Goal: Task Accomplishment & Management: Complete application form

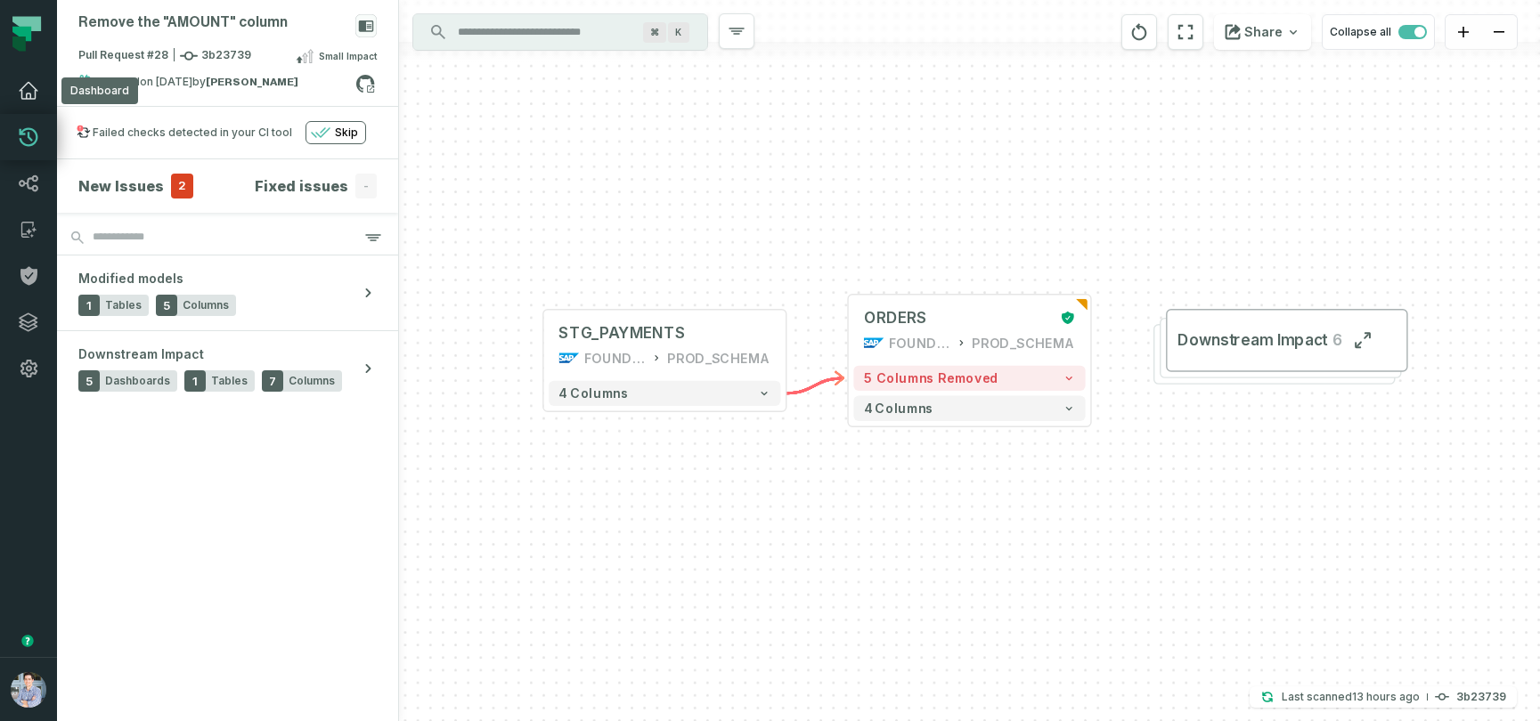
click at [28, 87] on icon at bounding box center [28, 90] width 21 height 21
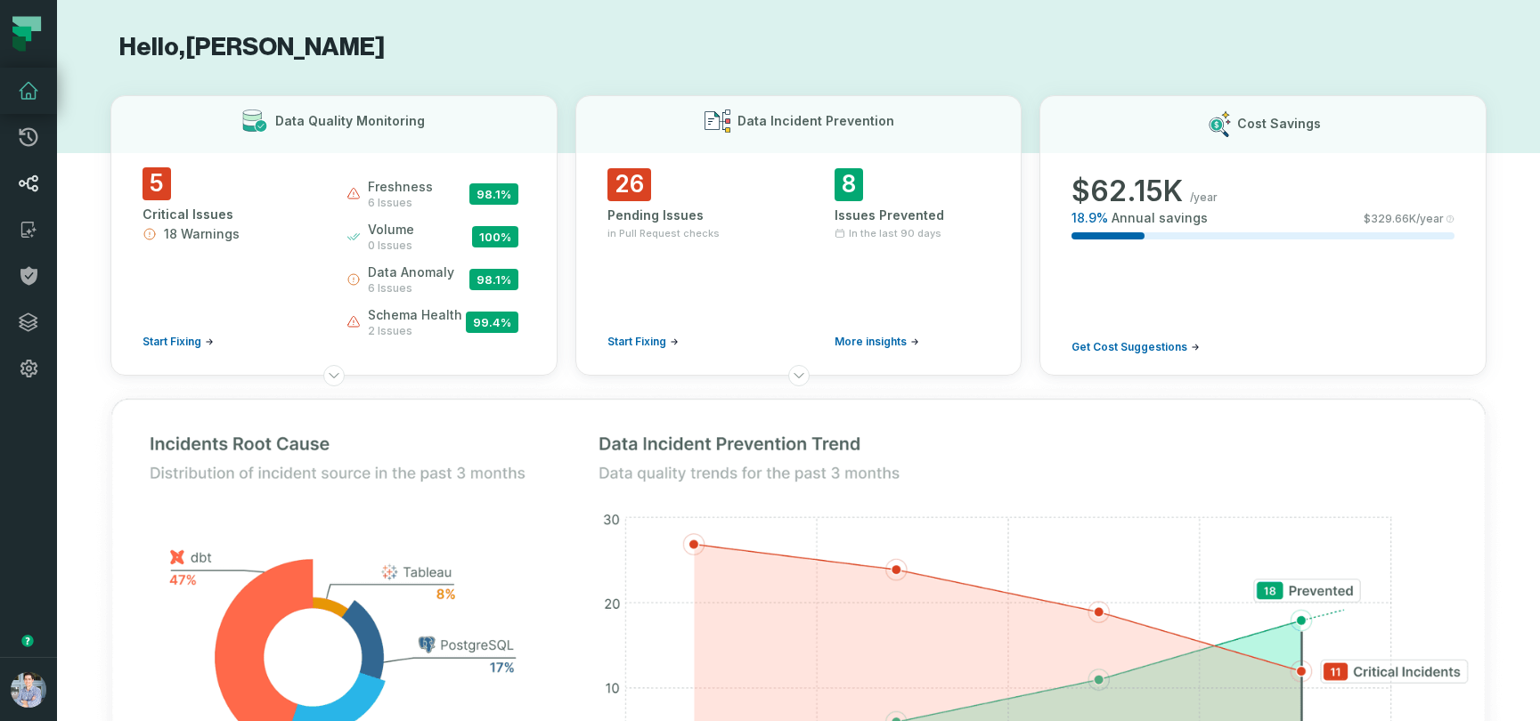
click at [28, 185] on icon at bounding box center [29, 183] width 19 height 16
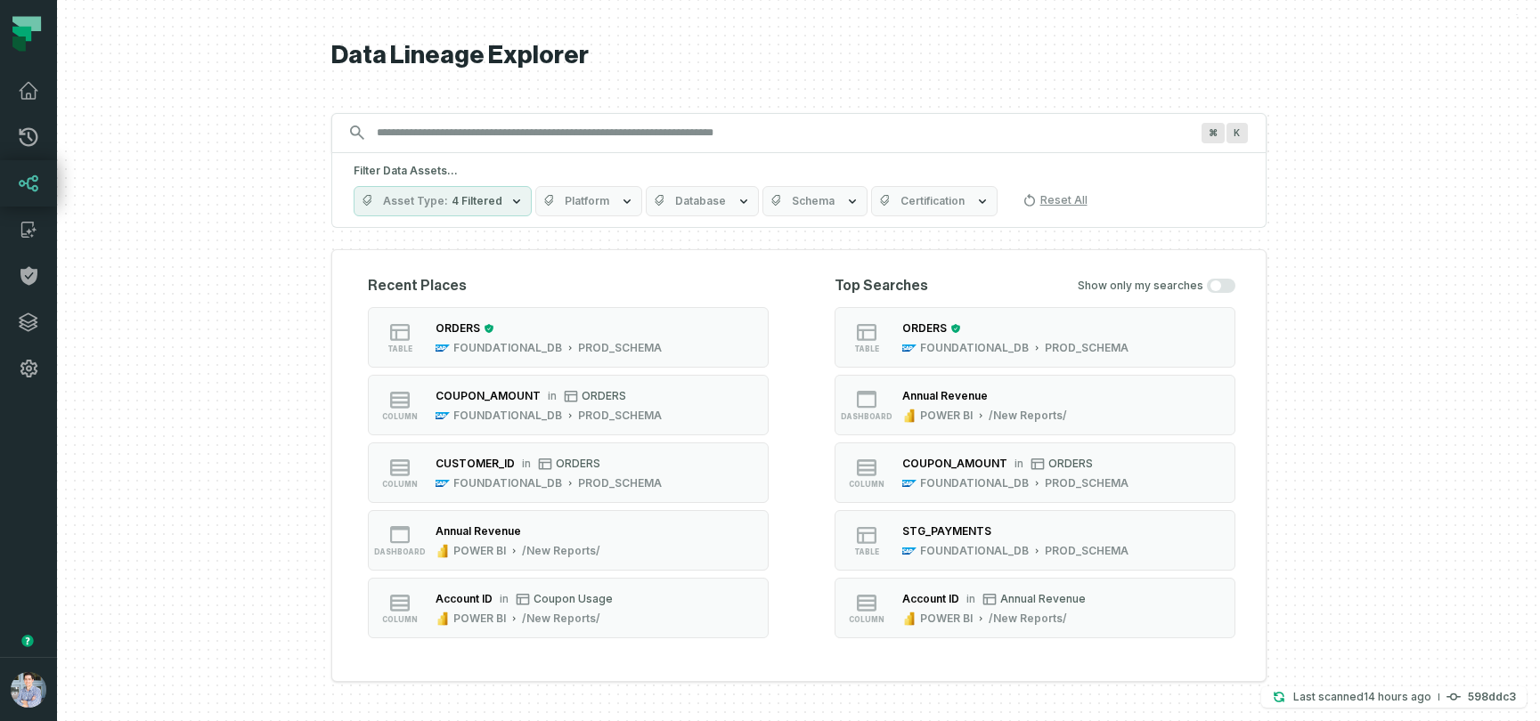
click at [20, 24] on icon at bounding box center [26, 23] width 28 height 15
click at [18, 95] on icon at bounding box center [28, 90] width 21 height 21
click at [25, 175] on icon at bounding box center [28, 183] width 21 height 21
click at [630, 316] on button "table ORDERS FOUNDATIONAL_DB PROD_SCHEMA" at bounding box center [568, 337] width 401 height 61
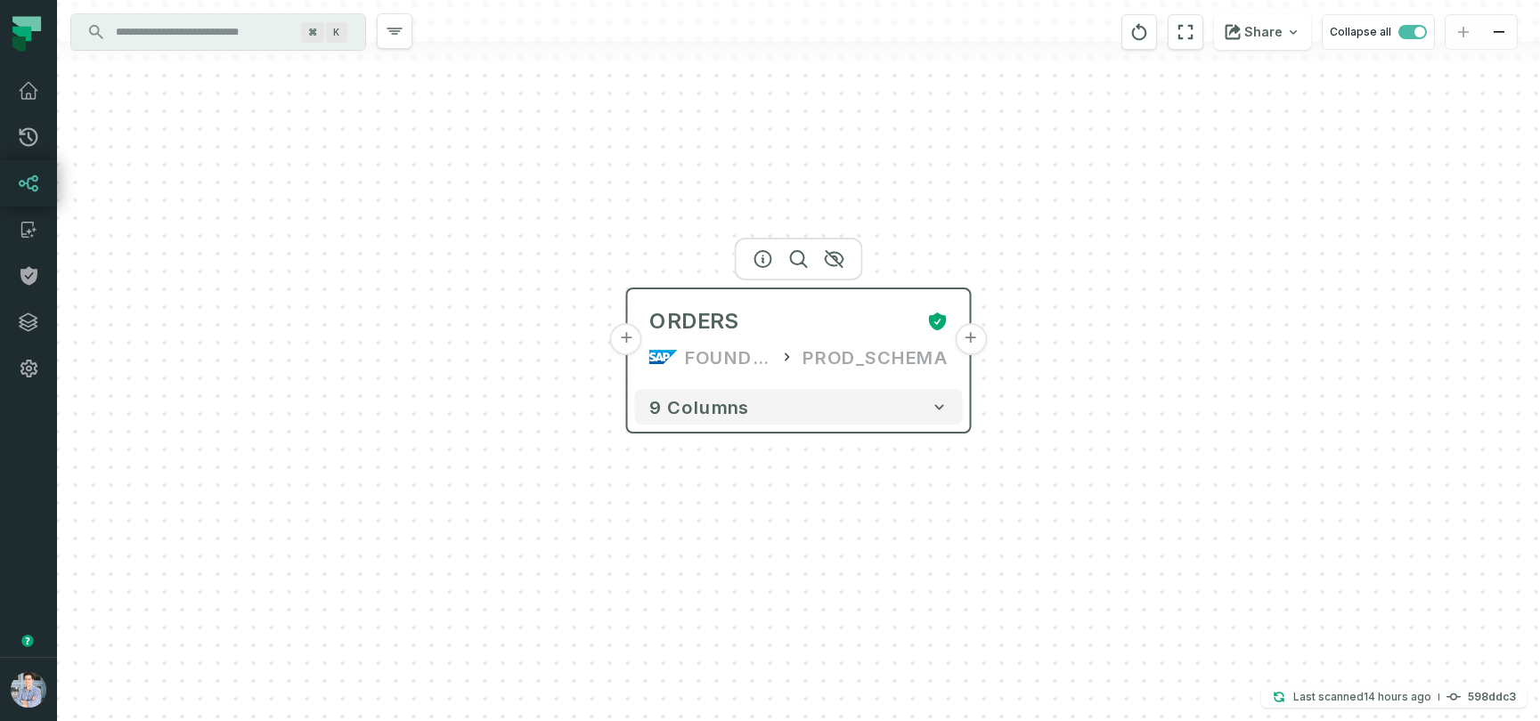
click at [627, 333] on button "+" at bounding box center [626, 339] width 32 height 32
click at [627, 339] on button "+" at bounding box center [627, 339] width 32 height 32
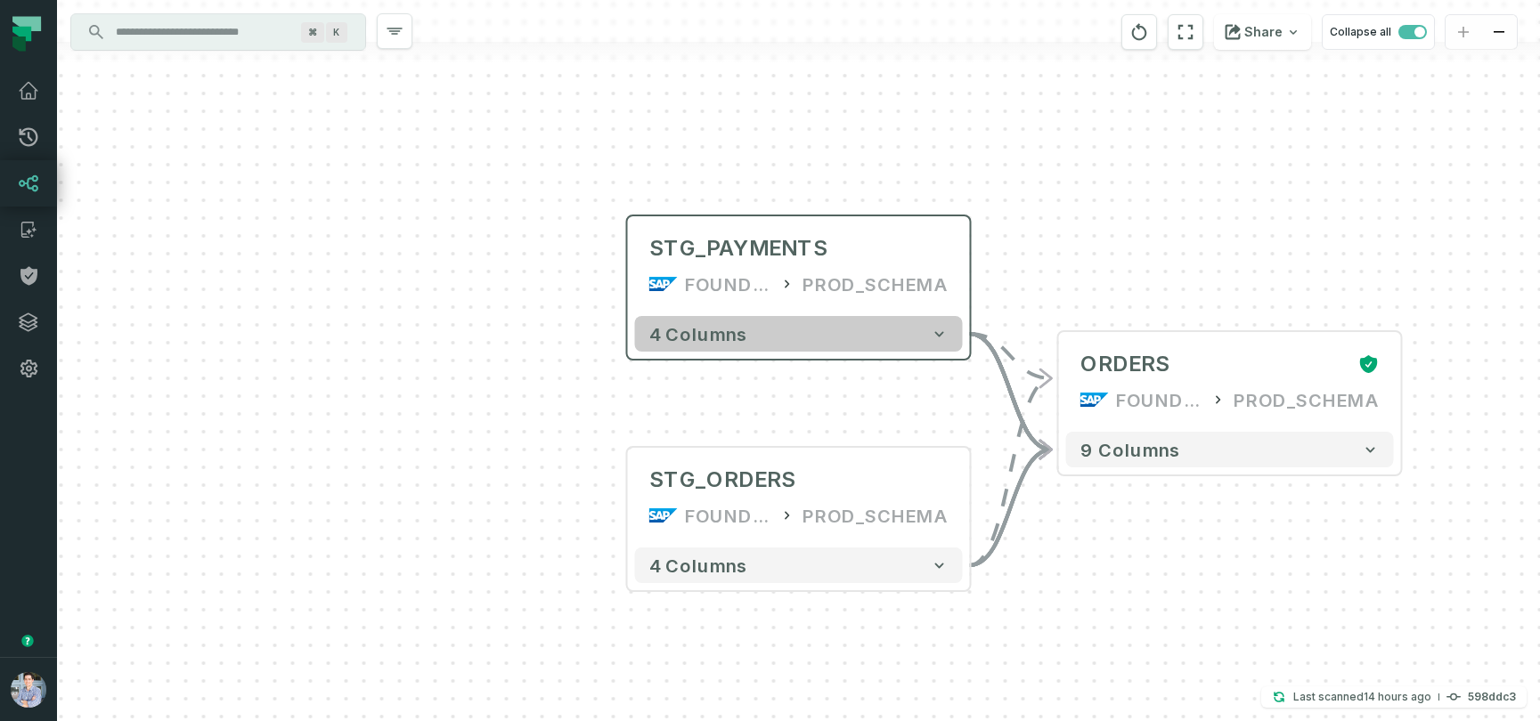
click at [868, 333] on button "4 columns" at bounding box center [799, 334] width 328 height 36
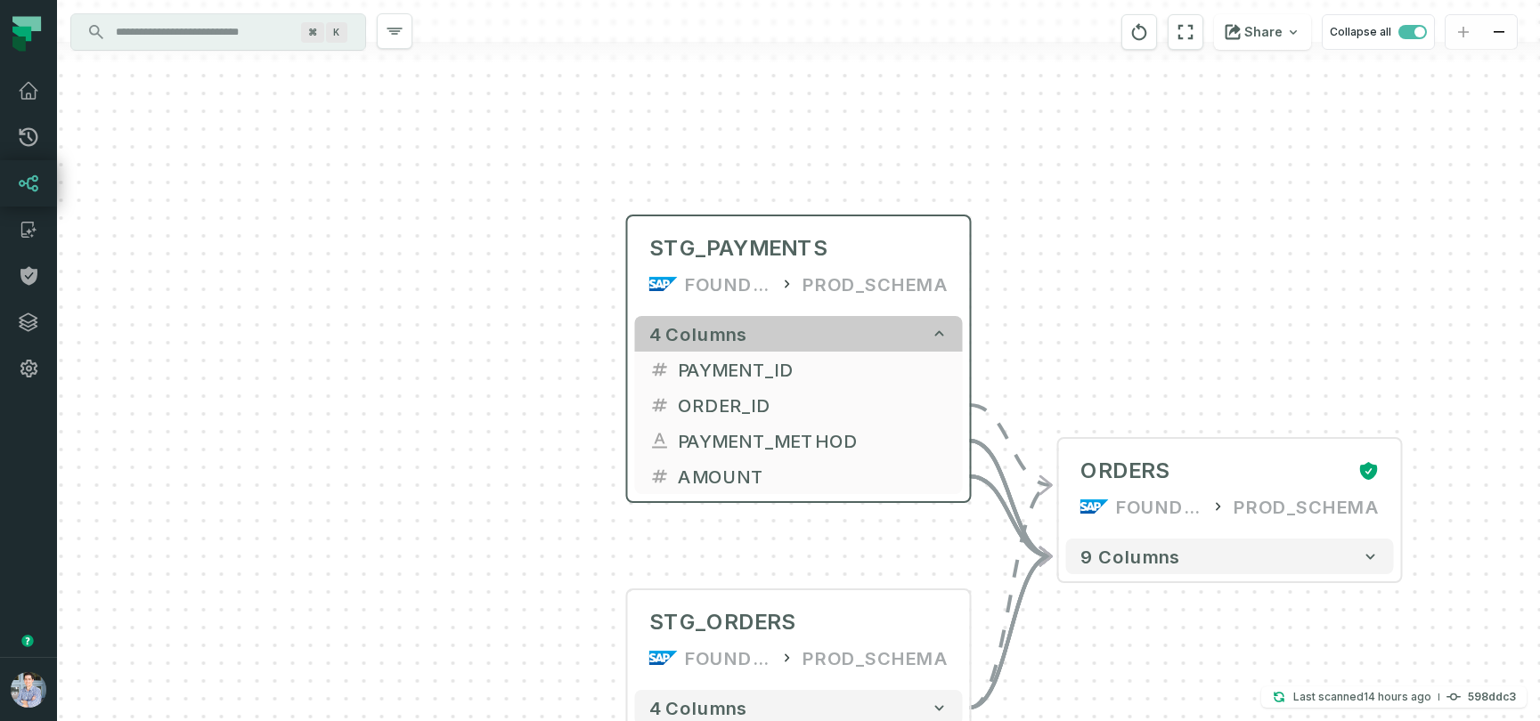
click at [939, 328] on icon "button" at bounding box center [940, 334] width 18 height 18
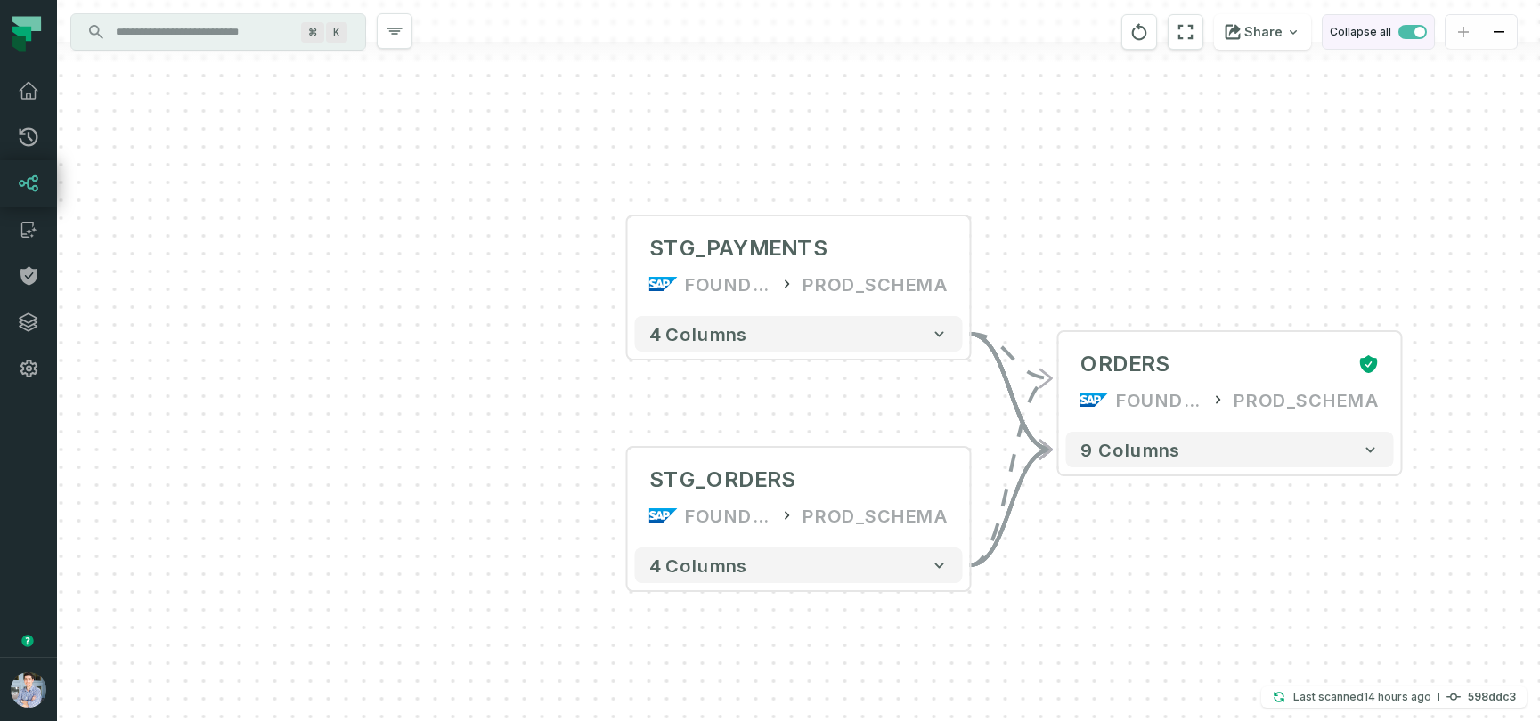
click at [1410, 29] on span "button" at bounding box center [1412, 32] width 28 height 14
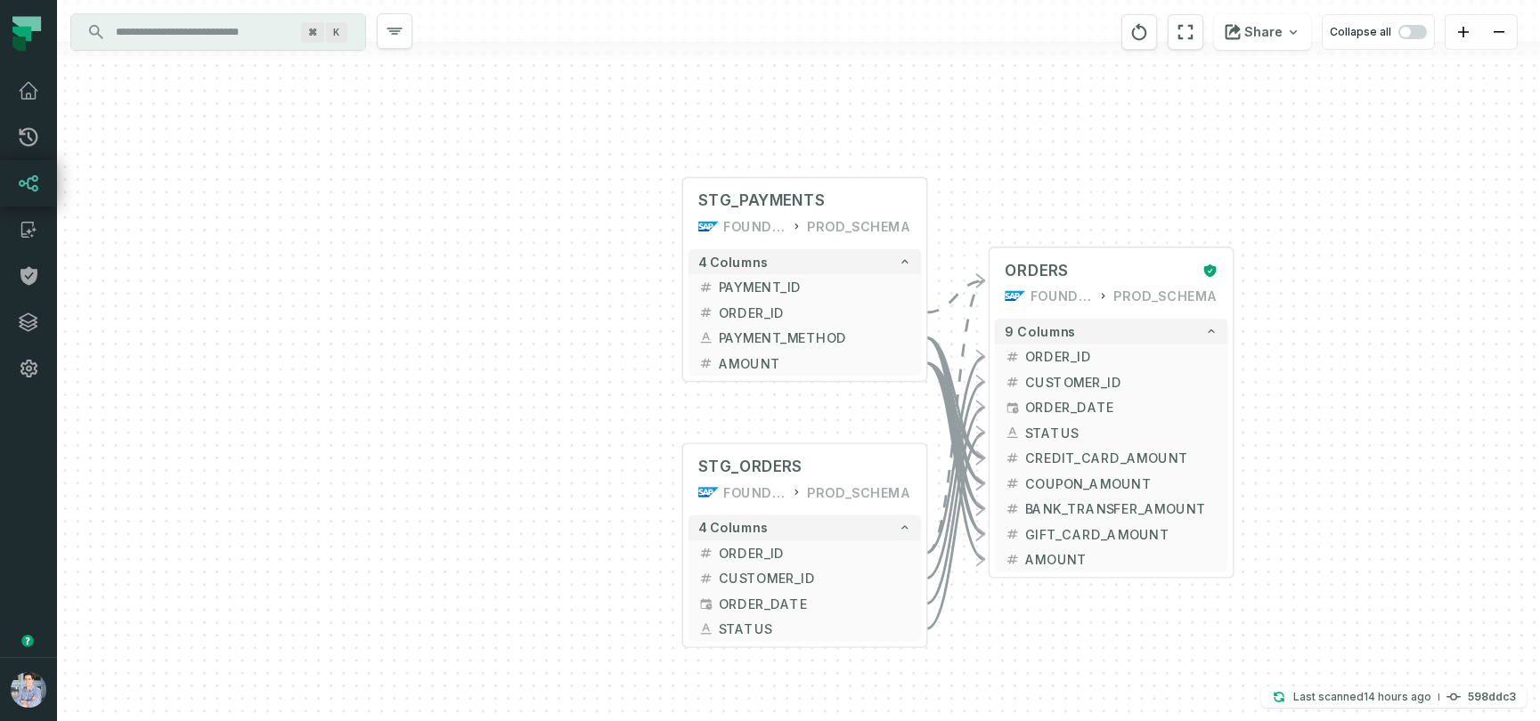
drag, startPoint x: 1310, startPoint y: 118, endPoint x: 1168, endPoint y: 109, distance: 141.9
click at [1168, 109] on div "+ STG_PAYMENTS FOUNDATIONAL_DB PROD_SCHEMA + 4 columns + PAYMENT_ID + + ORDER_I…" at bounding box center [798, 360] width 1483 height 721
click at [1421, 28] on span "button" at bounding box center [1412, 32] width 28 height 14
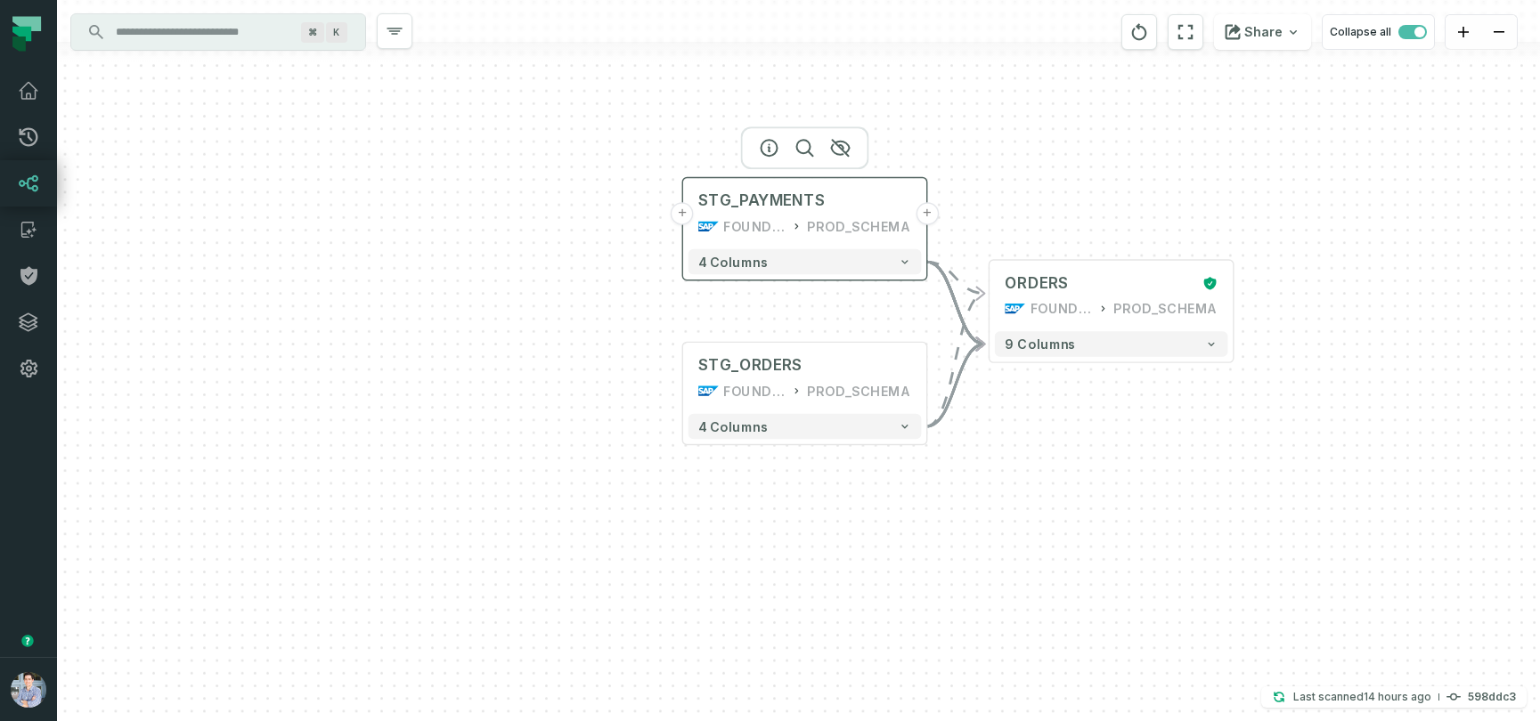
click at [692, 219] on div "STG_PAYMENTS FOUNDATIONAL_DB PROD_SCHEMA" at bounding box center [804, 213] width 233 height 61
click at [676, 211] on button "+" at bounding box center [682, 213] width 23 height 23
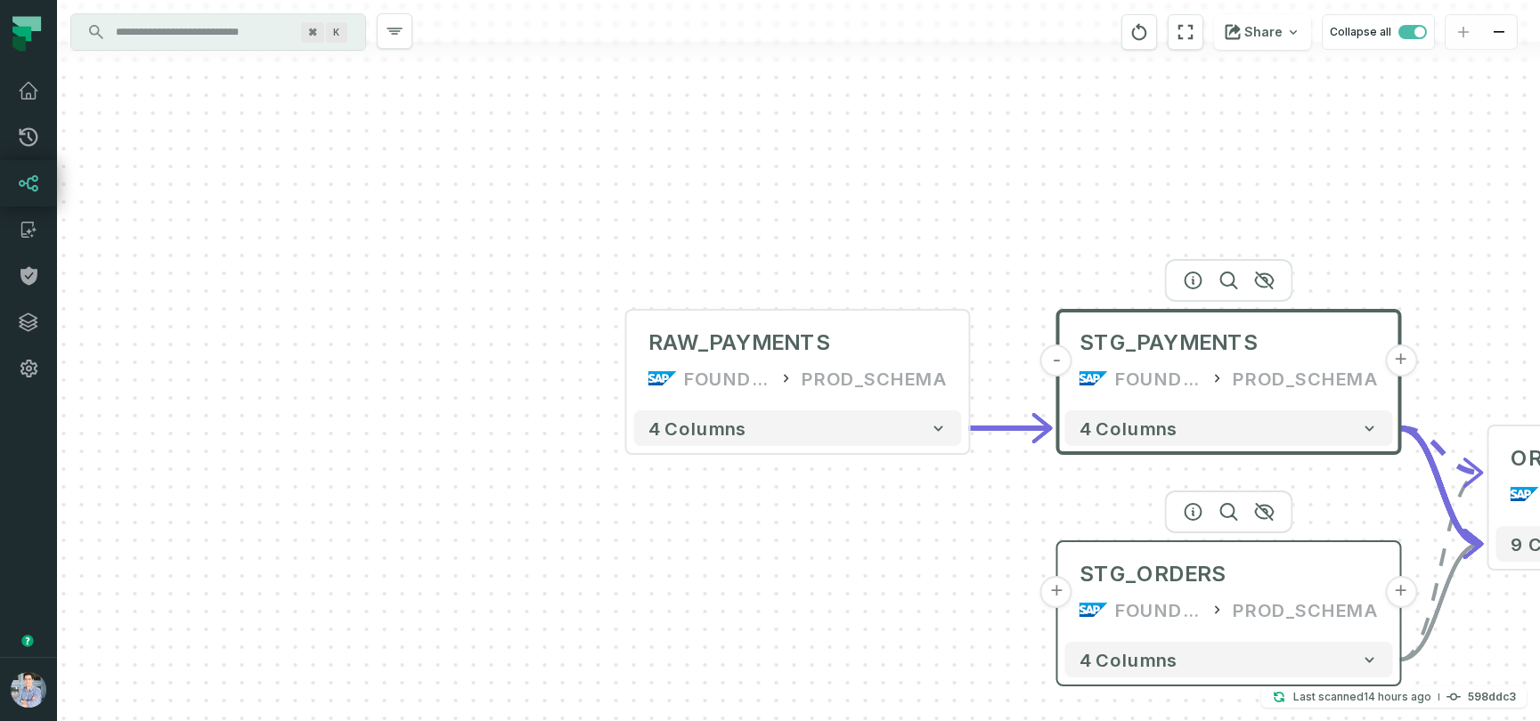
click at [1060, 597] on button "+" at bounding box center [1056, 592] width 32 height 32
click at [1054, 589] on button "+" at bounding box center [1056, 592] width 32 height 32
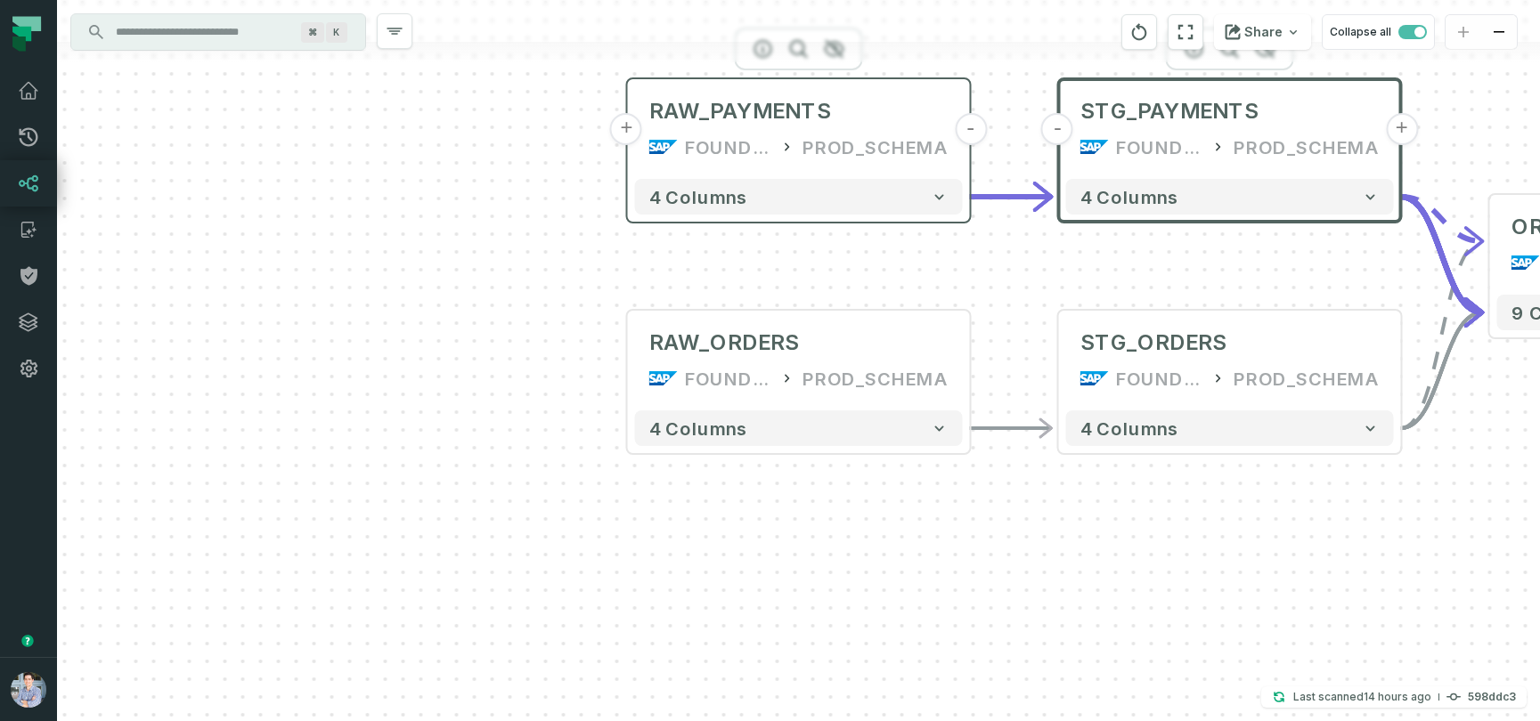
click at [624, 133] on button "+" at bounding box center [626, 129] width 32 height 32
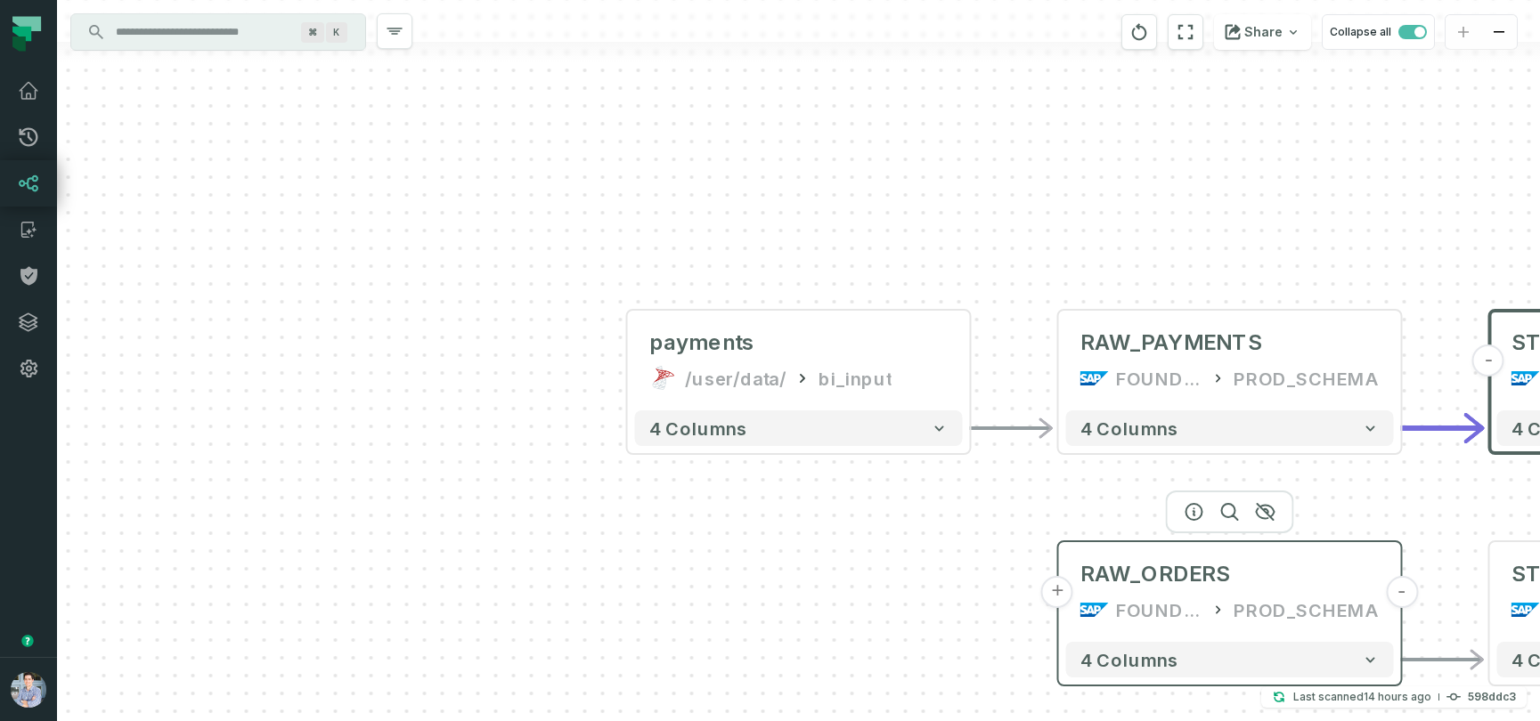
click at [1061, 594] on button "+" at bounding box center [1057, 592] width 32 height 32
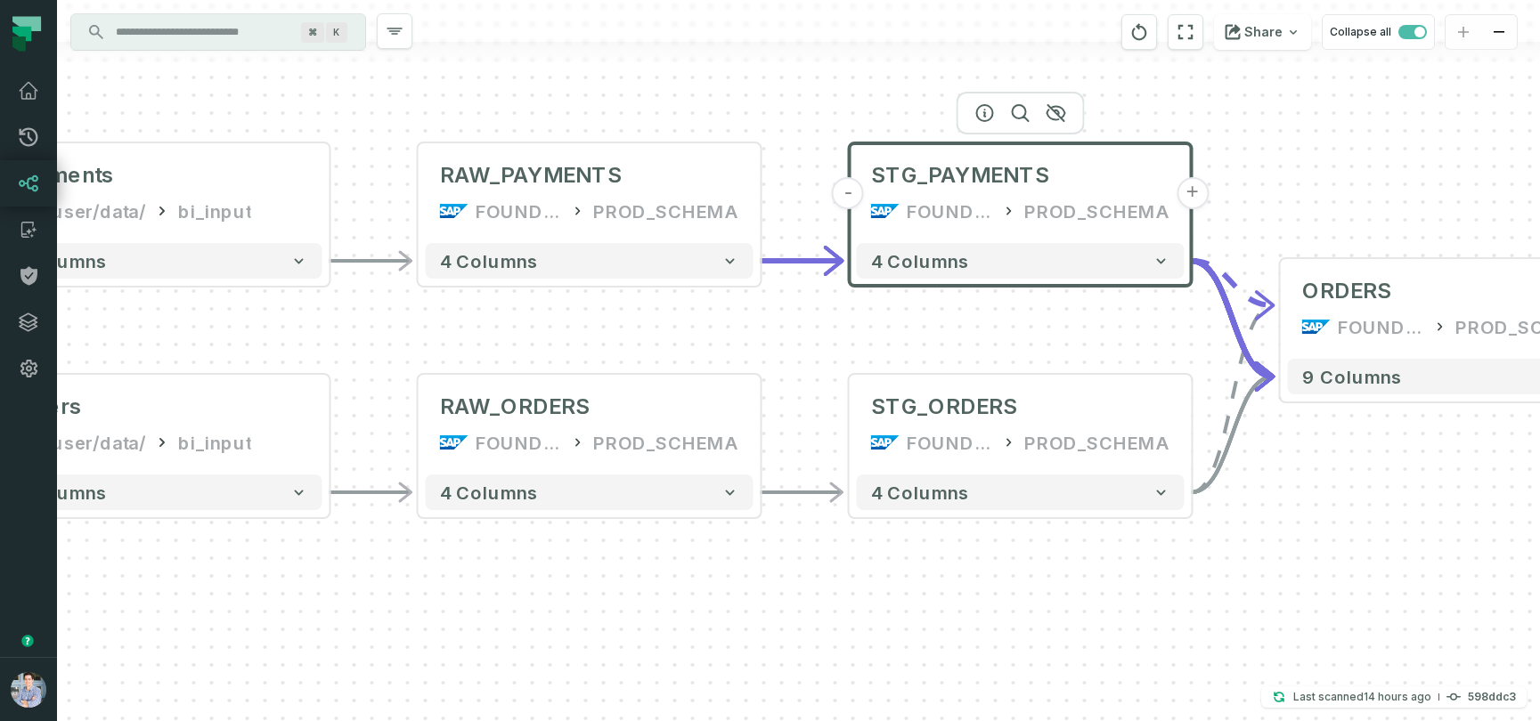
drag, startPoint x: 1267, startPoint y: 555, endPoint x: 576, endPoint y: 614, distance: 693.5
click at [576, 614] on div "+ orders /user/data/ bi_input - 4 columns + payments /user/data/ bi_input - 4 c…" at bounding box center [798, 360] width 1483 height 721
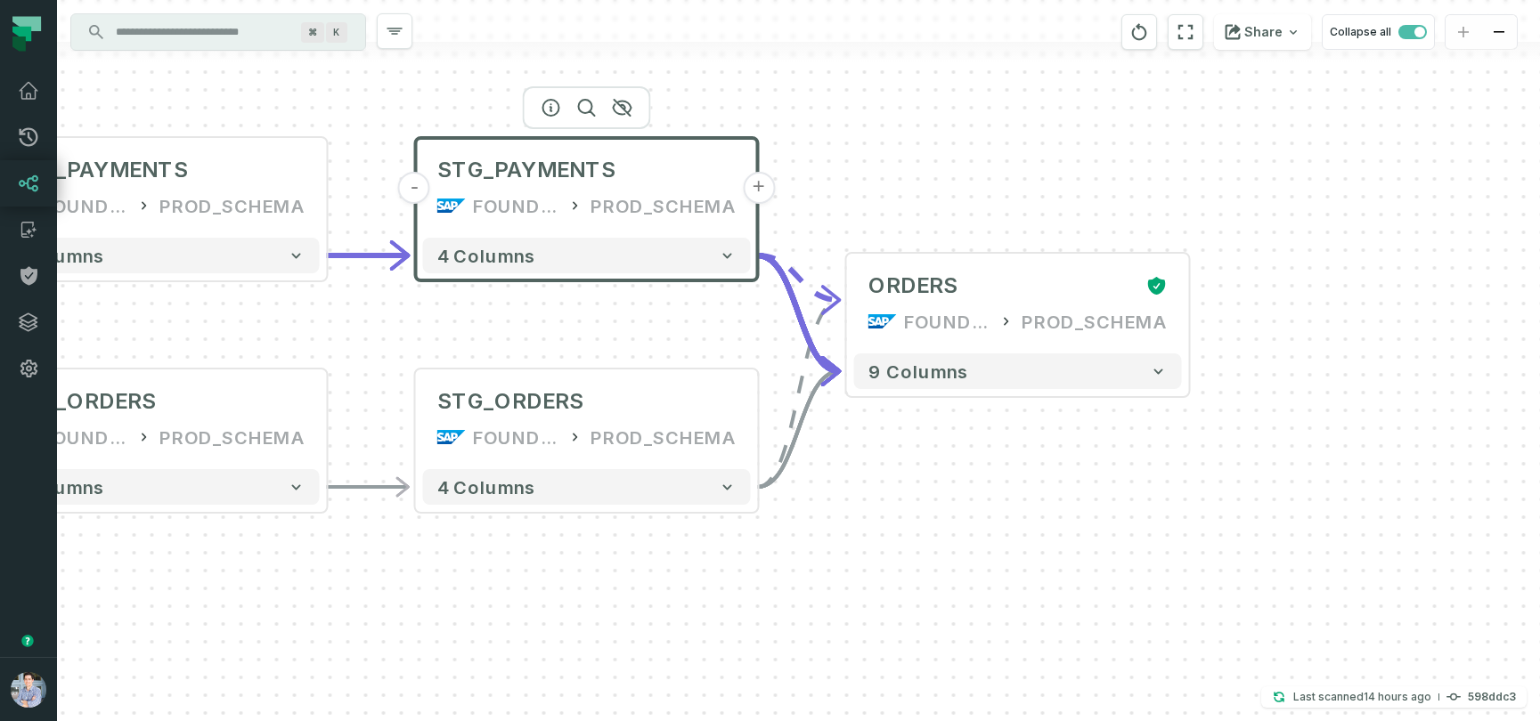
drag, startPoint x: 1403, startPoint y: 516, endPoint x: 1021, endPoint y: 516, distance: 382.0
click at [1021, 516] on div "+ orders /user/data/ bi_input - 4 columns + payments /user/data/ bi_input - 4 c…" at bounding box center [798, 360] width 1483 height 721
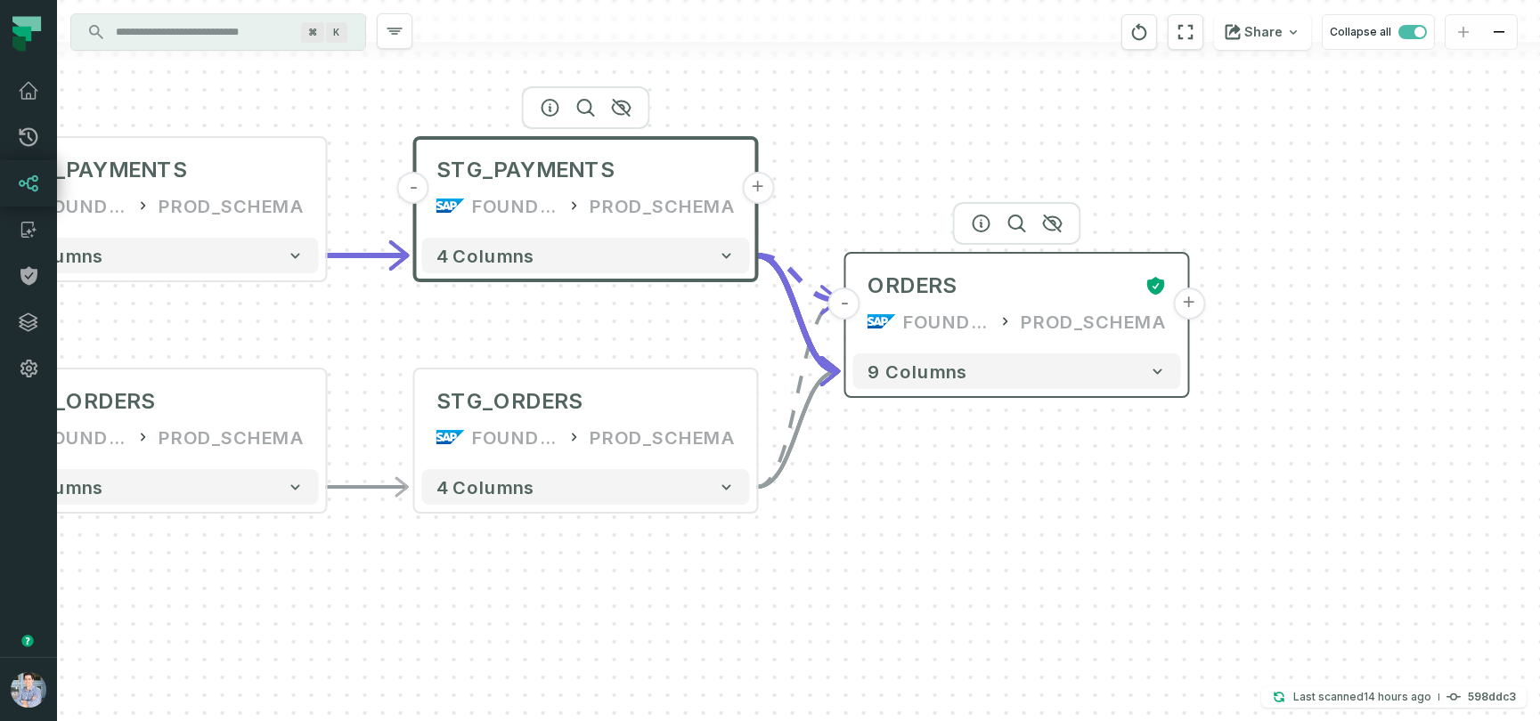
click at [986, 316] on div "FOUNDATIONAL_DB" at bounding box center [946, 321] width 87 height 28
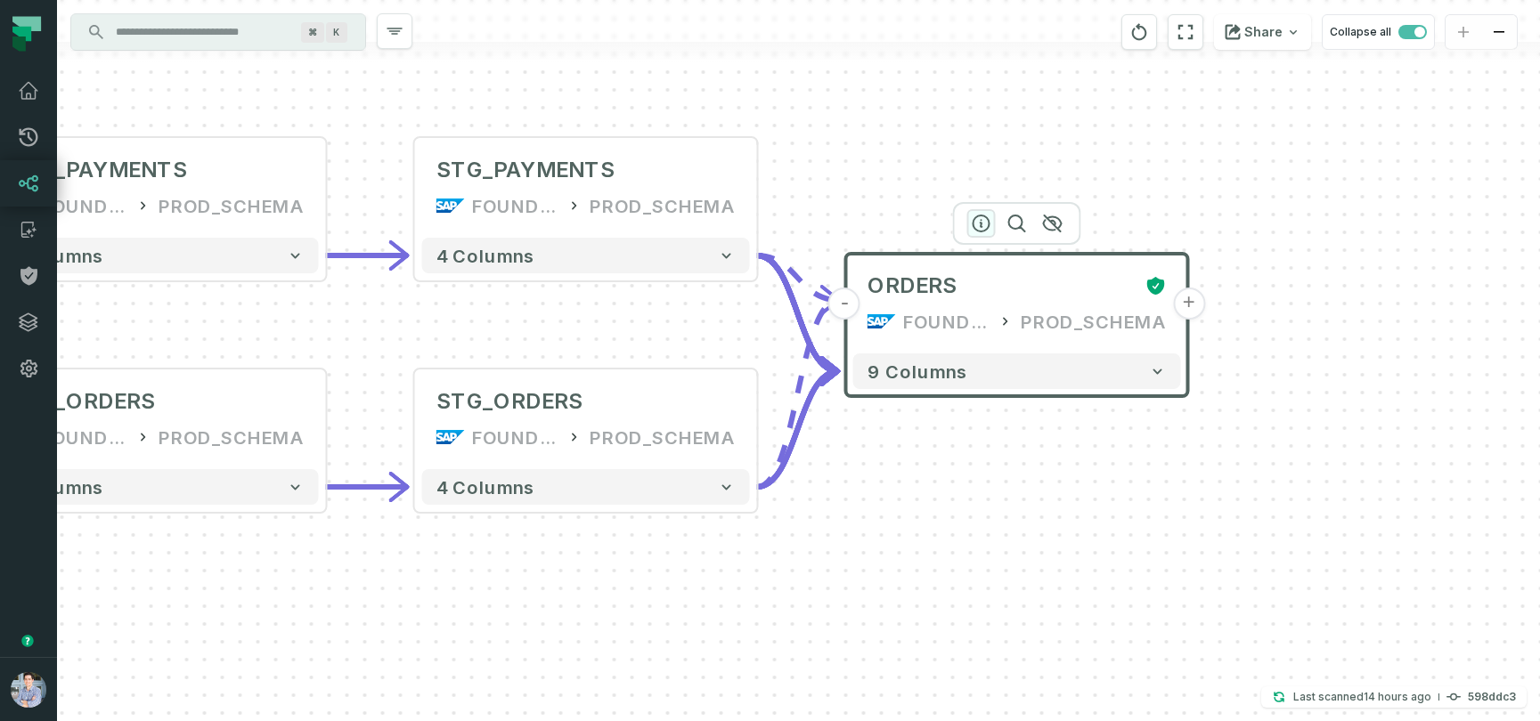
click at [979, 215] on icon "button" at bounding box center [981, 223] width 16 height 16
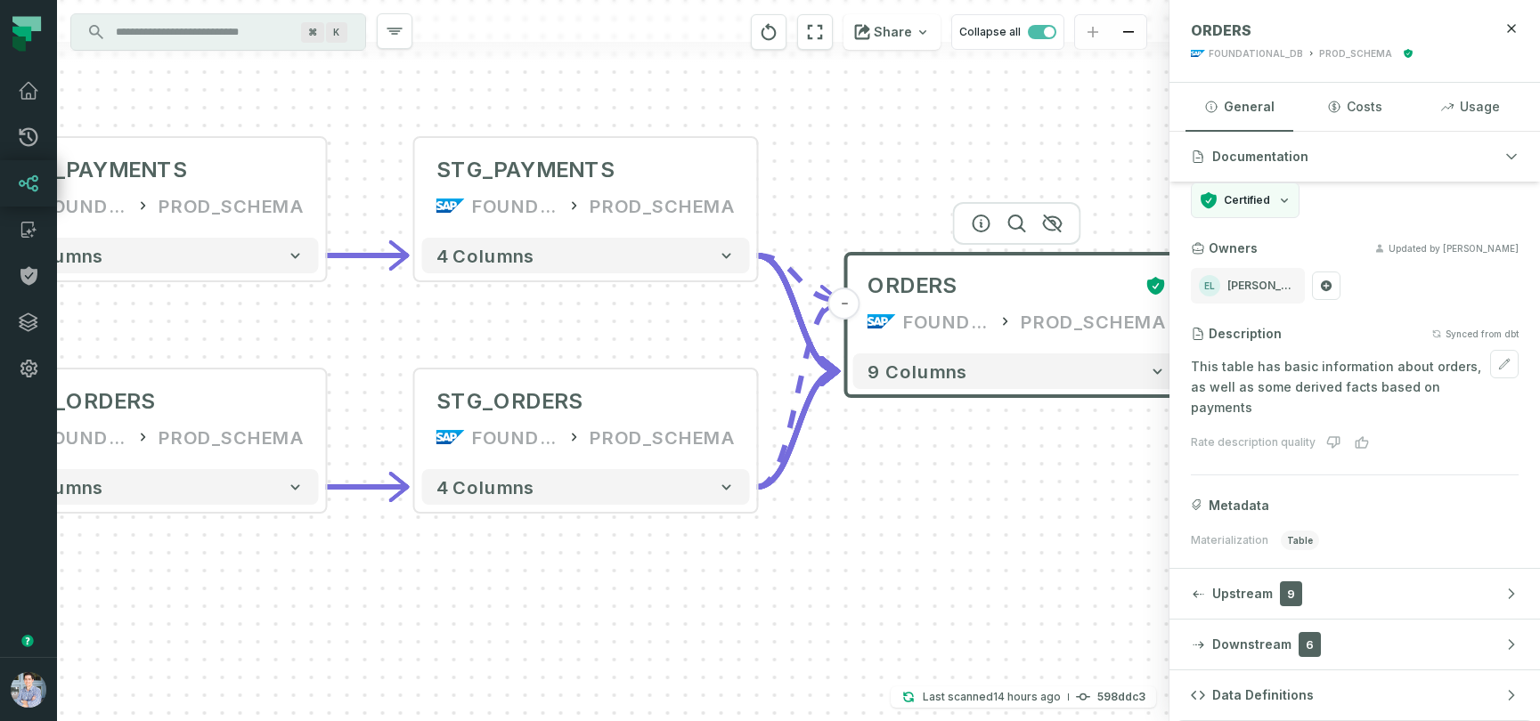
scroll to position [22, 0]
click at [1244, 596] on span "Upstream" at bounding box center [1242, 594] width 61 height 18
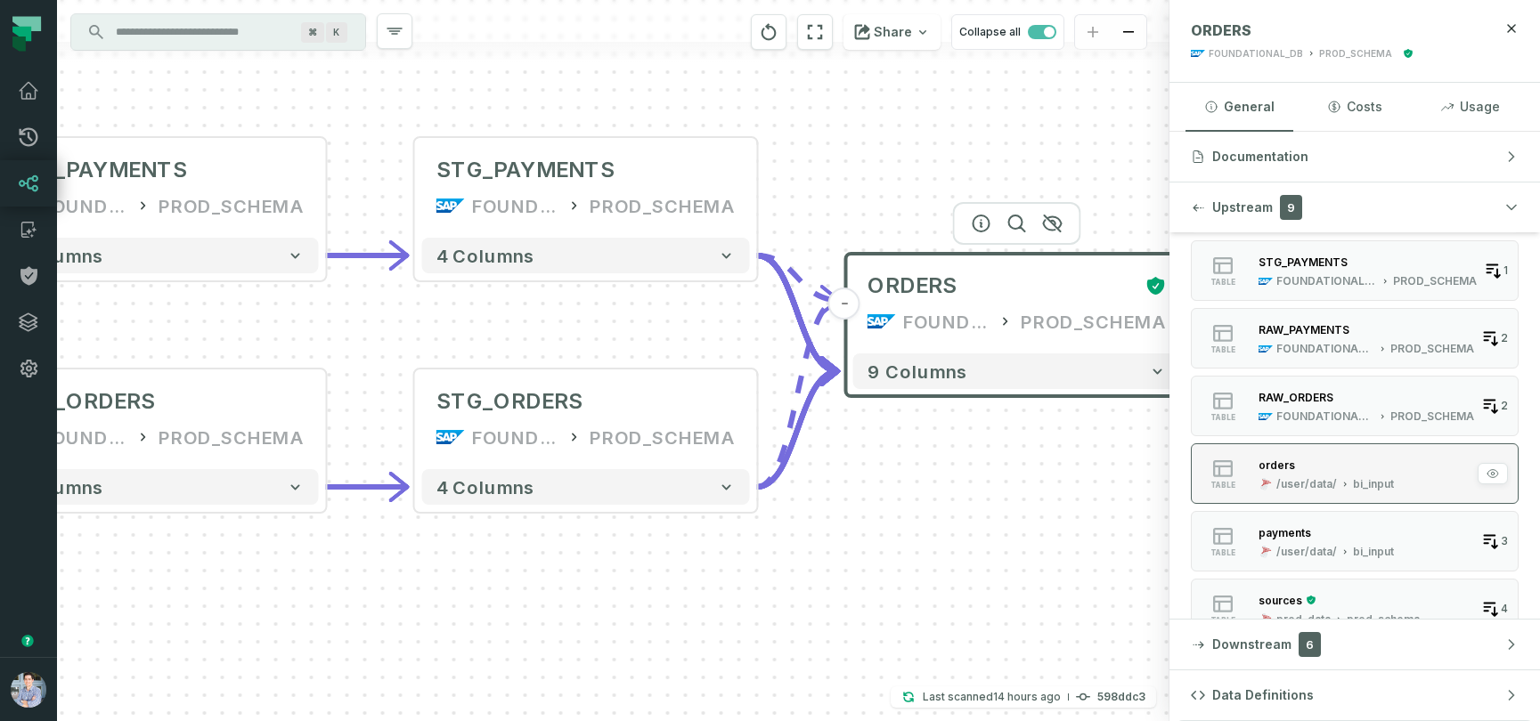
scroll to position [0, 0]
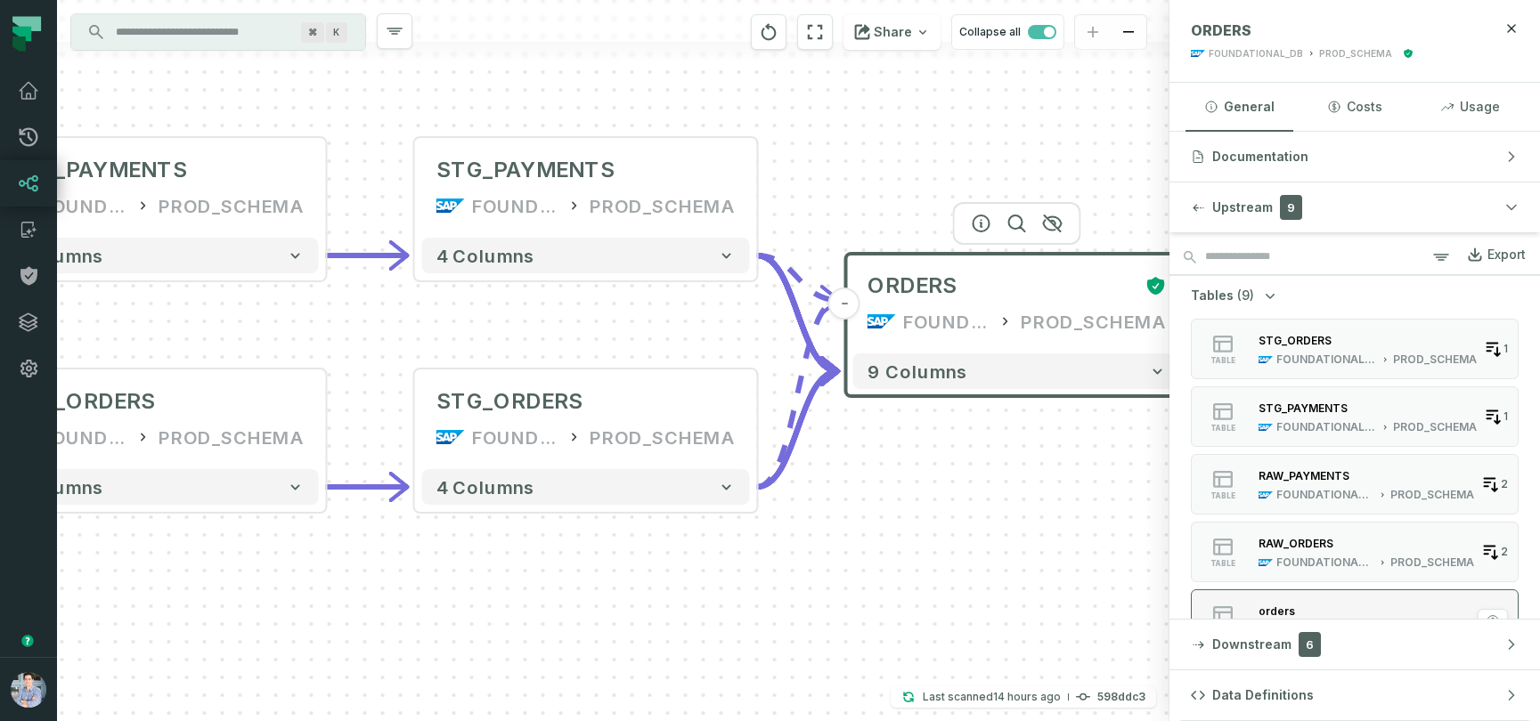
click at [1243, 354] on div "table" at bounding box center [1222, 349] width 57 height 32
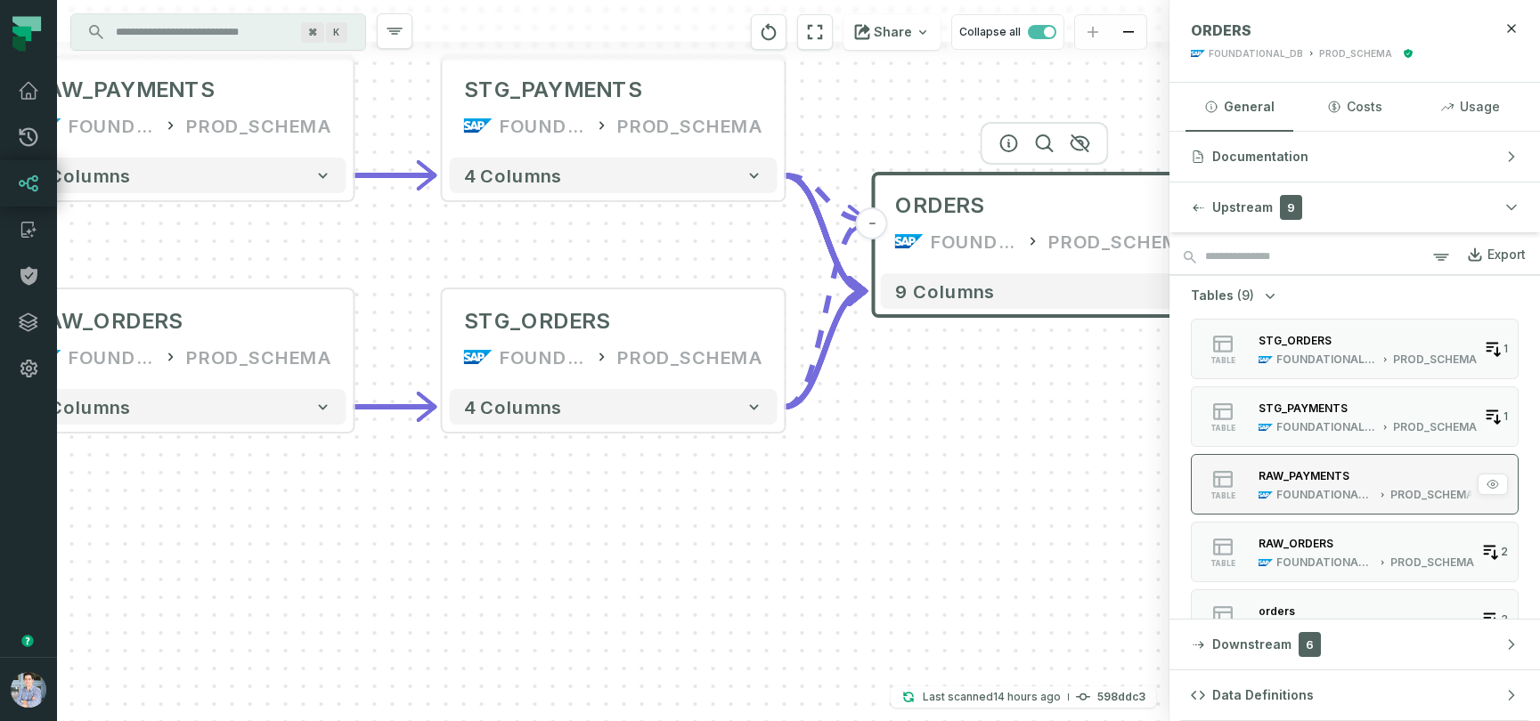
click at [1280, 487] on div "RAW_PAYMENTS FOUNDATIONAL_DB PROD_SCHEMA" at bounding box center [1366, 485] width 230 height 36
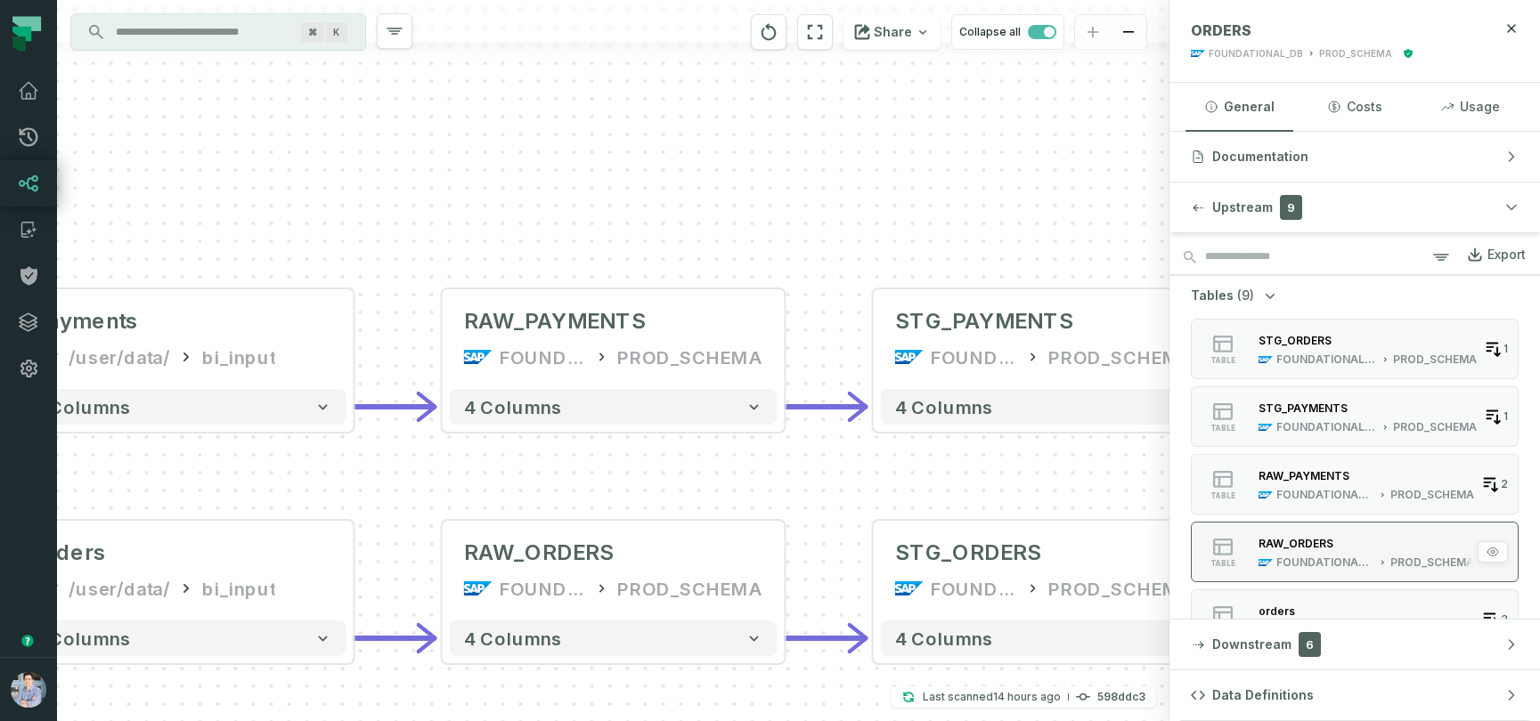
click at [1309, 541] on div "RAW_ORDERS" at bounding box center [1295, 543] width 75 height 13
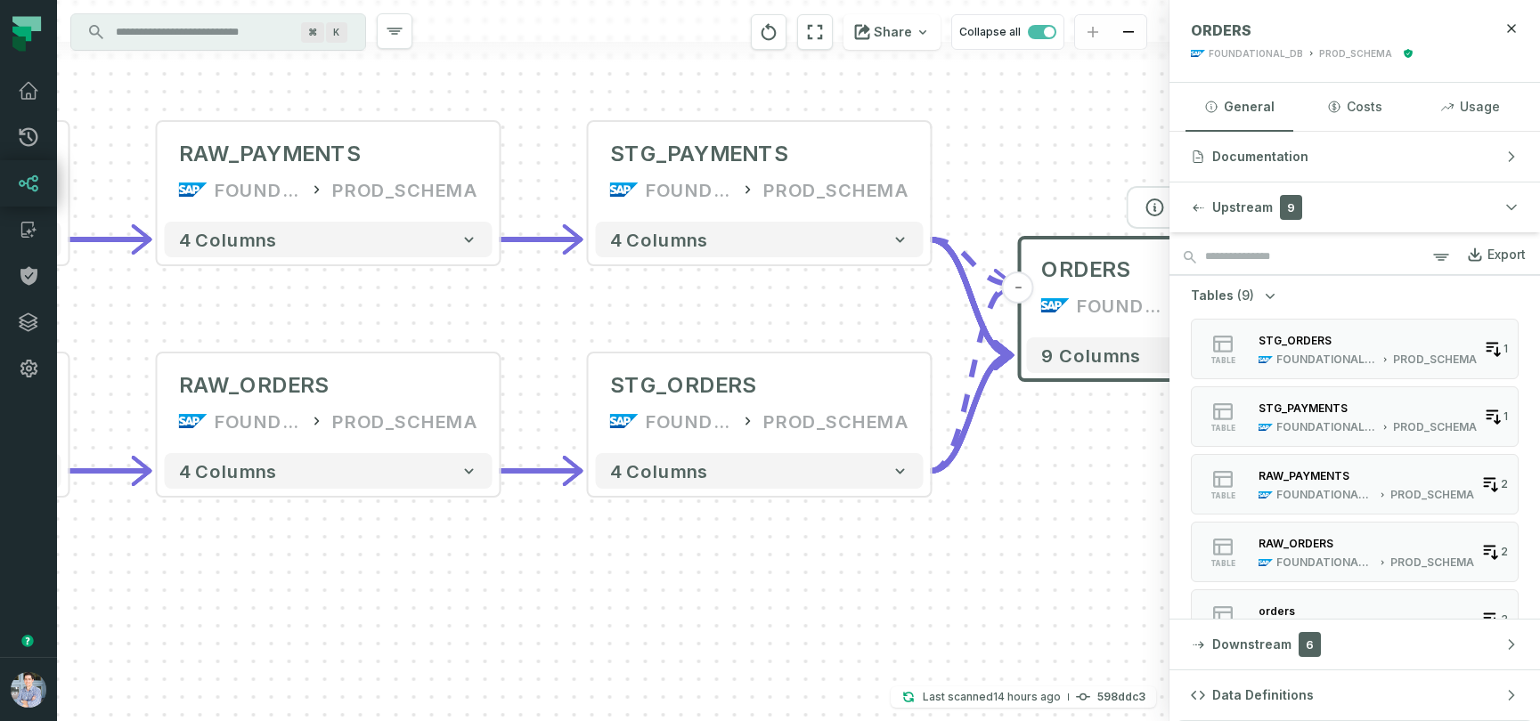
drag, startPoint x: 866, startPoint y: 573, endPoint x: 439, endPoint y: 649, distance: 433.3
click at [439, 649] on div "+ orders /user/data/ bi_input - 4 columns + payments /user/data/ bi_input - 4 c…" at bounding box center [613, 360] width 1112 height 721
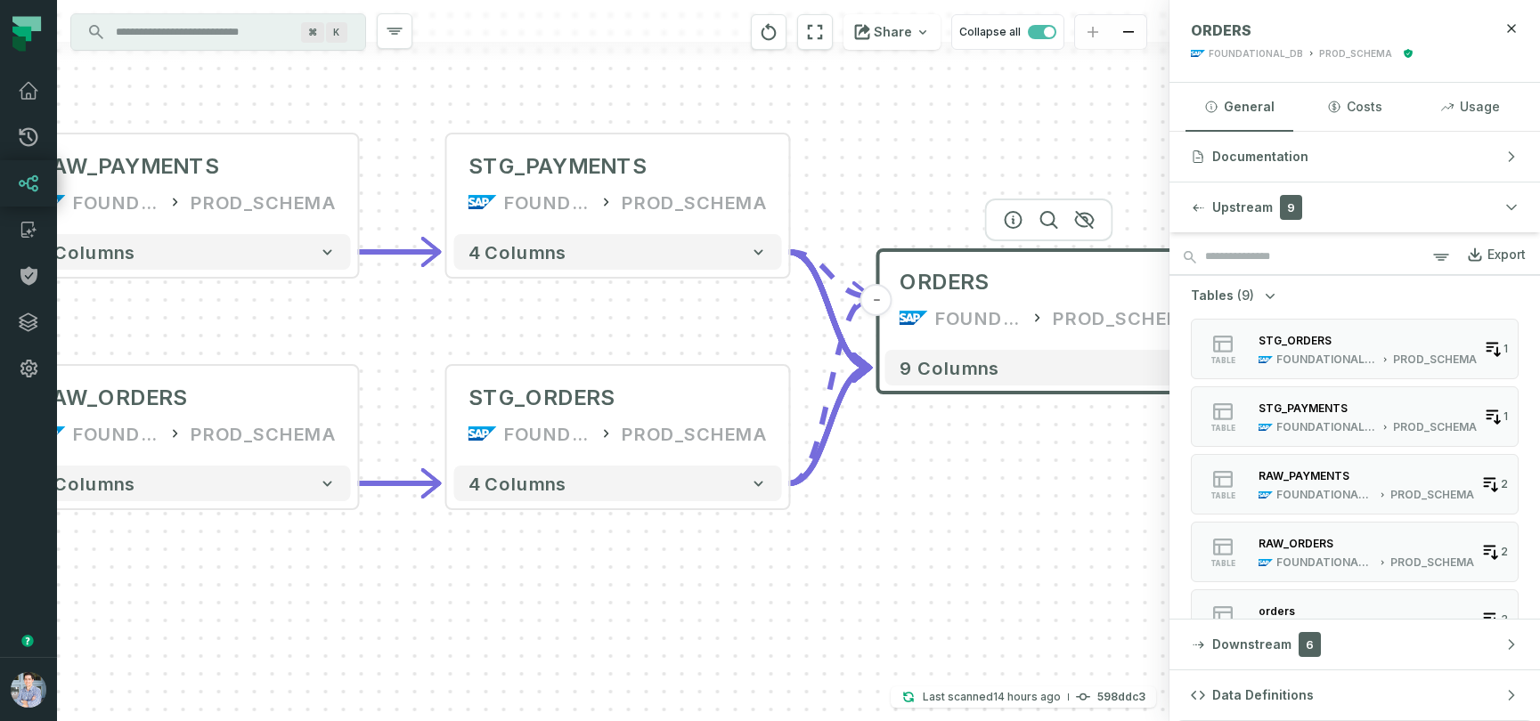
click at [924, 140] on div "+ orders /user/data/ bi_input - 4 columns + payments /user/data/ bi_input - 4 c…" at bounding box center [613, 360] width 1112 height 721
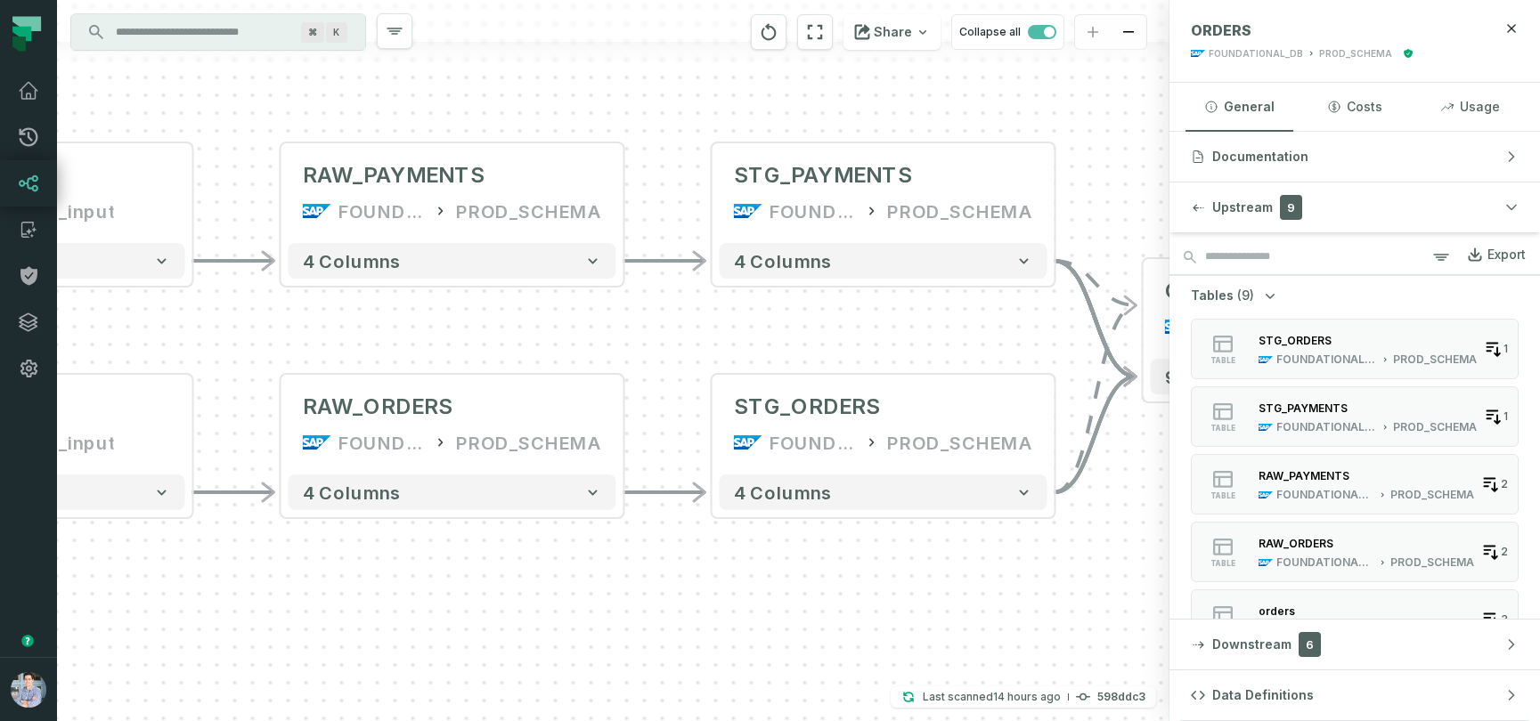
drag, startPoint x: 526, startPoint y: 608, endPoint x: 414, endPoint y: 543, distance: 129.7
click at [414, 543] on div "+ orders /user/data/ bi_input - 4 columns + payments /user/data/ bi_input - 4 c…" at bounding box center [613, 360] width 1112 height 721
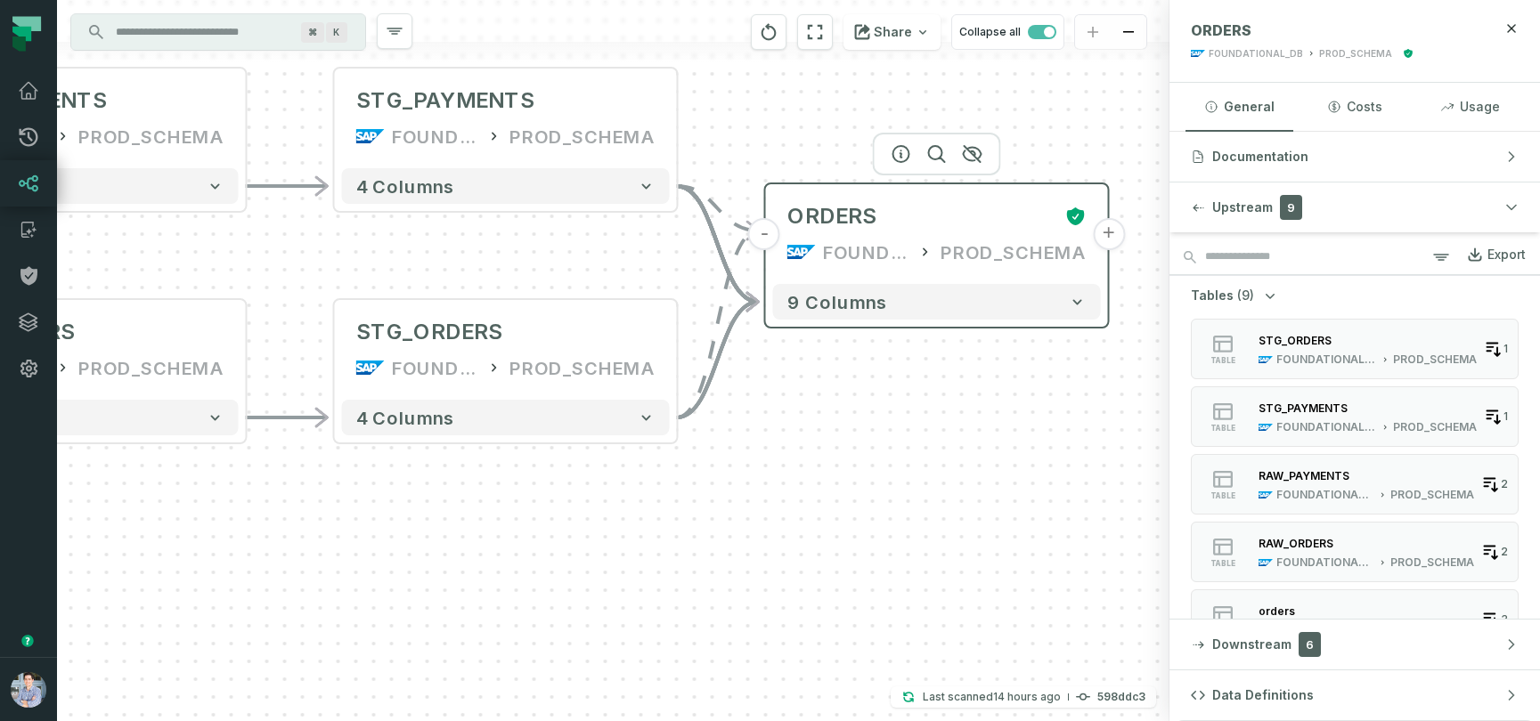
click at [1100, 240] on button "+" at bounding box center [1109, 234] width 32 height 32
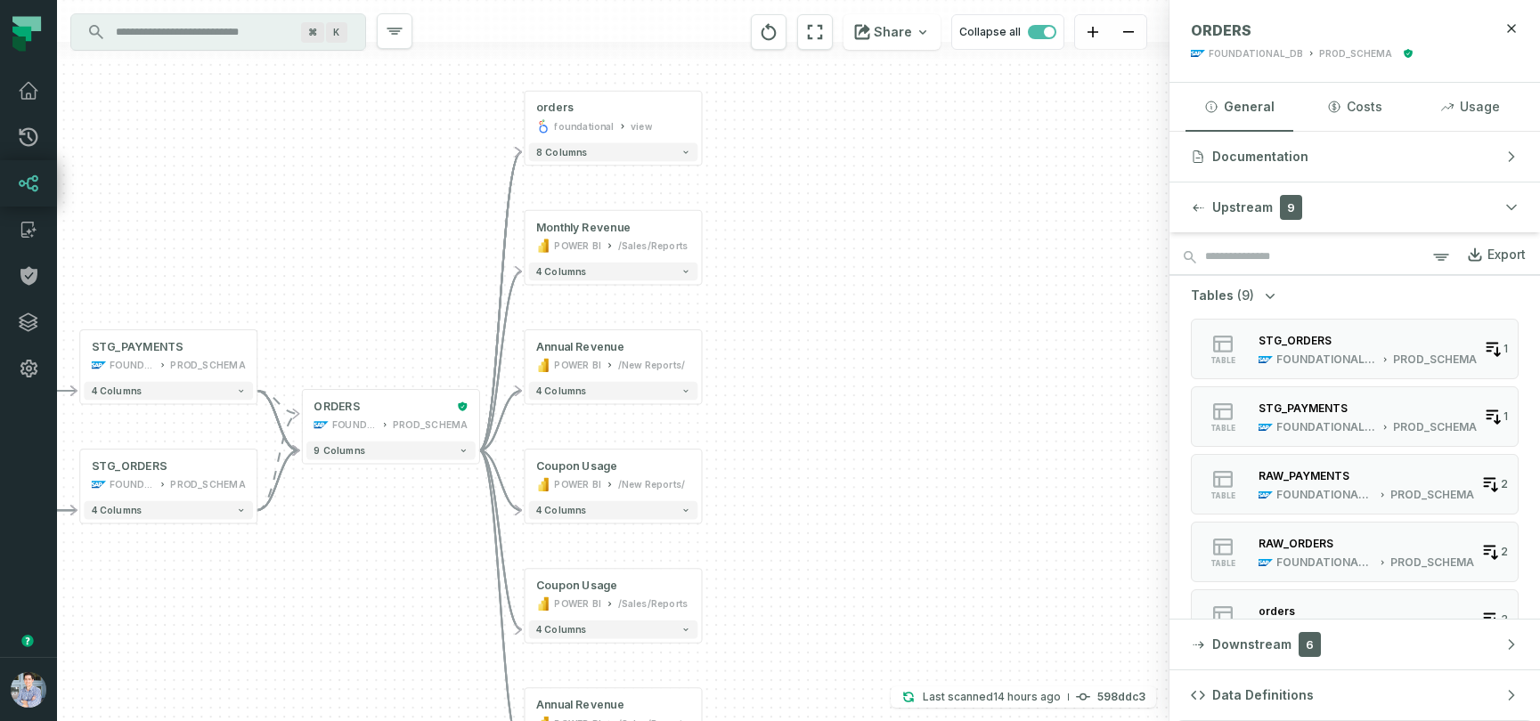
click at [1239, 293] on span "(9)" at bounding box center [1245, 296] width 17 height 18
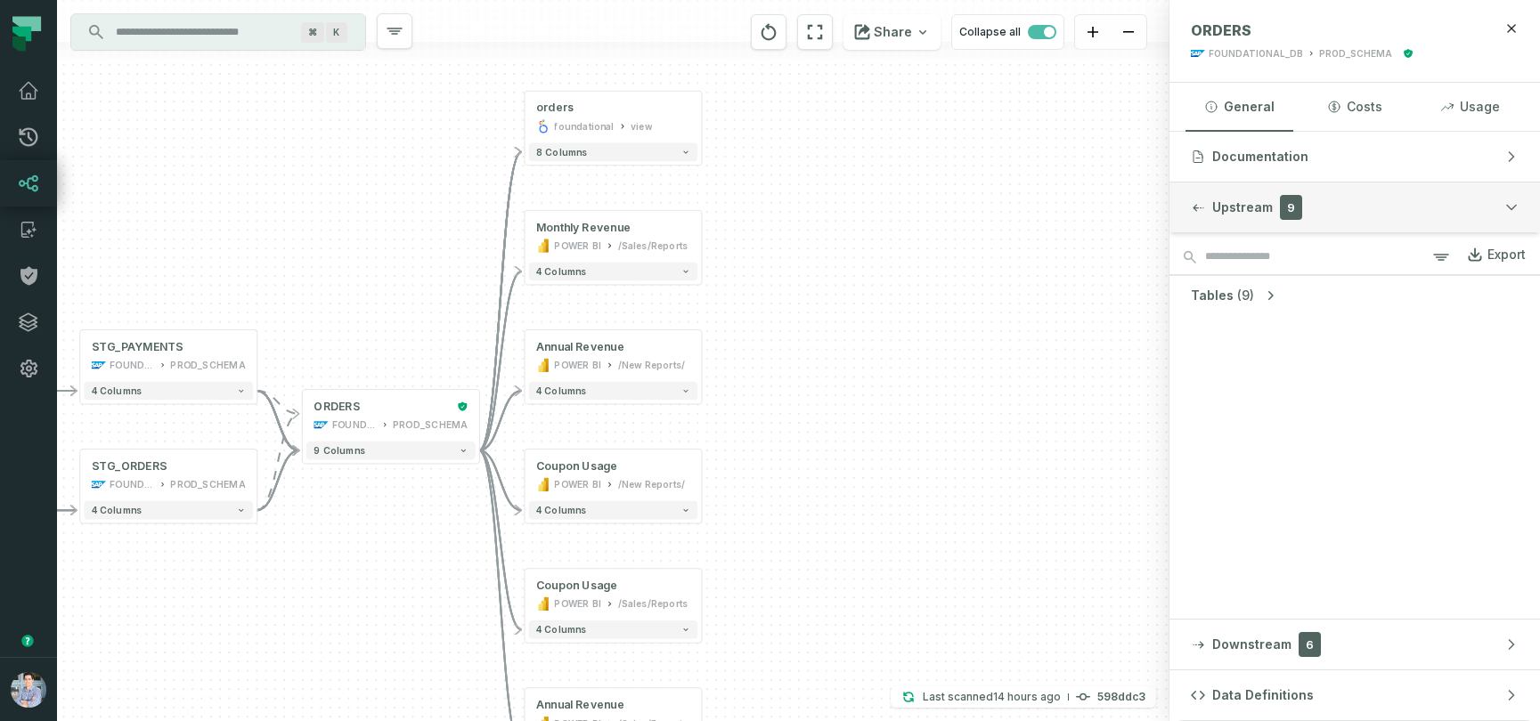
click at [1248, 204] on span "Upstream" at bounding box center [1242, 208] width 61 height 18
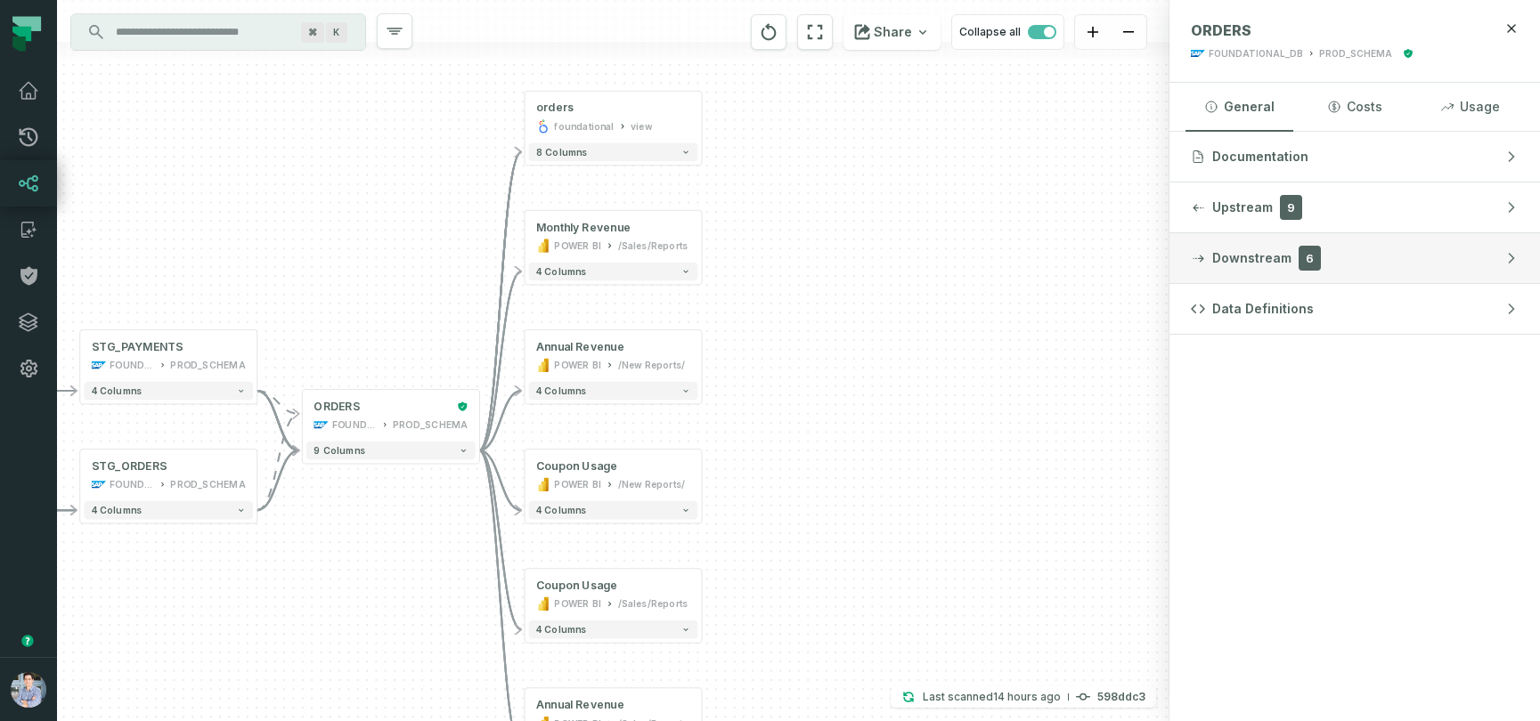
click at [1243, 256] on span "Downstream" at bounding box center [1251, 258] width 79 height 18
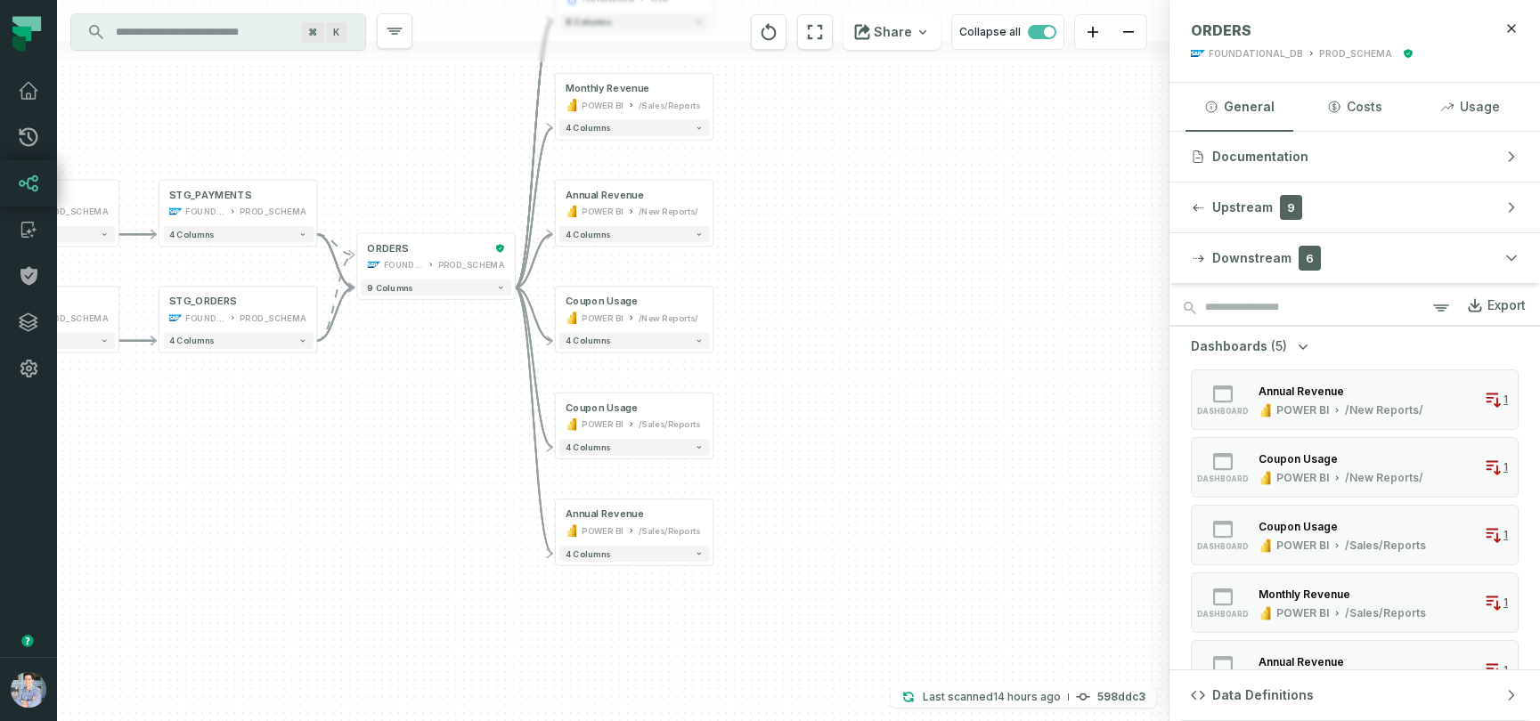
drag, startPoint x: 1069, startPoint y: 572, endPoint x: 1038, endPoint y: 344, distance: 230.0
click at [1038, 344] on div "+ orders foundational view + 8 columns + Monthly Revenue POWER BI /Sales/Report…" at bounding box center [613, 360] width 1112 height 721
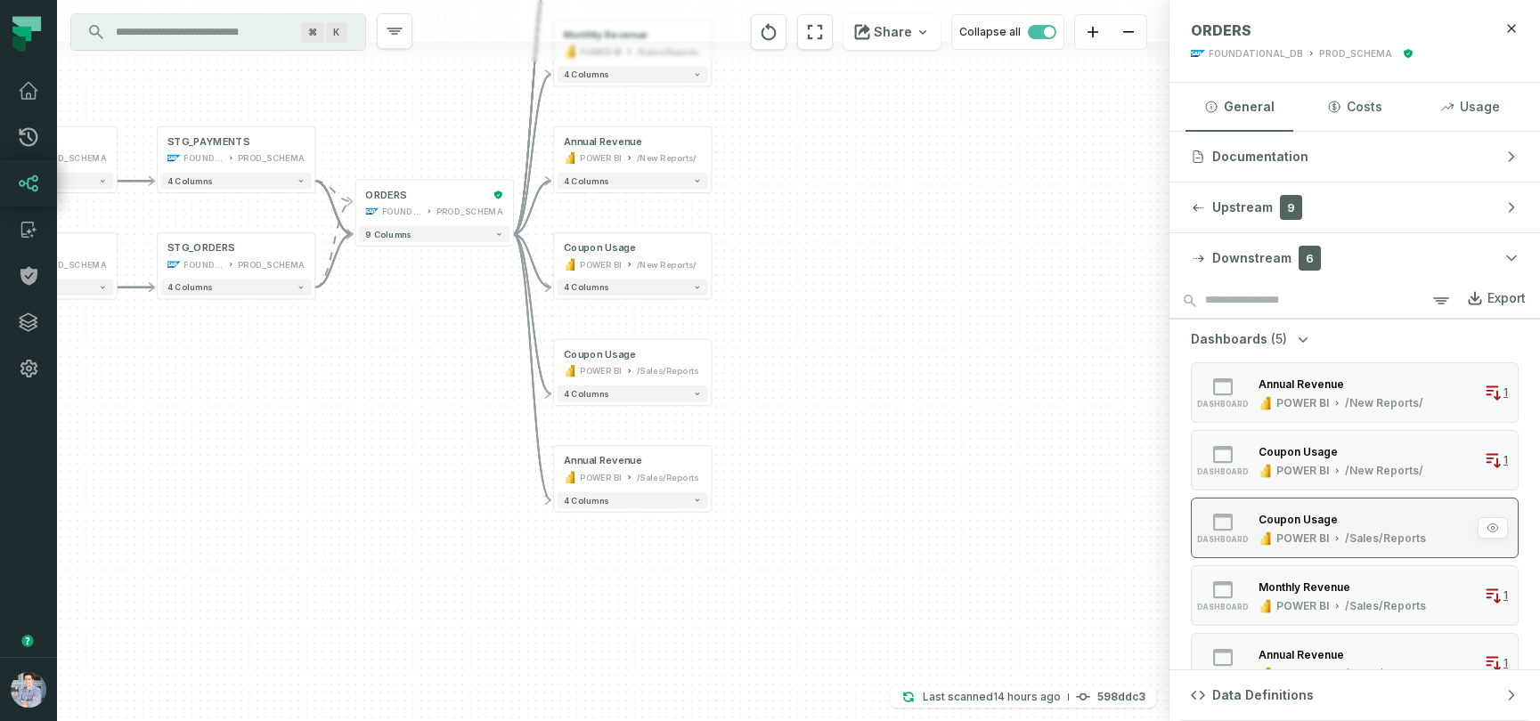
scroll to position [6, 0]
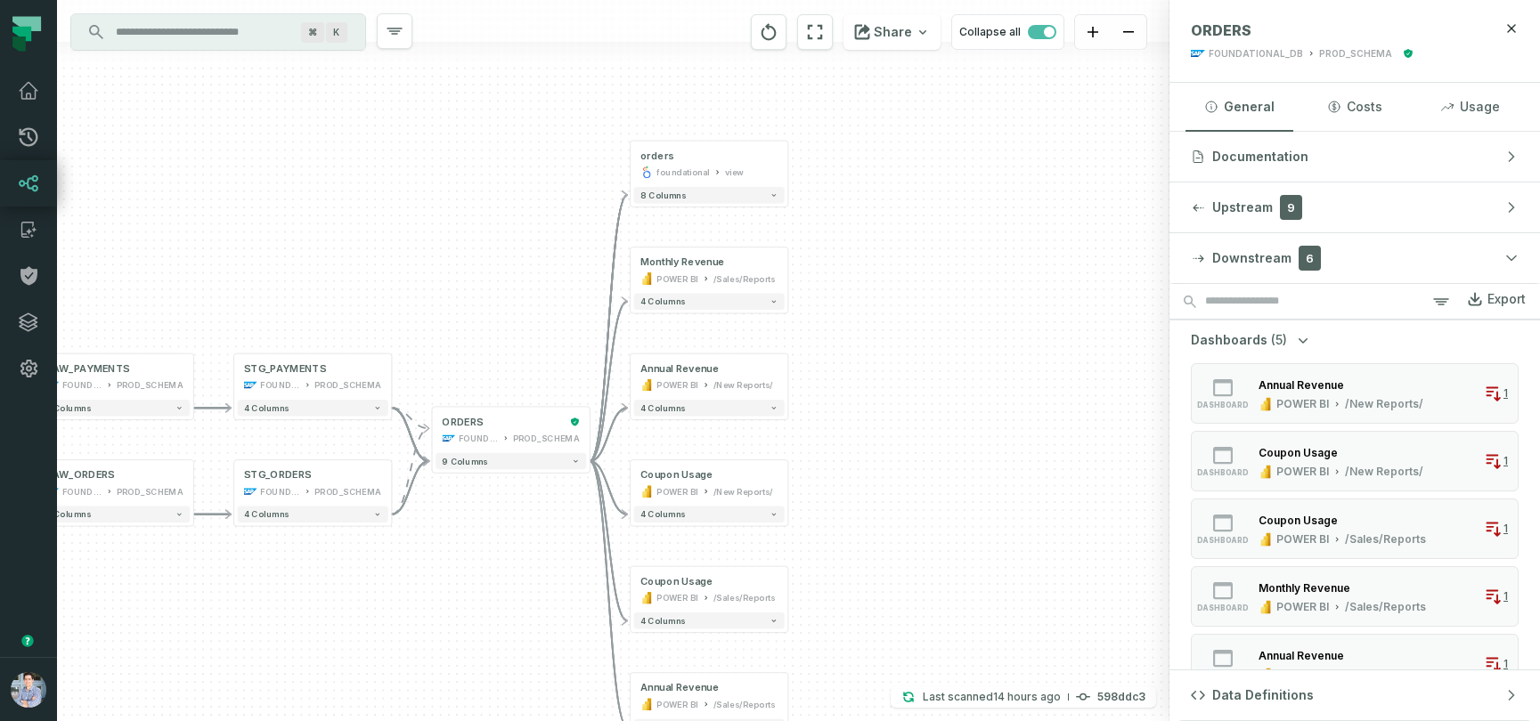
drag, startPoint x: 879, startPoint y: 337, endPoint x: 955, endPoint y: 564, distance: 239.6
click at [955, 564] on div "+ orders foundational view + 8 columns + Monthly Revenue POWER BI /Sales/Report…" at bounding box center [613, 360] width 1112 height 721
click at [696, 387] on div "POWER BI /New Reports/" at bounding box center [708, 384] width 137 height 13
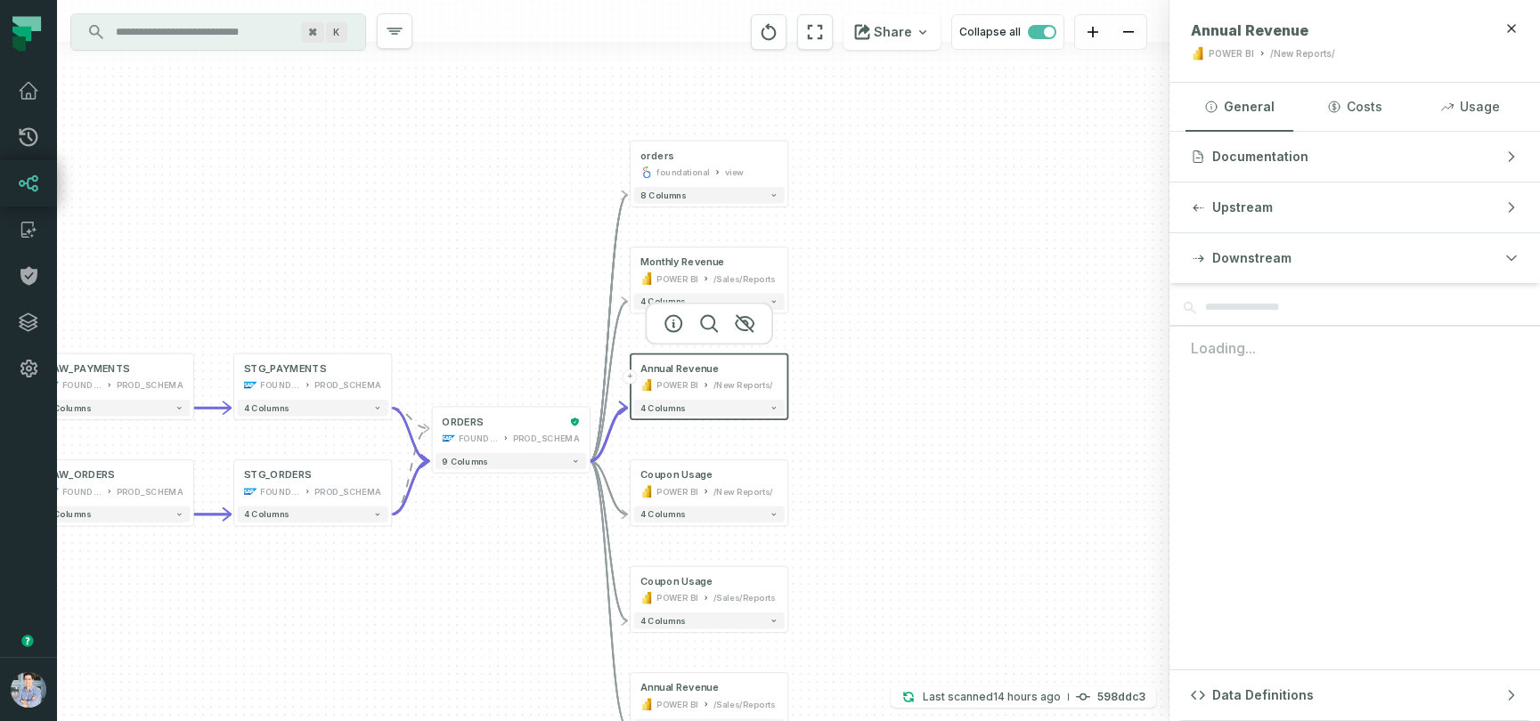
scroll to position [0, 0]
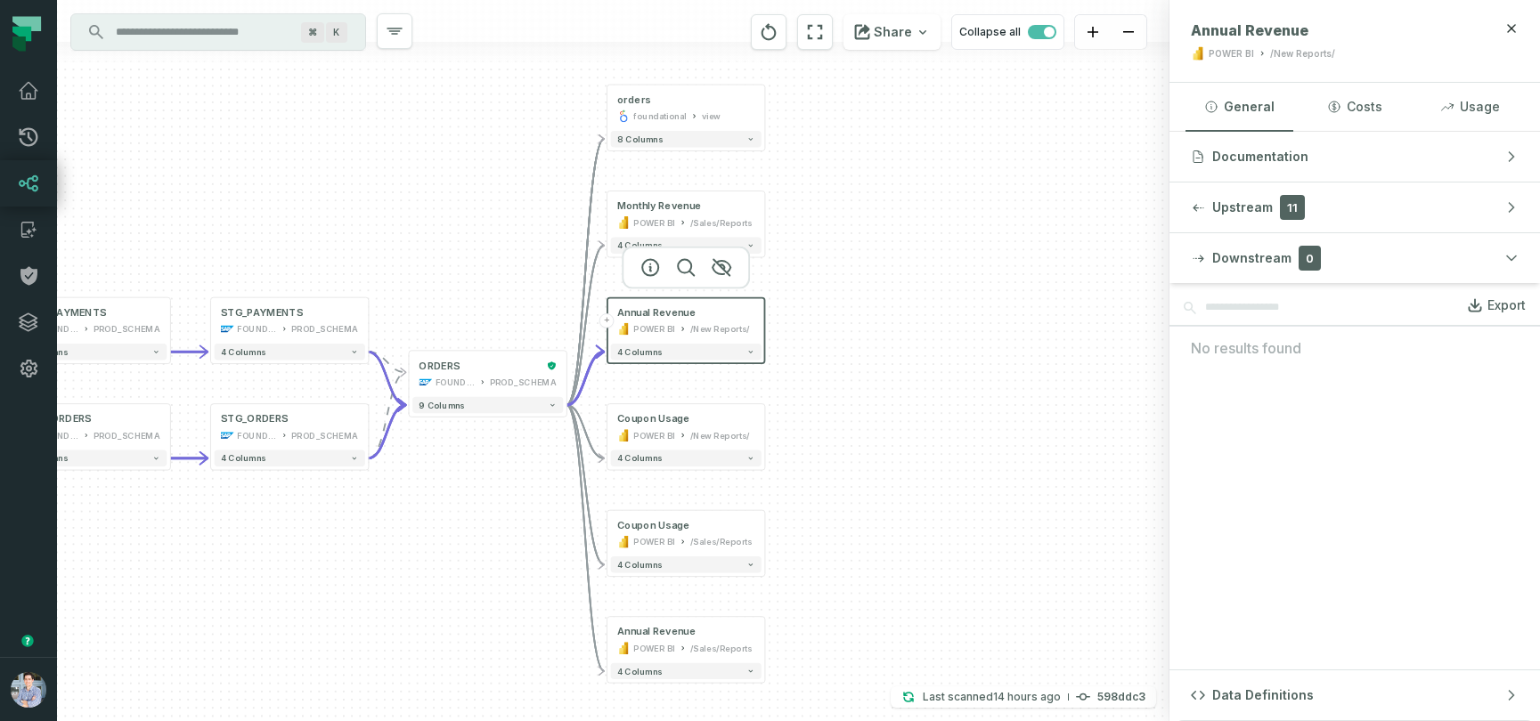
drag, startPoint x: 238, startPoint y: 643, endPoint x: 123, endPoint y: 585, distance: 128.6
click at [123, 585] on div "+ orders foundational view + 8 columns + Monthly Revenue POWER BI /Sales/Report…" at bounding box center [613, 360] width 1112 height 721
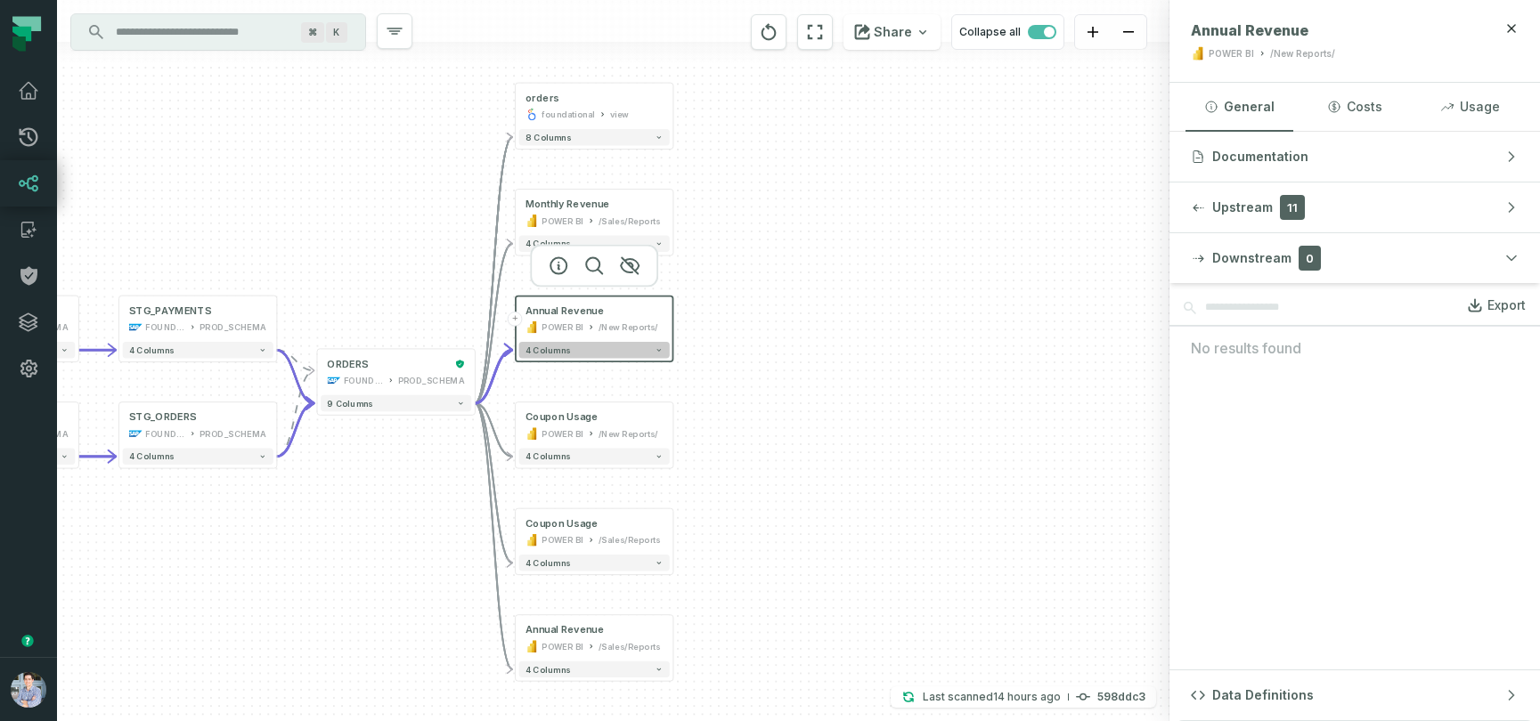
click at [654, 350] on icon "button" at bounding box center [658, 350] width 8 height 8
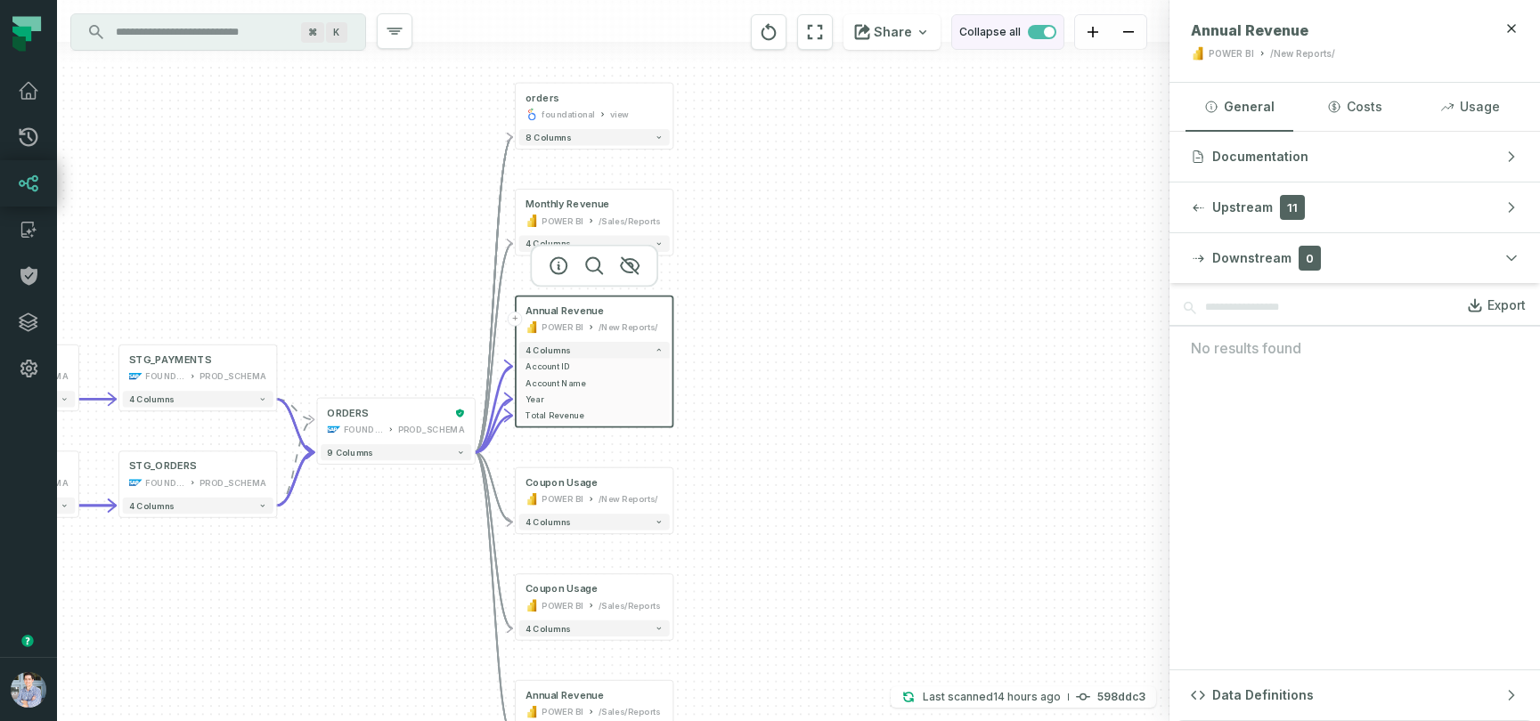
click at [1032, 33] on span "button" at bounding box center [1042, 32] width 28 height 14
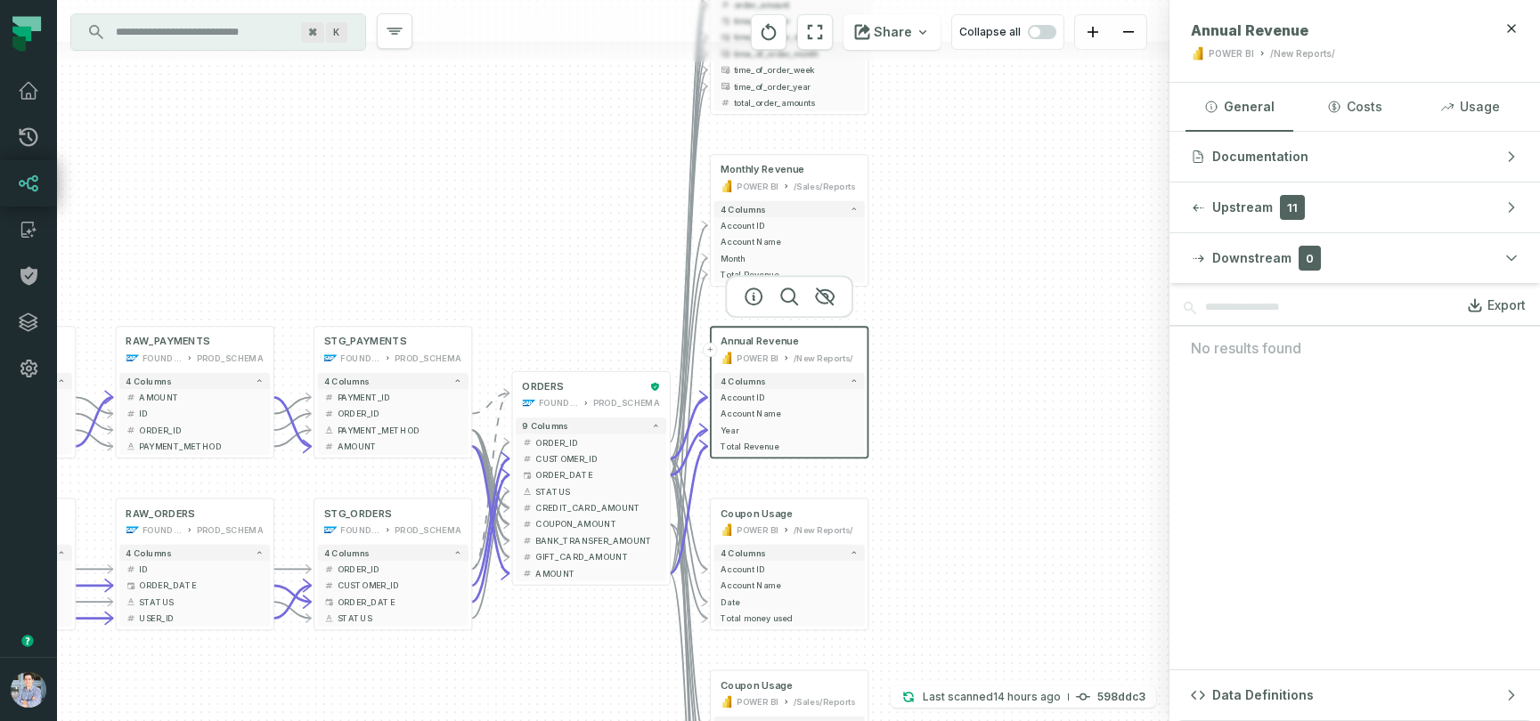
drag, startPoint x: 955, startPoint y: 222, endPoint x: 1150, endPoint y: 56, distance: 255.8
click at [1150, 56] on div "+ orders foundational view + 8 columns - id - order_amount + time_of_order - ti…" at bounding box center [613, 360] width 1112 height 721
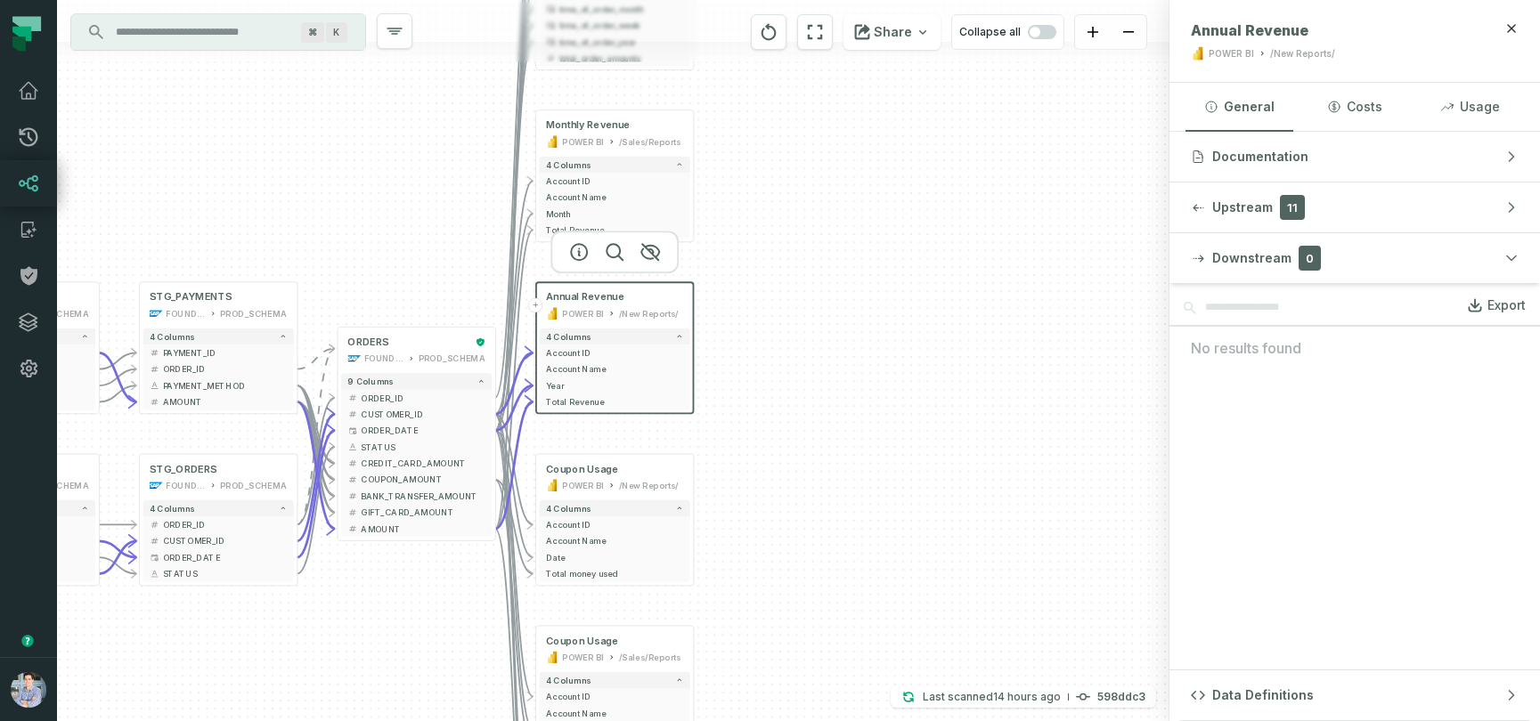
drag, startPoint x: 476, startPoint y: 664, endPoint x: 302, endPoint y: 620, distance: 180.1
click at [302, 620] on div "+ orders foundational view + 8 columns - id - order_amount + time_of_order - ti…" at bounding box center [613, 360] width 1112 height 721
click at [1049, 37] on span "button" at bounding box center [1042, 32] width 28 height 14
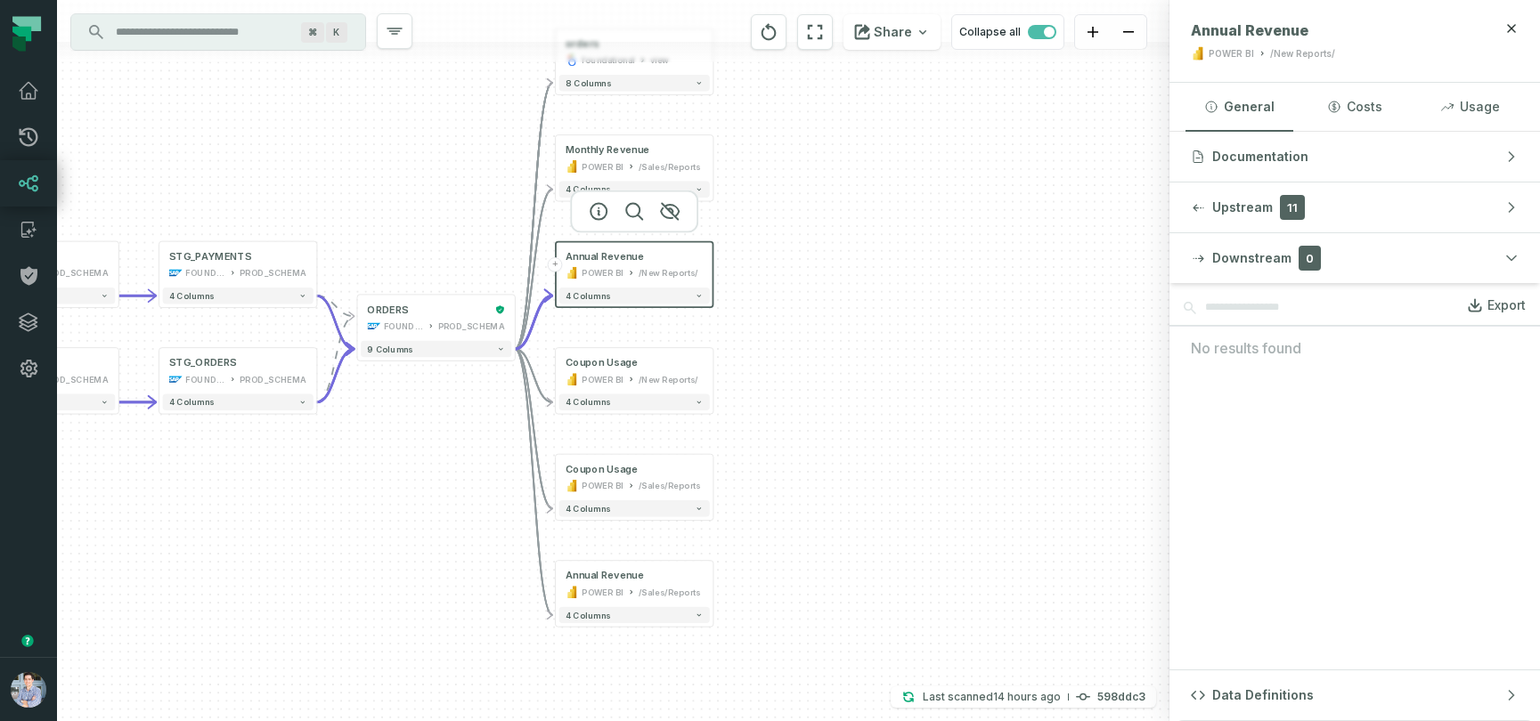
drag, startPoint x: 954, startPoint y: 181, endPoint x: 973, endPoint y: 341, distance: 161.5
click at [973, 341] on div "+ orders foundational view + 8 columns + Monthly Revenue POWER BI /Sales/Report…" at bounding box center [613, 360] width 1112 height 721
click at [638, 271] on div "/New Reports/" at bounding box center [668, 277] width 60 height 13
click at [703, 304] on button "4 columns" at bounding box center [634, 300] width 150 height 16
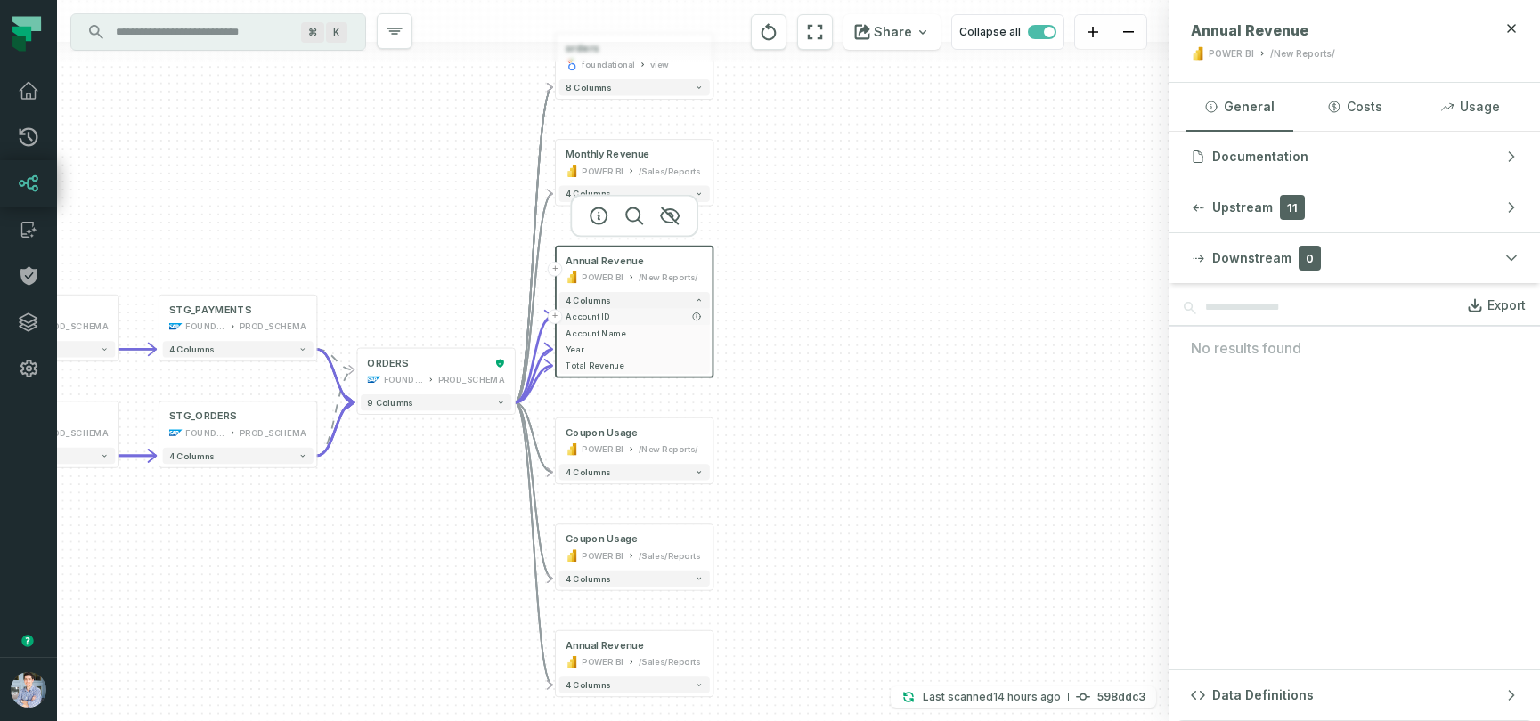
click at [619, 316] on span "Account ID" at bounding box center [633, 317] width 137 height 12
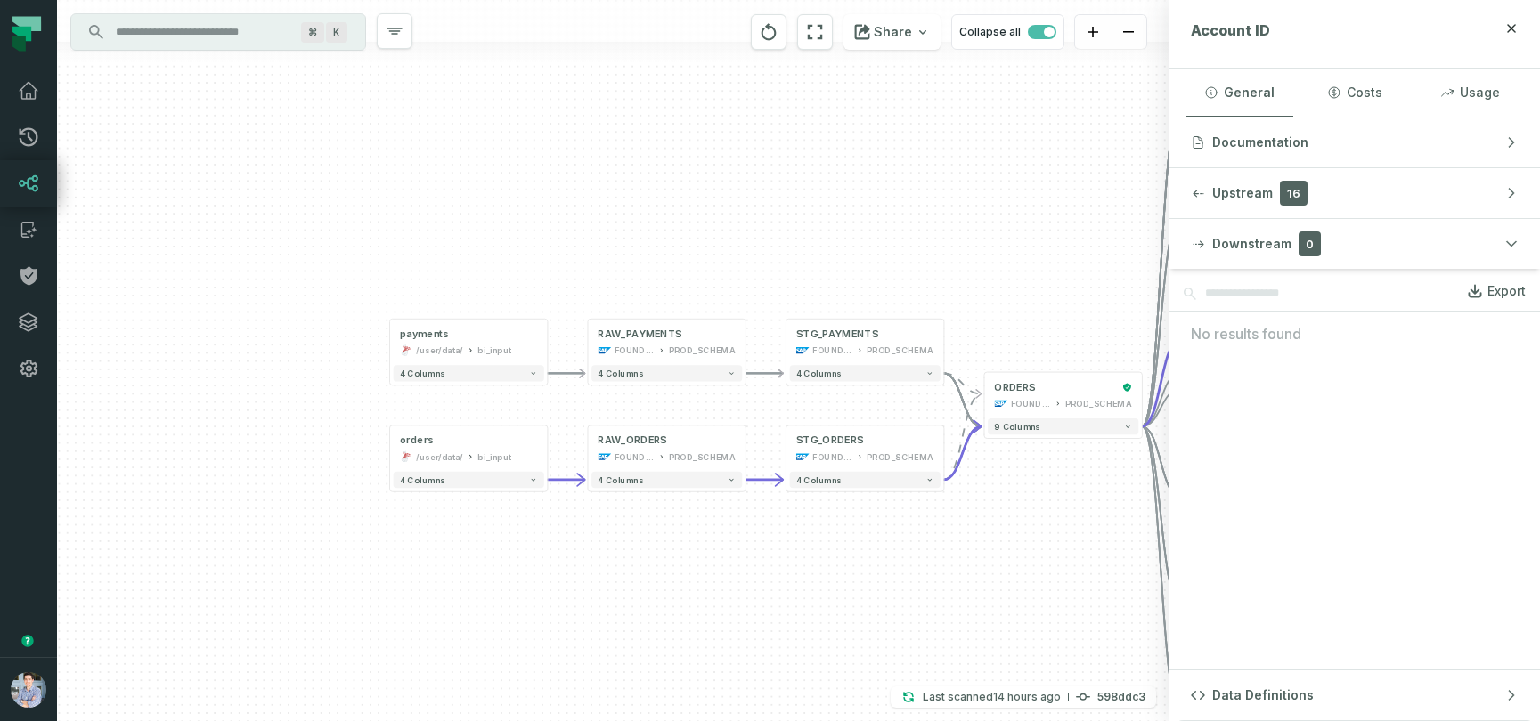
drag, startPoint x: 188, startPoint y: 607, endPoint x: 815, endPoint y: 631, distance: 627.3
click at [815, 631] on div "+ orders foundational view + 8 columns + Monthly Revenue POWER BI /Sales/Report…" at bounding box center [613, 360] width 1112 height 721
click at [524, 488] on button "4 columns" at bounding box center [469, 480] width 150 height 16
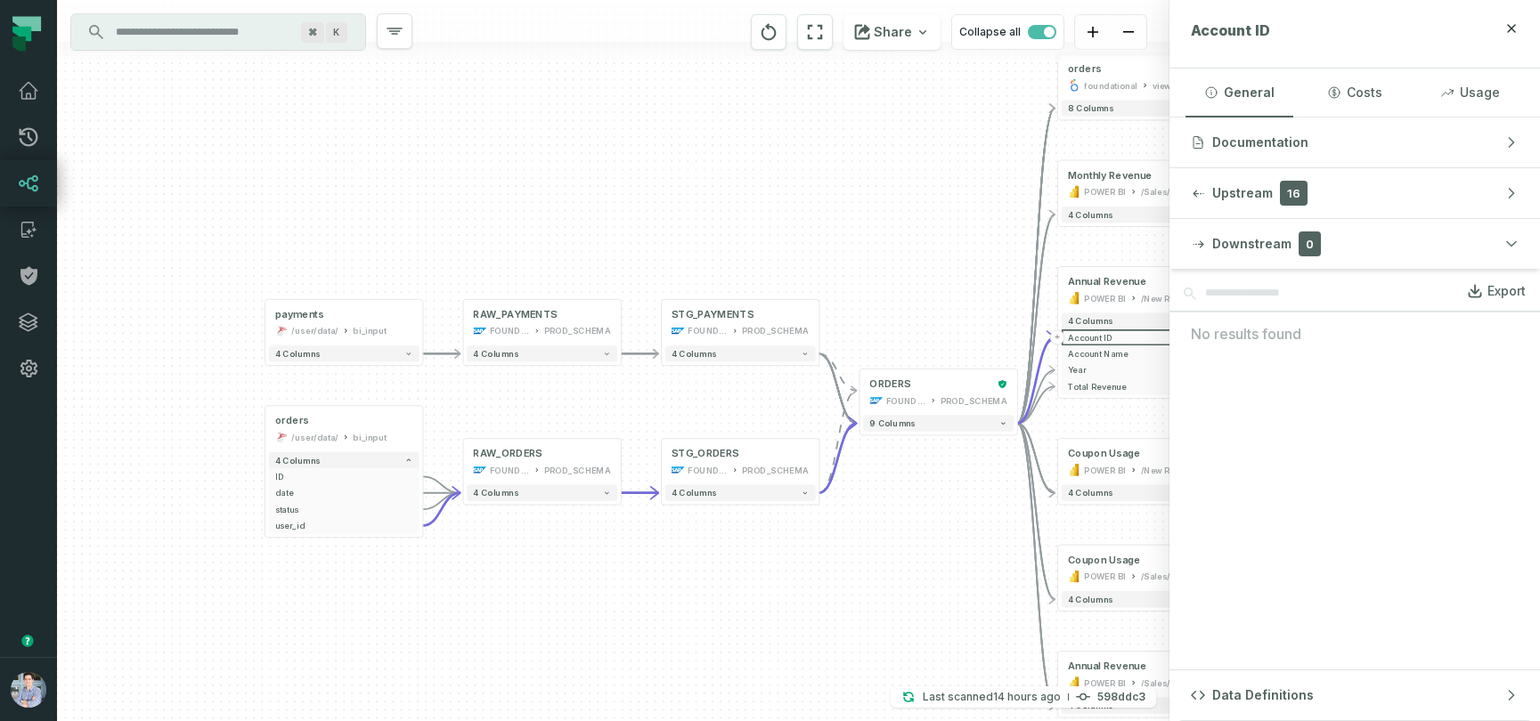
drag, startPoint x: 679, startPoint y: 634, endPoint x: 516, endPoint y: 604, distance: 165.7
click at [516, 604] on div "+ orders foundational view + 8 columns + Monthly Revenue POWER BI /Sales/Report…" at bounding box center [613, 360] width 1112 height 721
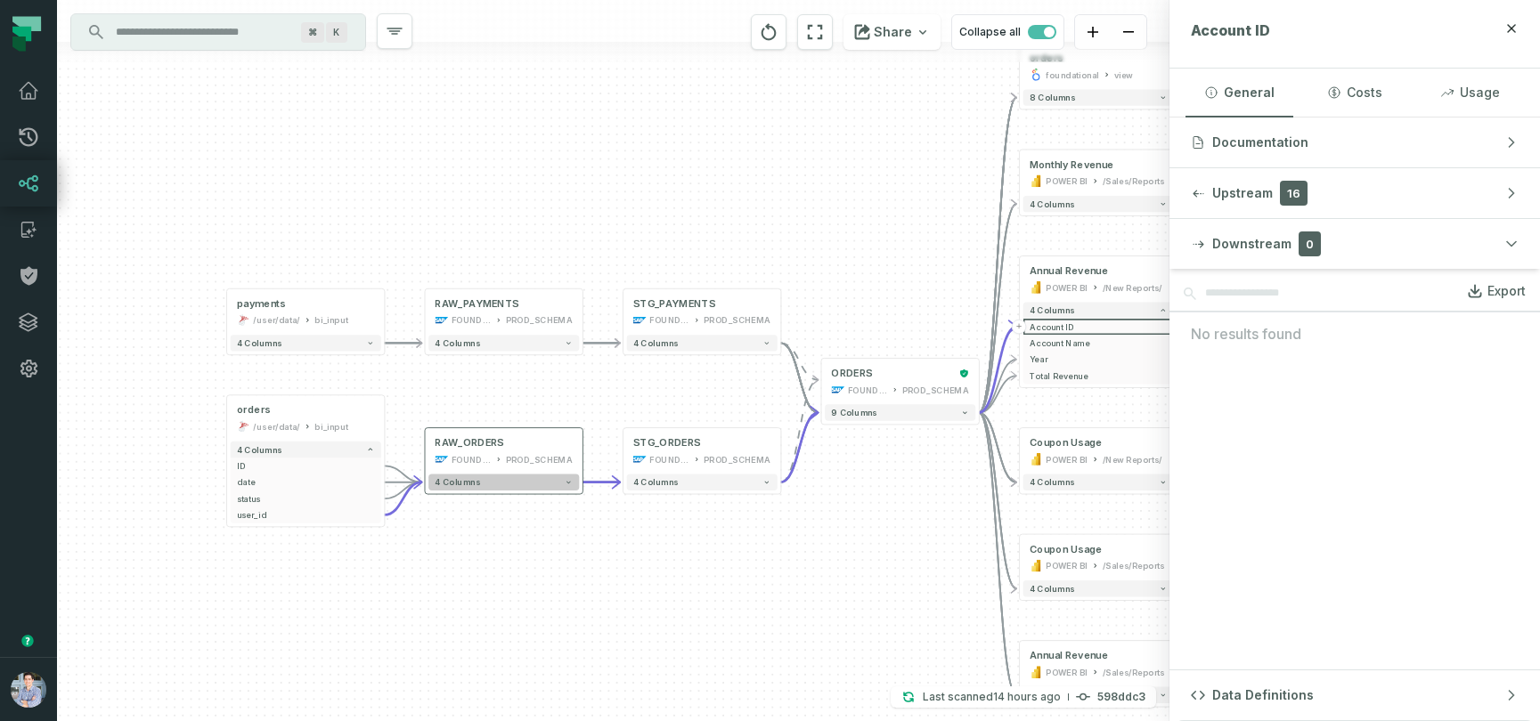
click at [516, 480] on button "4 columns" at bounding box center [503, 483] width 150 height 16
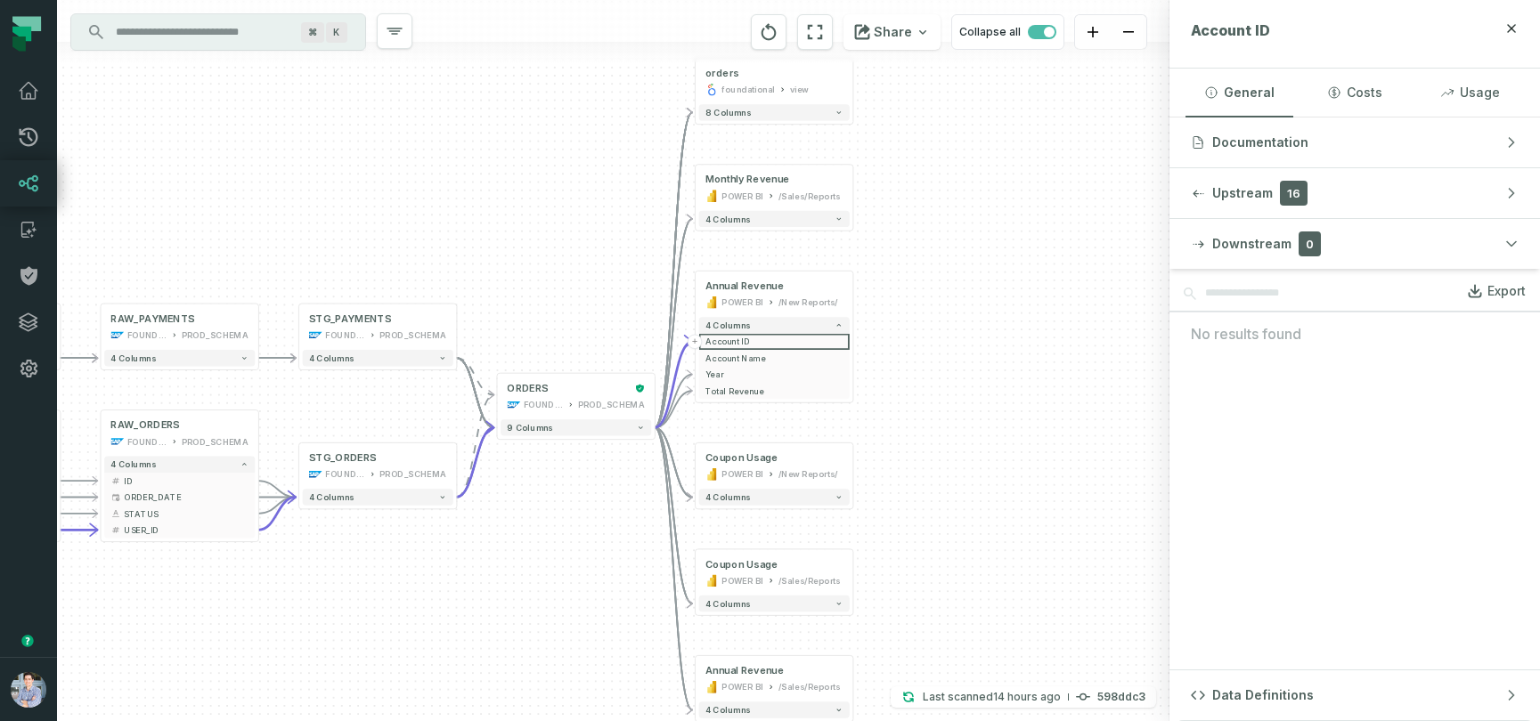
drag, startPoint x: 679, startPoint y: 609, endPoint x: 355, endPoint y: 590, distance: 324.7
click at [355, 590] on div "+ orders foundational view + 8 columns + Monthly Revenue POWER BI /Sales/Report…" at bounding box center [613, 360] width 1112 height 721
click at [398, 488] on button "4 columns" at bounding box center [378, 496] width 150 height 16
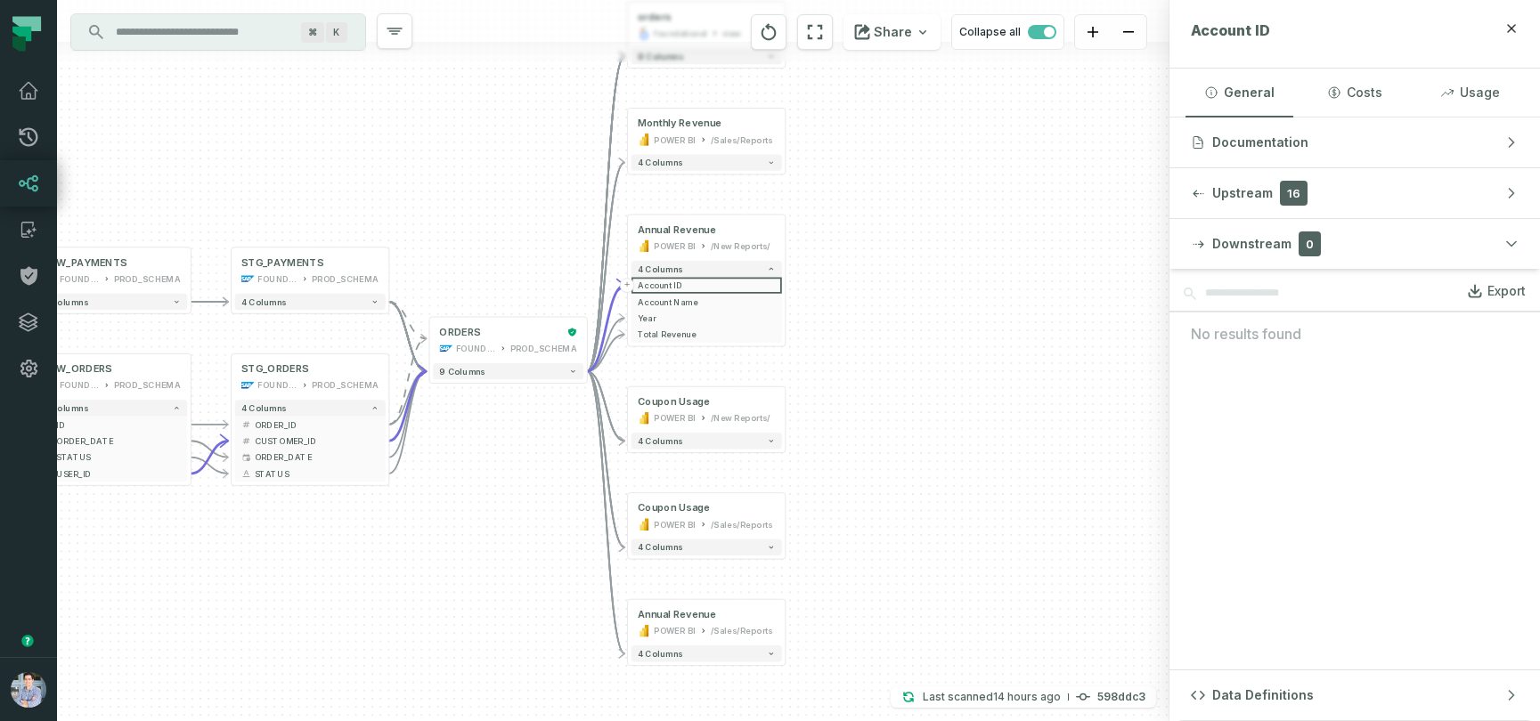
drag, startPoint x: 316, startPoint y: 663, endPoint x: 161, endPoint y: 574, distance: 178.7
click at [161, 574] on div "+ orders foundational view + 8 columns + Monthly Revenue POWER BI /Sales/Report…" at bounding box center [613, 360] width 1112 height 721
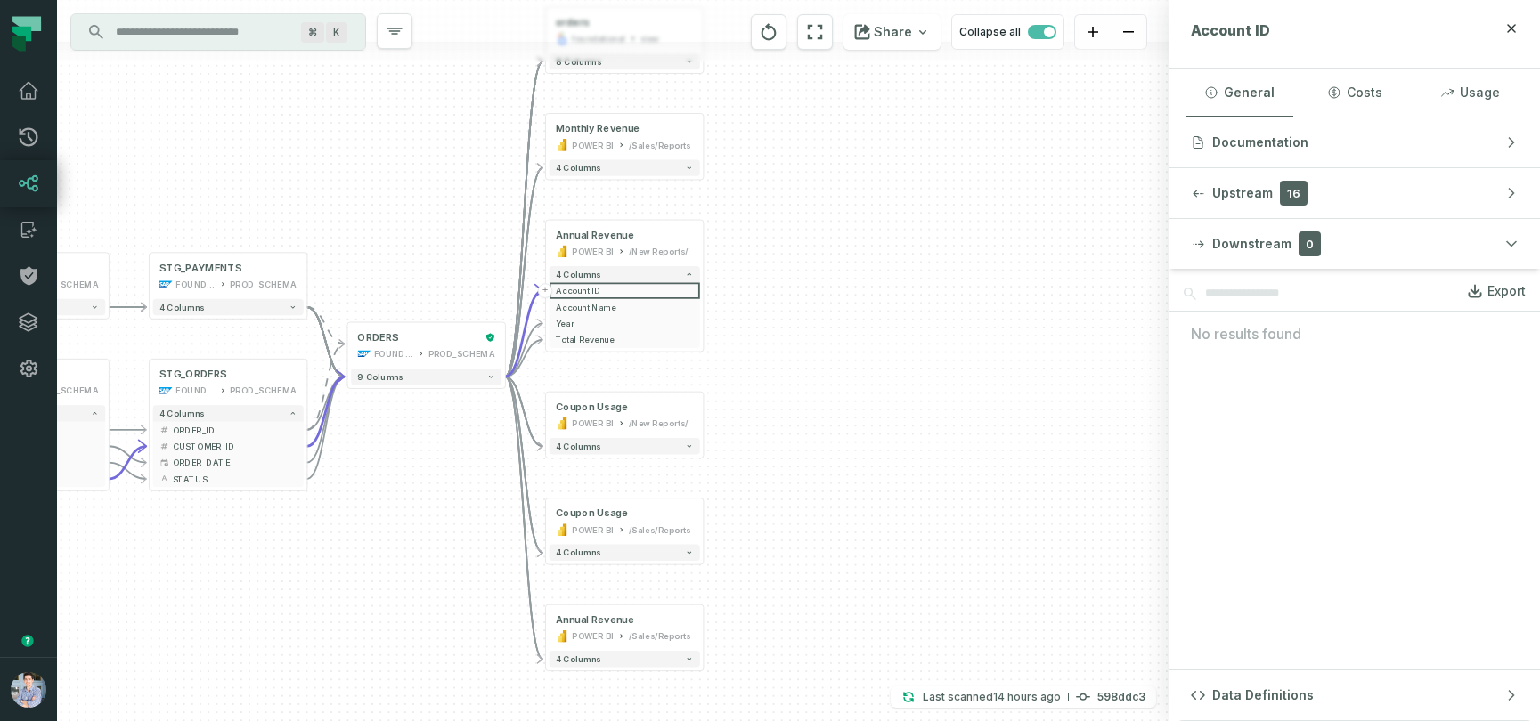
click at [244, 590] on div "+ orders foundational view + 8 columns + Monthly Revenue POWER BI /Sales/Report…" at bounding box center [613, 360] width 1112 height 721
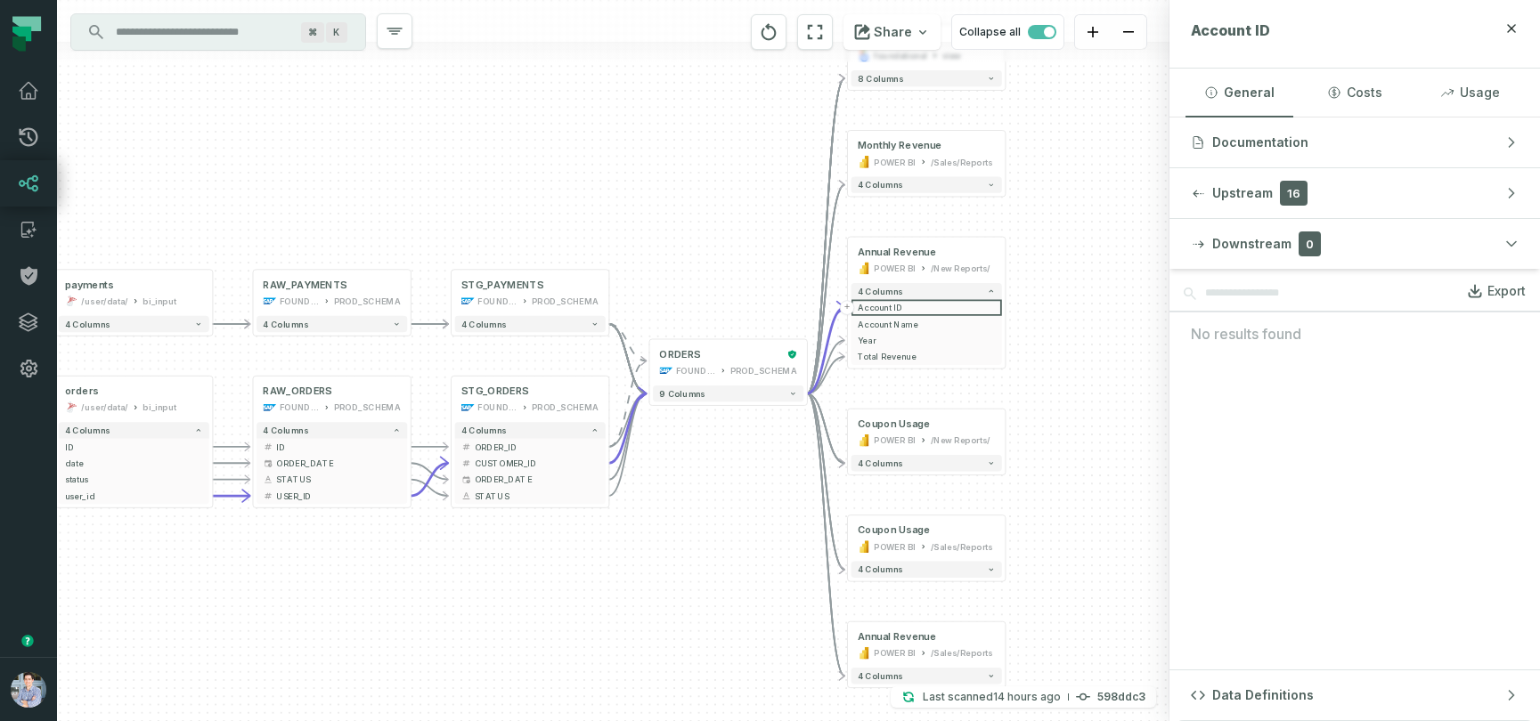
drag, startPoint x: 387, startPoint y: 585, endPoint x: 689, endPoint y: 602, distance: 302.3
click at [689, 602] on div "+ orders foundational view + 8 columns + Monthly Revenue POWER BI /Sales/Report…" at bounding box center [613, 360] width 1112 height 721
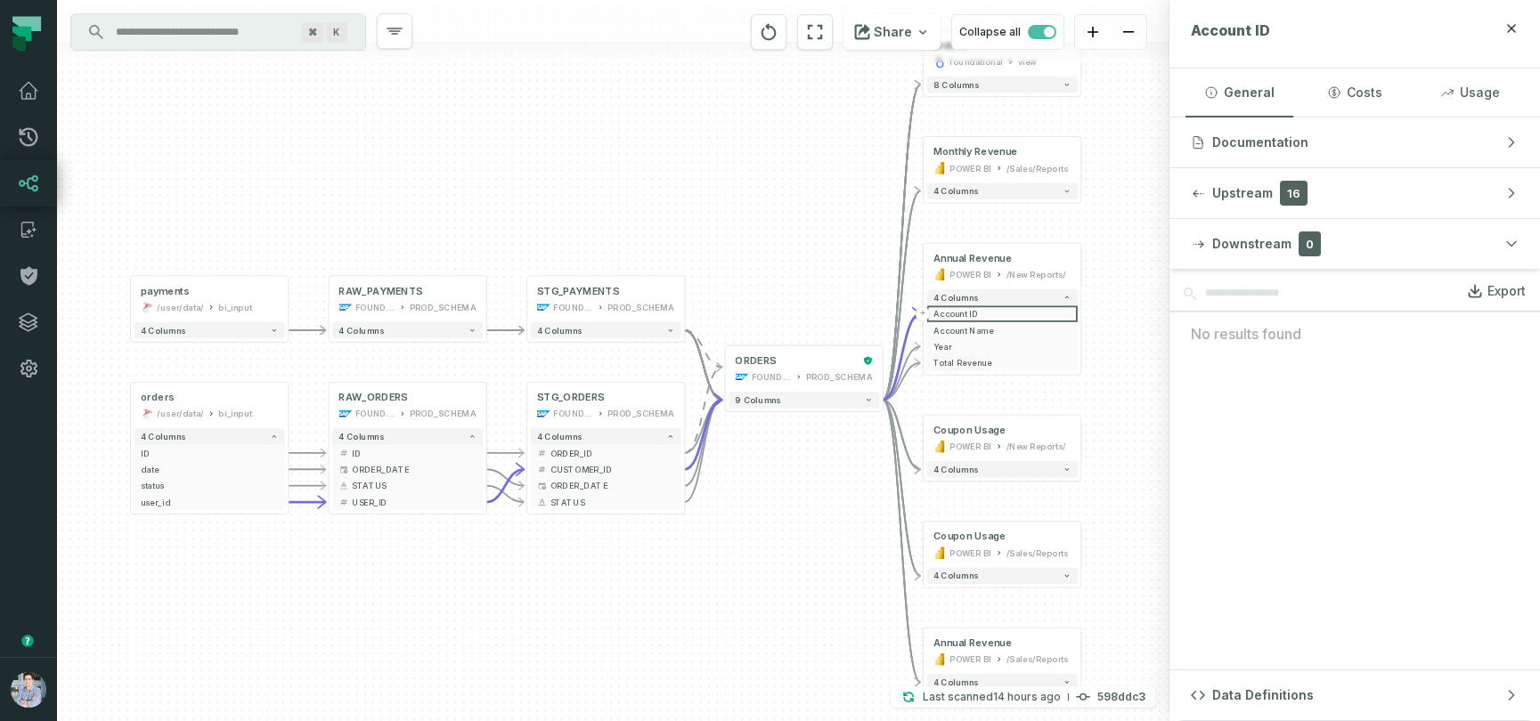
drag, startPoint x: 573, startPoint y: 615, endPoint x: 649, endPoint y: 621, distance: 75.9
click at [649, 621] on div "+ orders foundational view + 8 columns + Monthly Revenue POWER BI /Sales/Report…" at bounding box center [613, 360] width 1112 height 721
click at [26, 147] on icon at bounding box center [28, 136] width 21 height 21
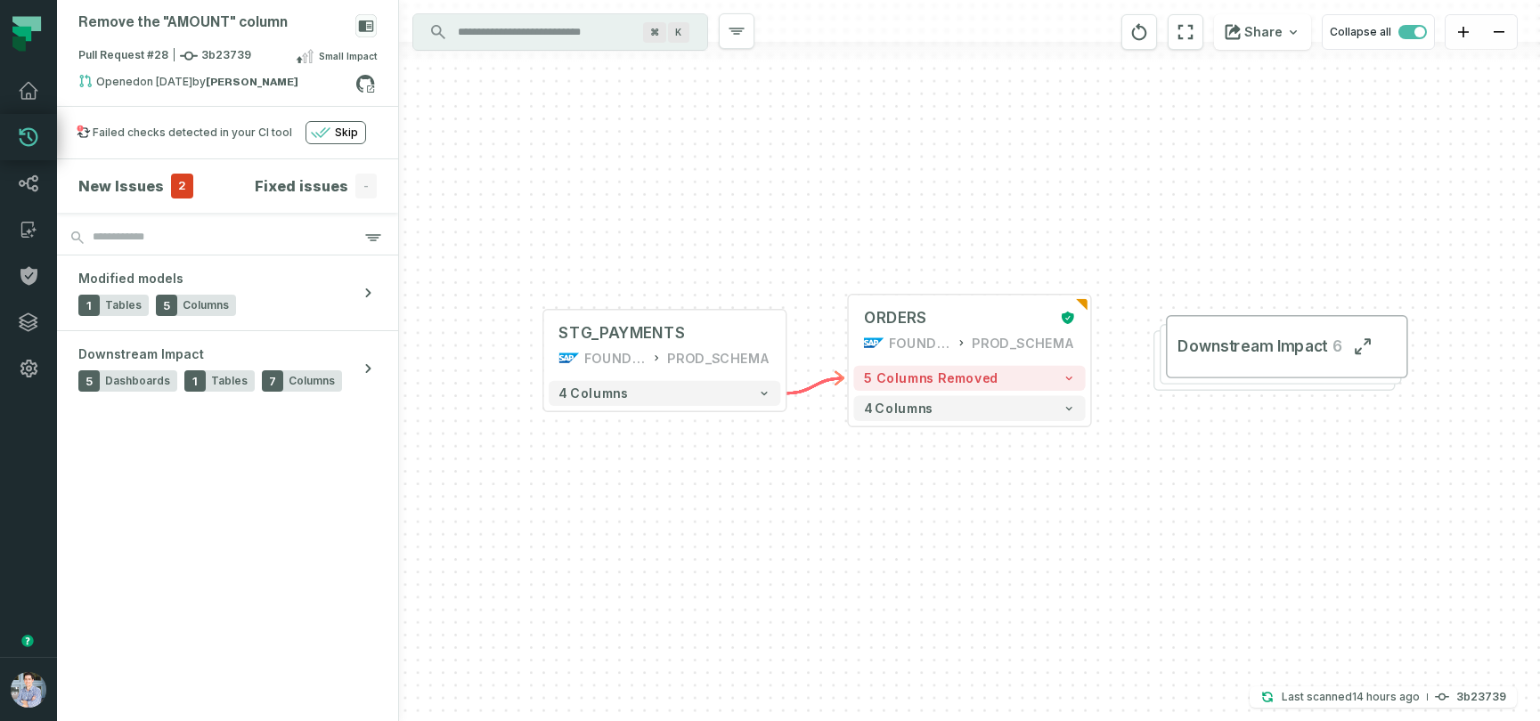
click at [926, 555] on div "+ ORDERS FOUNDATIONAL_DB PROD_SCHEMA + 5 columns removed 4 columns + STG_PAYMEN…" at bounding box center [969, 360] width 1141 height 721
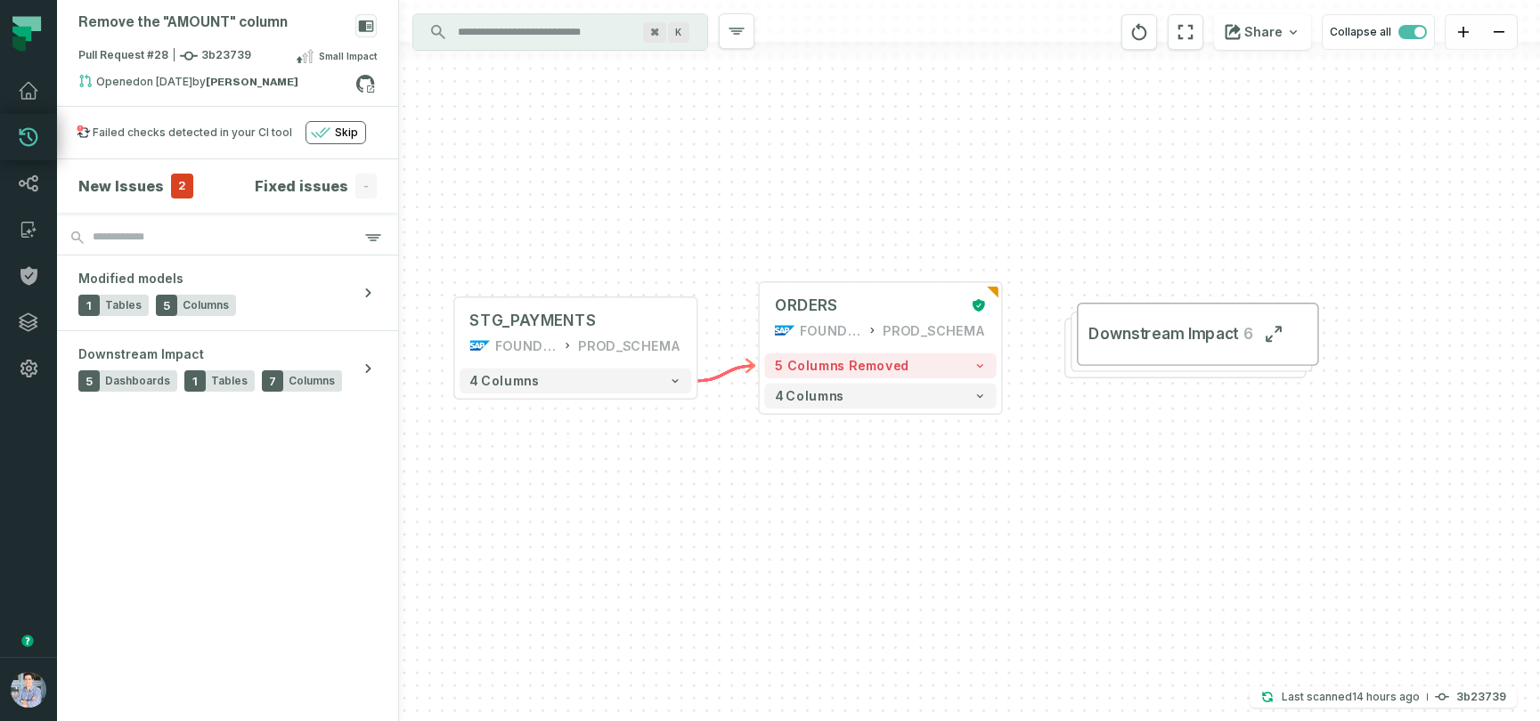
drag, startPoint x: 926, startPoint y: 555, endPoint x: 837, endPoint y: 542, distance: 89.9
click at [837, 542] on div "+ ORDERS FOUNDATIONAL_DB PROD_SCHEMA + 5 columns removed 4 columns + STG_PAYMEN…" at bounding box center [969, 360] width 1141 height 721
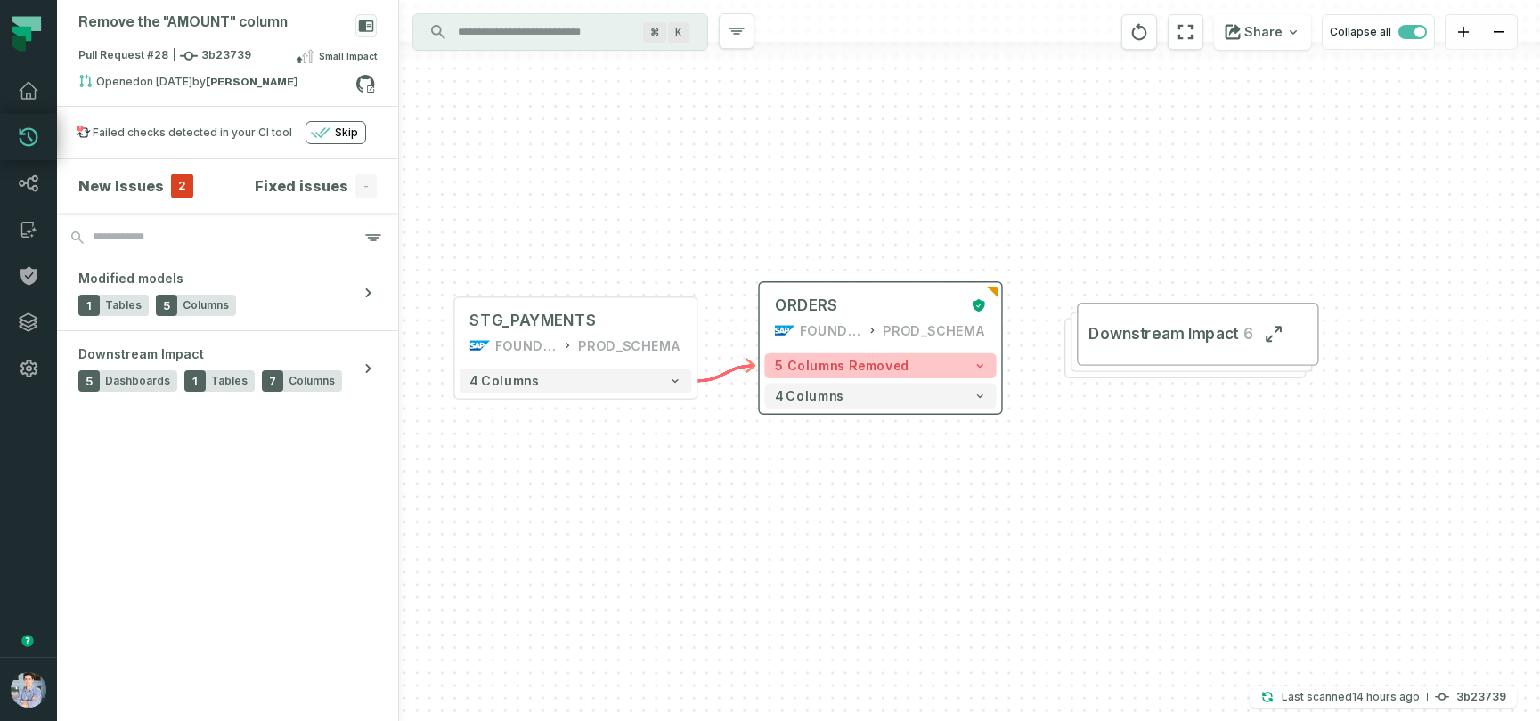
click at [983, 366] on icon "button" at bounding box center [979, 366] width 12 height 12
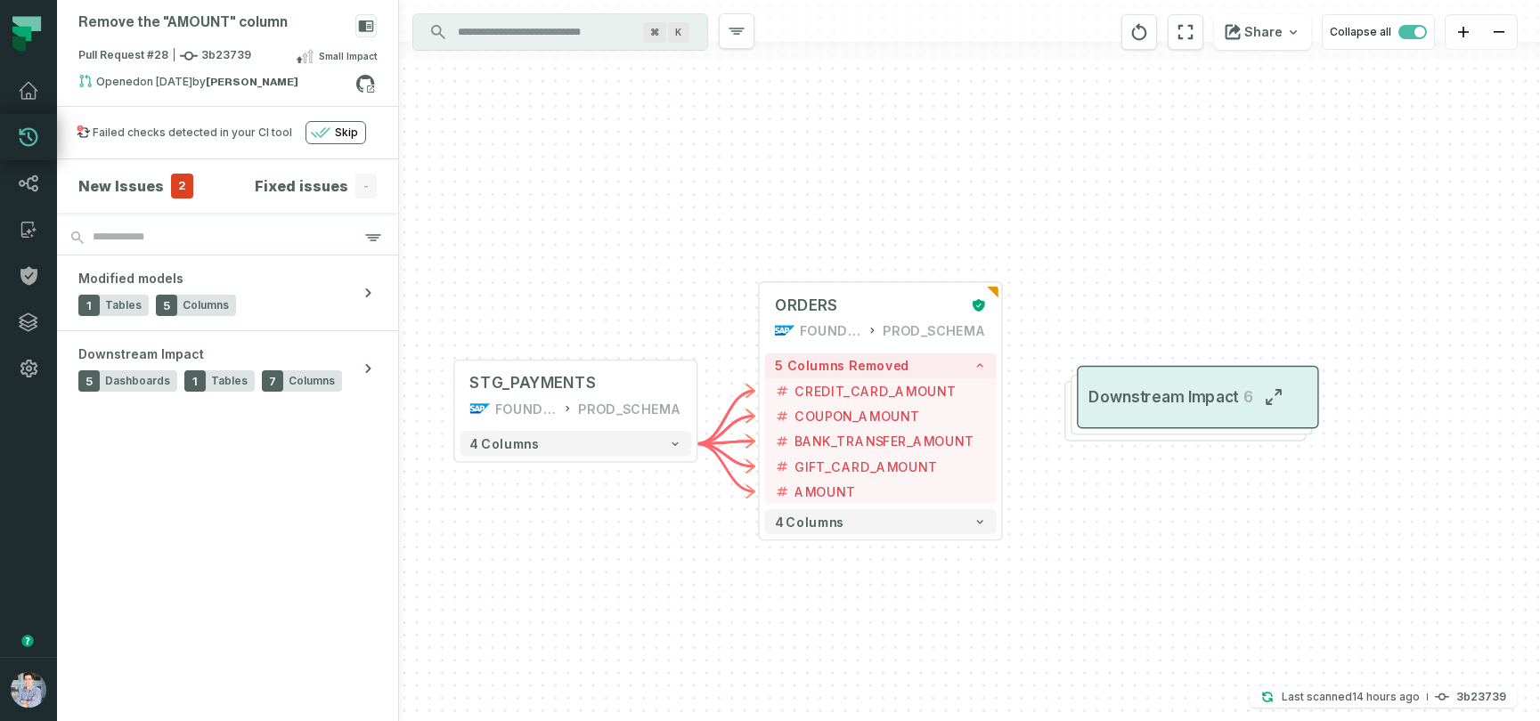
click at [1151, 396] on span "Downstream Impact" at bounding box center [1163, 397] width 150 height 20
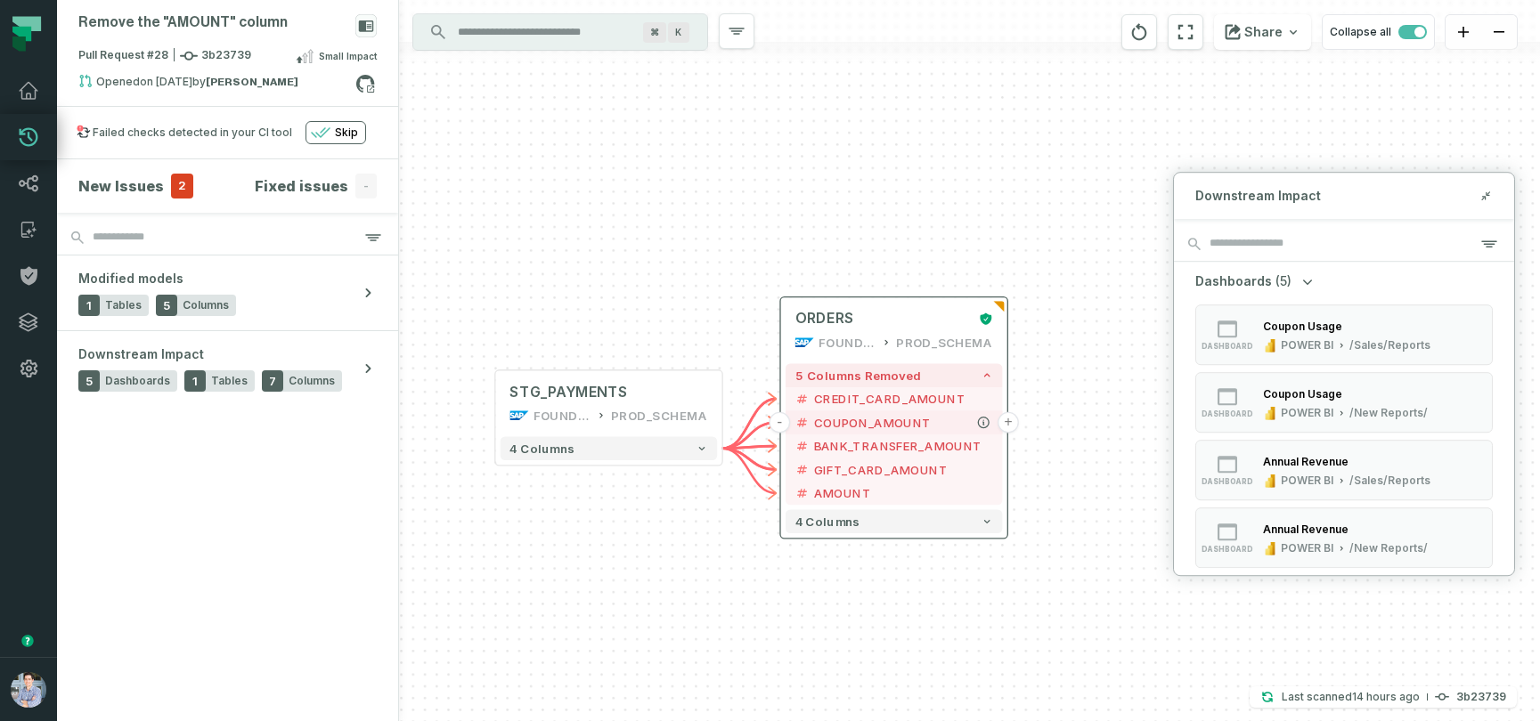
click at [1006, 425] on button "+" at bounding box center [1007, 422] width 21 height 21
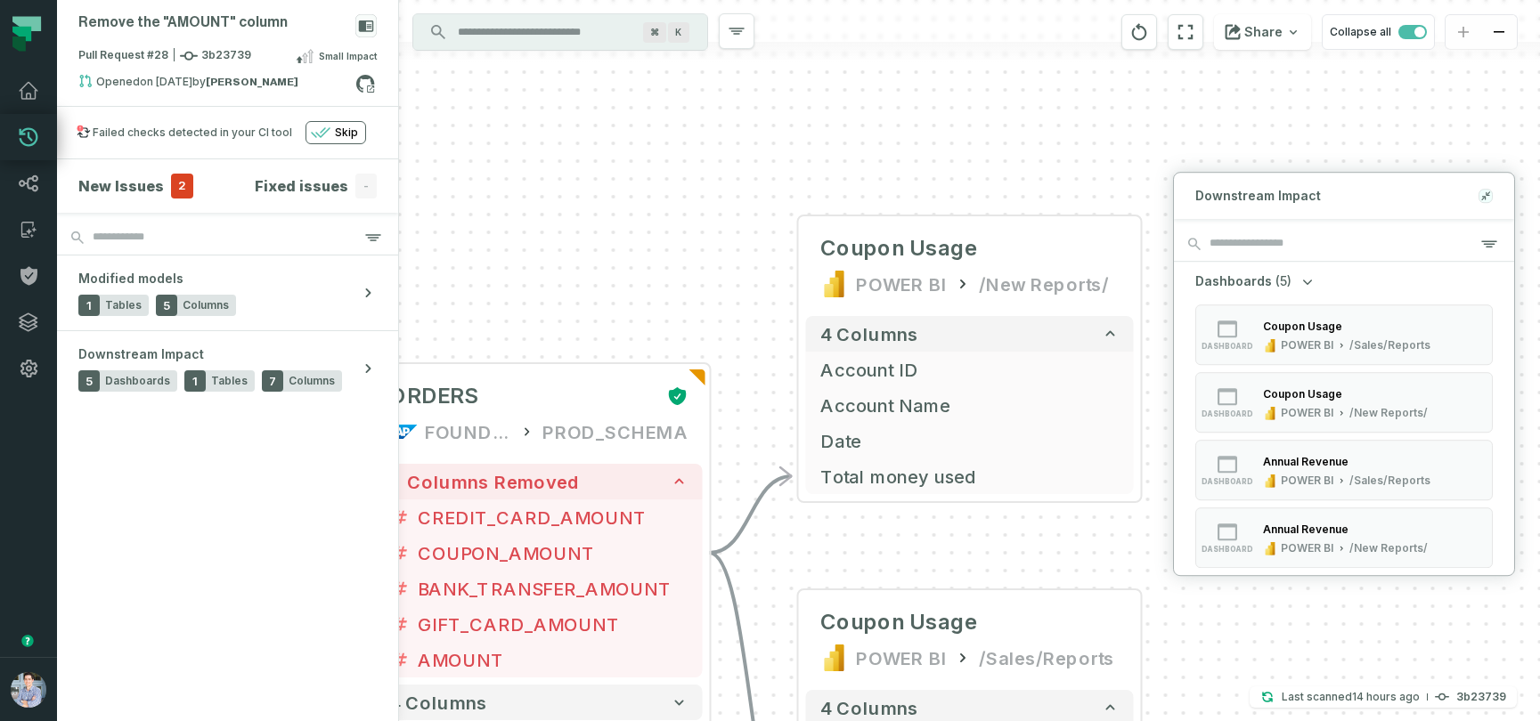
click at [1485, 195] on icon at bounding box center [1487, 194] width 4 height 4
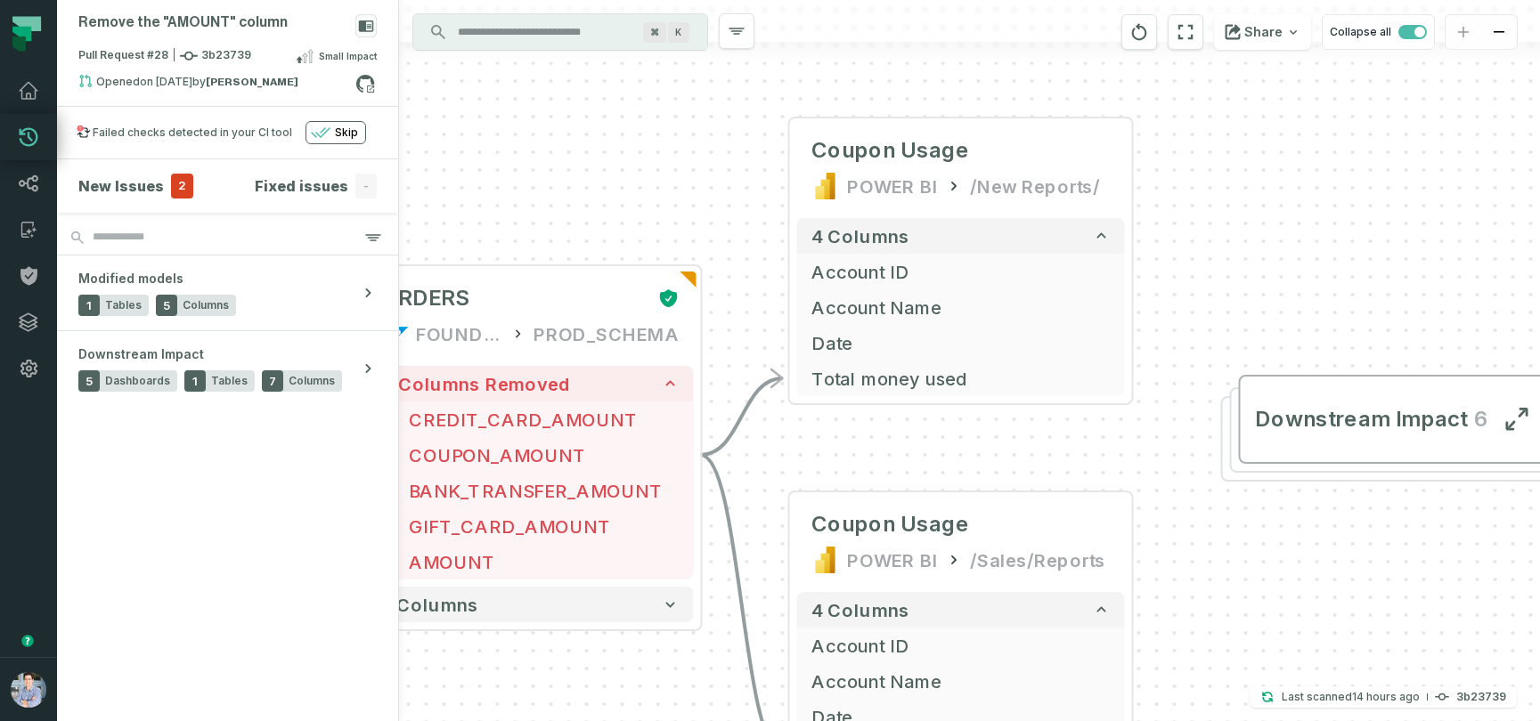
drag, startPoint x: 1392, startPoint y: 316, endPoint x: 1367, endPoint y: 155, distance: 163.1
click at [1367, 155] on div "+ Coupon Usage POWER BI /New Reports/ 4 columns + Account ID + Account Name + D…" at bounding box center [969, 360] width 1141 height 721
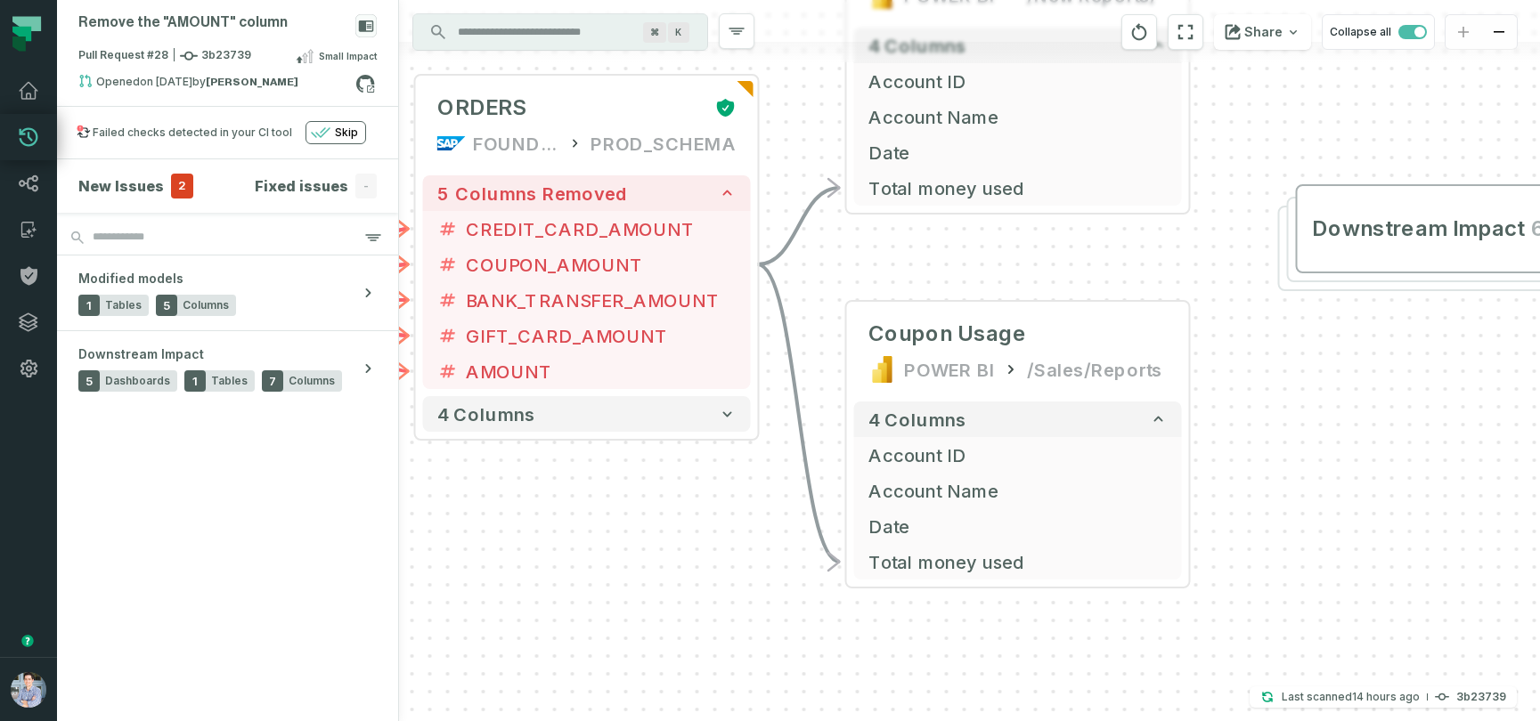
drag, startPoint x: 1328, startPoint y: 585, endPoint x: 1407, endPoint y: 469, distance: 140.3
click at [1407, 469] on div "+ Coupon Usage POWER BI /New Reports/ 4 columns + Account ID + Account Name + D…" at bounding box center [969, 360] width 1141 height 721
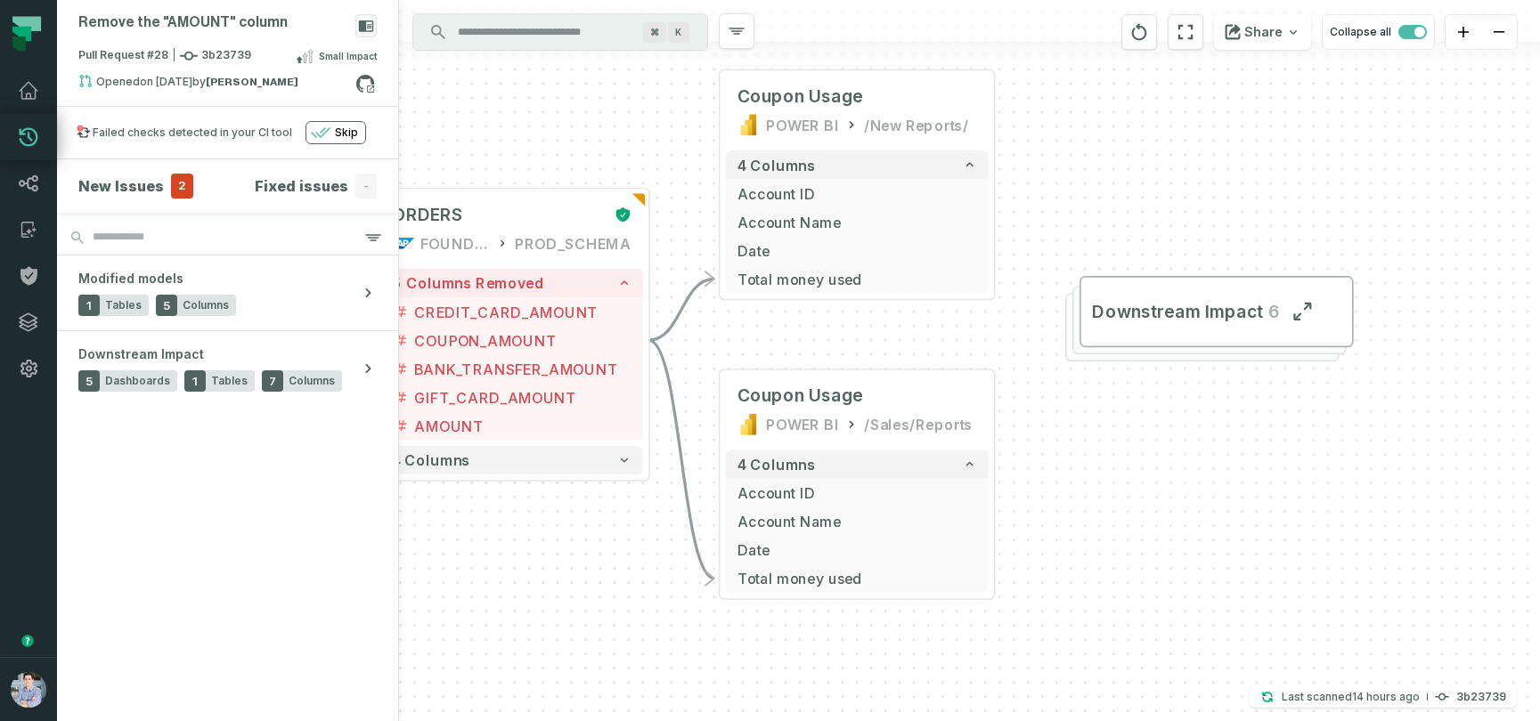
drag, startPoint x: 1407, startPoint y: 469, endPoint x: 1164, endPoint y: 495, distance: 244.5
click at [1164, 495] on div "+ Coupon Usage POWER BI /New Reports/ 4 columns + Account ID + Account Name + D…" at bounding box center [969, 360] width 1141 height 721
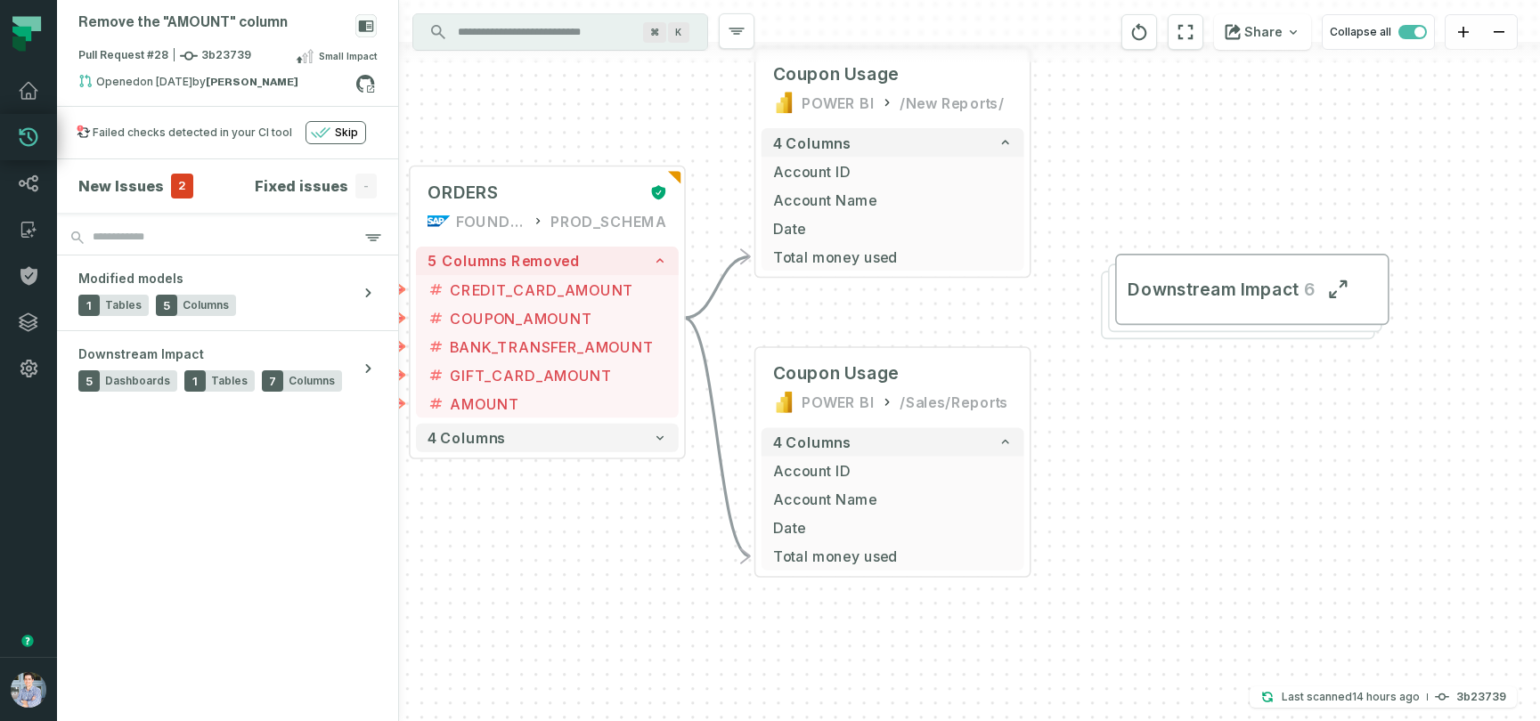
drag, startPoint x: 1168, startPoint y: 508, endPoint x: 1204, endPoint y: 484, distance: 42.5
click at [1204, 484] on div "+ Coupon Usage POWER BI /New Reports/ 4 columns + Account ID + Account Name + D…" at bounding box center [969, 360] width 1141 height 721
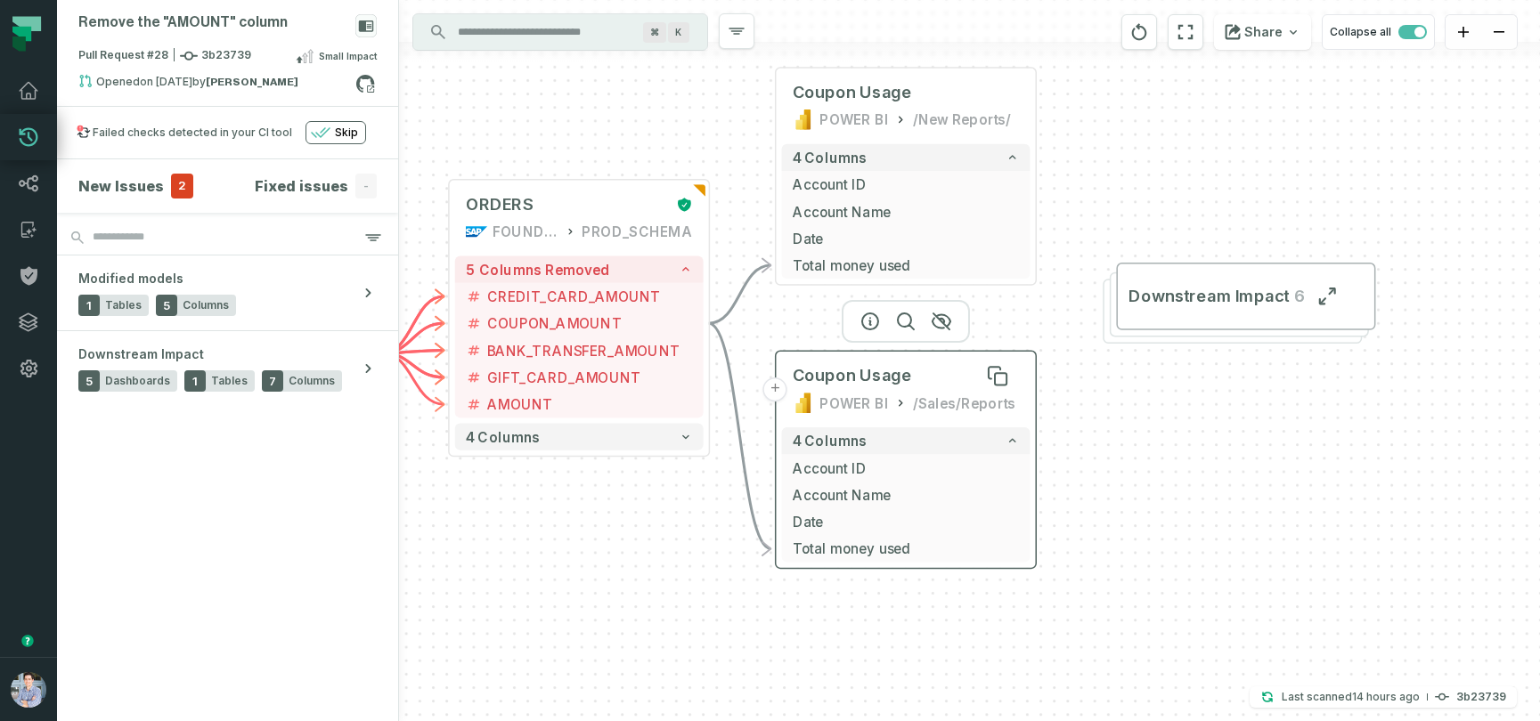
click at [958, 370] on div "Coupon Usage" at bounding box center [905, 375] width 227 height 21
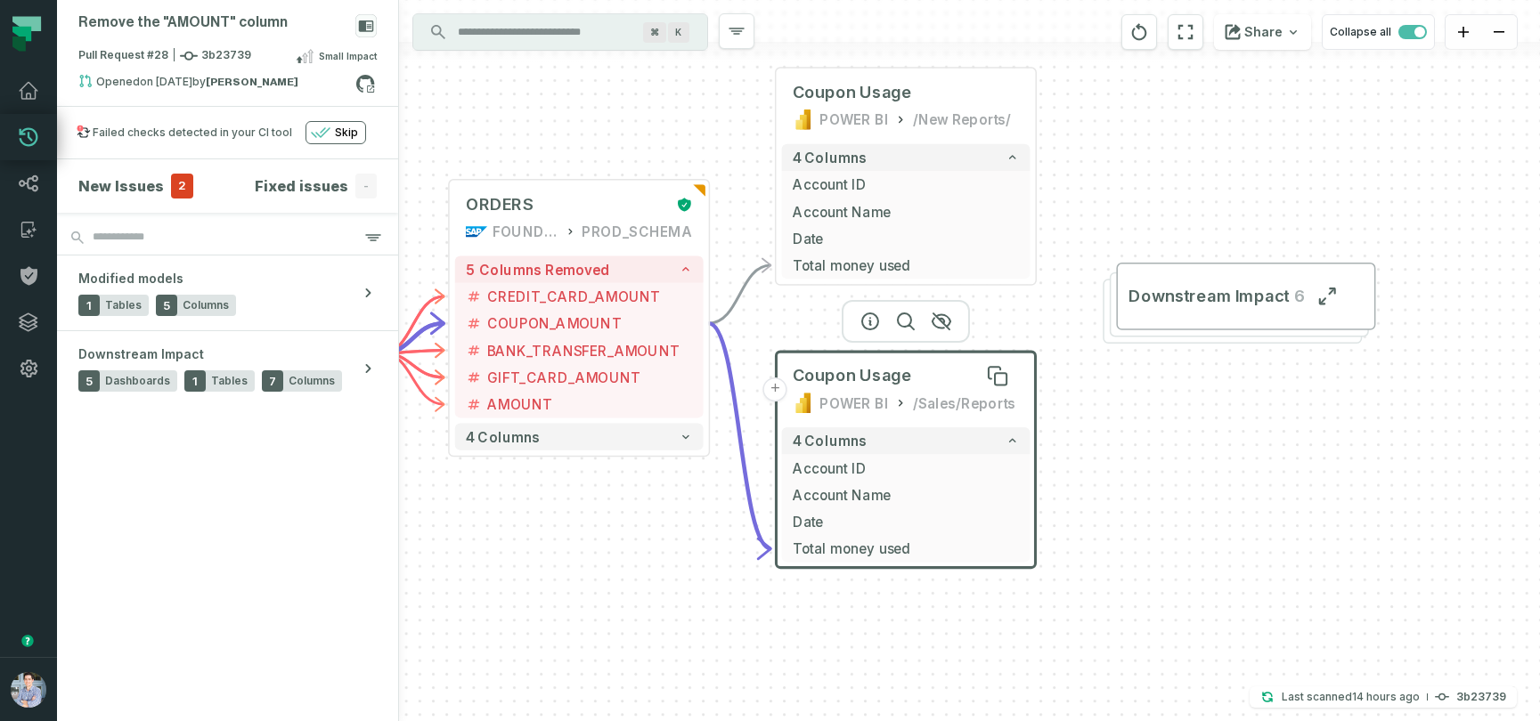
click at [958, 370] on div "Coupon Usage" at bounding box center [905, 375] width 227 height 21
click at [861, 318] on icon "button" at bounding box center [869, 321] width 21 height 21
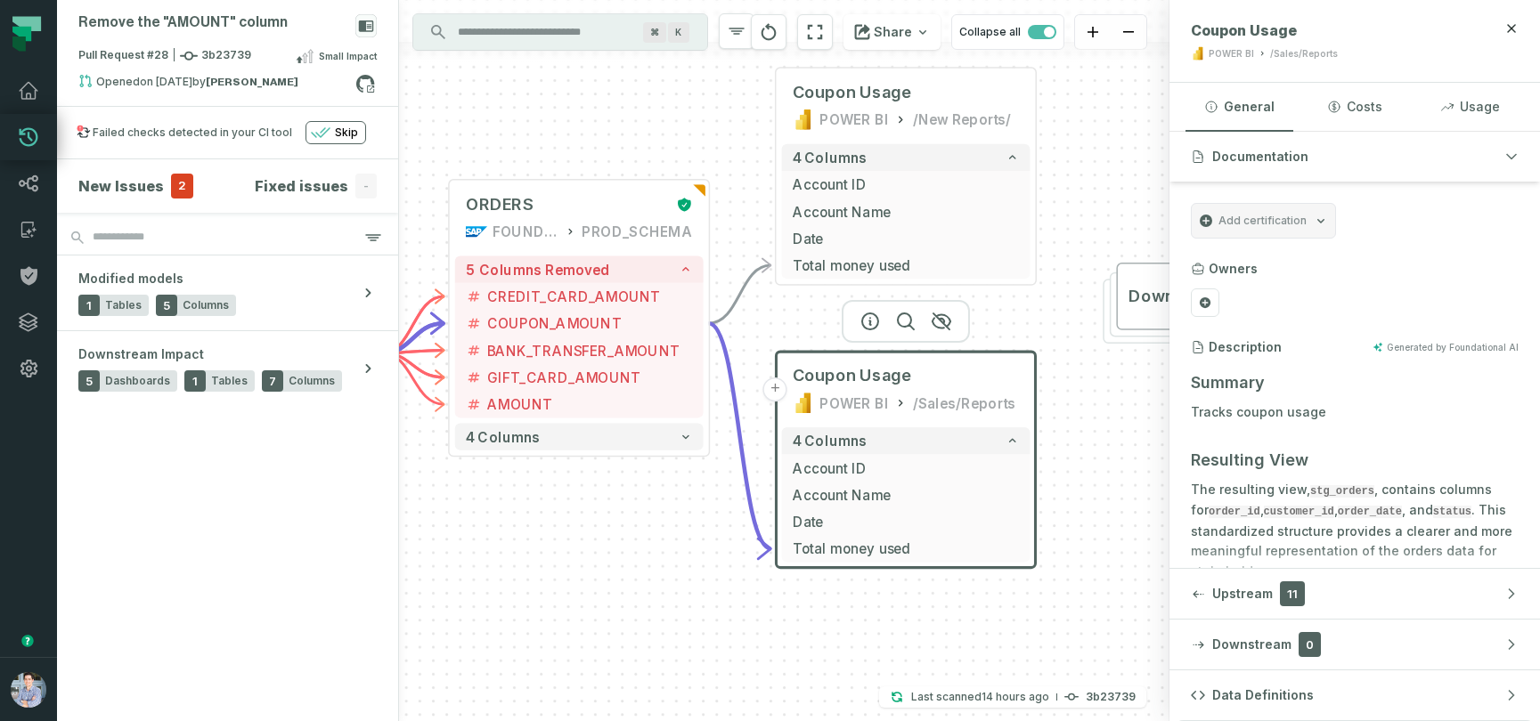
click at [1104, 504] on div "+ Coupon Usage POWER BI /New Reports/ 4 columns + Account ID + Account Name + D…" at bounding box center [784, 360] width 770 height 721
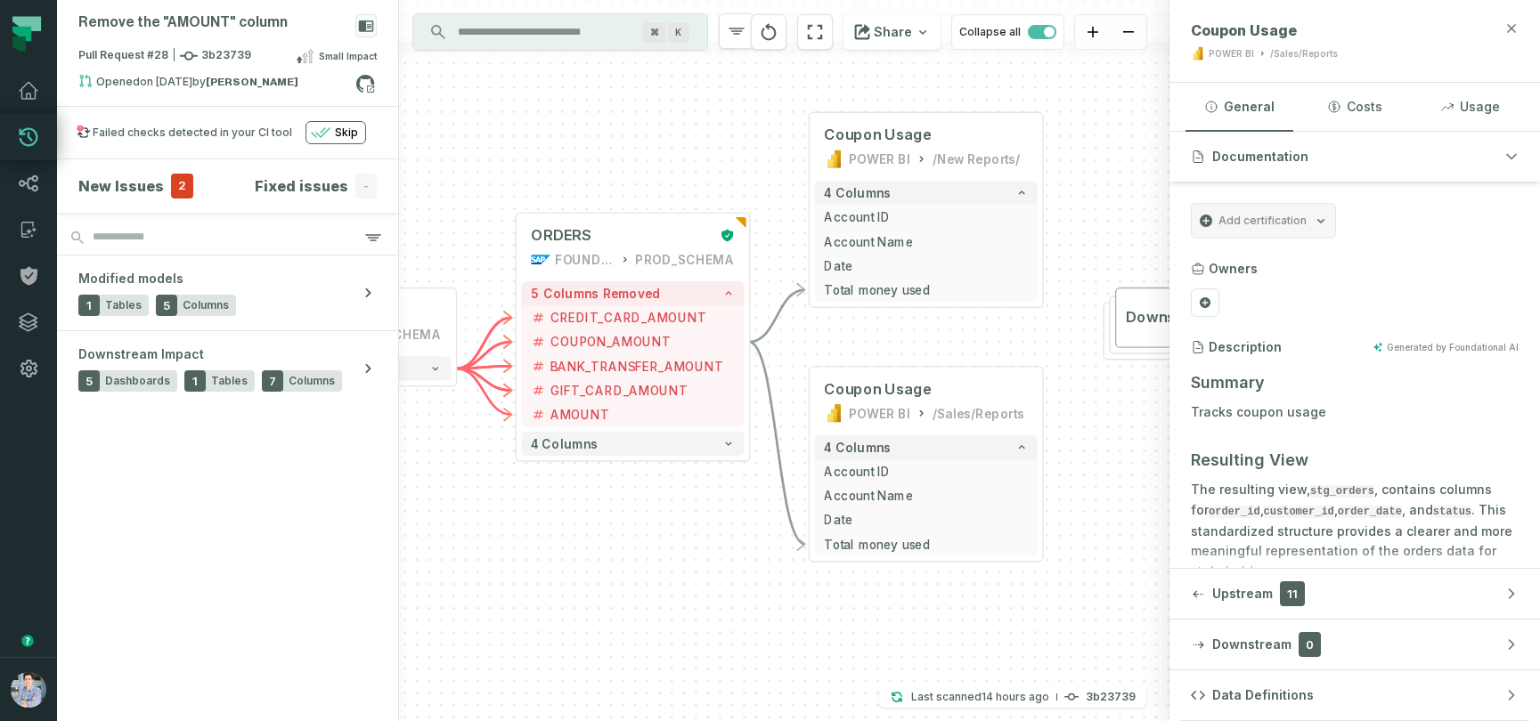
click at [1510, 27] on icon "button" at bounding box center [1512, 28] width 8 height 8
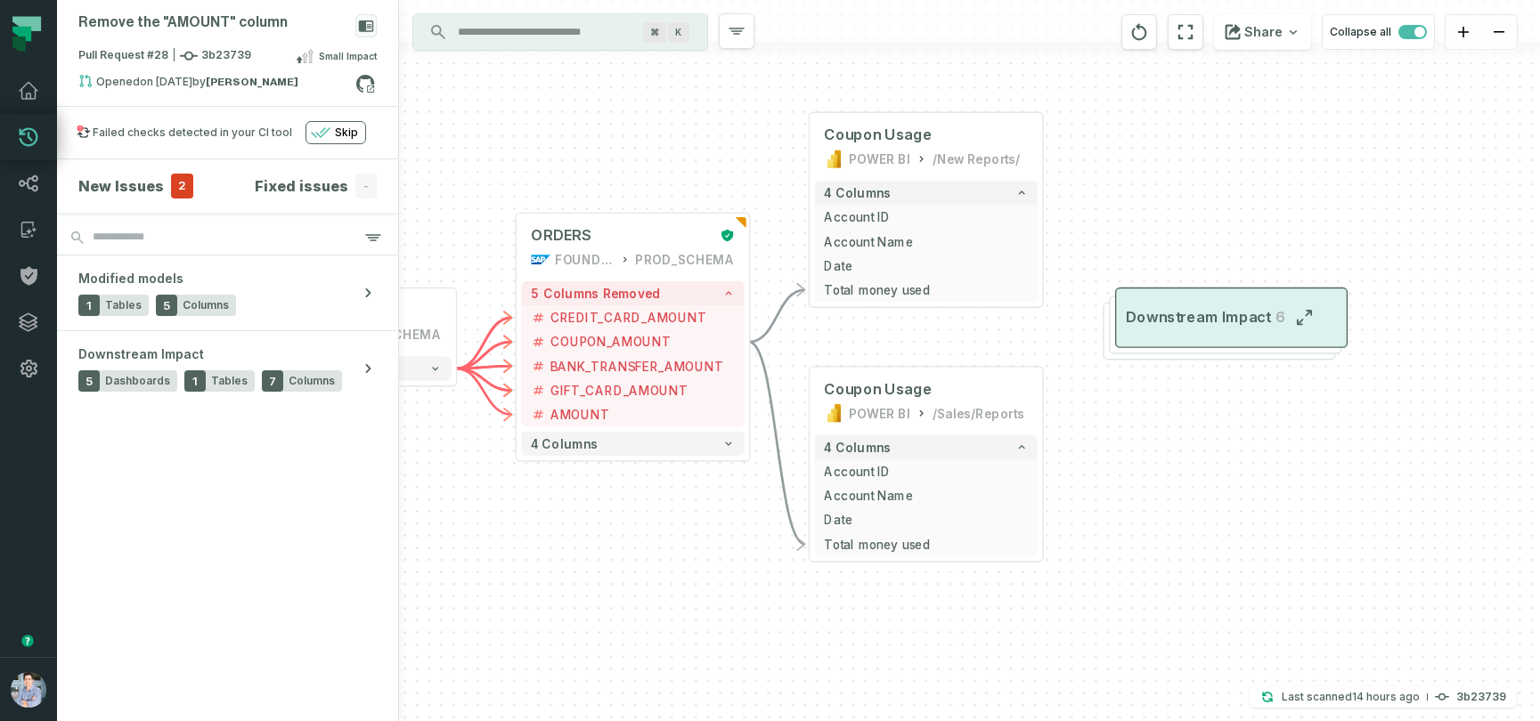
click at [1252, 321] on span "Downstream Impact" at bounding box center [1198, 318] width 144 height 20
click at [1326, 313] on button "Downstream Impact 6" at bounding box center [1231, 319] width 232 height 61
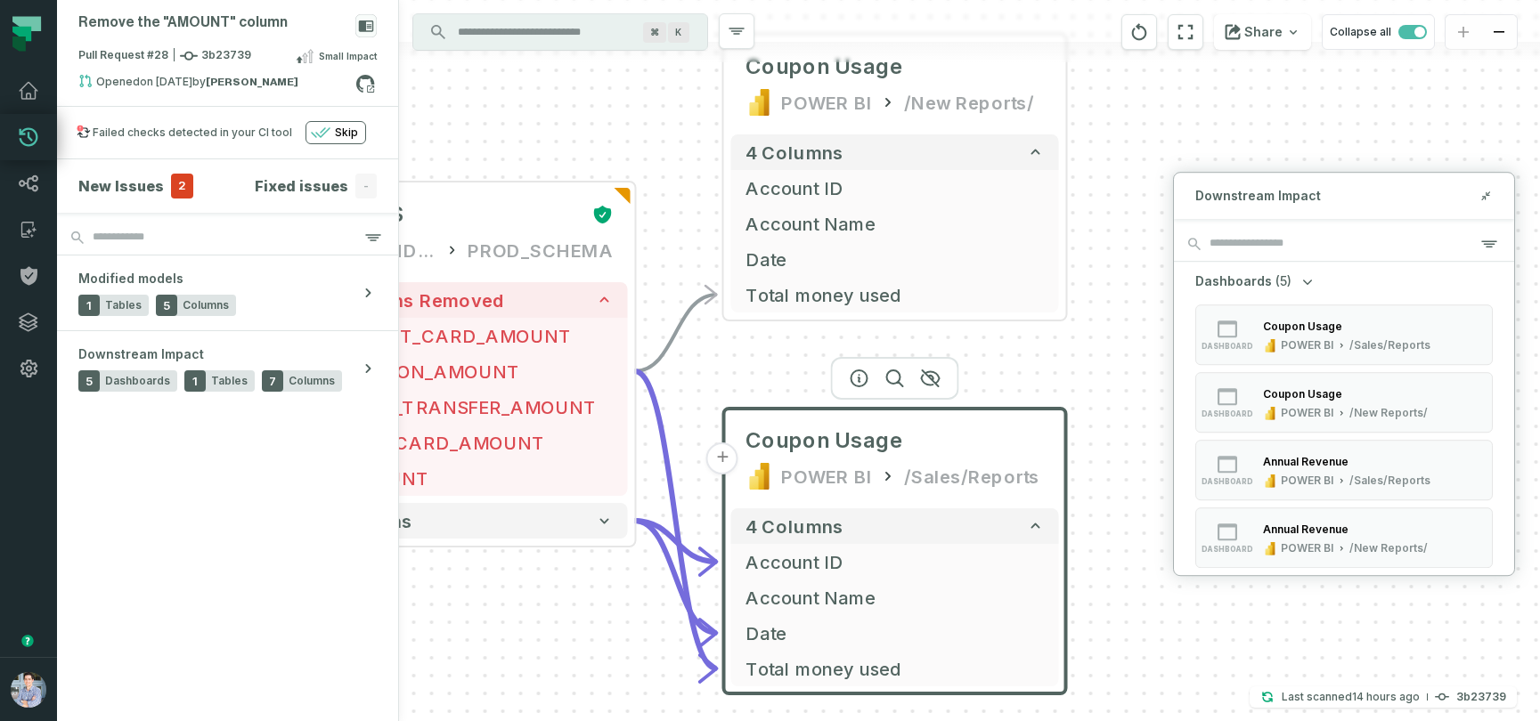
drag, startPoint x: 626, startPoint y: 587, endPoint x: 549, endPoint y: 776, distance: 203.7
click at [549, 720] on html "Pull Requests Dashboard Lineage Catalog Policies Integrations Settings Alon Naf…" at bounding box center [770, 360] width 1540 height 721
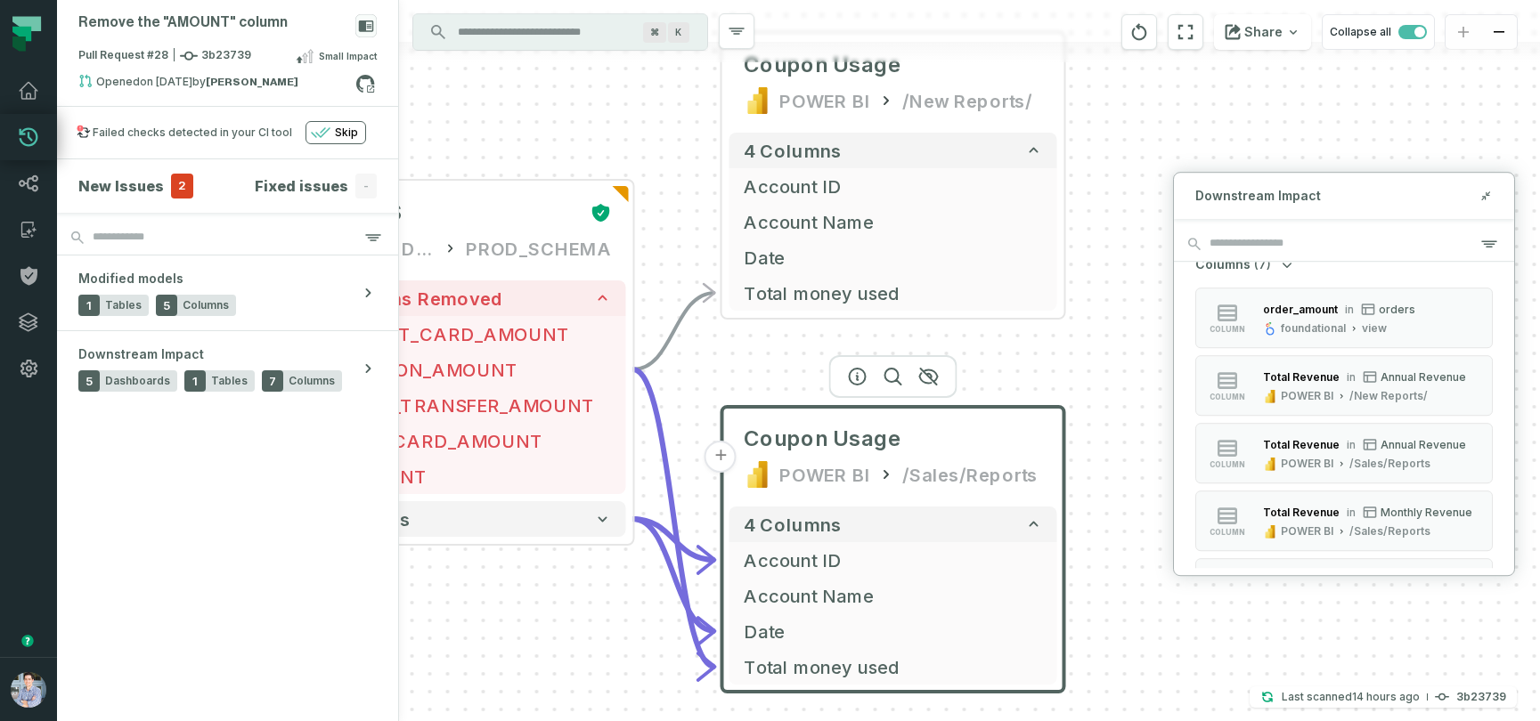
scroll to position [500, 0]
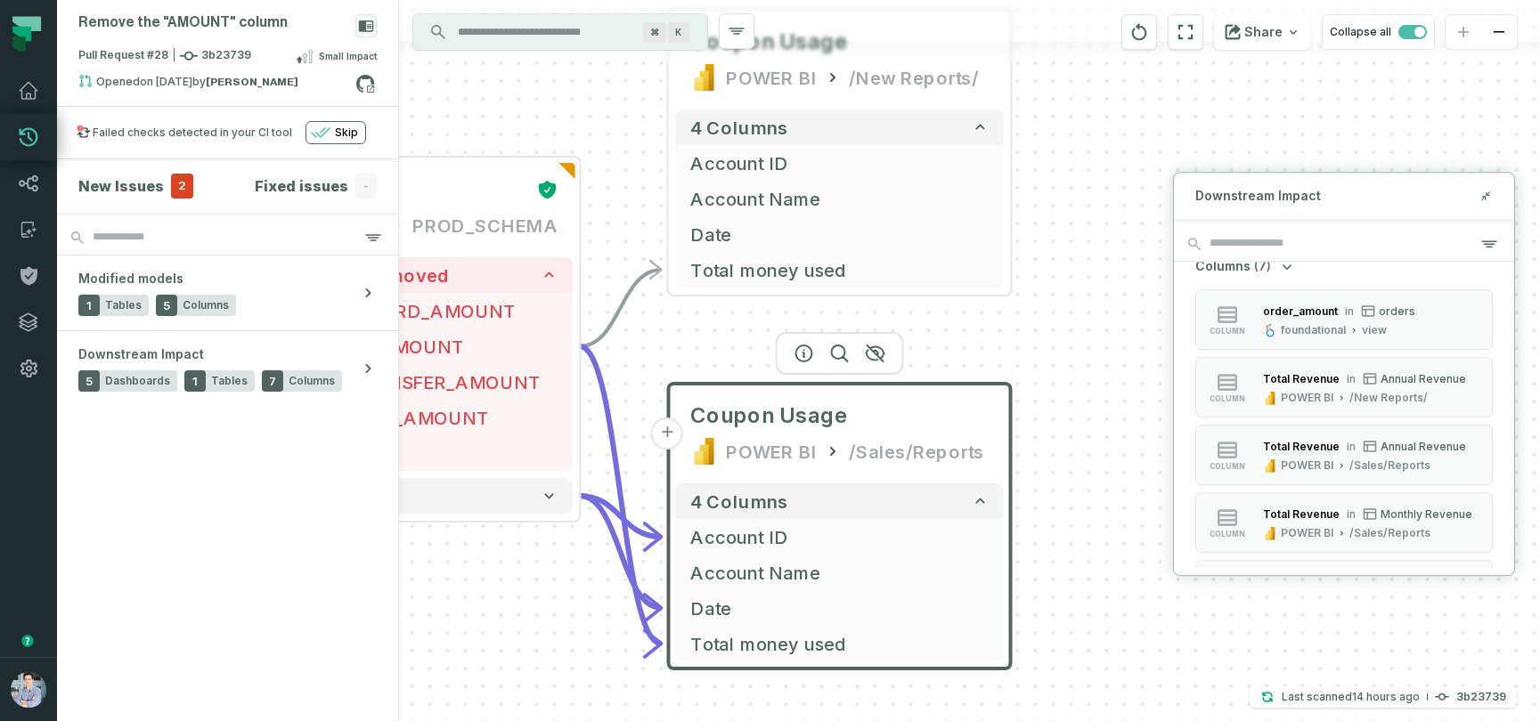
drag, startPoint x: 1151, startPoint y: 321, endPoint x: 1098, endPoint y: 297, distance: 58.6
click at [1098, 297] on div "+ Coupon Usage POWER BI /New Reports/ 4 columns + Account ID + Account Name + D…" at bounding box center [969, 360] width 1141 height 721
click at [1012, 152] on div "+ Coupon Usage POWER BI /New Reports/ 4 columns + Account ID + Account Name + D…" at bounding box center [969, 360] width 1141 height 721
click at [1012, 151] on div "+ Coupon Usage POWER BI /New Reports/ 4 columns + Account ID + Account Name + D…" at bounding box center [969, 360] width 1141 height 721
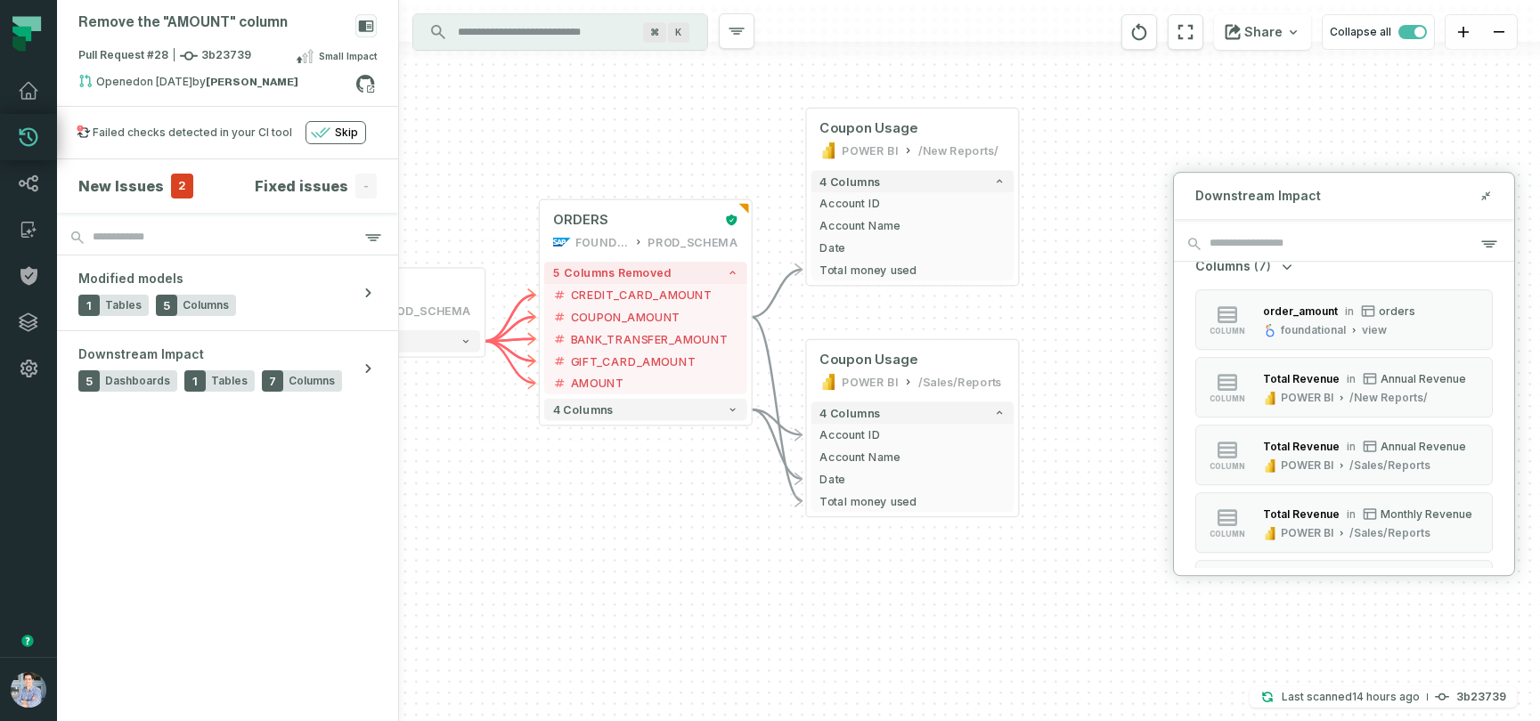
drag, startPoint x: 1085, startPoint y: 335, endPoint x: 1069, endPoint y: 317, distance: 23.4
click at [1069, 317] on div "+ Coupon Usage POWER BI /New Reports/ 4 columns + Account ID + Account Name + D…" at bounding box center [969, 360] width 1141 height 721
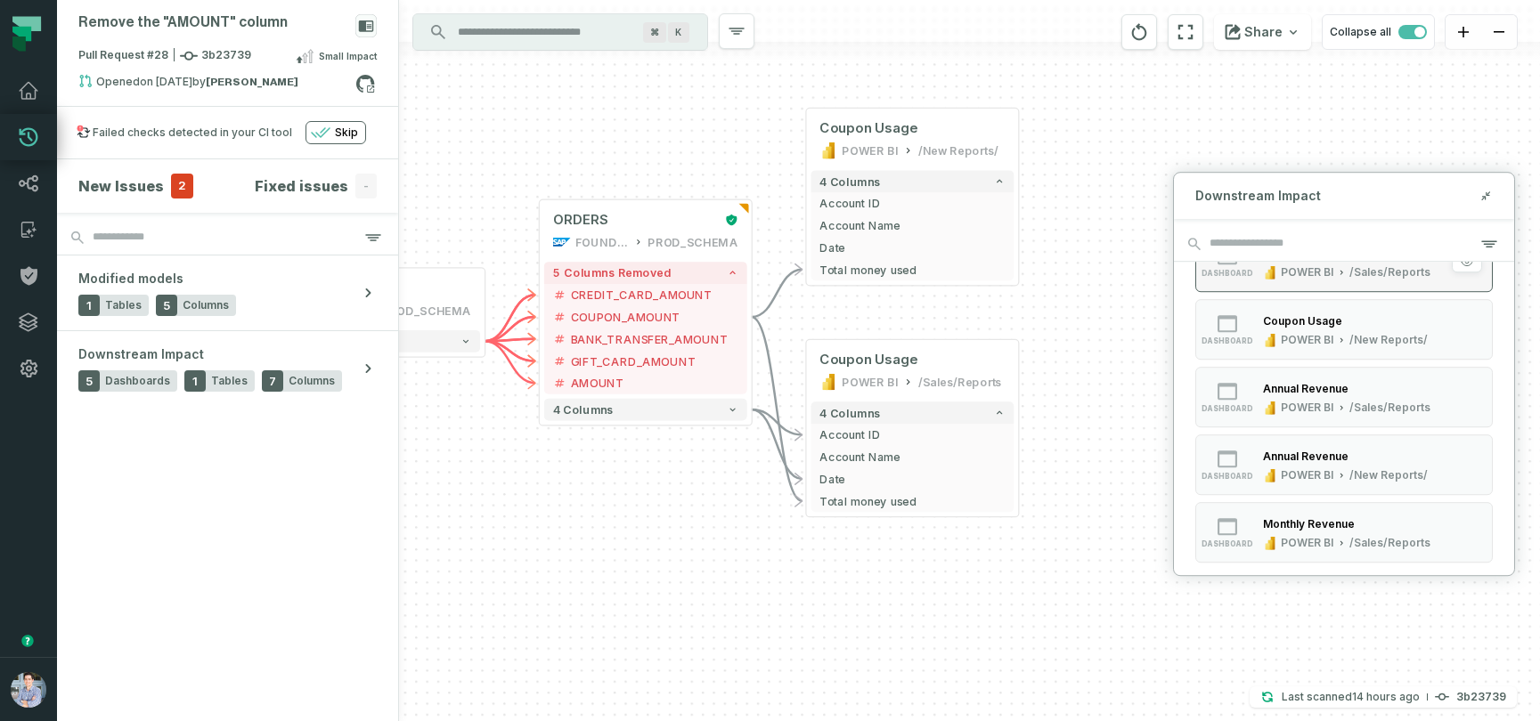
scroll to position [75, 0]
click at [621, 226] on div "ORDERS" at bounding box center [634, 220] width 163 height 18
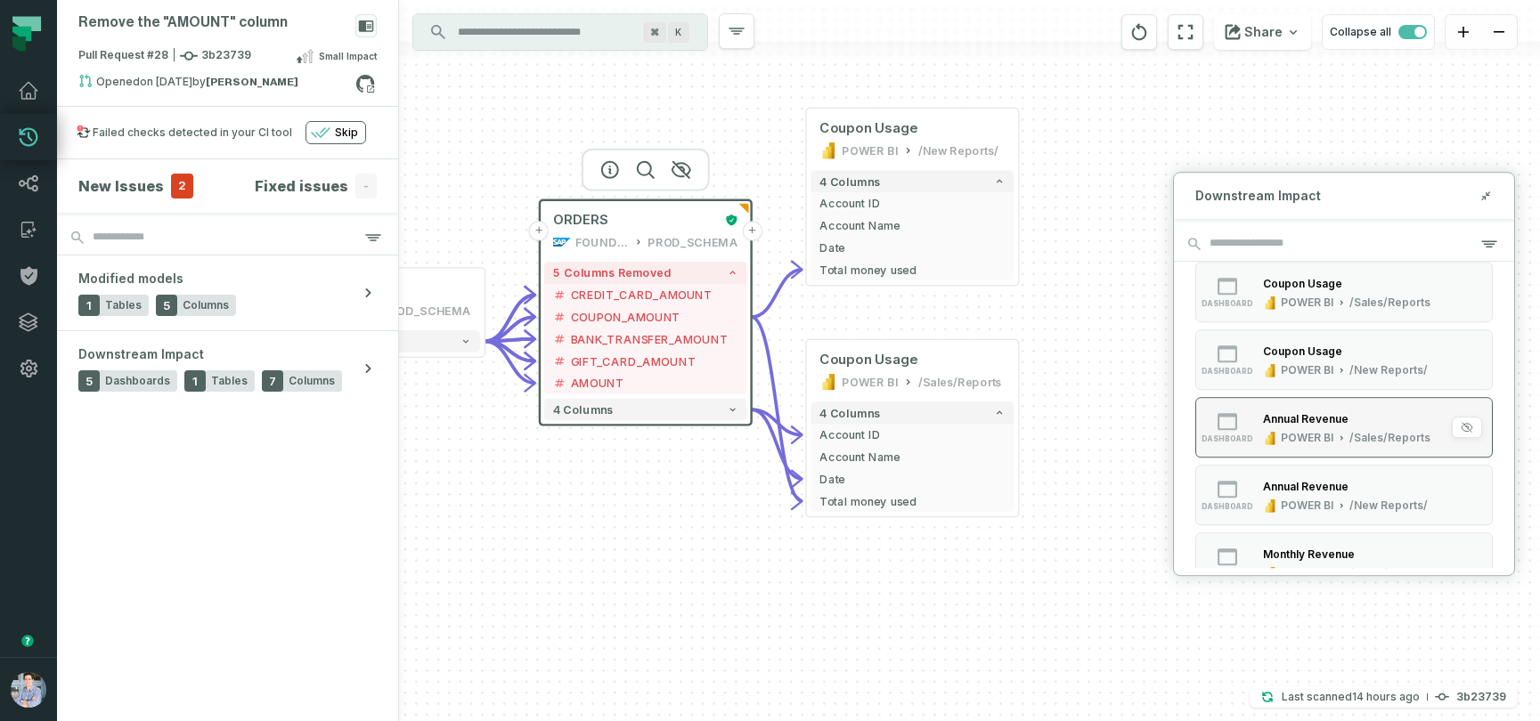
scroll to position [0, 0]
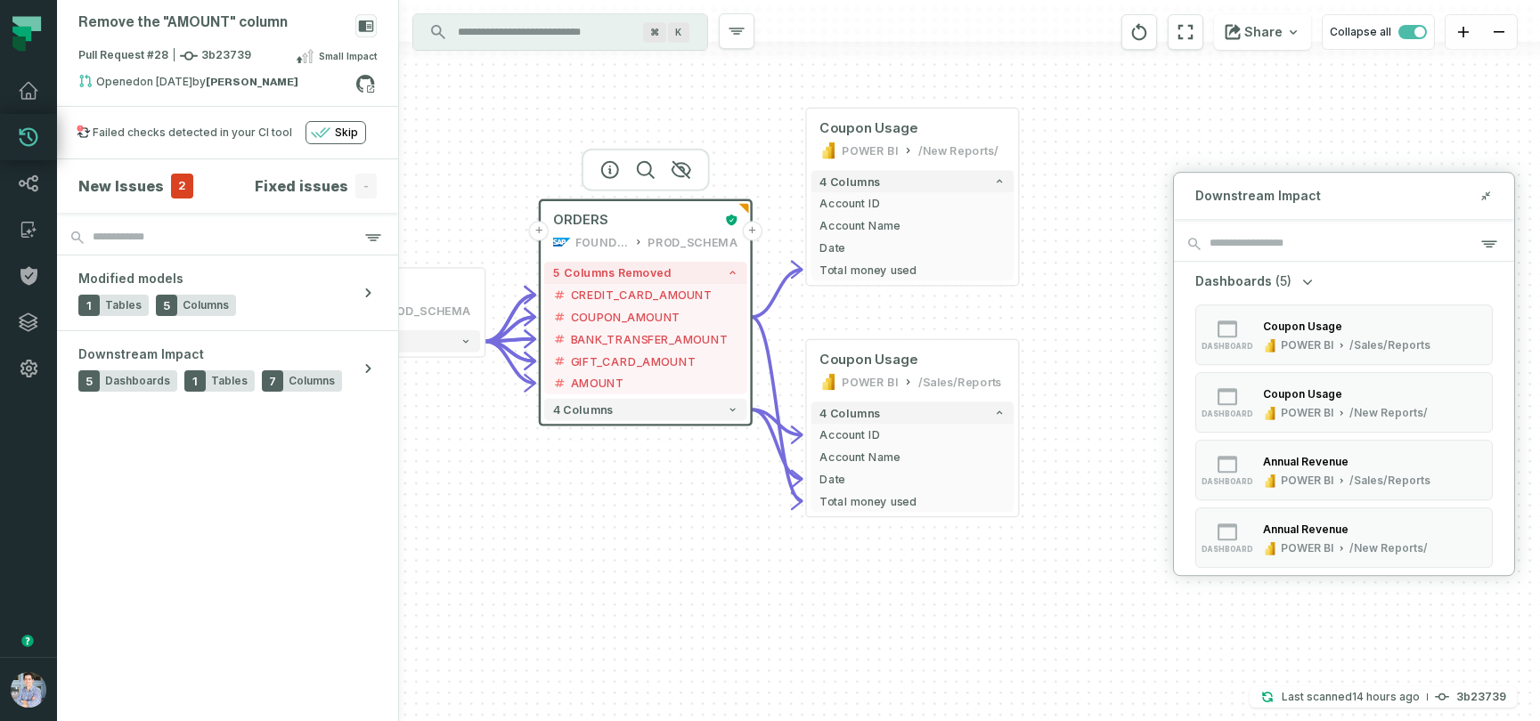
click at [756, 236] on button "+" at bounding box center [752, 231] width 20 height 20
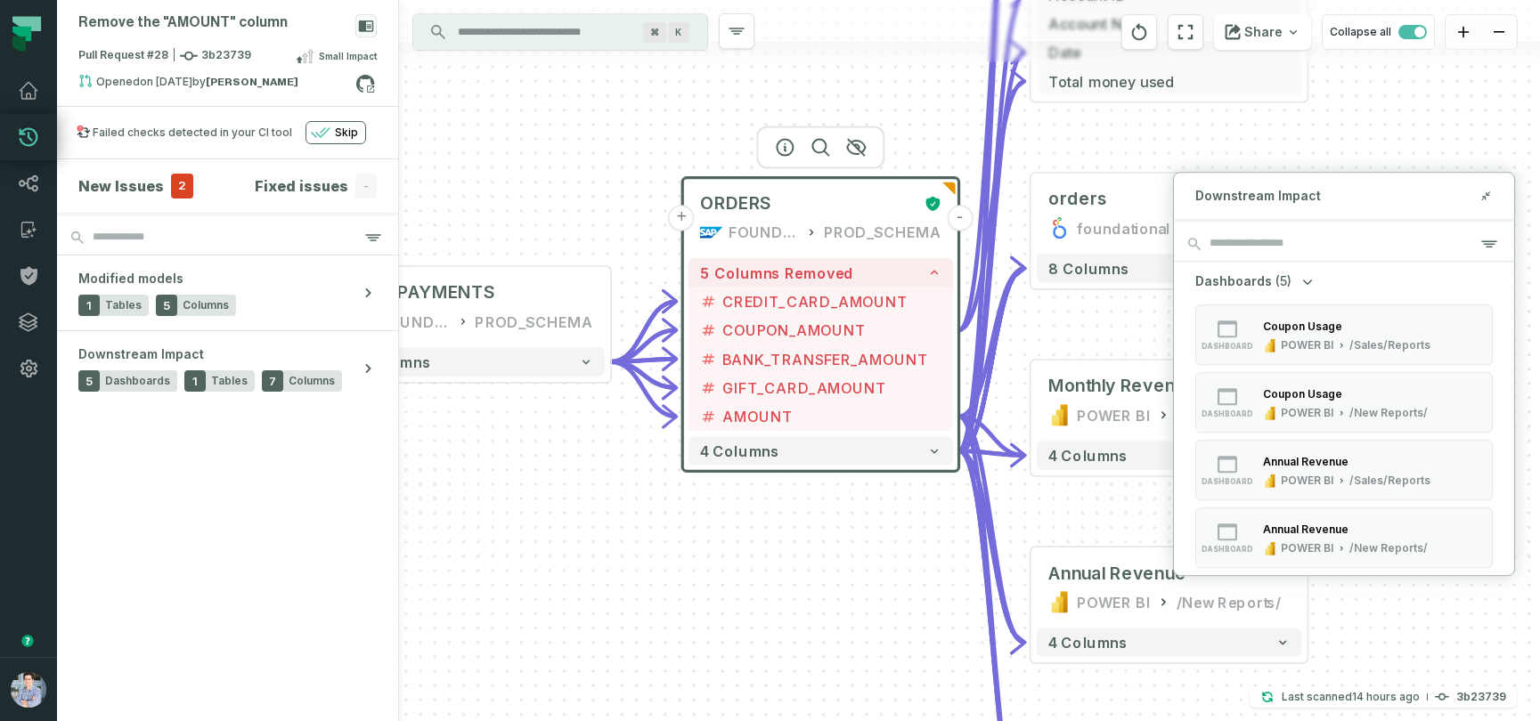
drag, startPoint x: 400, startPoint y: 427, endPoint x: 599, endPoint y: 509, distance: 215.6
click at [599, 509] on div "+ orders foundational view + 8 columns + Monthly Revenue POWER BI /Sales/Report…" at bounding box center [969, 360] width 1141 height 721
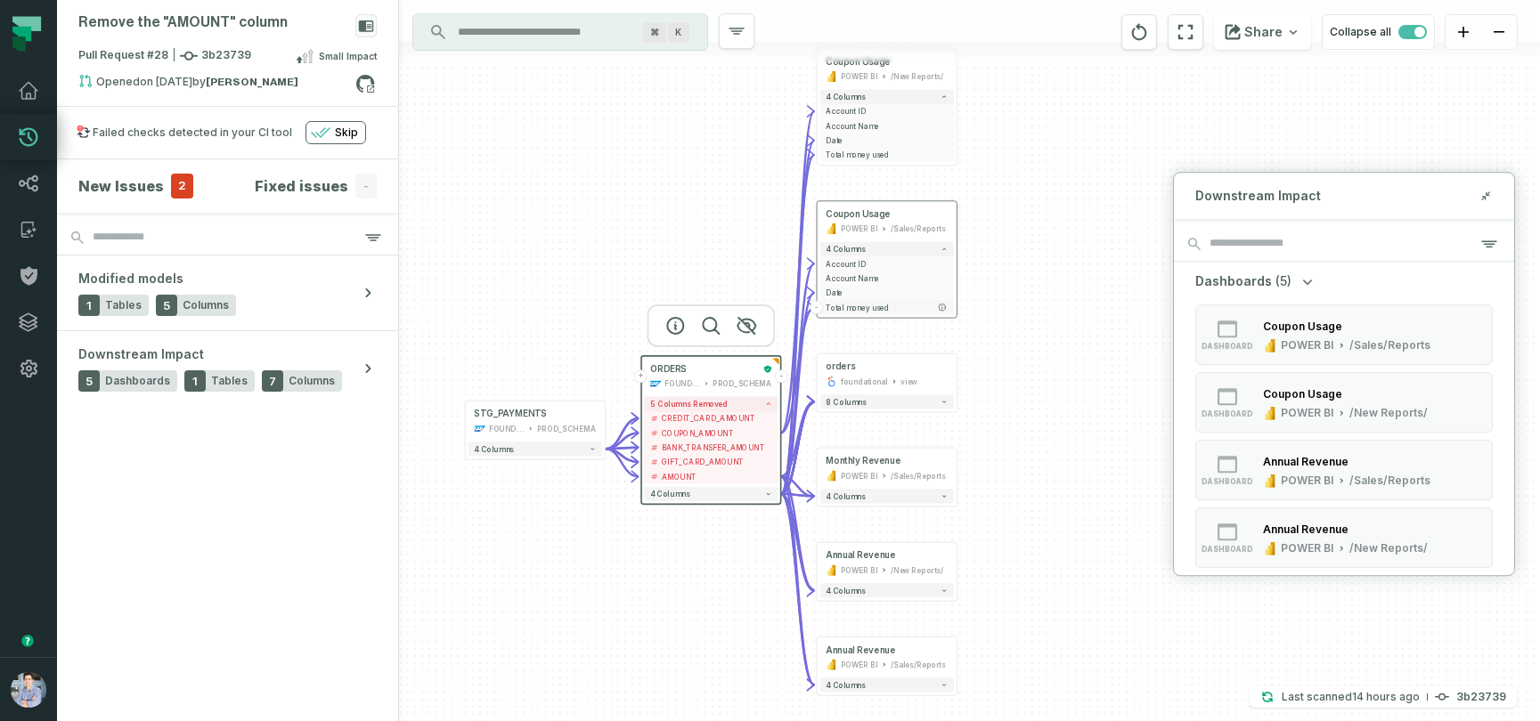
click at [914, 304] on span "Total money used" at bounding box center [886, 307] width 122 height 11
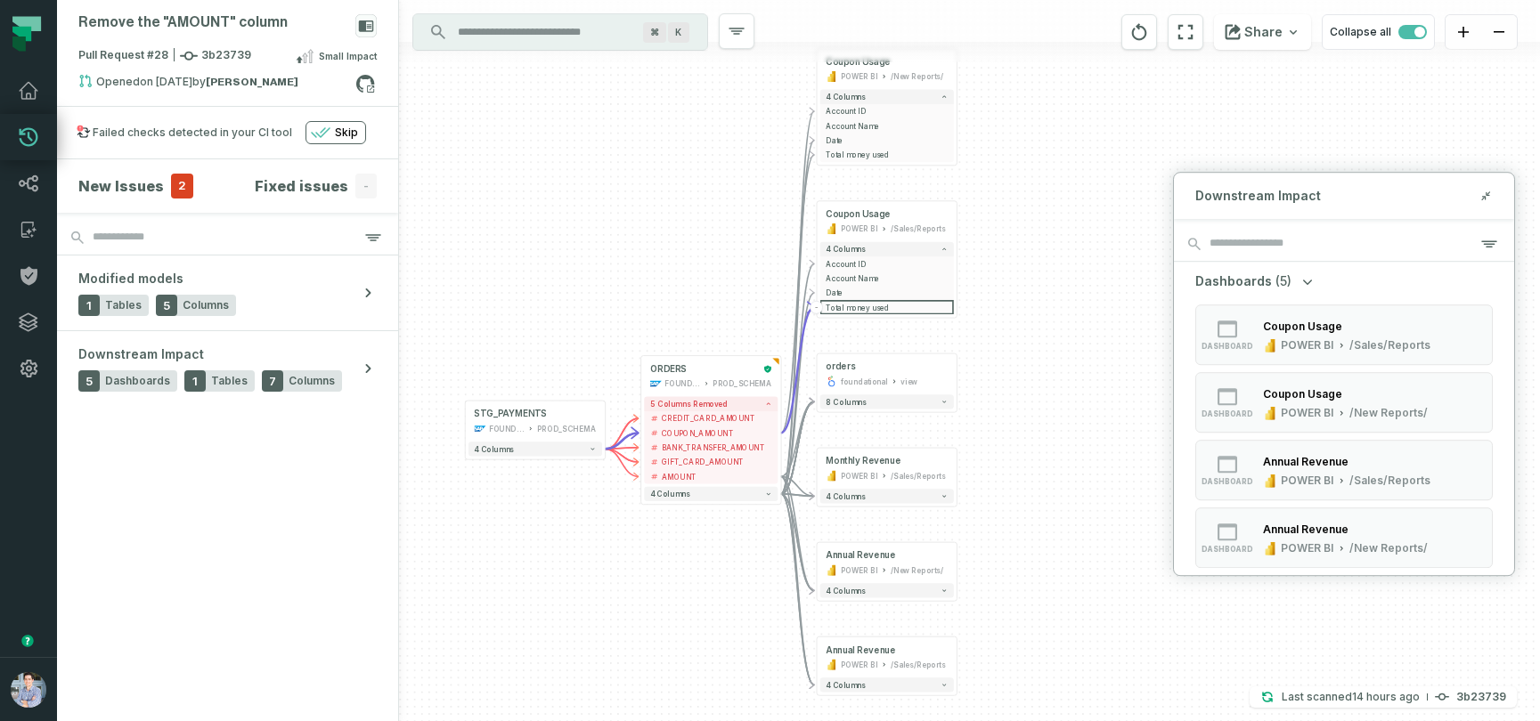
click at [1350, 183] on div "Downstream Impact" at bounding box center [1344, 196] width 340 height 46
click at [1485, 192] on icon at bounding box center [1487, 194] width 4 height 4
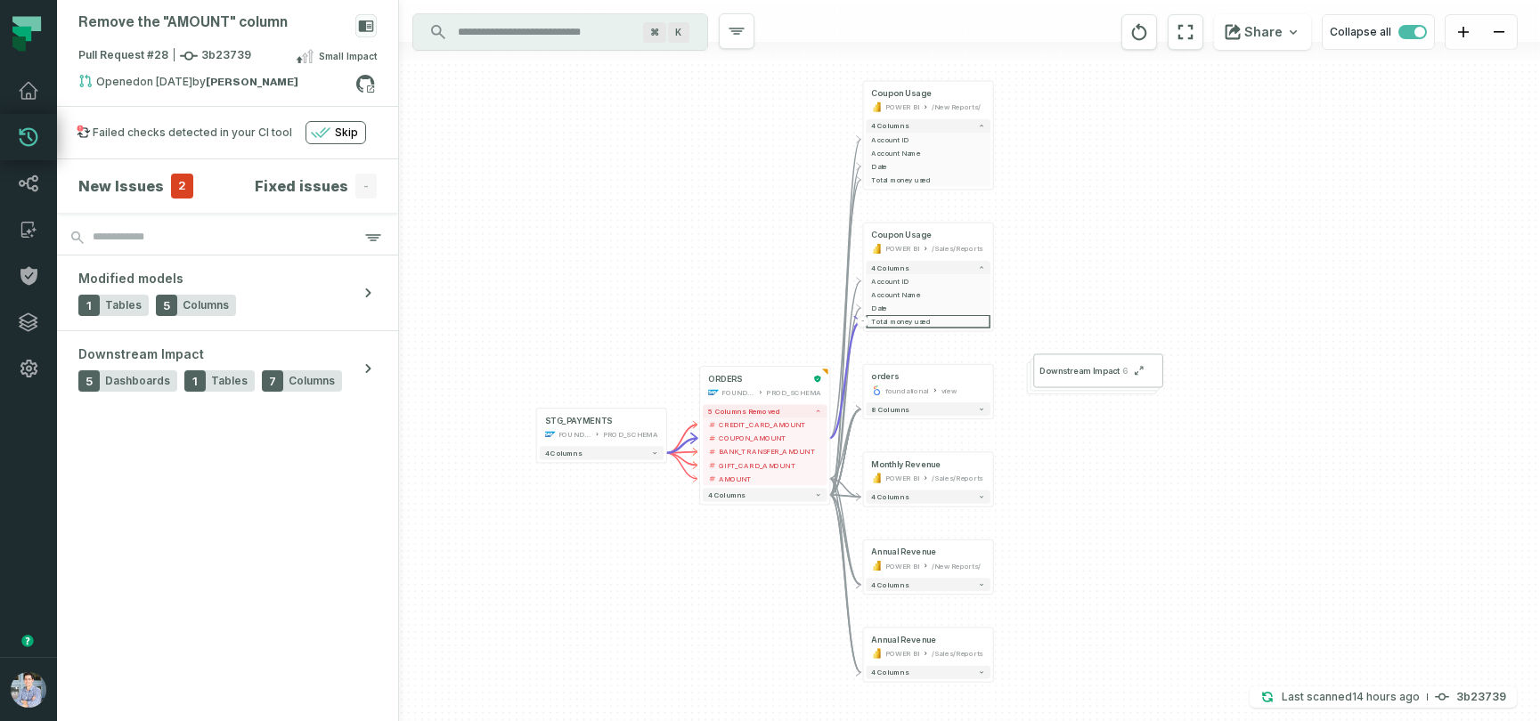
drag, startPoint x: 1097, startPoint y: 338, endPoint x: 1112, endPoint y: 351, distance: 19.6
click at [1112, 351] on div "+ orders foundational view + 8 columns + Monthly Revenue POWER BI /Sales/Report…" at bounding box center [969, 360] width 1141 height 721
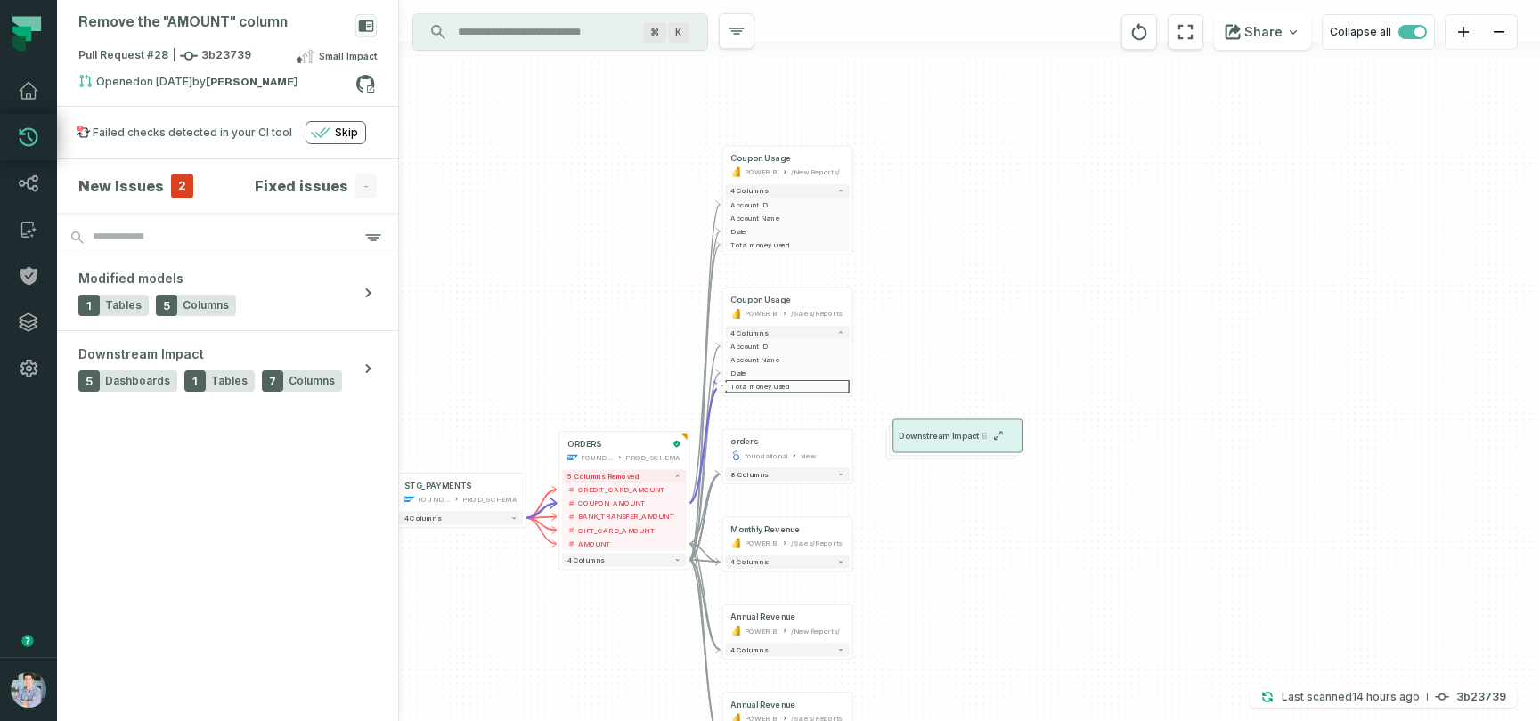
drag, startPoint x: 1085, startPoint y: 370, endPoint x: 946, endPoint y: 433, distance: 153.4
click at [946, 433] on span "Downstream Impact" at bounding box center [938, 435] width 80 height 11
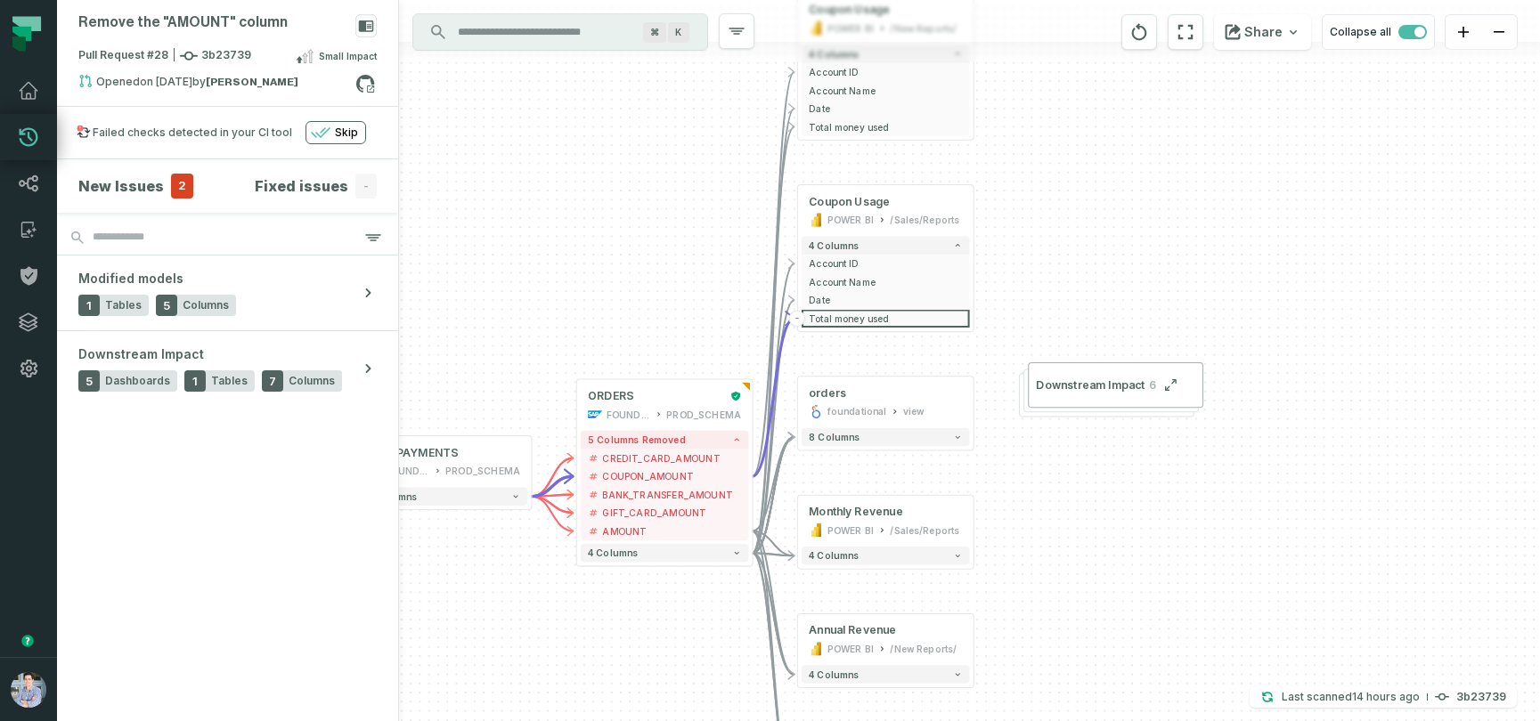
drag, startPoint x: 1043, startPoint y: 354, endPoint x: 1235, endPoint y: 268, distance: 210.5
click at [1235, 268] on div "+ orders foundational view + 8 columns + Monthly Revenue POWER BI /Sales/Report…" at bounding box center [969, 360] width 1141 height 721
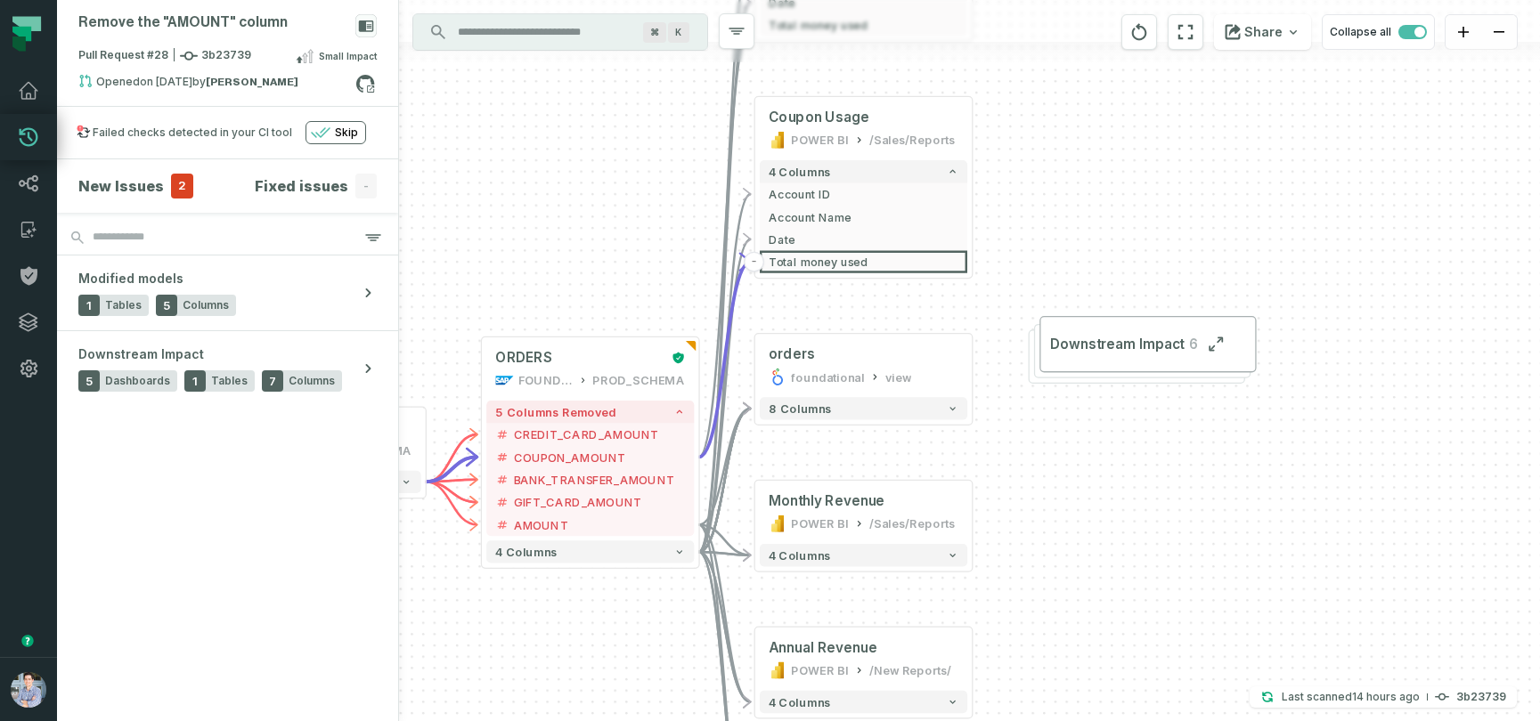
drag, startPoint x: 1235, startPoint y: 268, endPoint x: 1296, endPoint y: 199, distance: 91.5
click at [1296, 199] on div "+ orders foundational view + 8 columns + Monthly Revenue POWER BI /Sales/Report…" at bounding box center [969, 360] width 1141 height 721
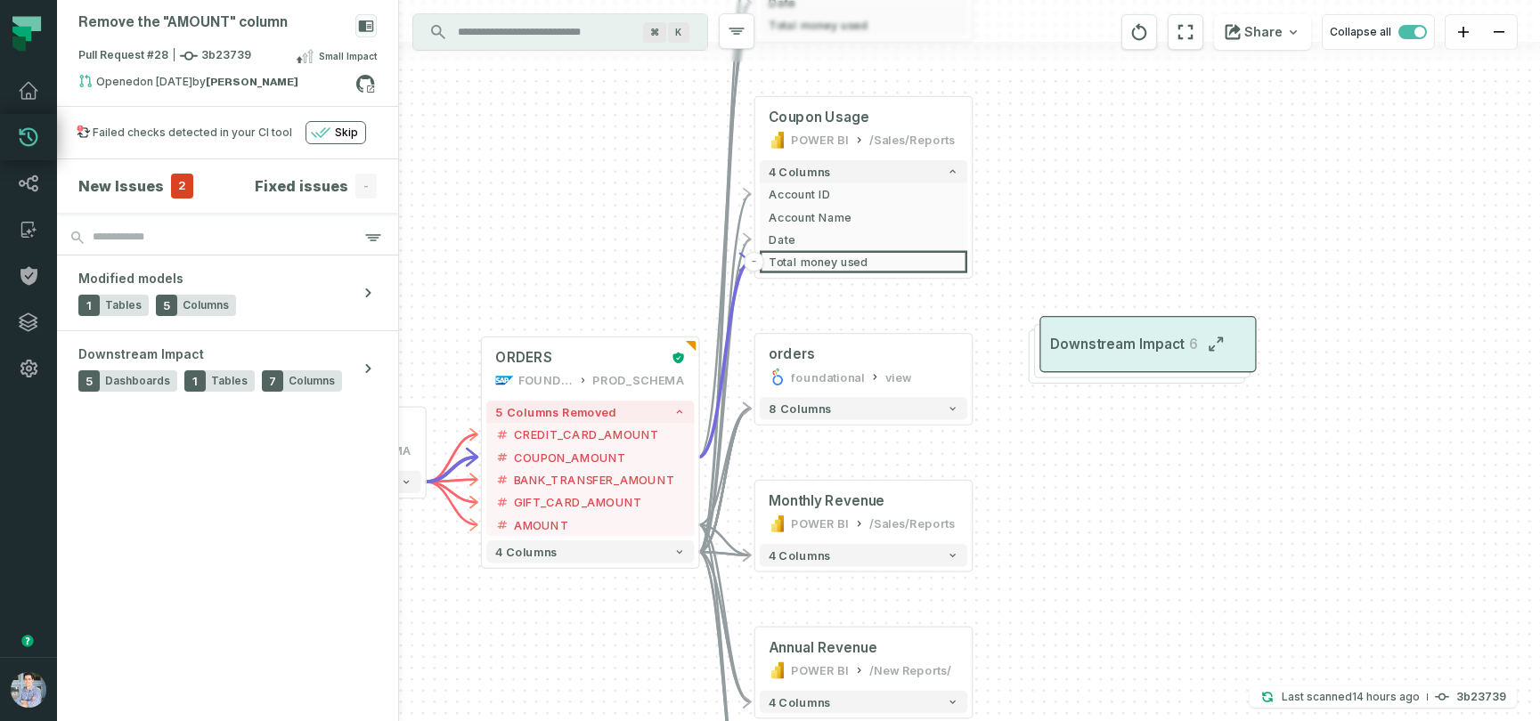
click at [1137, 347] on span "Downstream Impact" at bounding box center [1117, 345] width 134 height 18
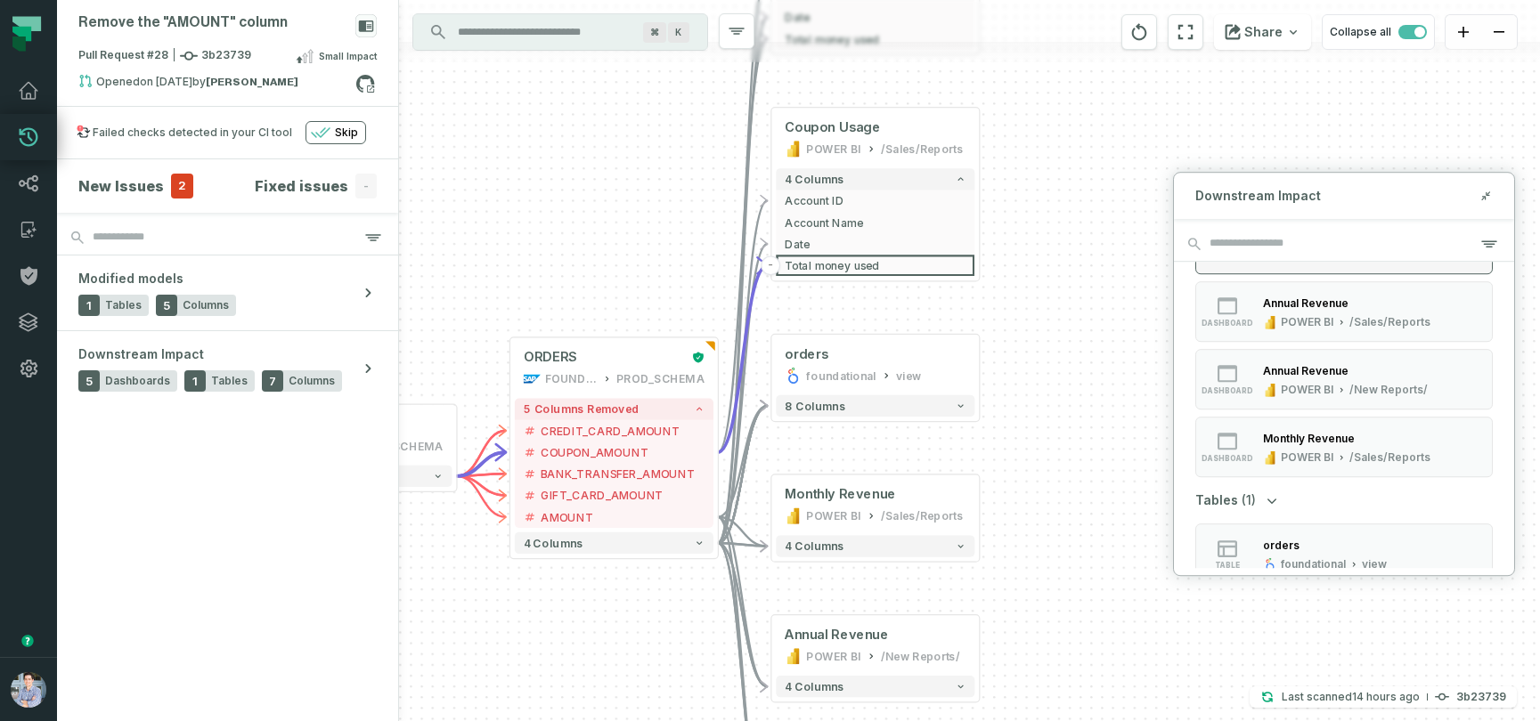
scroll to position [131, 0]
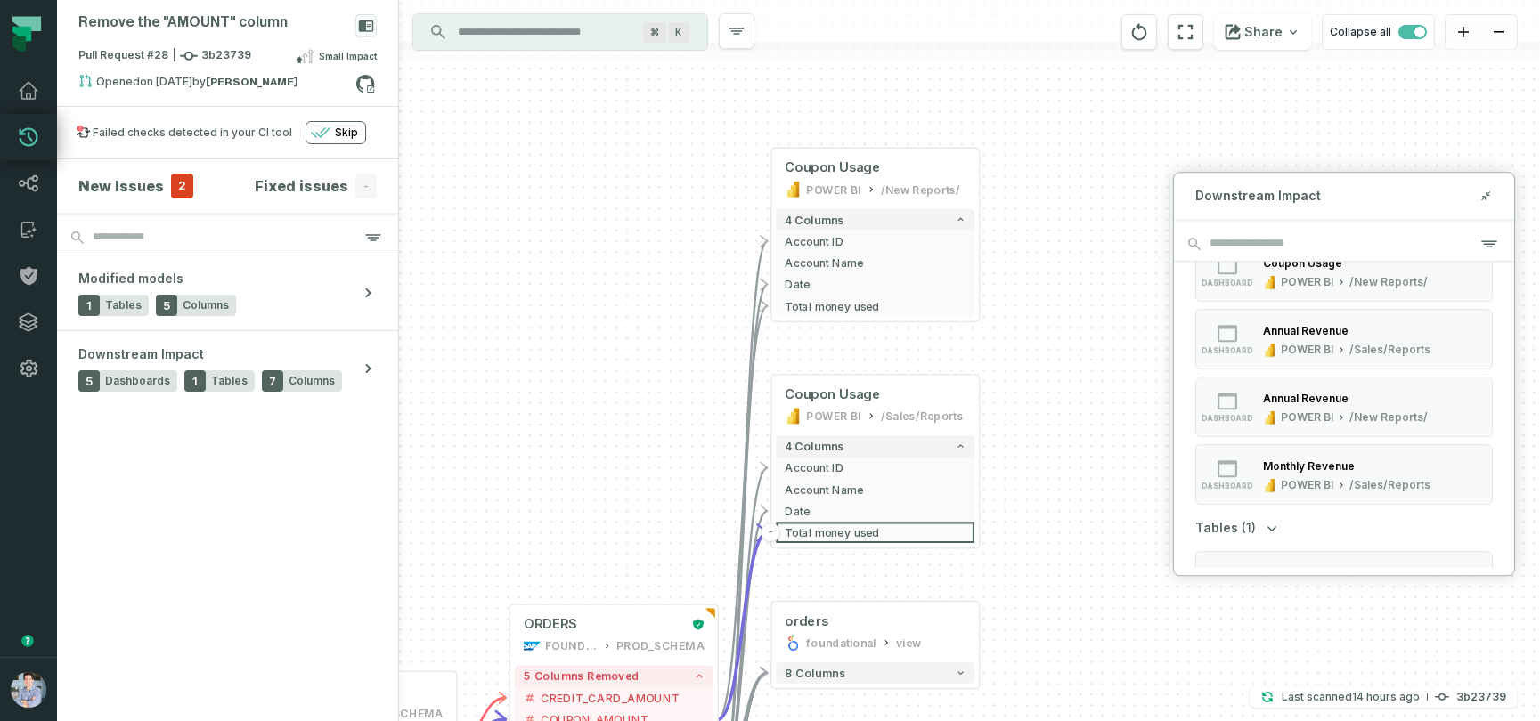
drag, startPoint x: 1129, startPoint y: 311, endPoint x: 1129, endPoint y: 578, distance: 267.1
click at [1129, 578] on div "+ orders foundational view + 8 columns + Monthly Revenue POWER BI /Sales/Report…" at bounding box center [969, 360] width 1141 height 721
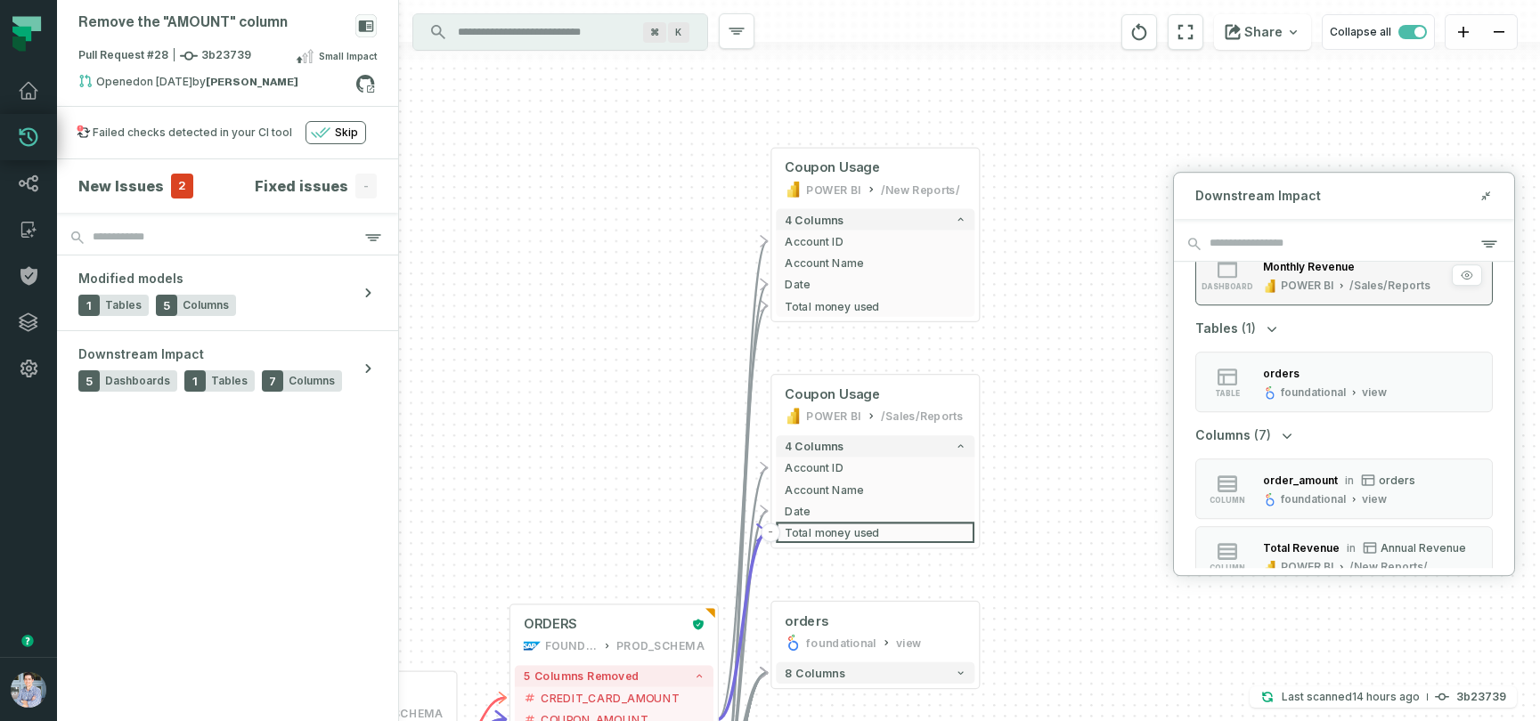
scroll to position [332, 0]
click at [1237, 499] on span "column" at bounding box center [1227, 498] width 36 height 9
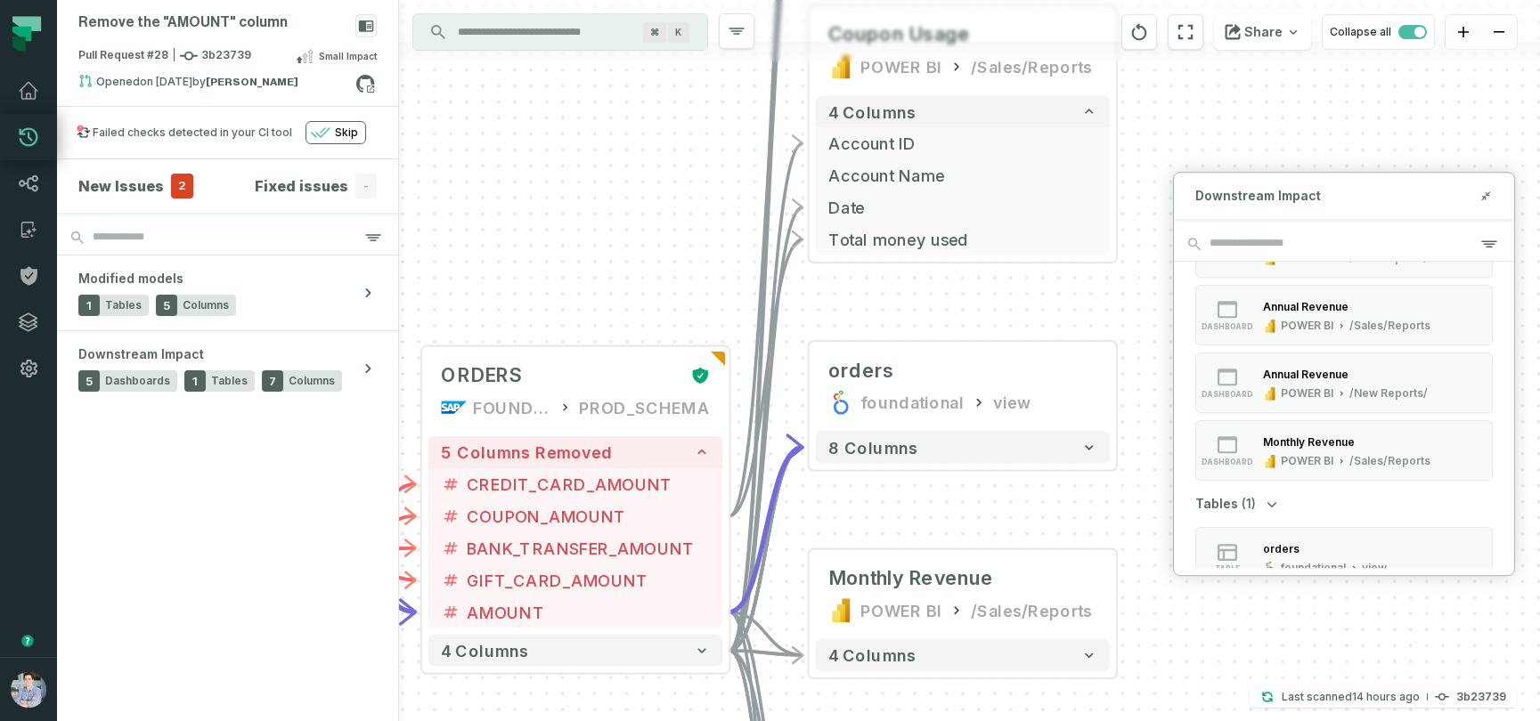
scroll to position [0, 0]
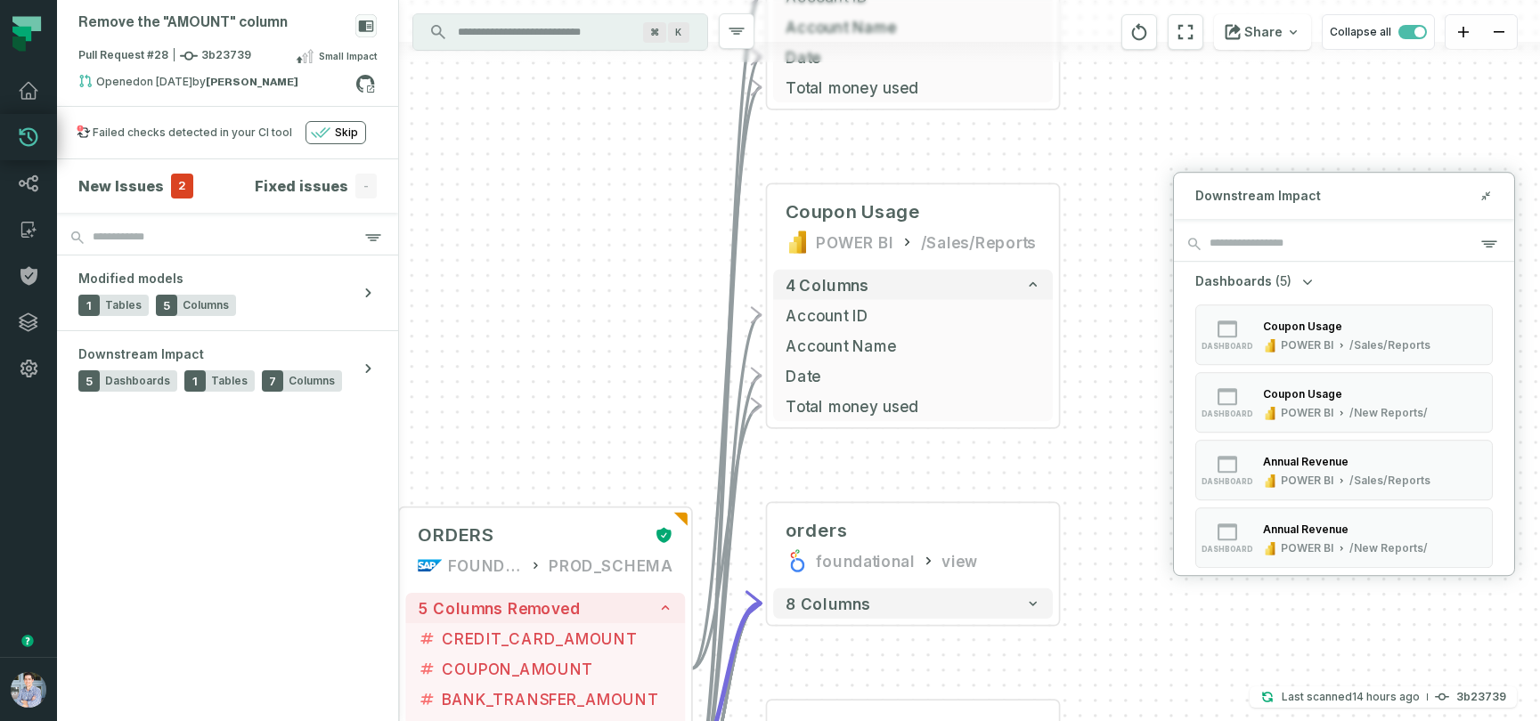
drag, startPoint x: 979, startPoint y: 460, endPoint x: 921, endPoint y: 649, distance: 197.4
click at [921, 649] on div "+ orders foundational view + 8 columns + Monthly Revenue POWER BI /Sales/Report…" at bounding box center [969, 360] width 1141 height 721
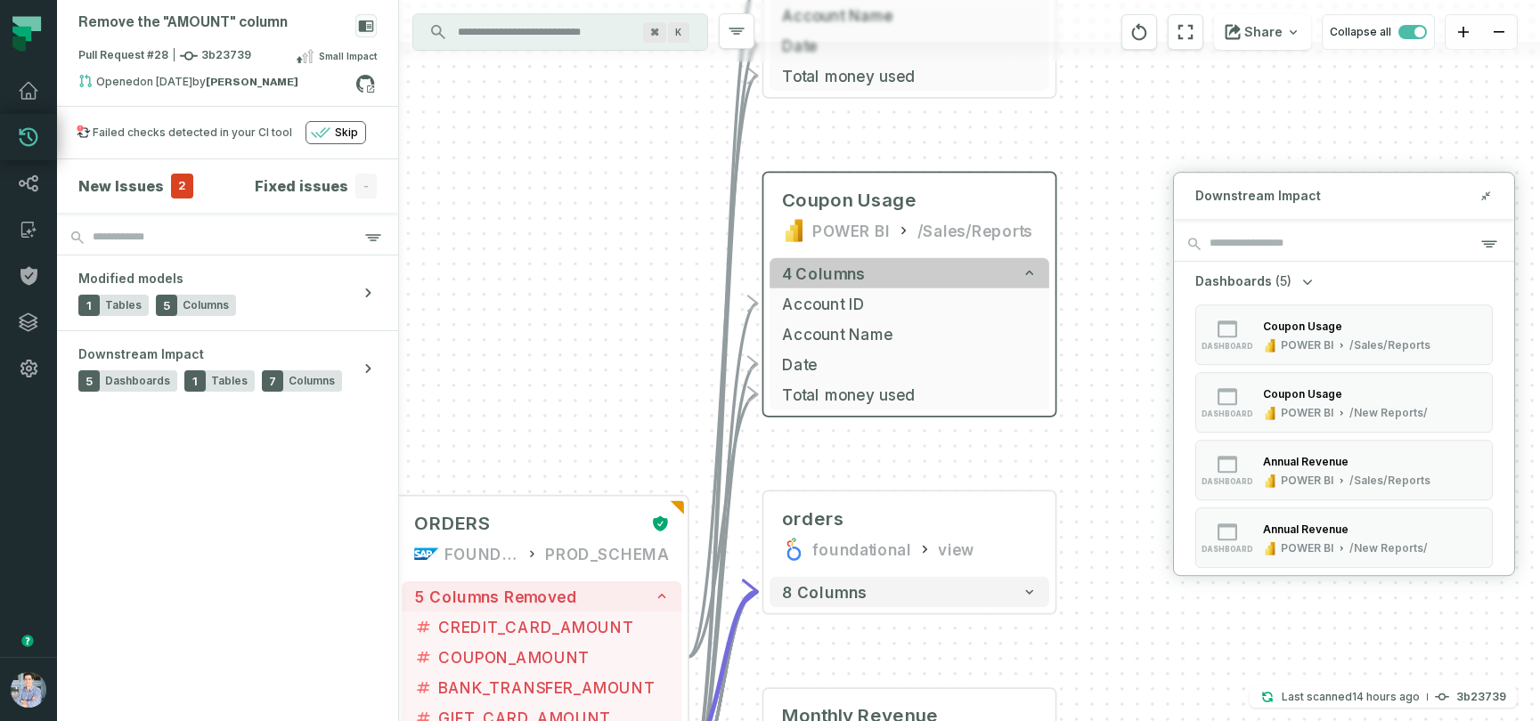
drag, startPoint x: 1008, startPoint y: 300, endPoint x: 1016, endPoint y: 143, distance: 156.9
click at [1016, 289] on button "Account ID" at bounding box center [909, 304] width 280 height 30
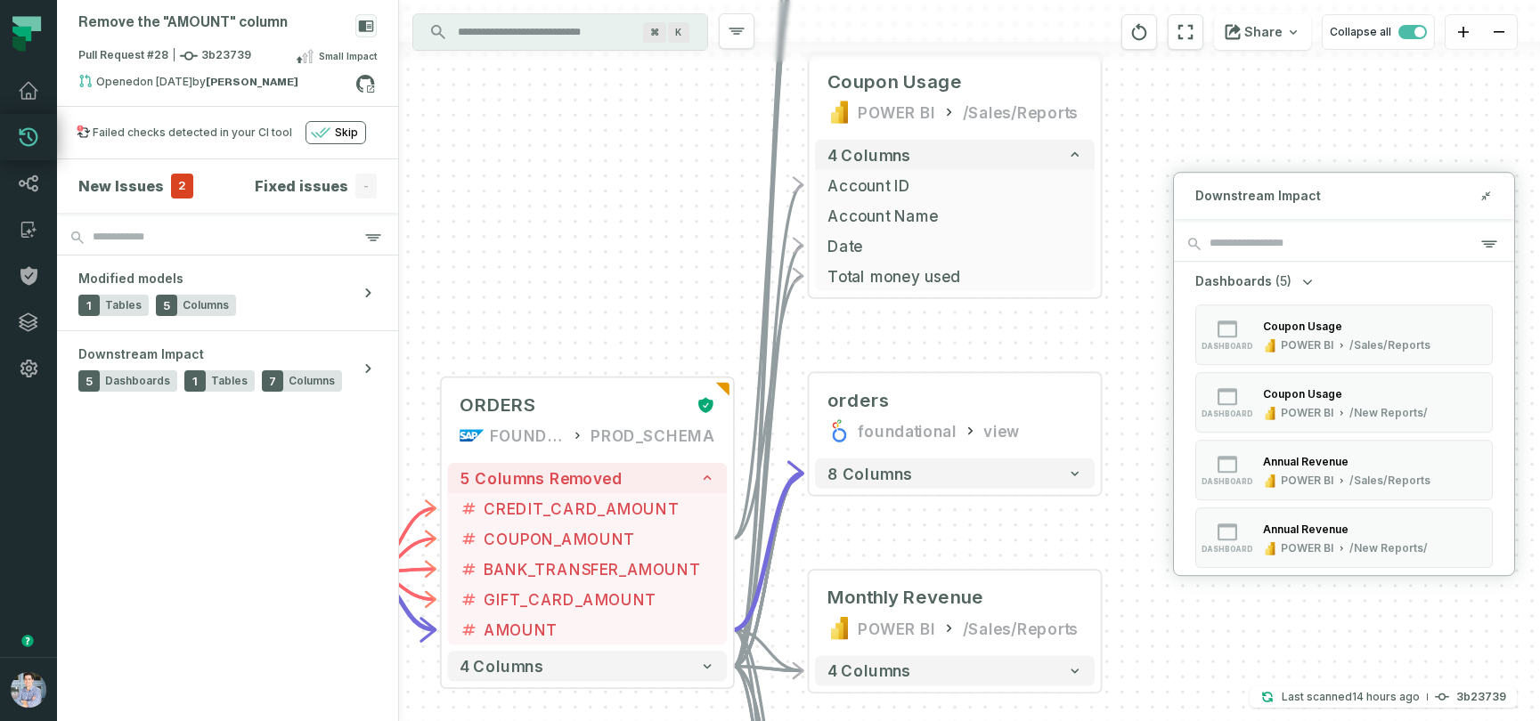
drag, startPoint x: 928, startPoint y: 492, endPoint x: 962, endPoint y: 518, distance: 43.1
click at [962, 518] on div "+ orders foundational view + 8 columns + Monthly Revenue POWER BI /Sales/Report…" at bounding box center [969, 360] width 1141 height 721
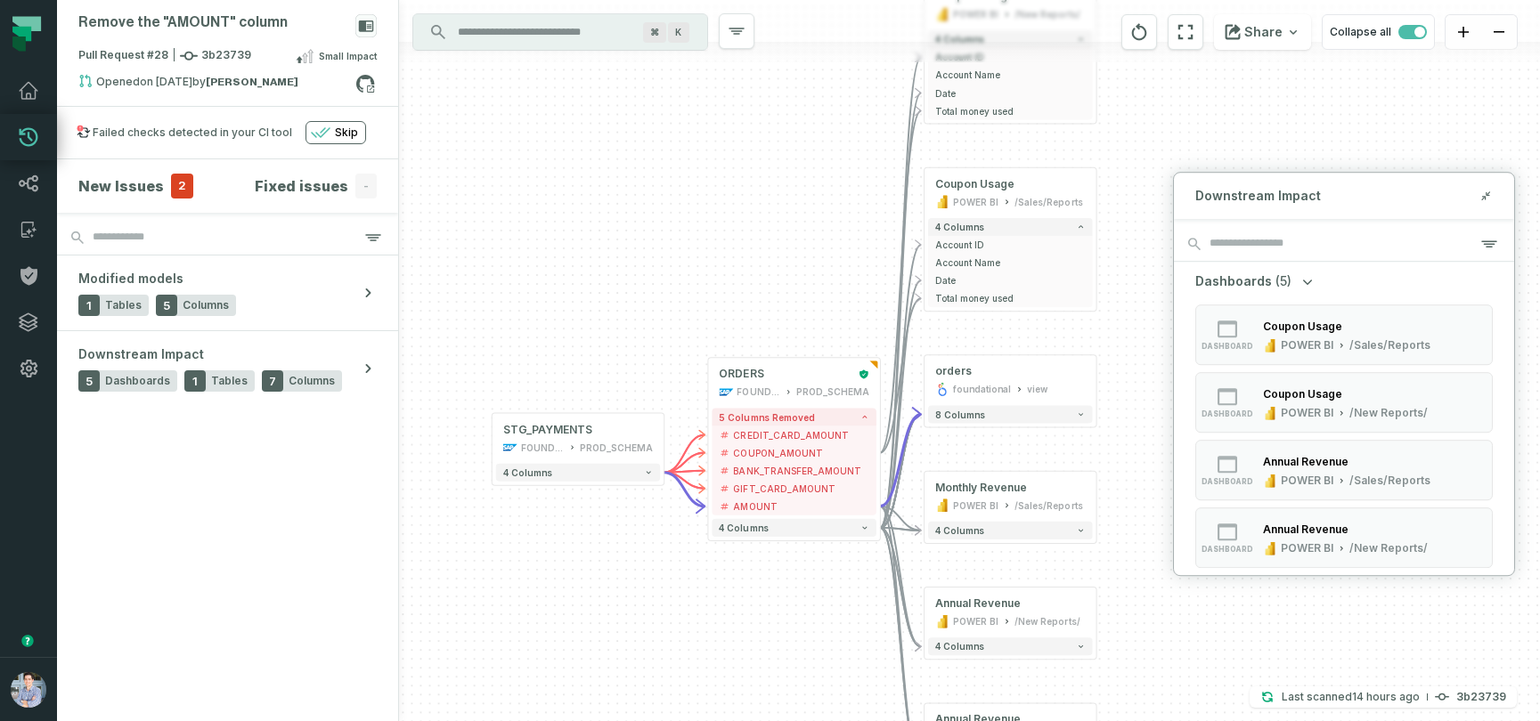
drag, startPoint x: 667, startPoint y: 262, endPoint x: 719, endPoint y: 183, distance: 94.6
click at [719, 183] on div "+ orders foundational view + 8 columns + Monthly Revenue POWER BI /Sales/Report…" at bounding box center [969, 360] width 1141 height 721
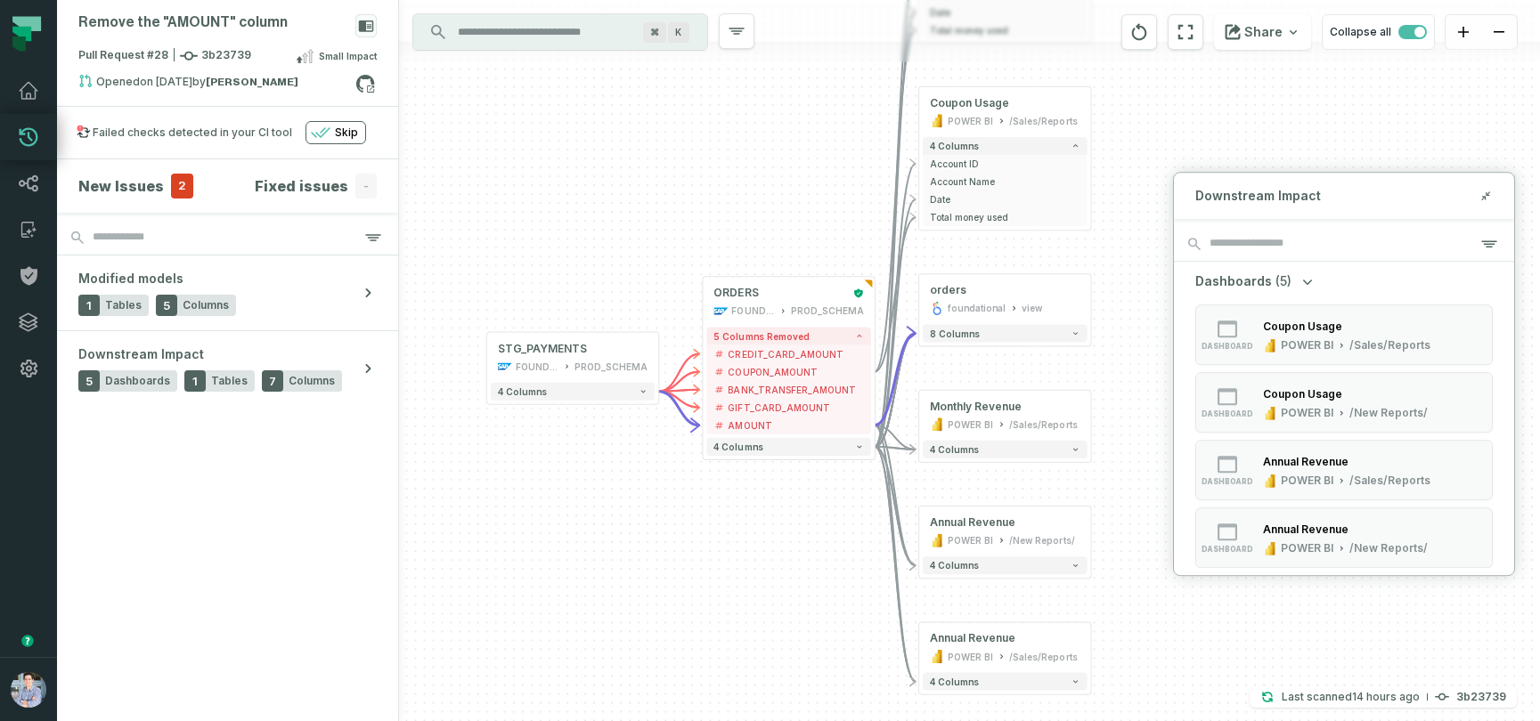
drag, startPoint x: 703, startPoint y: 231, endPoint x: 699, endPoint y: 152, distance: 78.5
click at [699, 152] on div "+ orders foundational view + 8 columns + Monthly Revenue POWER BI /Sales/Report…" at bounding box center [969, 360] width 1141 height 721
click at [800, 293] on div "ORDERS" at bounding box center [779, 294] width 132 height 14
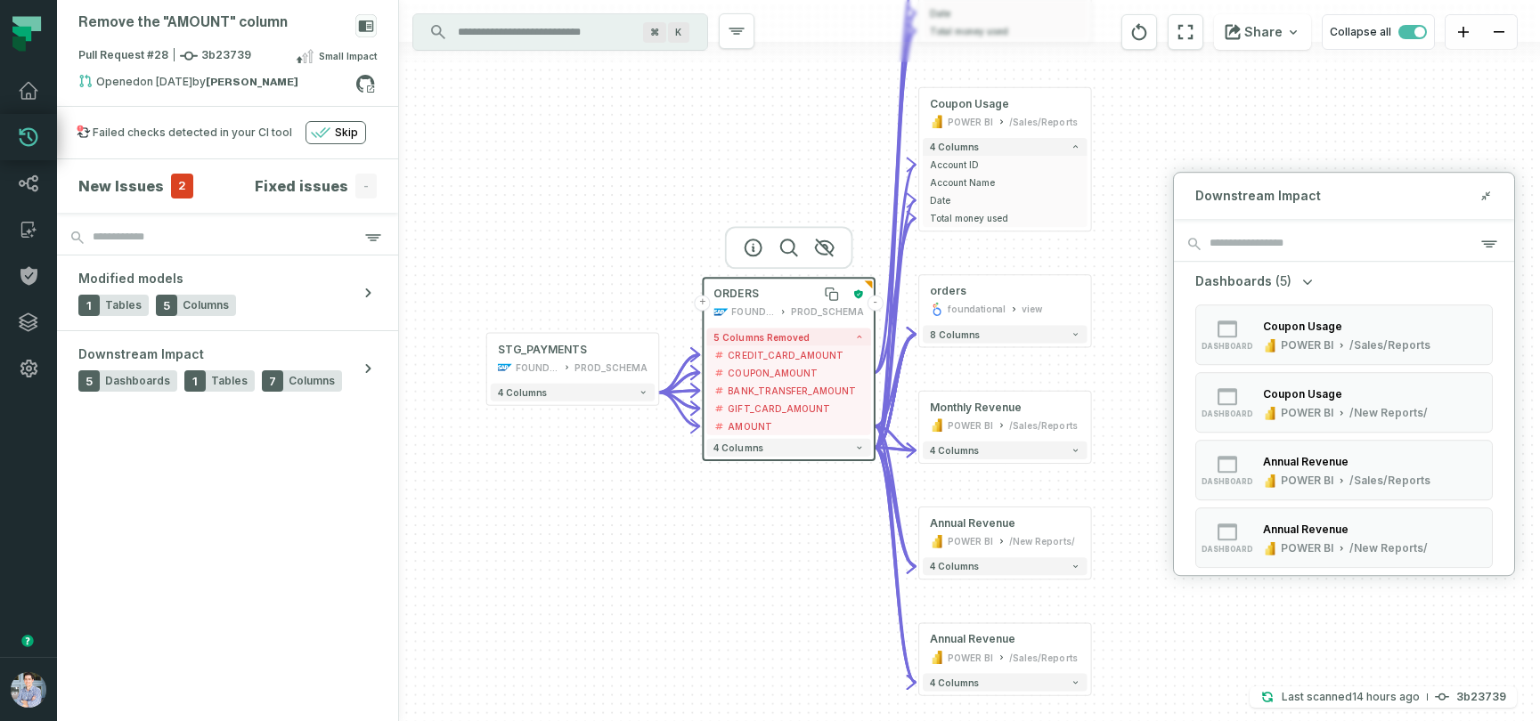
click at [800, 293] on div "ORDERS" at bounding box center [779, 294] width 132 height 14
click at [764, 521] on div "+ orders foundational view + 8 columns + Monthly Revenue POWER BI /Sales/Report…" at bounding box center [969, 360] width 1141 height 721
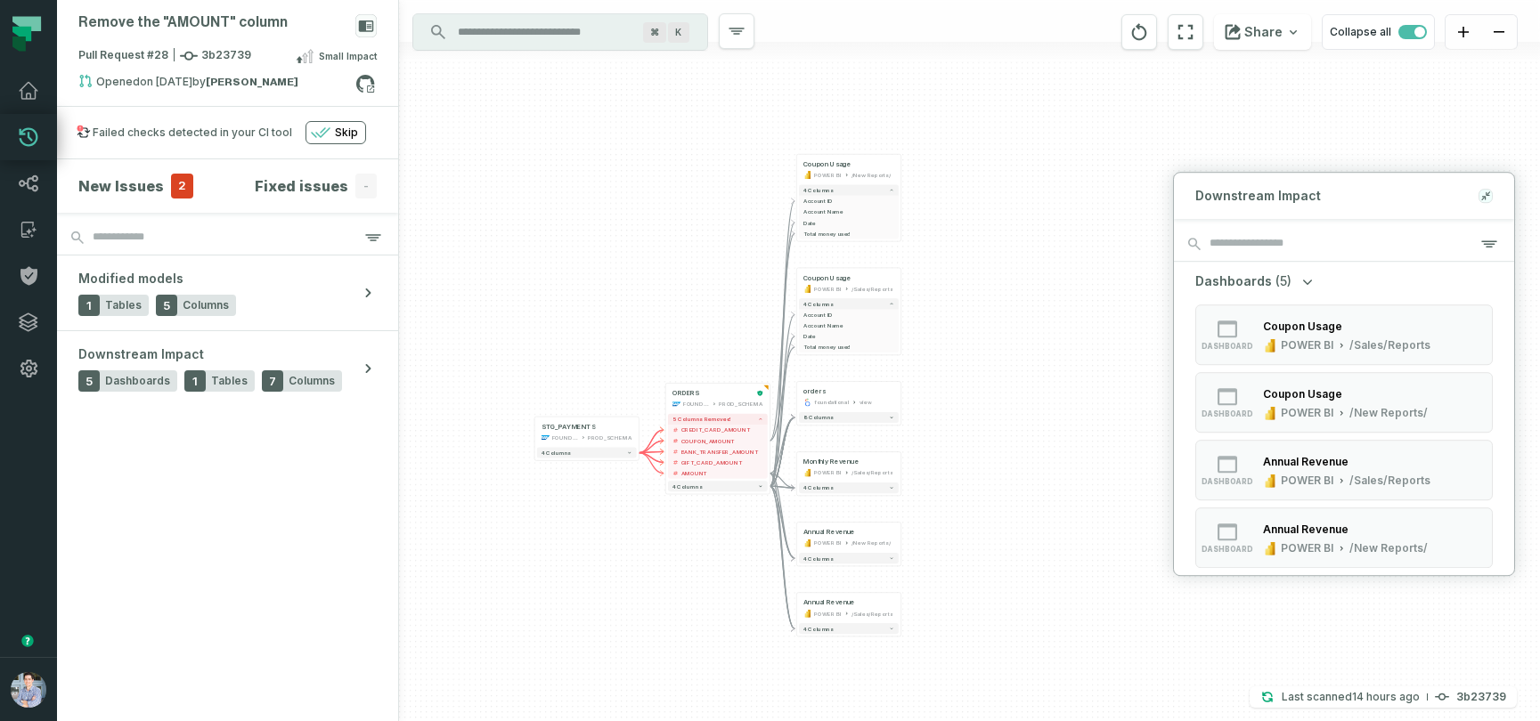
click at [1483, 198] on icon at bounding box center [1483, 199] width 4 height 4
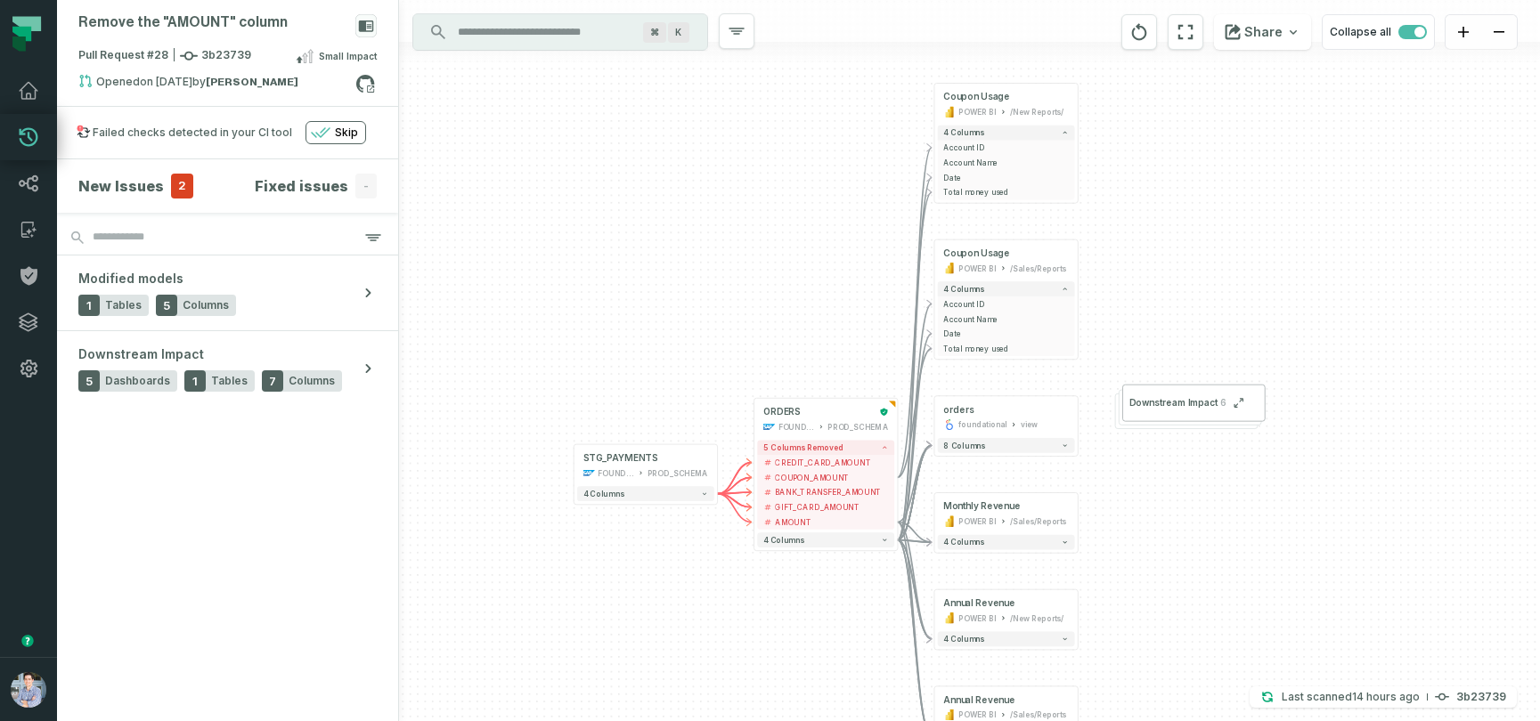
drag, startPoint x: 1236, startPoint y: 305, endPoint x: 1539, endPoint y: 291, distance: 303.1
click at [1539, 291] on div "+ orders foundational view + 8 columns + Monthly Revenue POWER BI /Sales/Report…" at bounding box center [969, 360] width 1141 height 721
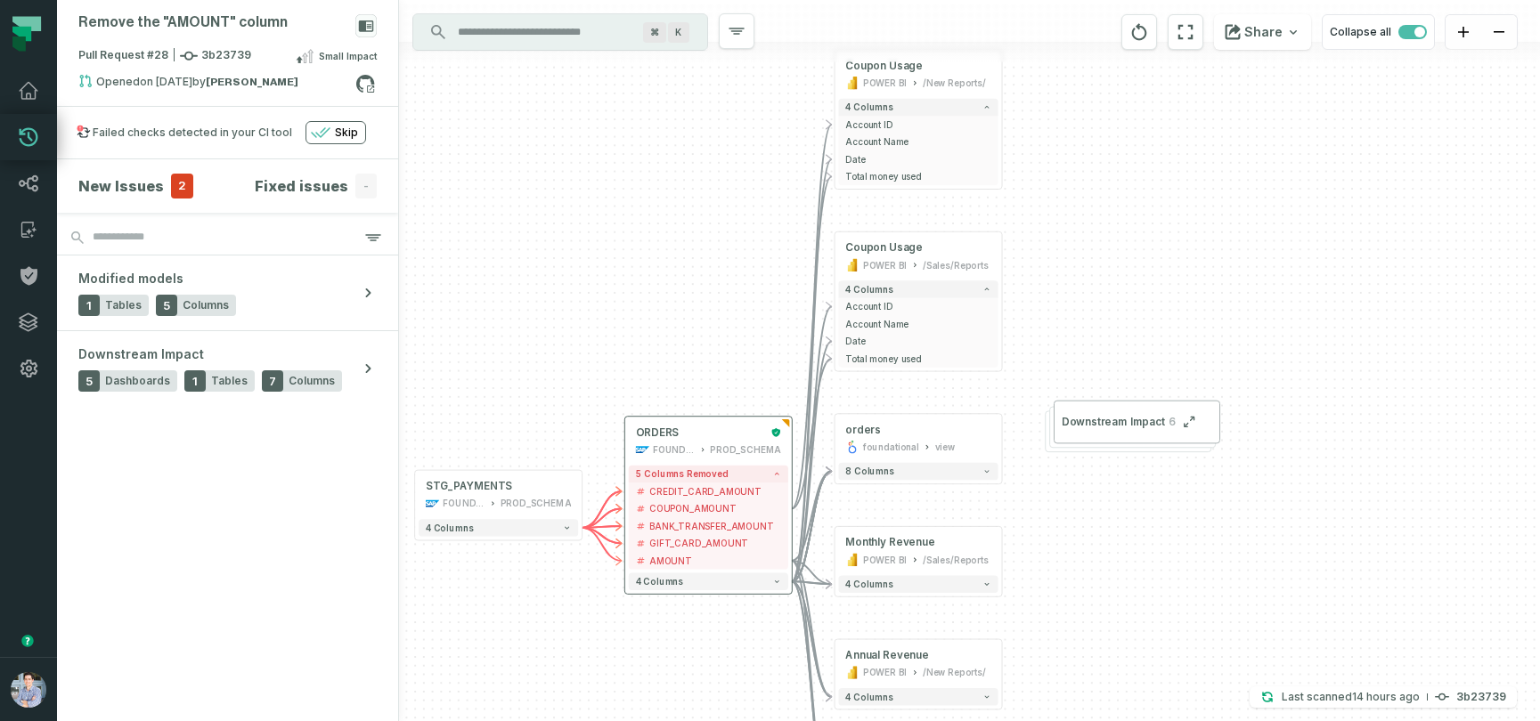
click at [788, 488] on div "5 columns removed - CREDIT_CARD_AMOUNT - COUPON_AMOUNT - - BANK_TRANSFER_AMOUNT…" at bounding box center [708, 528] width 167 height 132
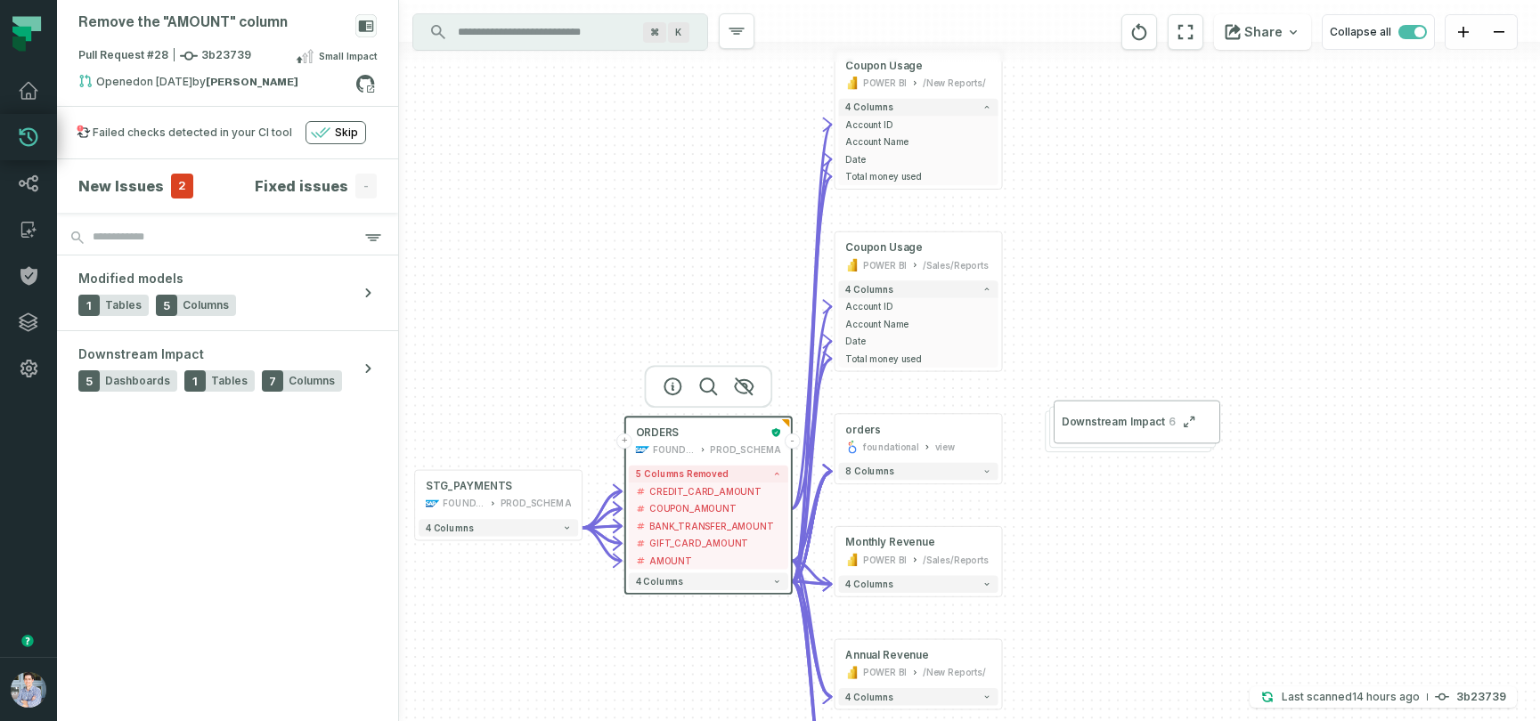
click at [789, 446] on button "-" at bounding box center [792, 442] width 16 height 16
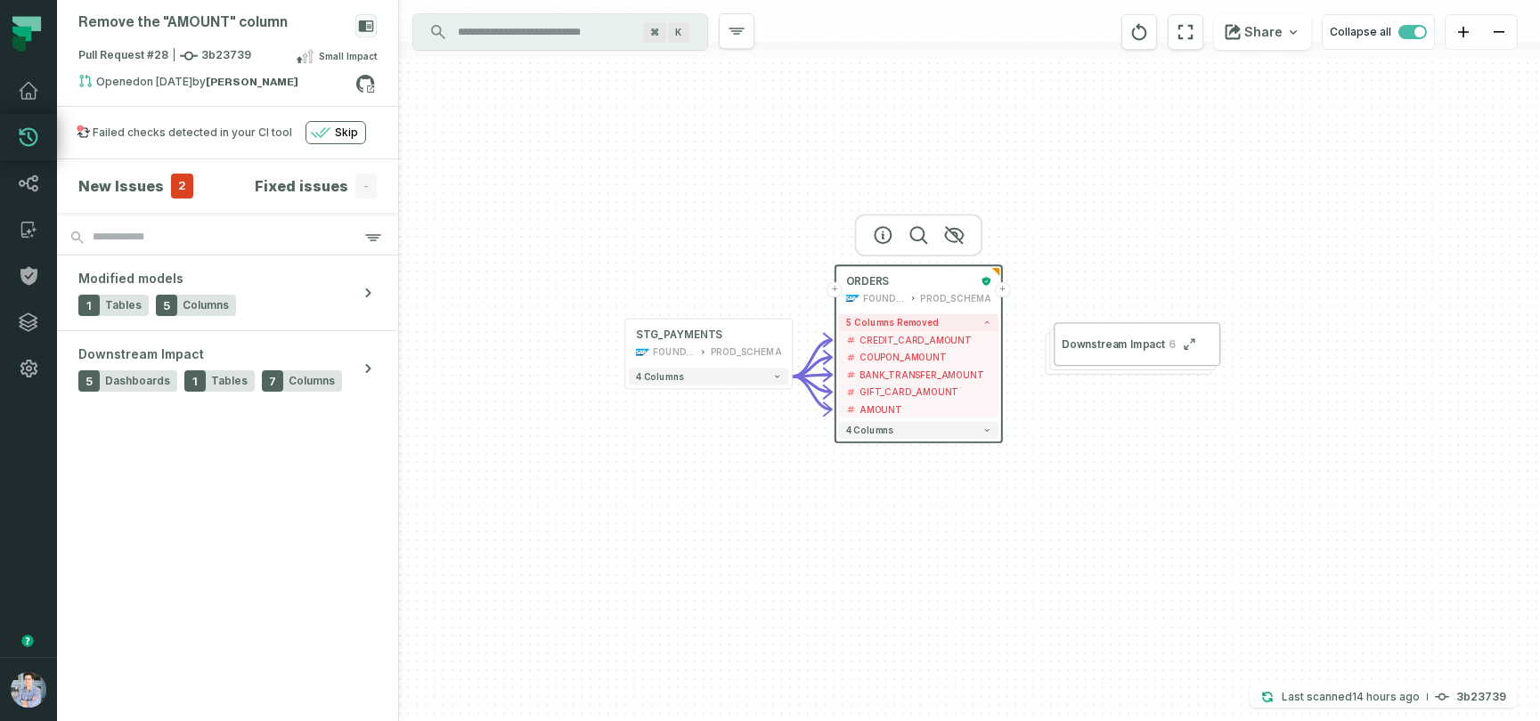
drag, startPoint x: 513, startPoint y: 642, endPoint x: 723, endPoint y: 491, distance: 259.0
click at [723, 491] on div "+ ORDERS FOUNDATIONAL_DB PROD_SCHEMA + 5 columns removed - CREDIT_CARD_AMOUNT -…" at bounding box center [969, 360] width 1141 height 721
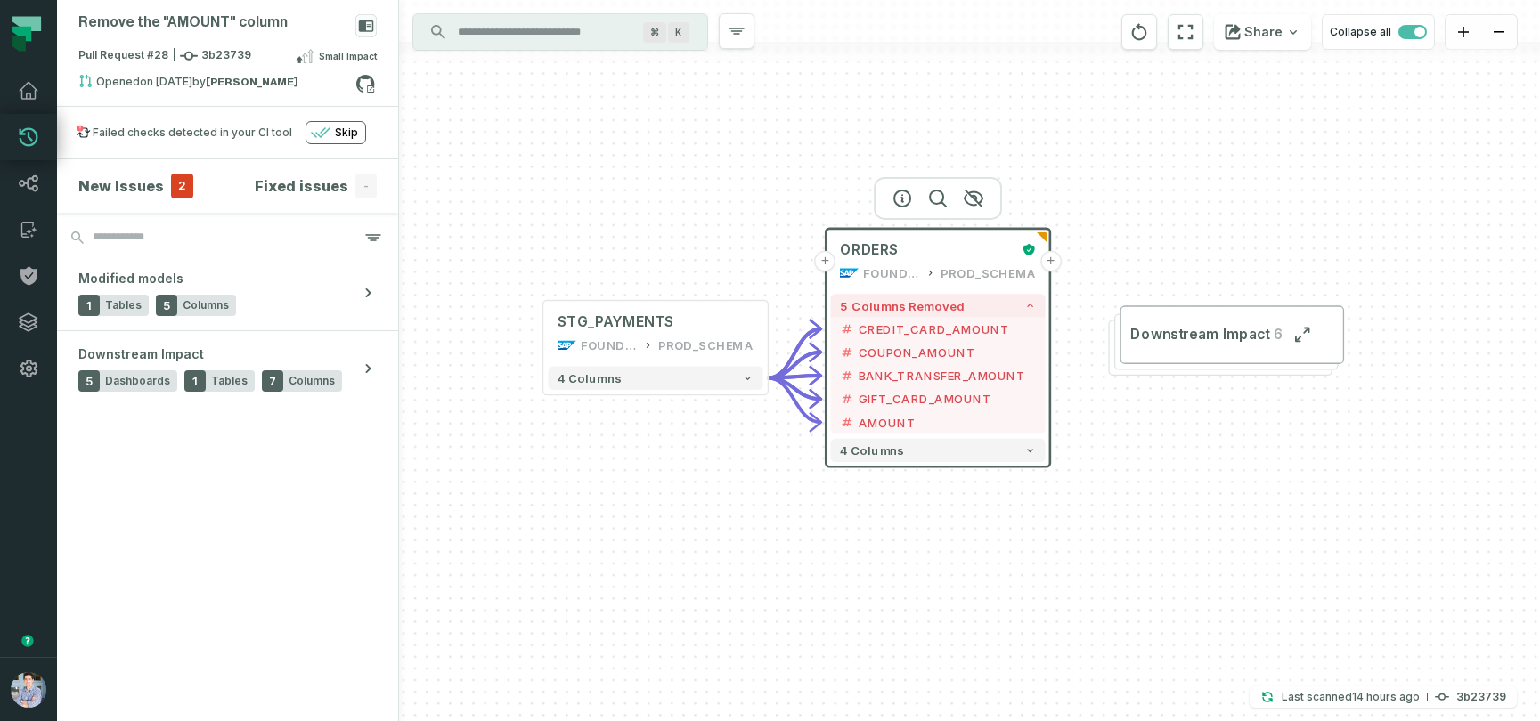
drag, startPoint x: 723, startPoint y: 491, endPoint x: 675, endPoint y: 532, distance: 63.2
click at [675, 532] on div "+ ORDERS FOUNDATIONAL_DB PROD_SCHEMA + 5 columns removed - CREDIT_CARD_AMOUNT -…" at bounding box center [969, 360] width 1141 height 721
click at [26, 137] on icon at bounding box center [28, 136] width 21 height 21
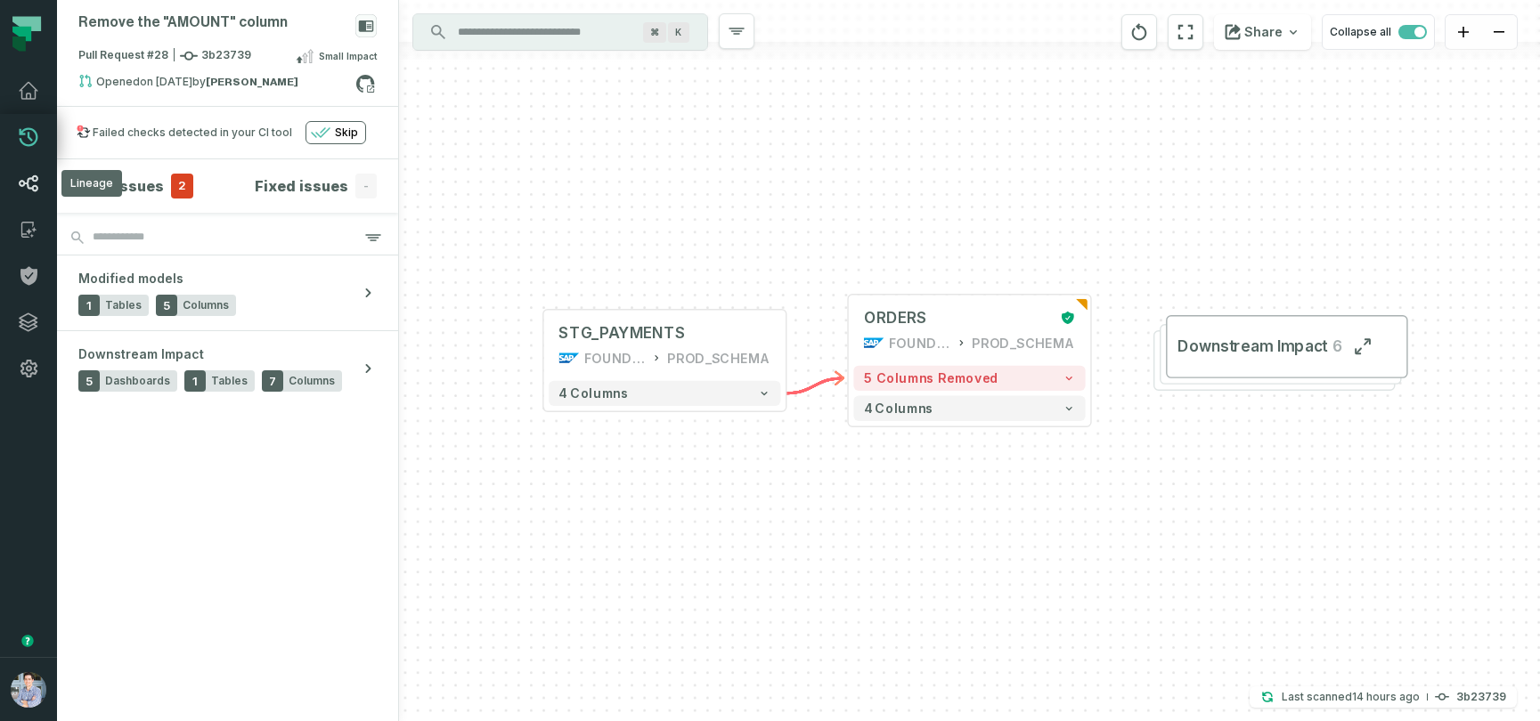
click at [18, 180] on icon at bounding box center [28, 183] width 21 height 21
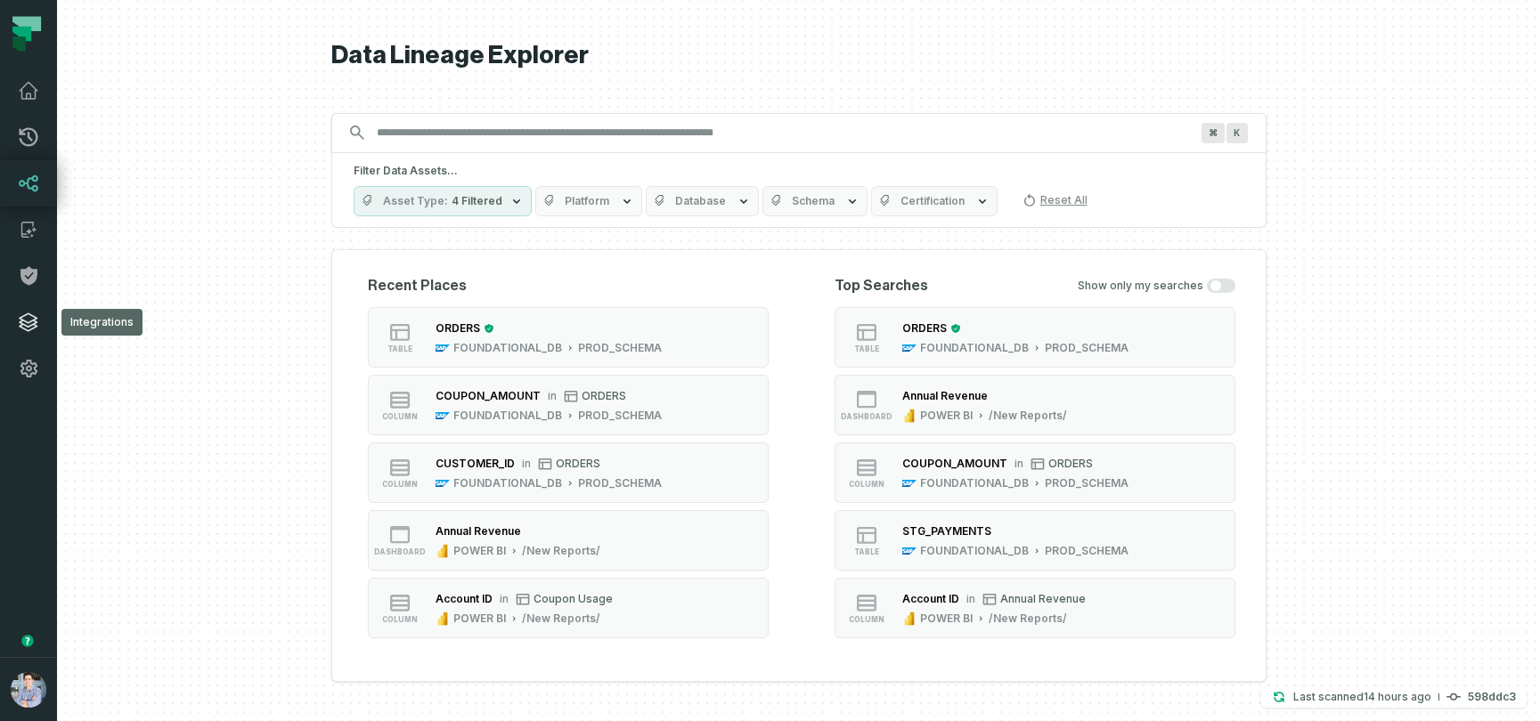
click at [28, 310] on link "Integrations" at bounding box center [28, 322] width 57 height 46
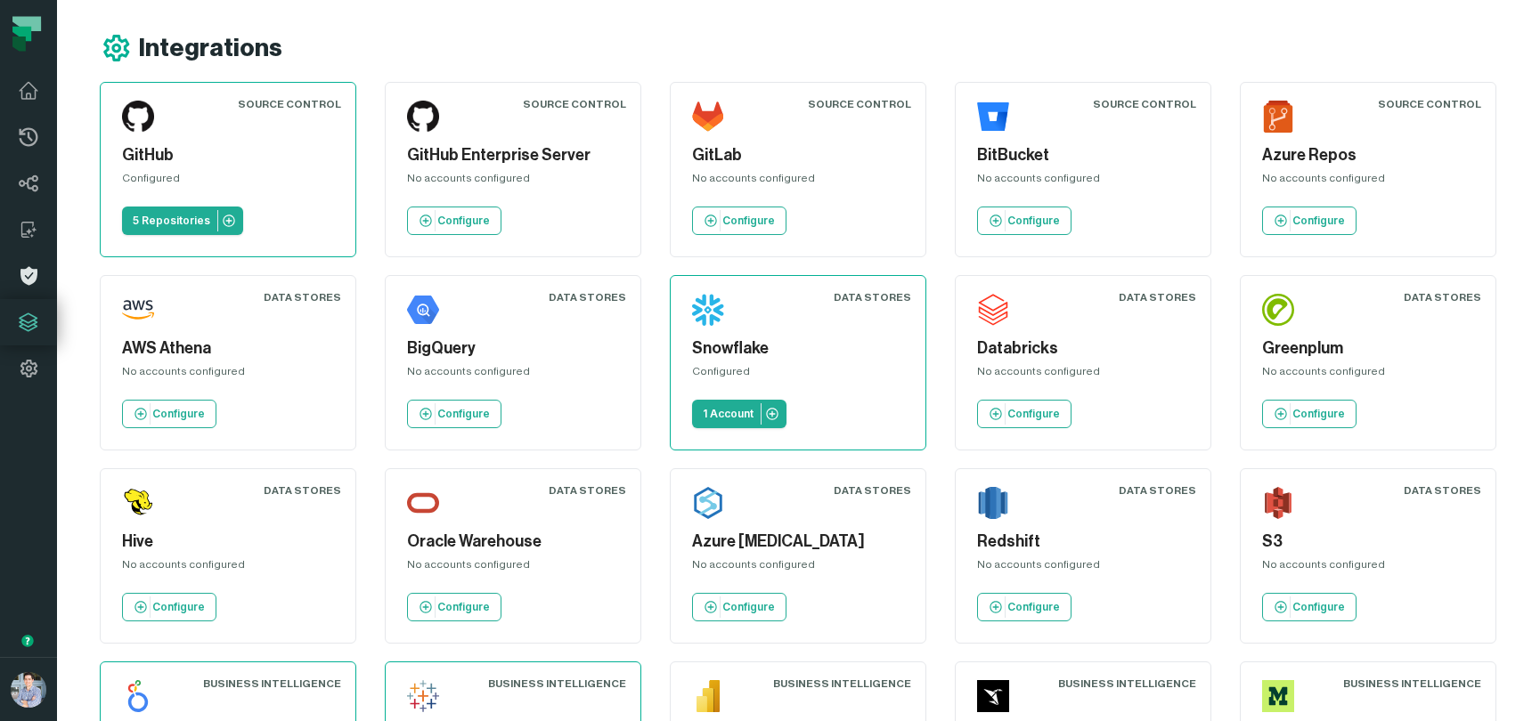
click at [29, 274] on icon at bounding box center [28, 276] width 17 height 19
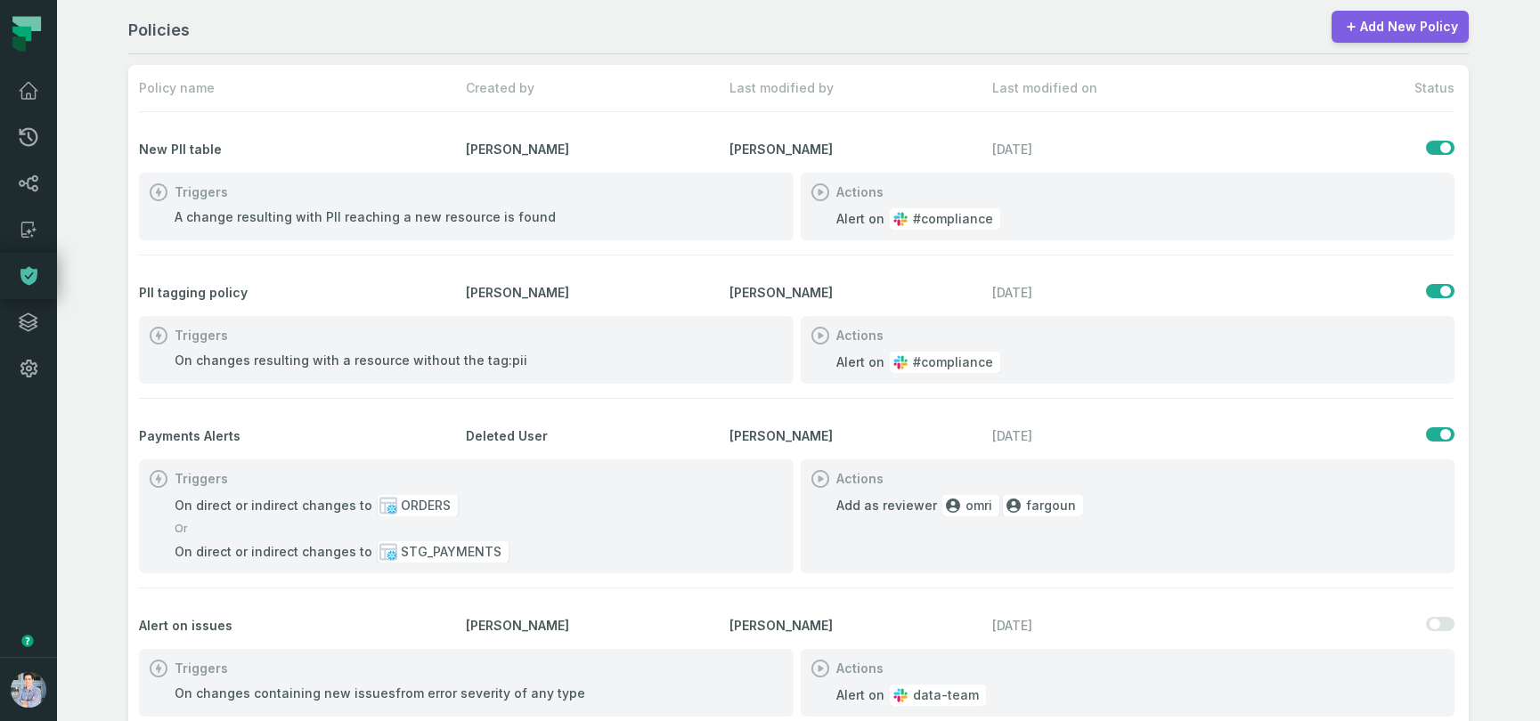
click at [1410, 21] on link "Add New Policy" at bounding box center [1399, 27] width 137 height 32
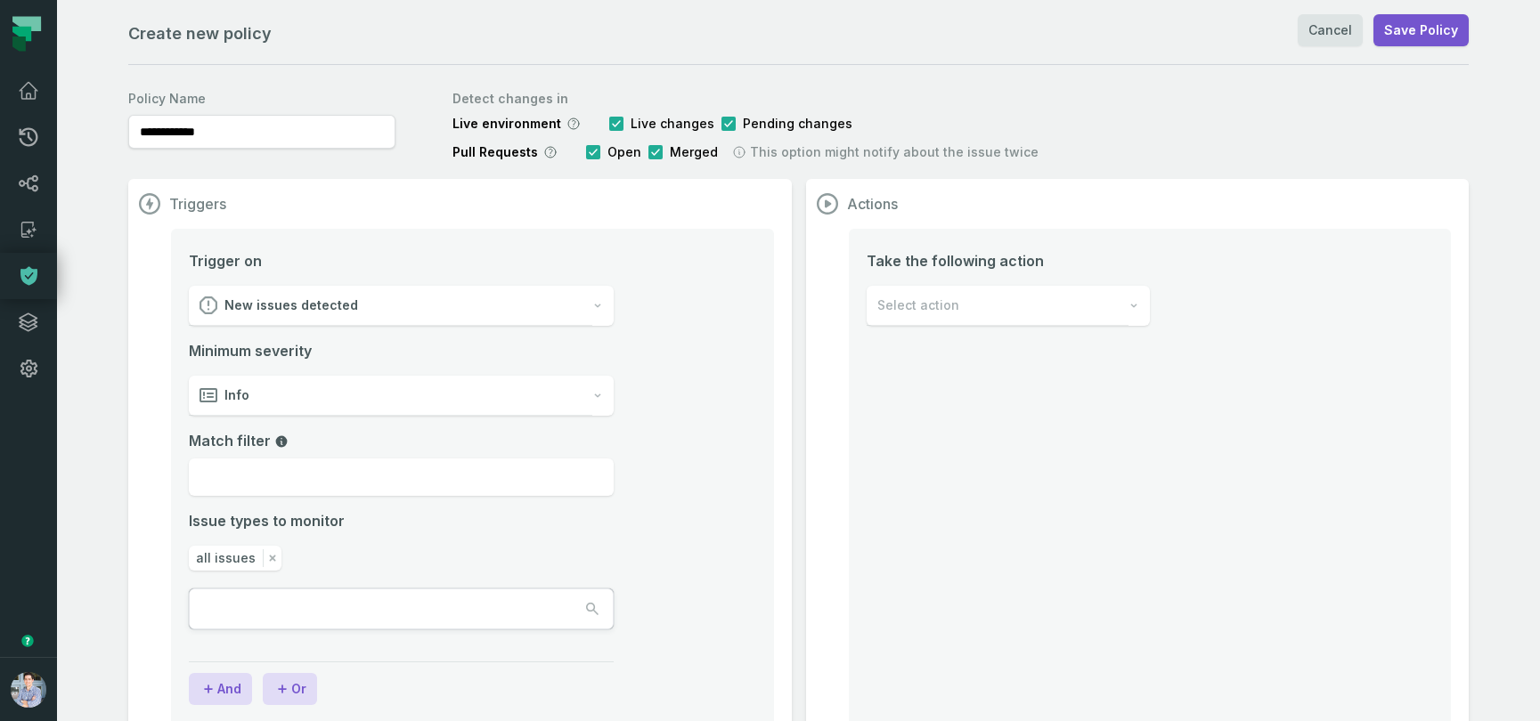
click at [373, 303] on div "New issues detected" at bounding box center [390, 306] width 403 height 40
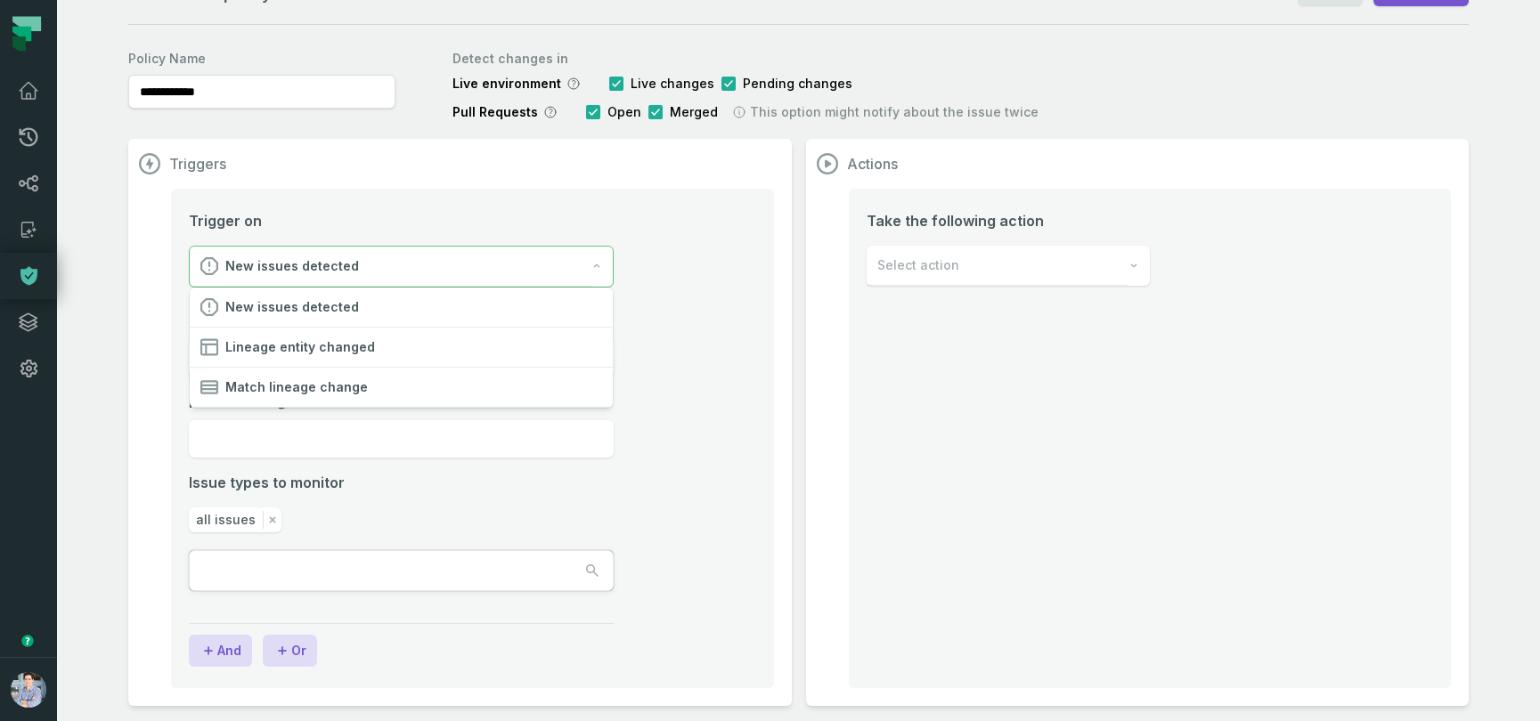
scroll to position [43, 0]
click at [739, 410] on li "Trigger on New issues detected Minimum severity Info Match filter Issue types t…" at bounding box center [472, 419] width 567 height 425
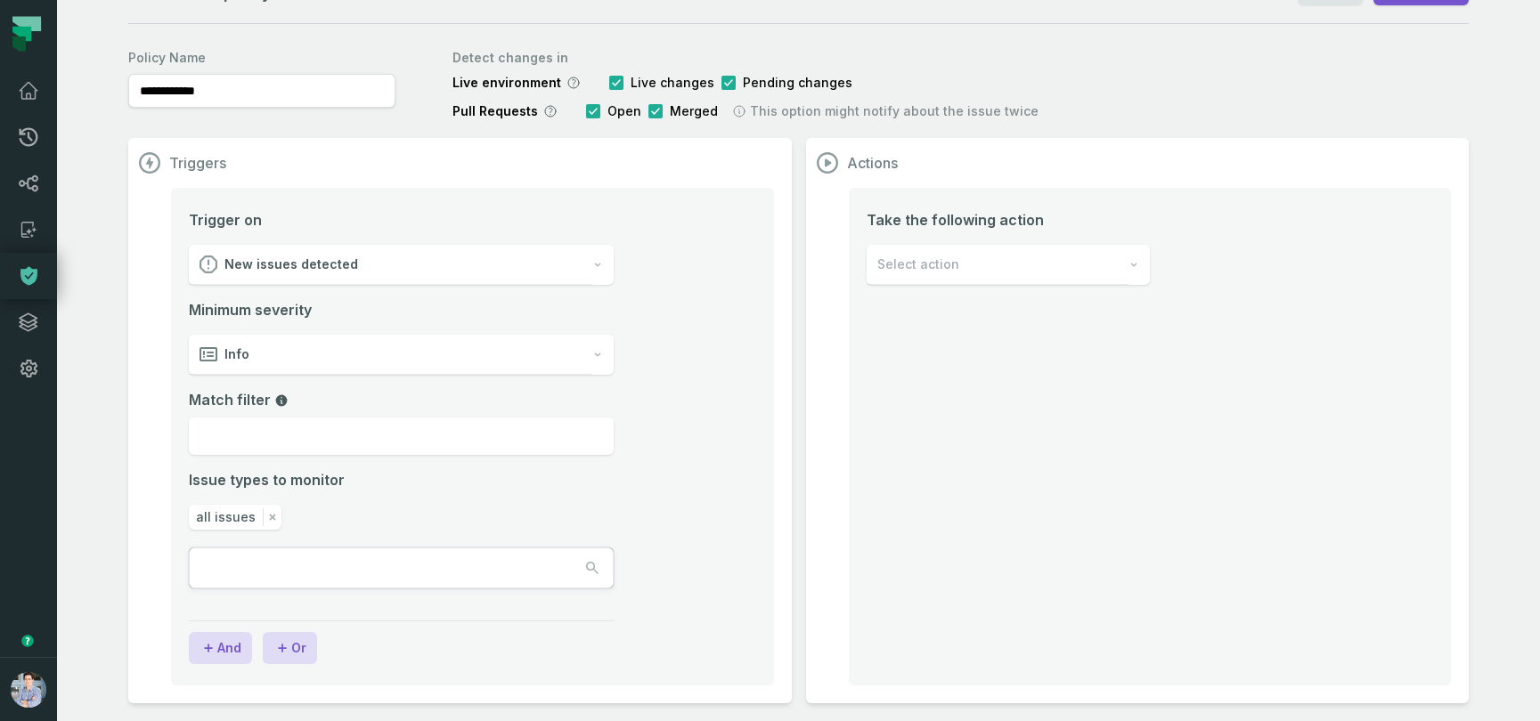
click at [482, 348] on div "Info" at bounding box center [390, 355] width 403 height 40
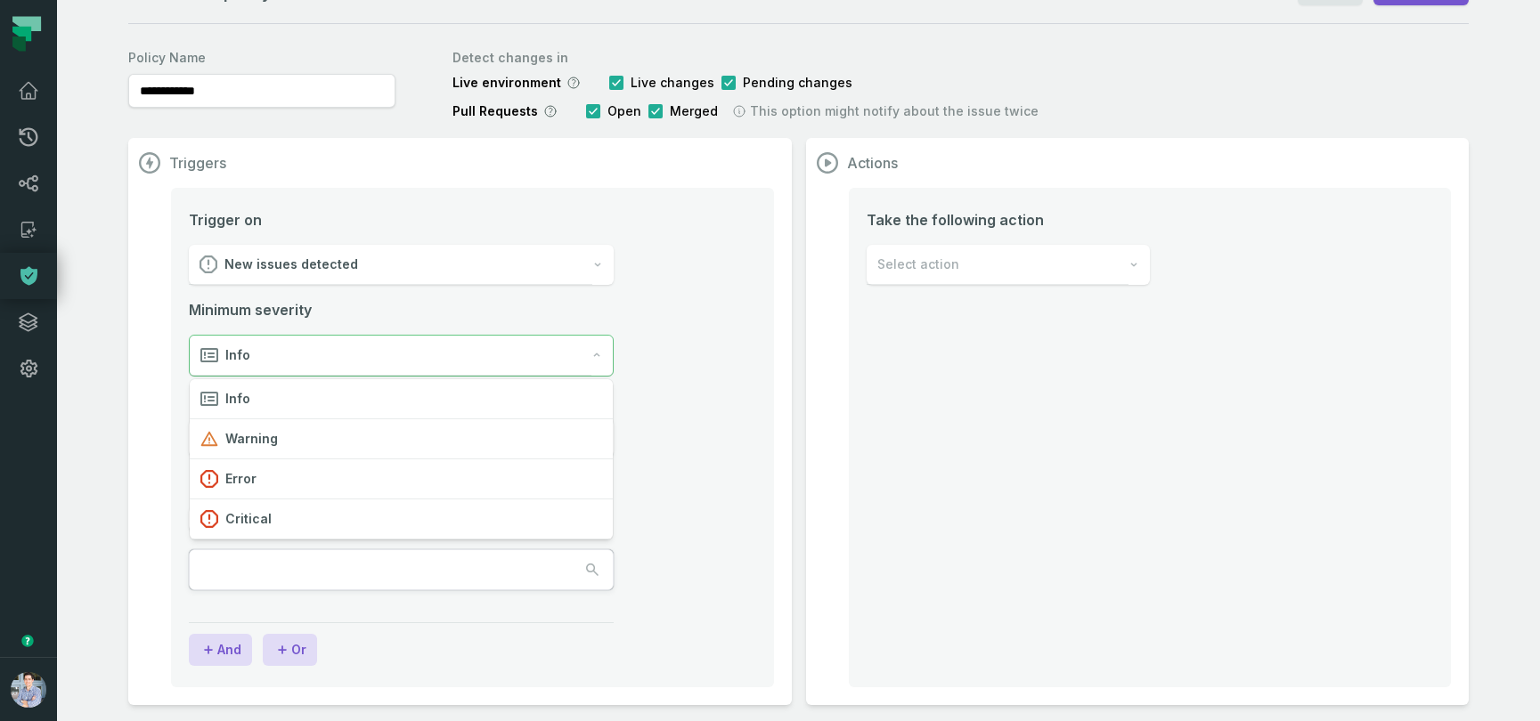
click at [684, 401] on li "Trigger on New issues detected Minimum severity Info Match filter Issue types t…" at bounding box center [472, 421] width 567 height 425
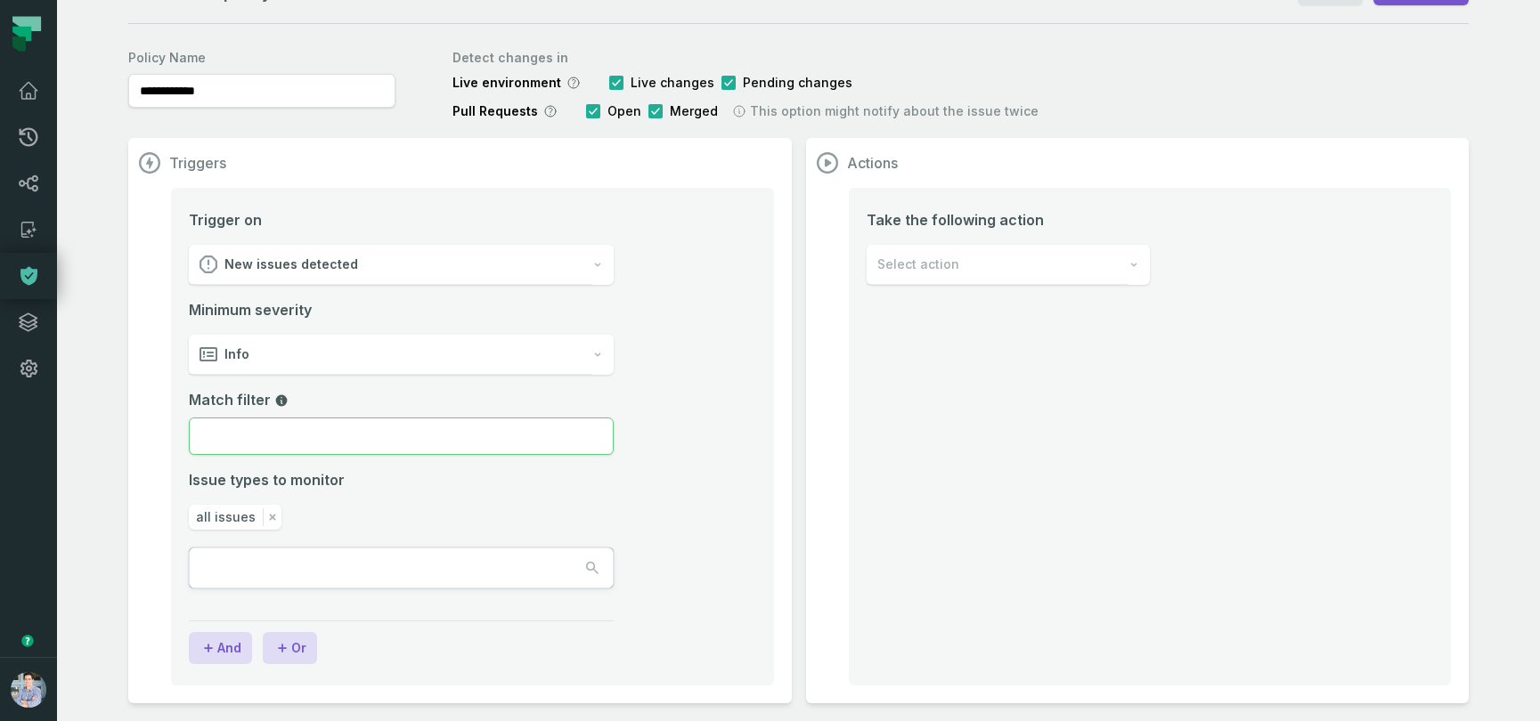
click at [443, 442] on input "Match filter" at bounding box center [401, 436] width 425 height 37
click at [430, 443] on input "Match filter" at bounding box center [401, 436] width 425 height 37
click at [412, 443] on input "Match filter" at bounding box center [401, 436] width 425 height 37
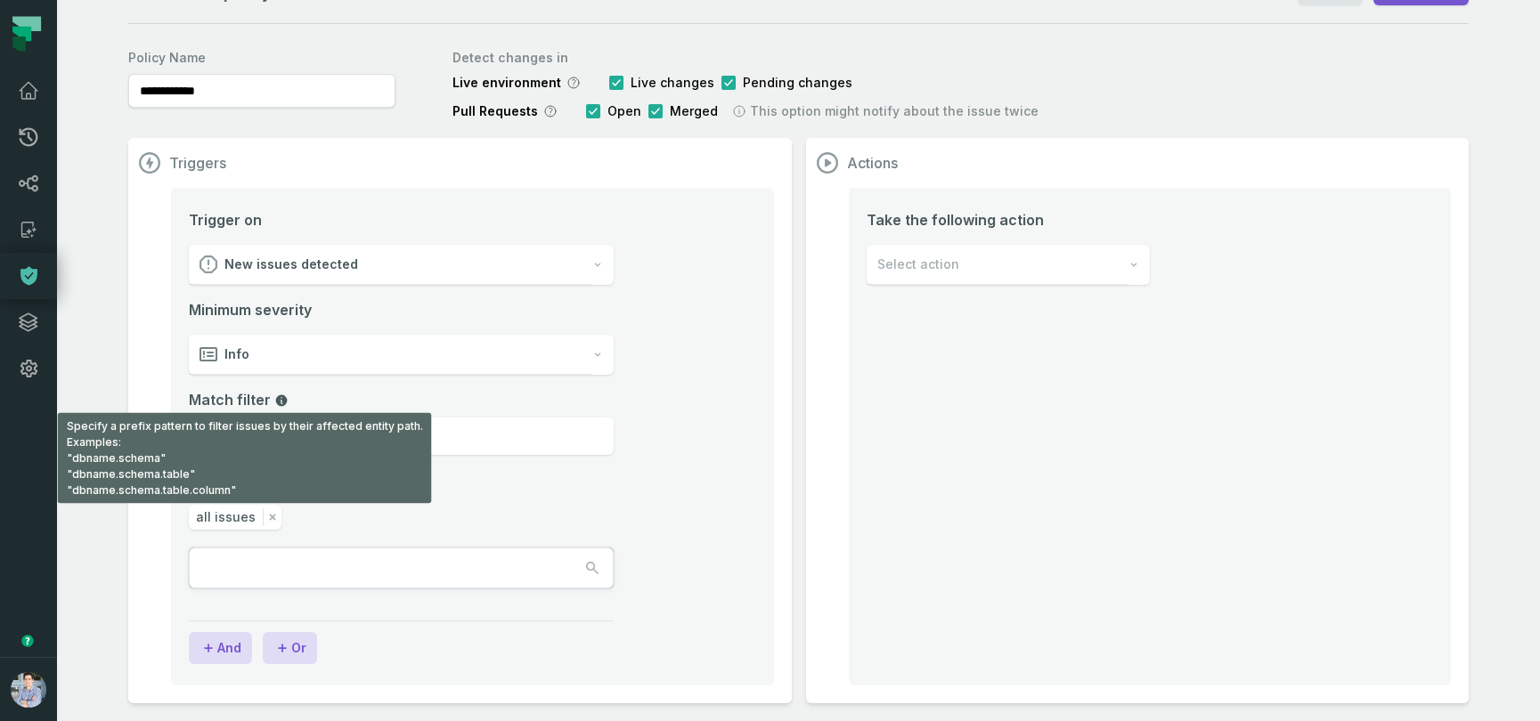
click at [280, 395] on icon "Match filter field" at bounding box center [282, 400] width 12 height 12
click at [280, 418] on input "Match filter Specify a prefix pattern to filter issues by their affected entity…" at bounding box center [401, 436] width 425 height 37
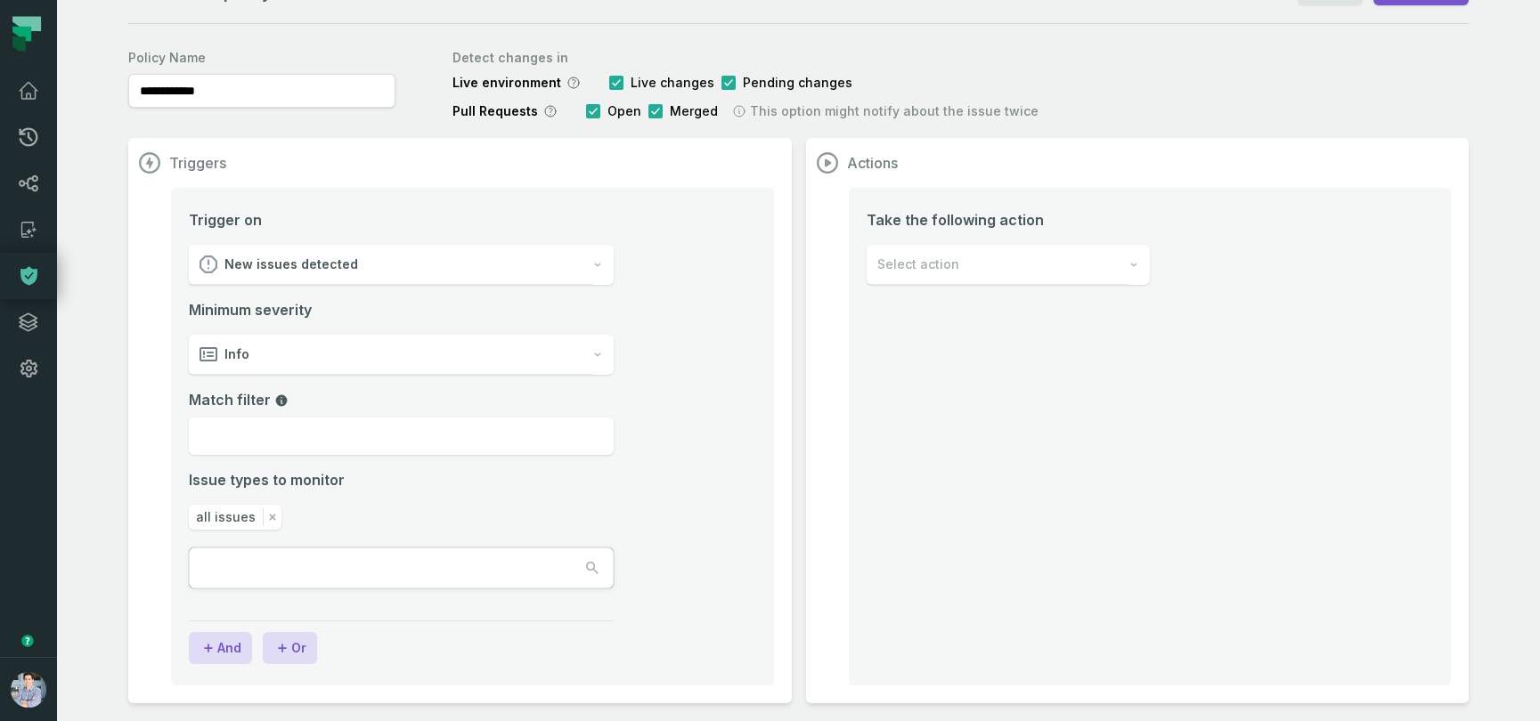
click at [276, 397] on icon "Match filter field" at bounding box center [282, 400] width 12 height 12
click at [276, 418] on input "Match filter" at bounding box center [401, 436] width 425 height 37
click at [278, 400] on icon "Match filter field" at bounding box center [282, 400] width 12 height 12
click at [278, 418] on input "Match filter" at bounding box center [401, 436] width 425 height 37
click at [506, 478] on div "Issue types to monitor" at bounding box center [401, 479] width 425 height 21
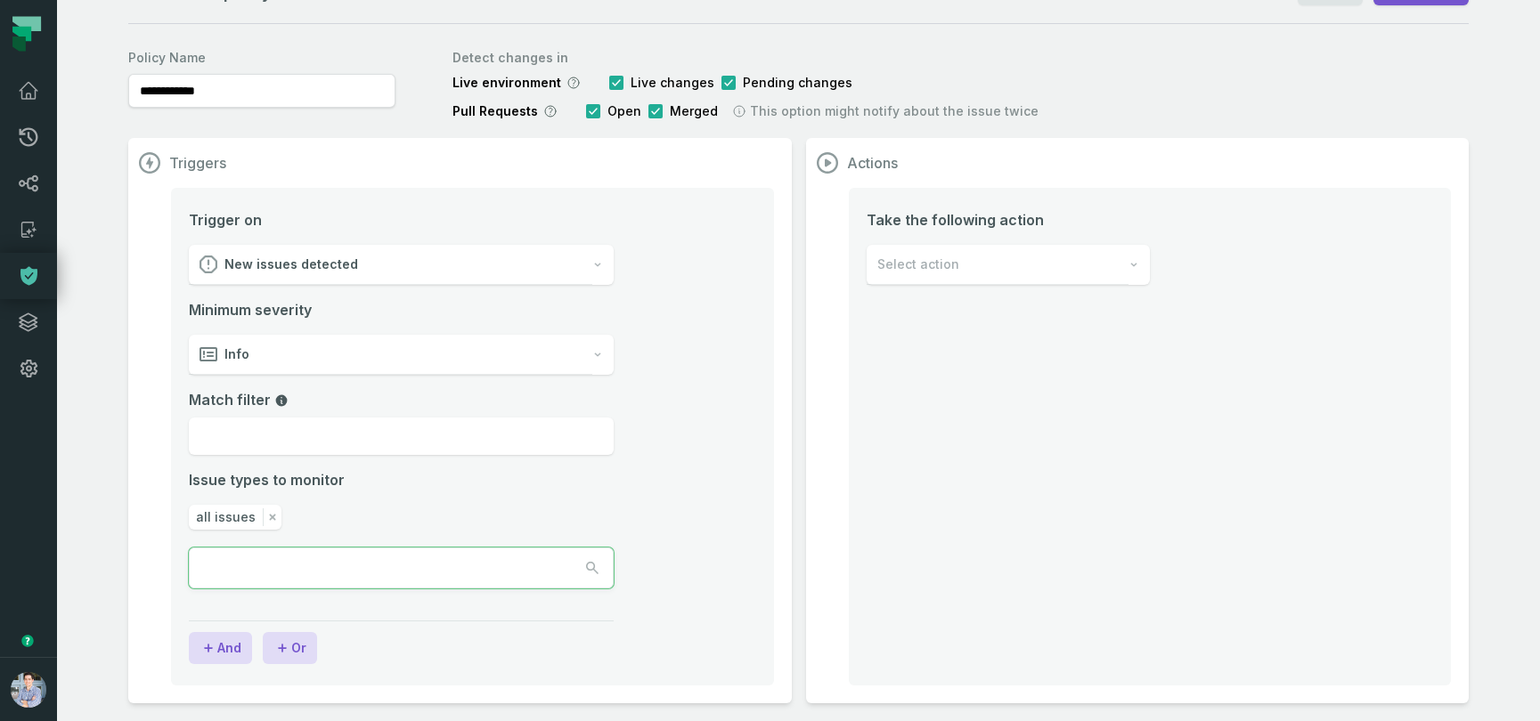
click at [278, 564] on input "text" at bounding box center [270, 568] width 160 height 39
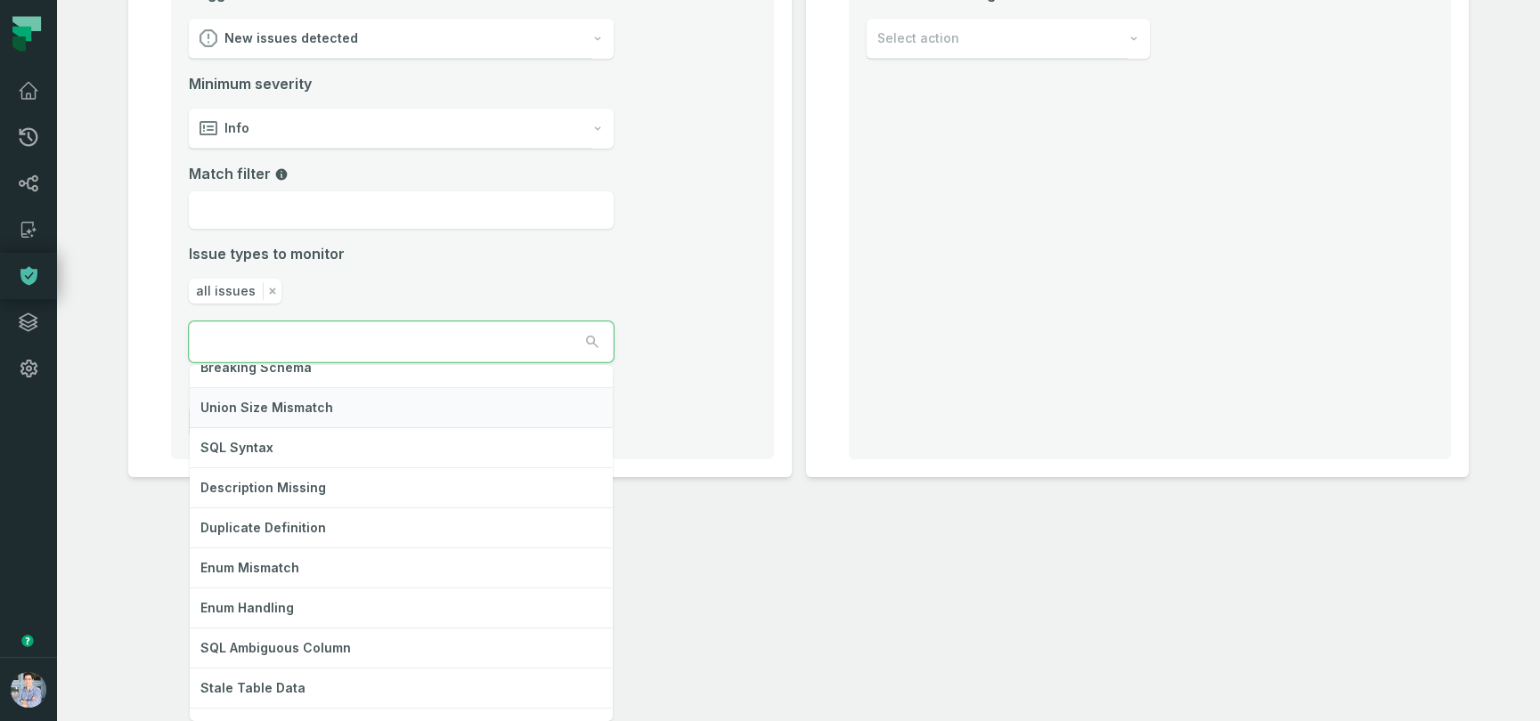
scroll to position [218, 0]
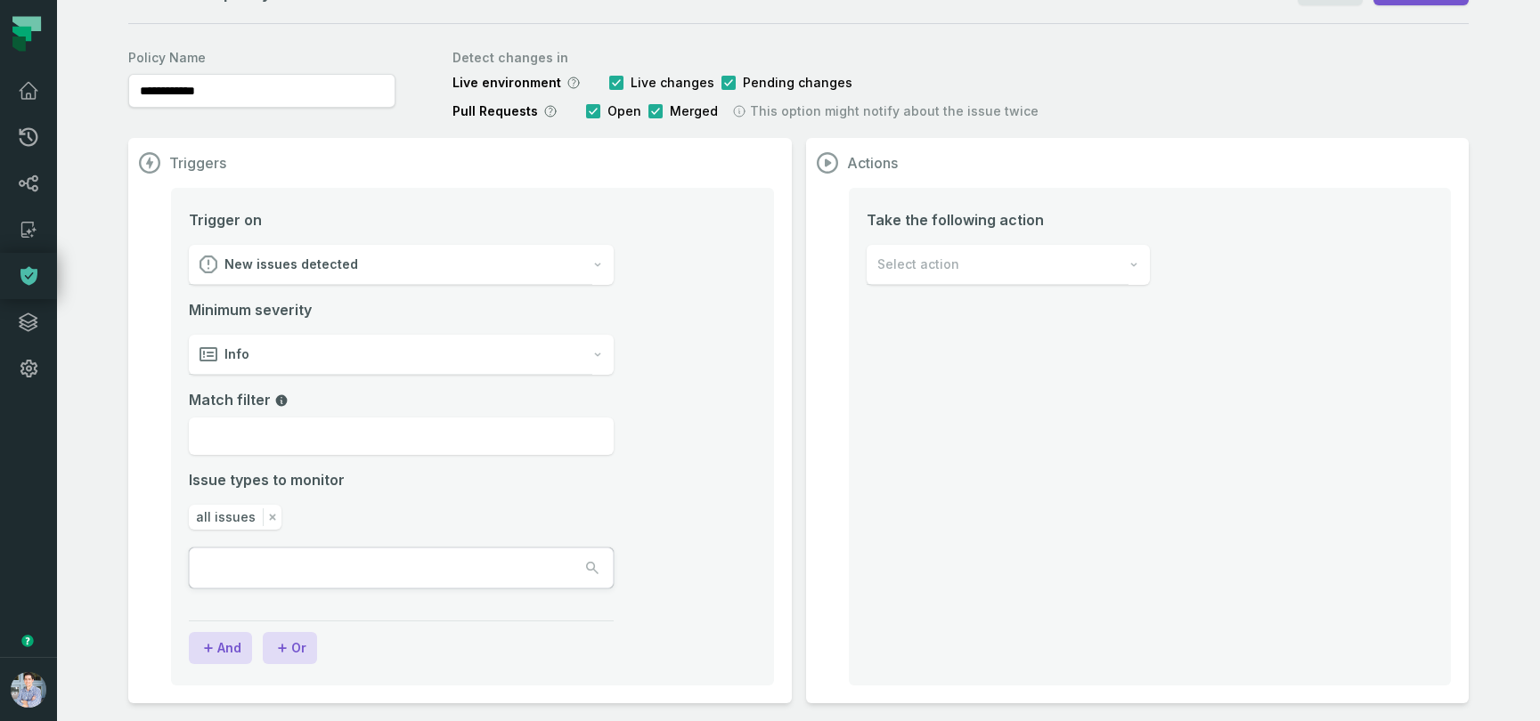
click at [767, 625] on div "**********" at bounding box center [798, 360] width 1483 height 721
click at [1061, 259] on div "Select action" at bounding box center [997, 265] width 262 height 40
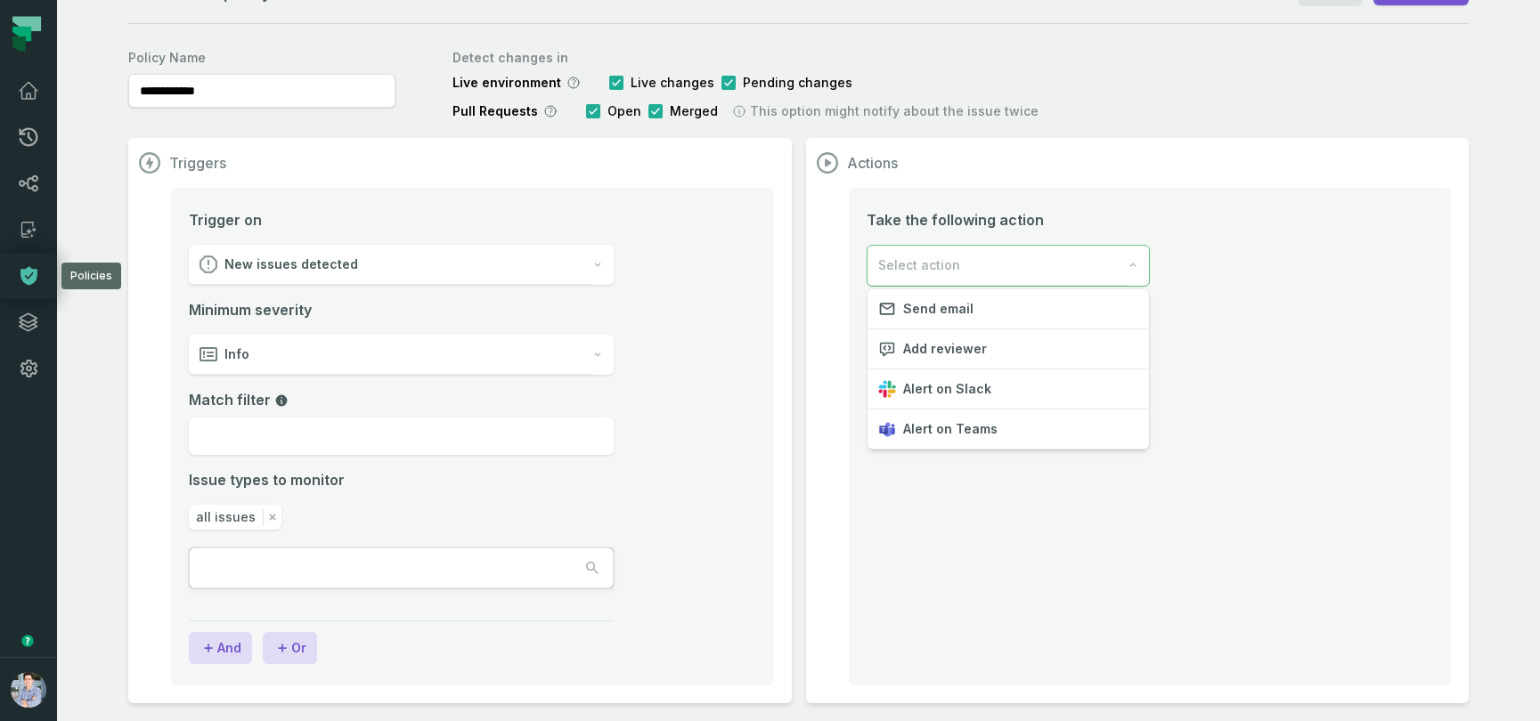
click at [30, 274] on icon at bounding box center [28, 275] width 21 height 21
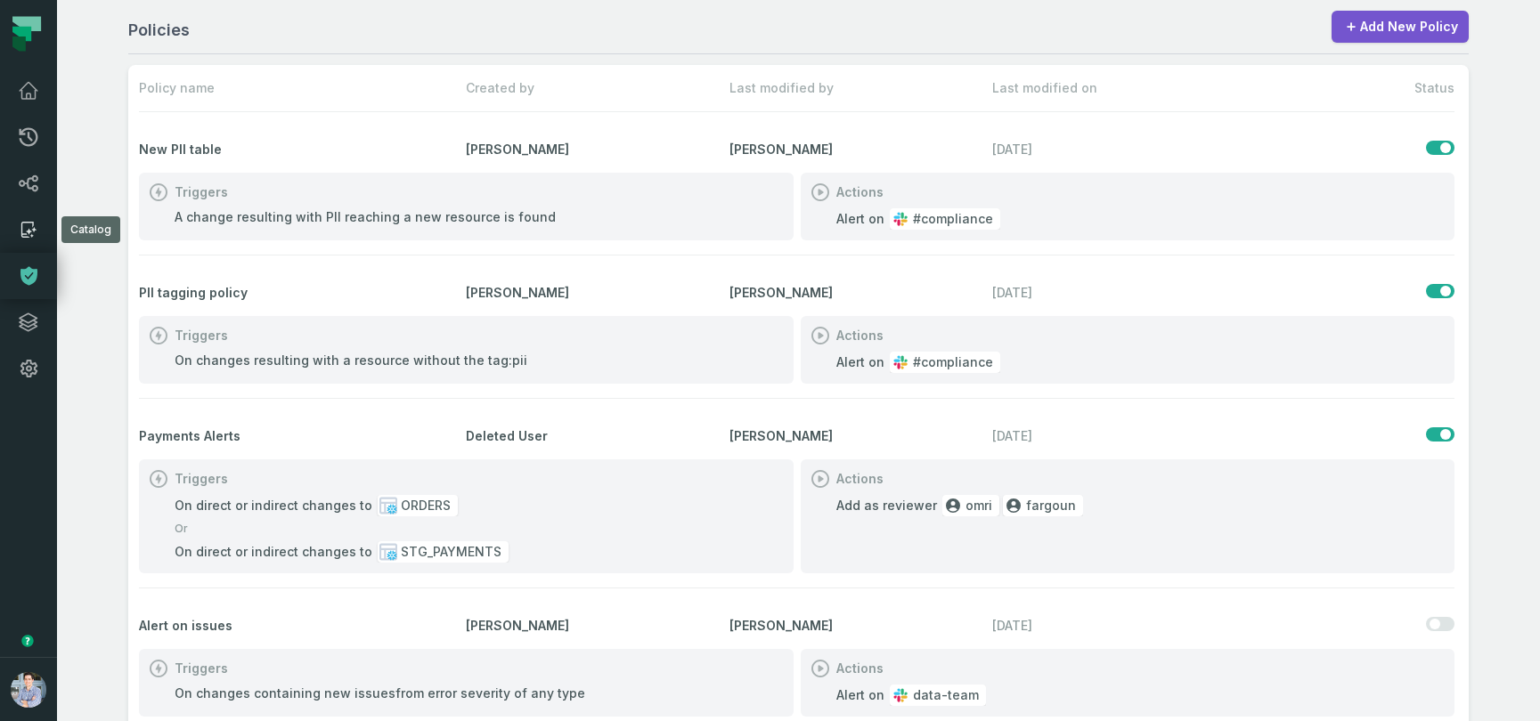
click at [30, 232] on icon at bounding box center [29, 231] width 6 height 6
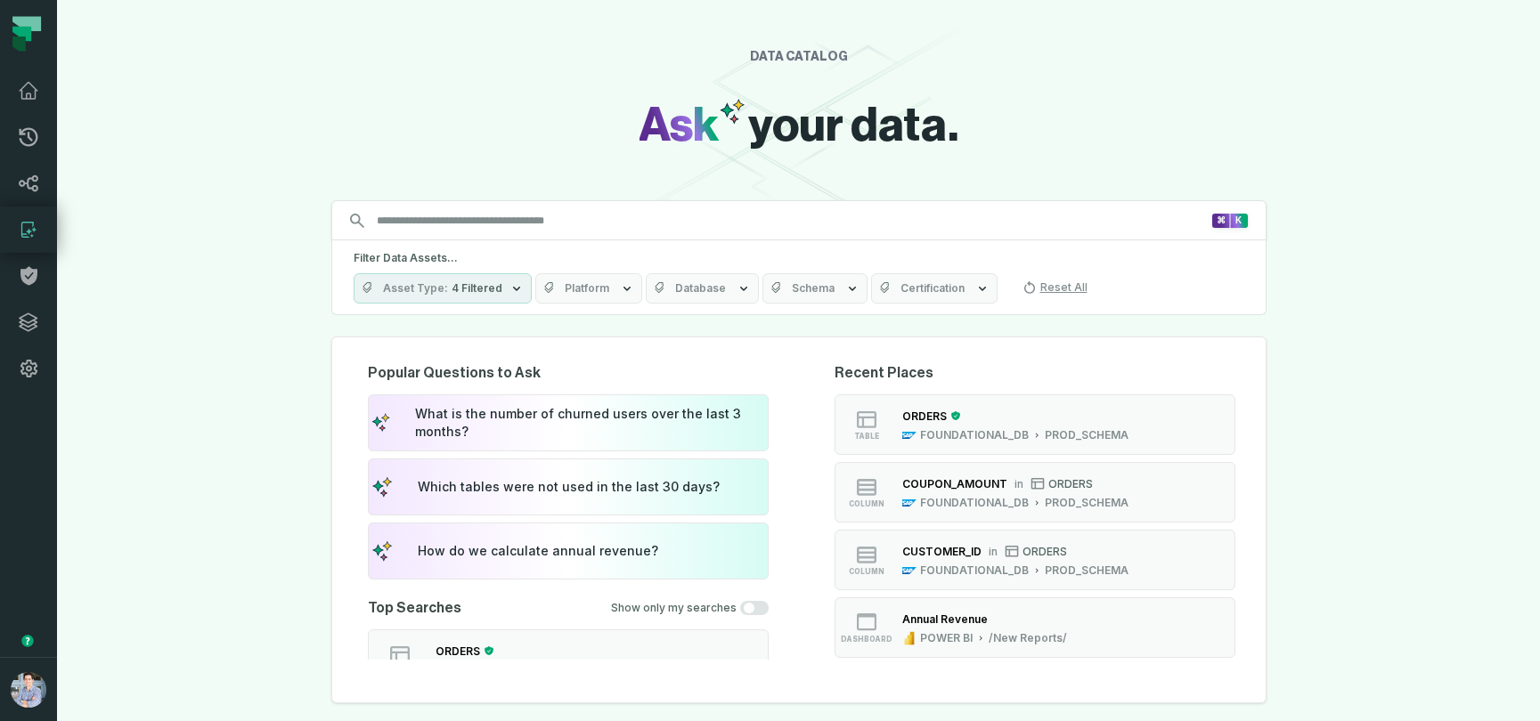
click at [410, 222] on input "Discovery Provider cmdk menu" at bounding box center [788, 221] width 844 height 28
click at [23, 96] on icon at bounding box center [28, 90] width 21 height 21
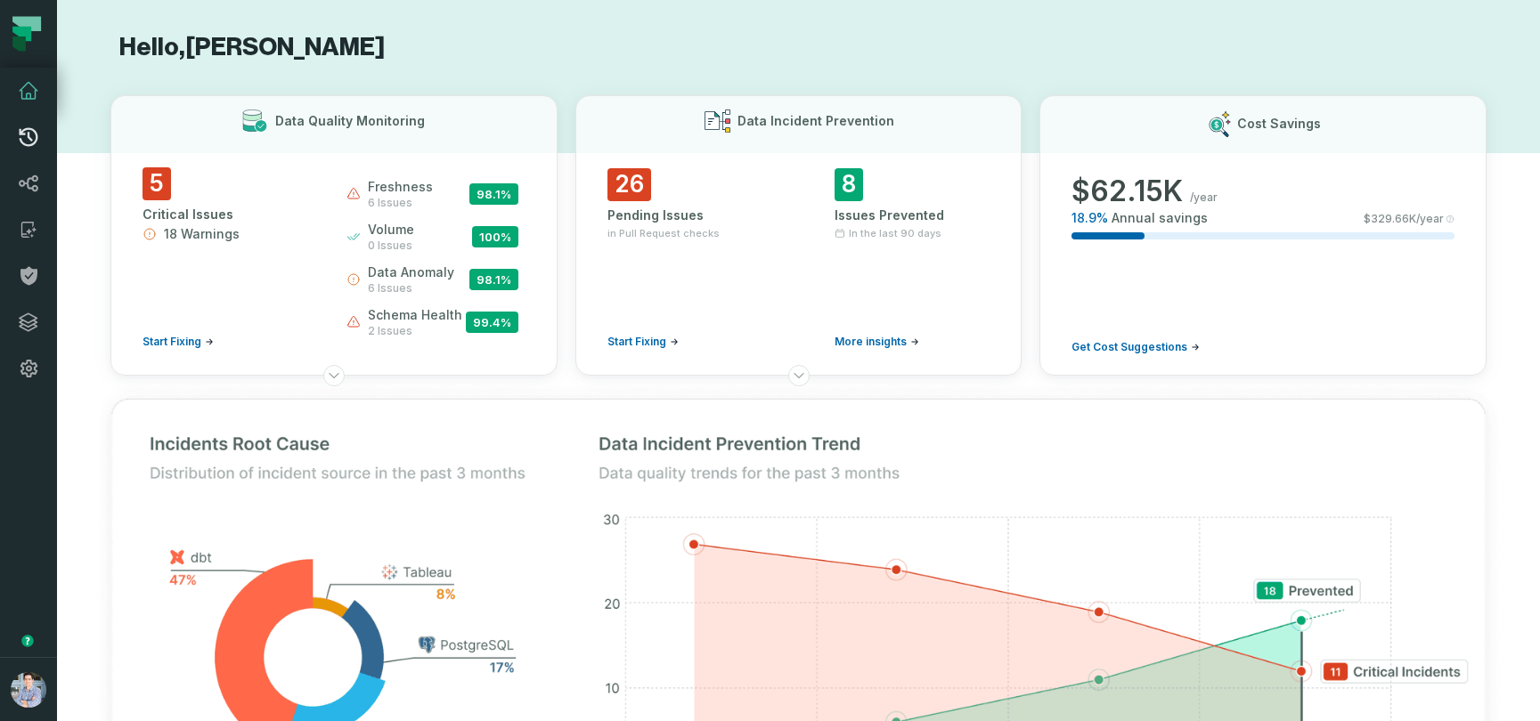
click at [29, 130] on icon at bounding box center [28, 136] width 21 height 21
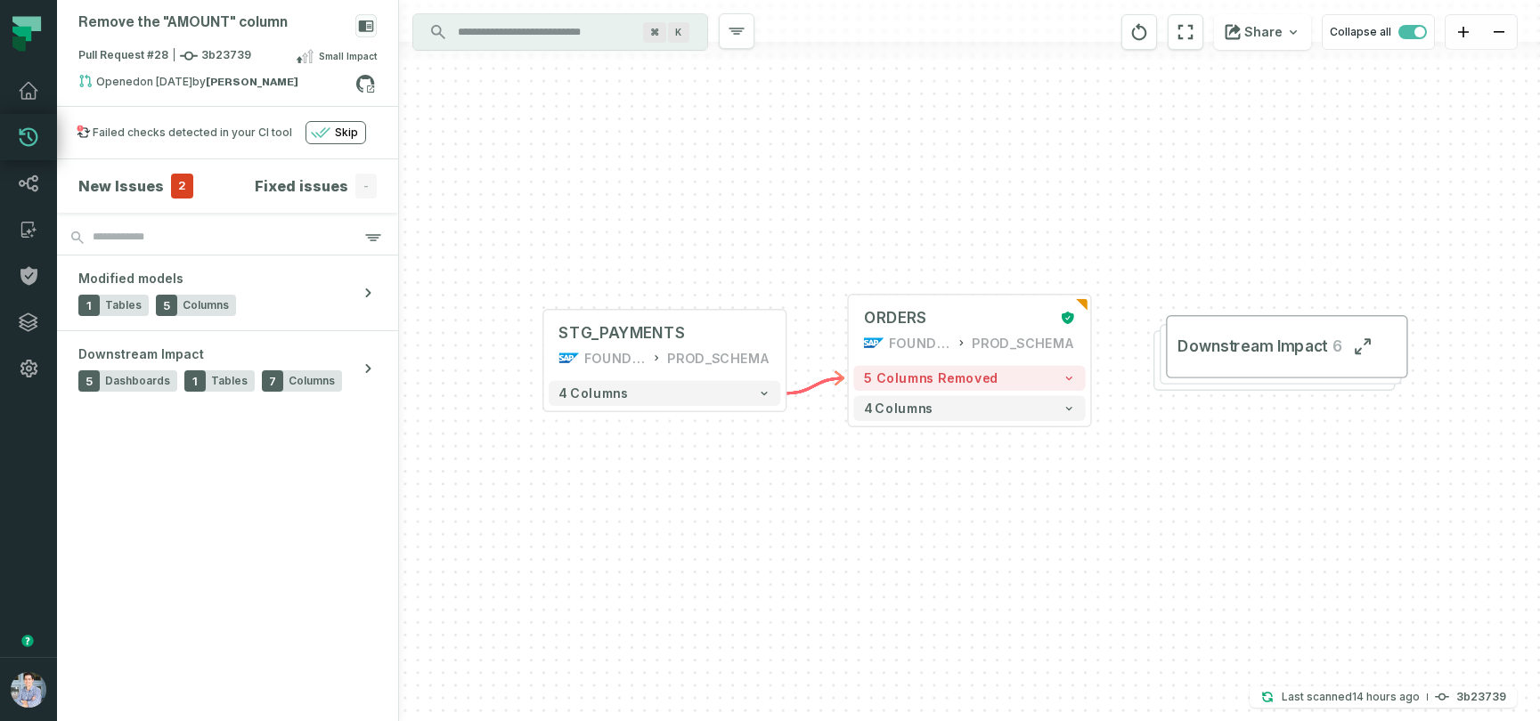
click at [23, 37] on icon at bounding box center [18, 44] width 13 height 15
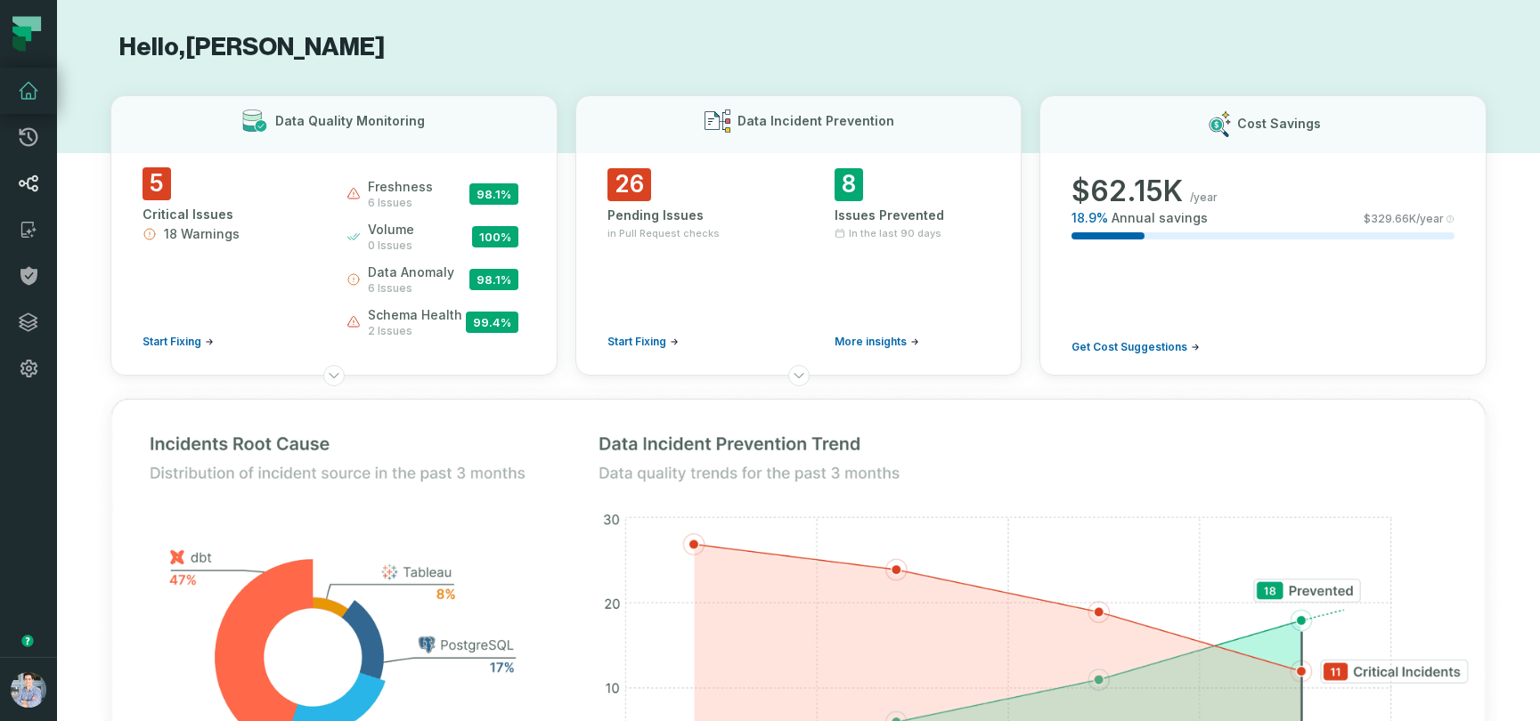
click at [29, 183] on icon at bounding box center [28, 183] width 21 height 21
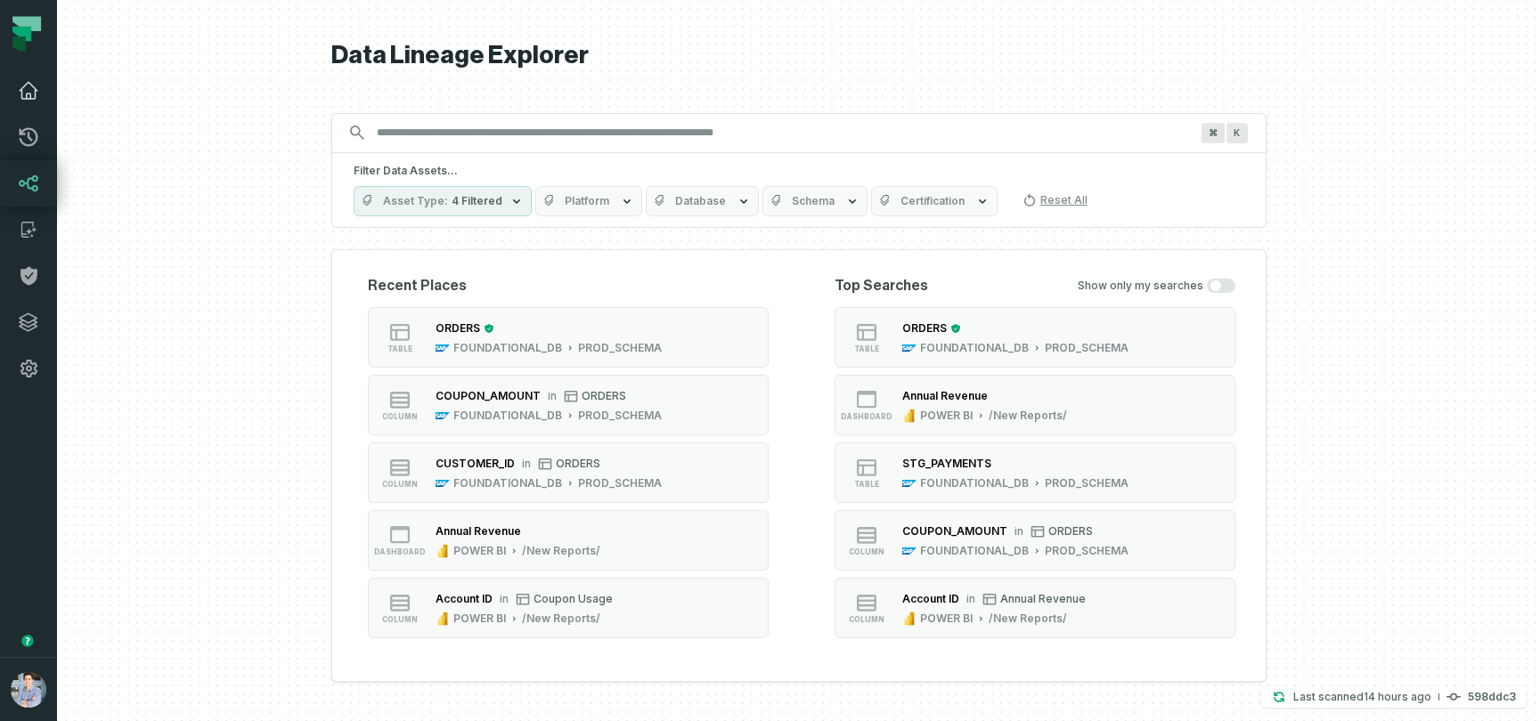
click at [23, 103] on link "Dashboard" at bounding box center [28, 91] width 57 height 46
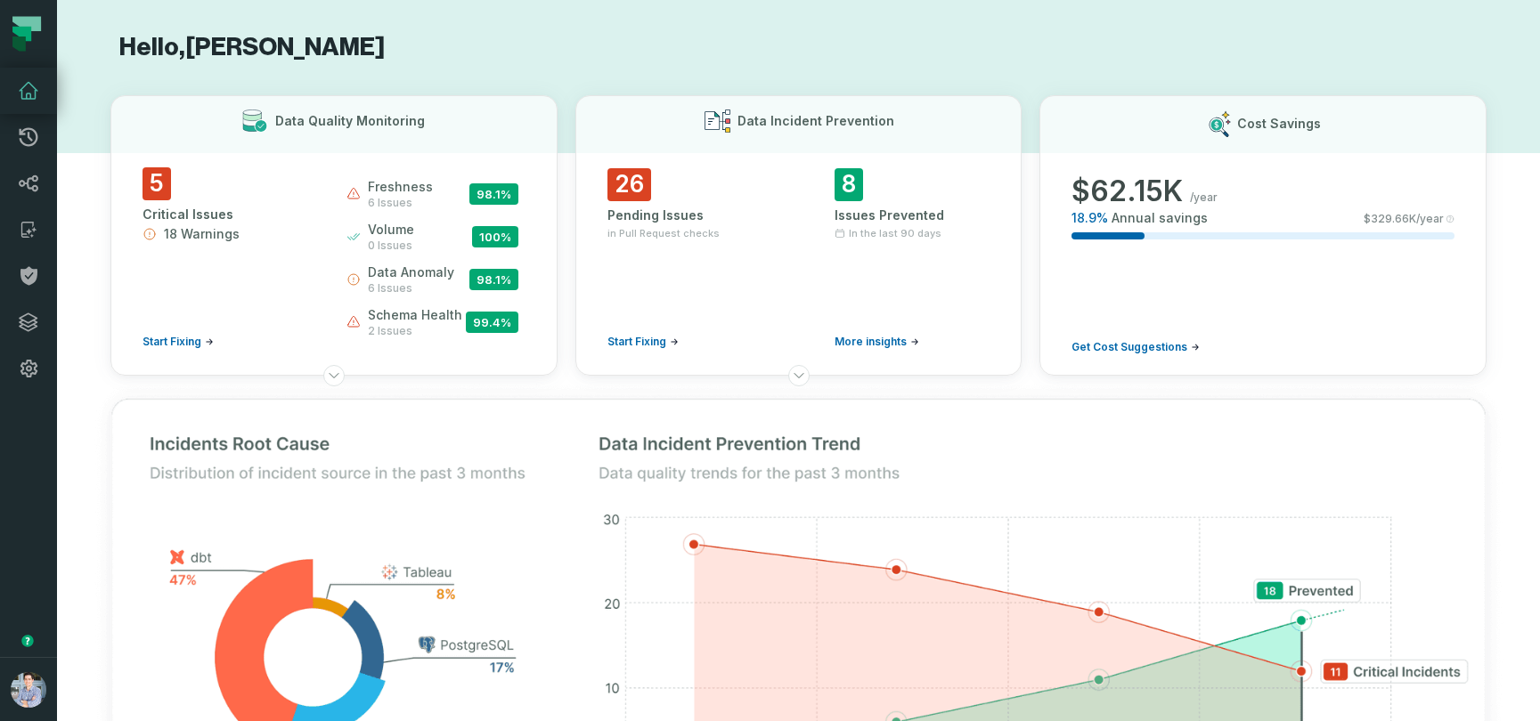
scroll to position [19, 0]
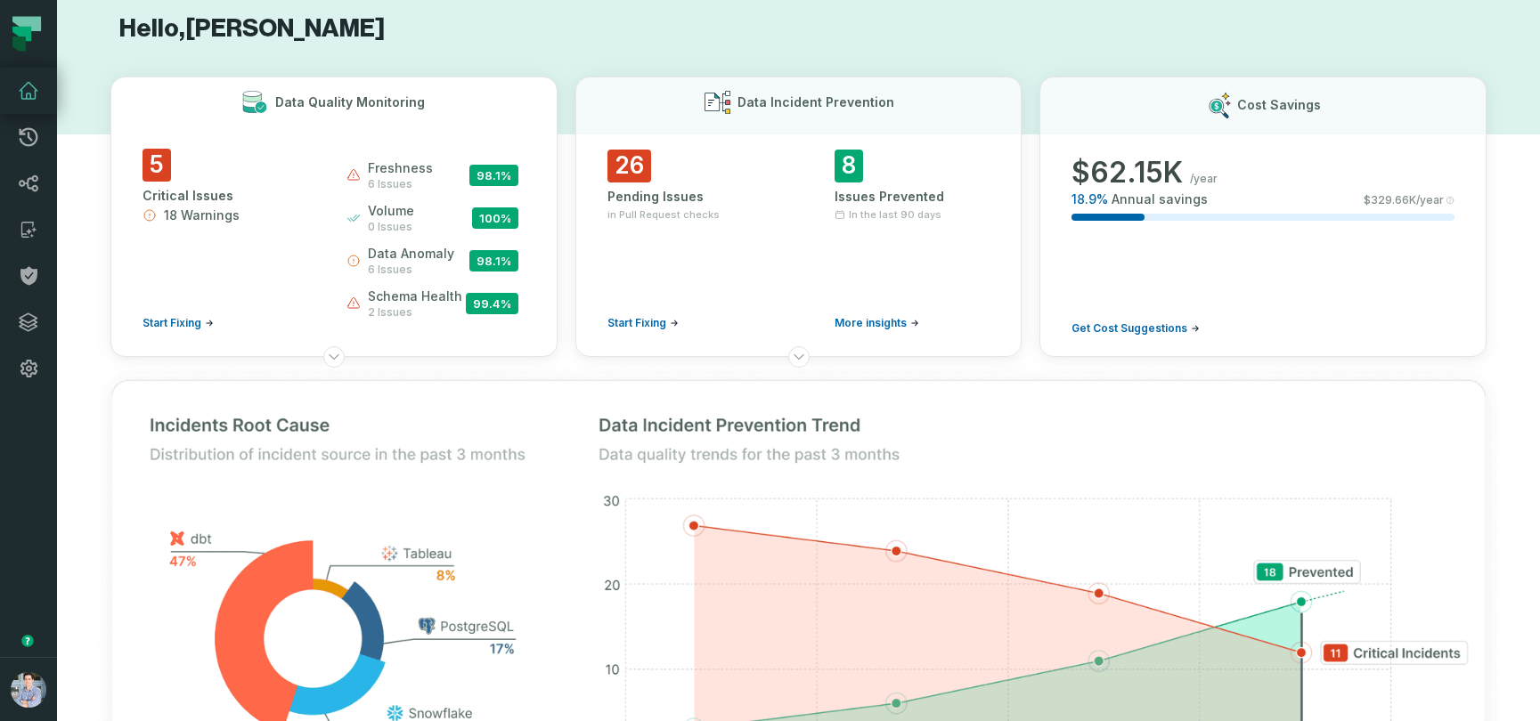
click at [261, 275] on div "5 Critical Issues 18 Warnings Start Fixing" at bounding box center [228, 240] width 172 height 182
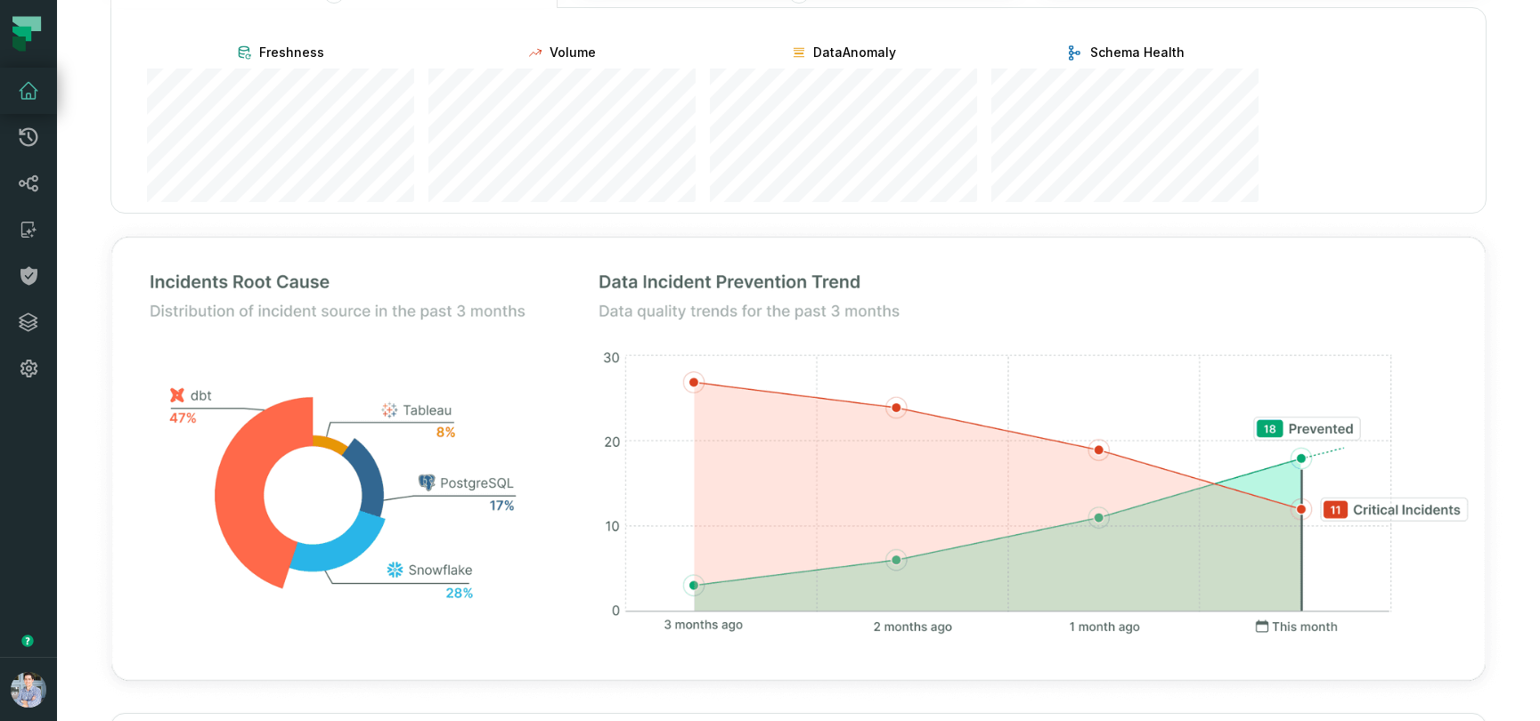
scroll to position [0, 0]
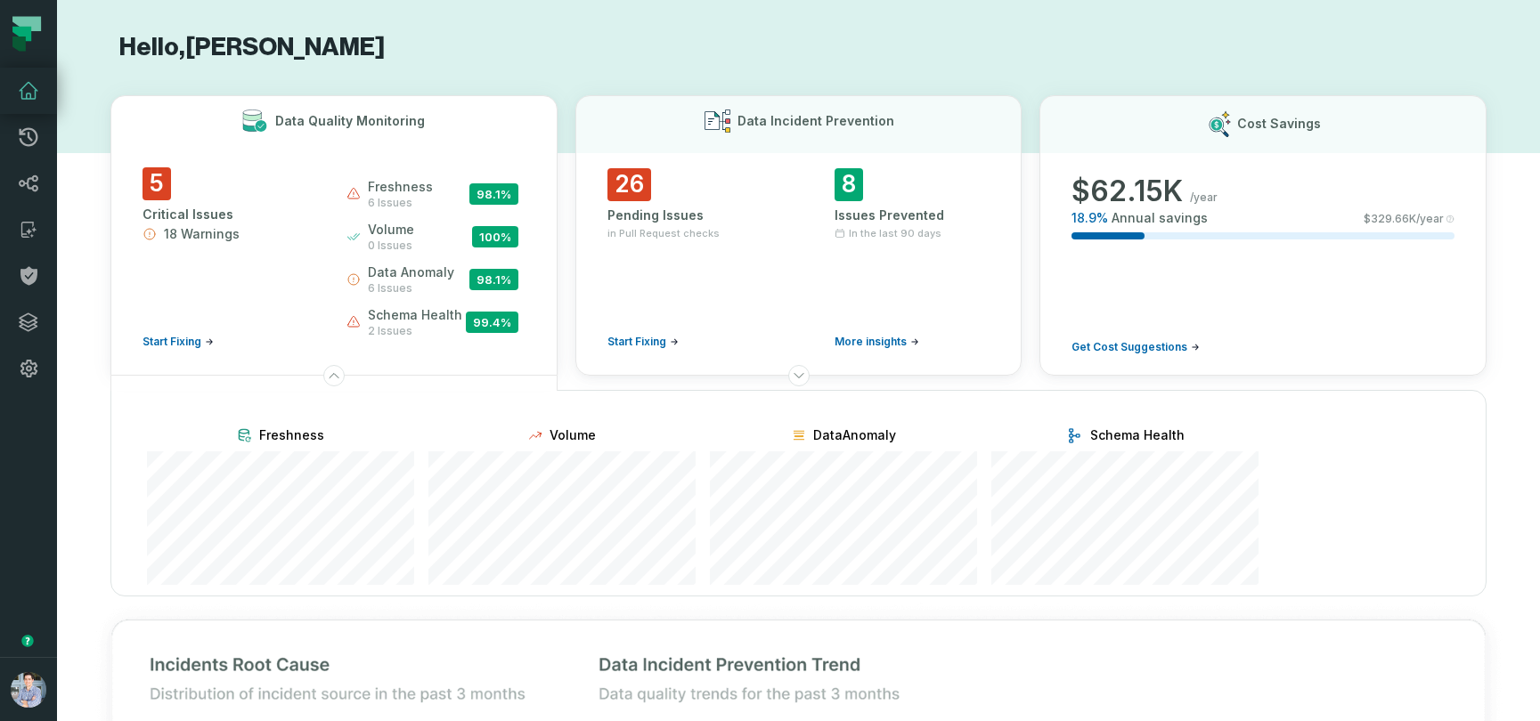
click at [260, 271] on div "5 Critical Issues 18 Warnings Start Fixing" at bounding box center [228, 258] width 172 height 182
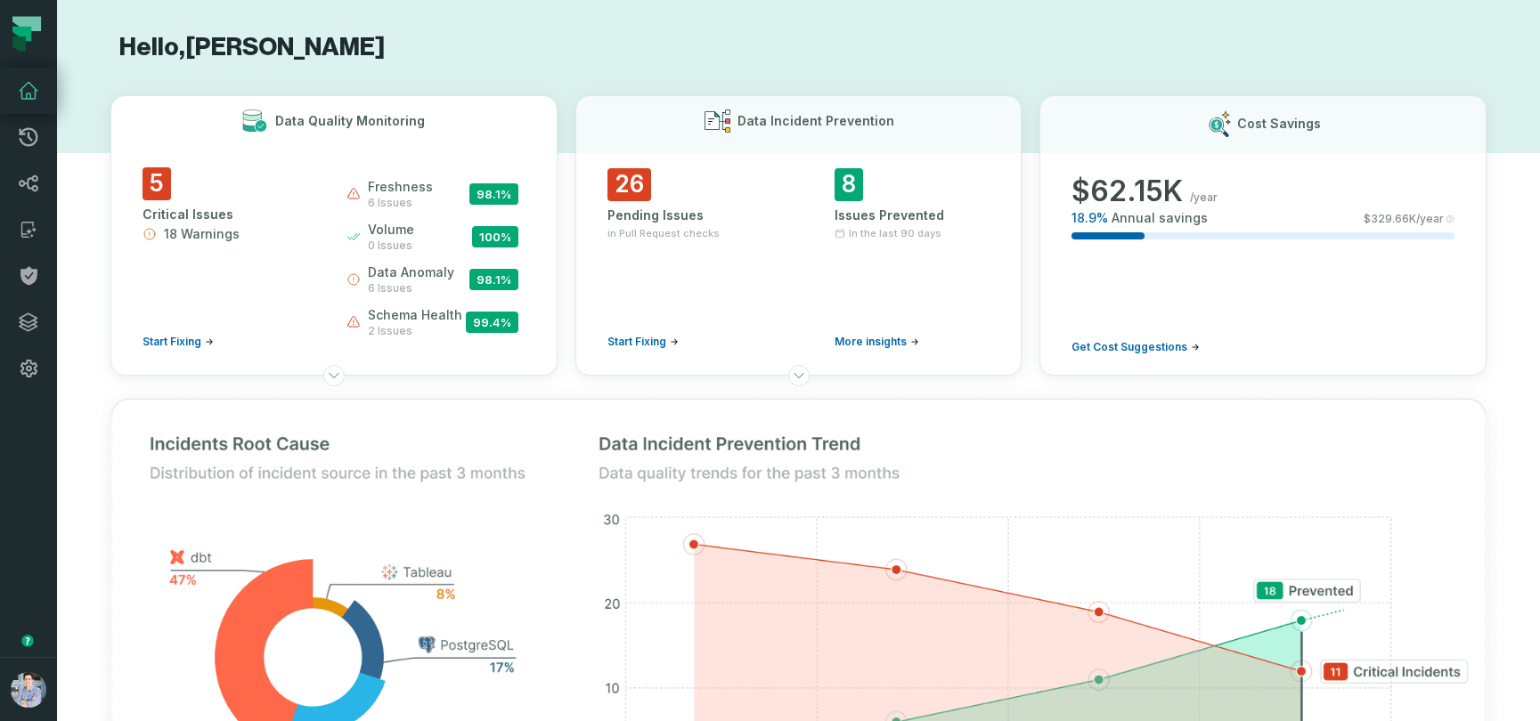
click at [185, 335] on span "Start Fixing" at bounding box center [171, 342] width 59 height 14
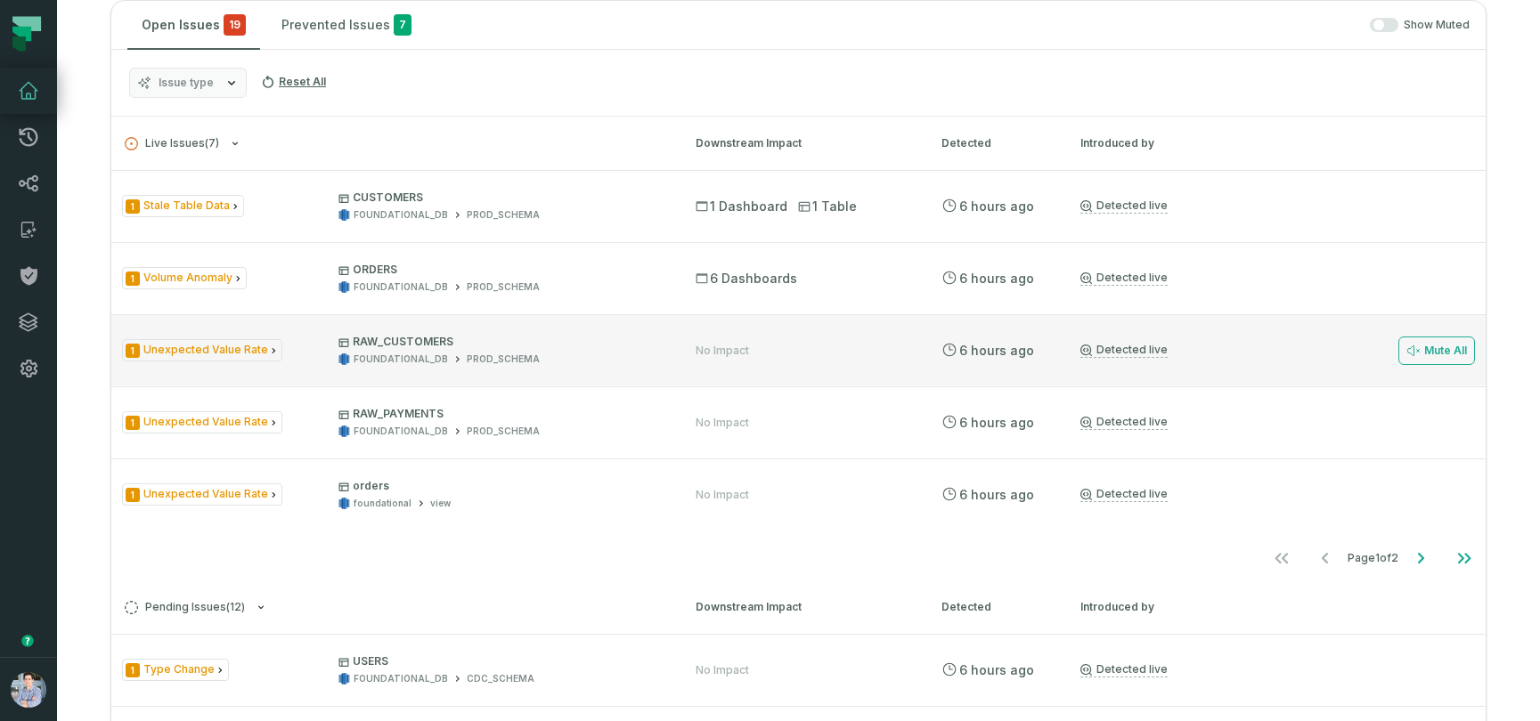
click at [215, 352] on span "1 Unexpected Value Rate" at bounding box center [202, 350] width 160 height 22
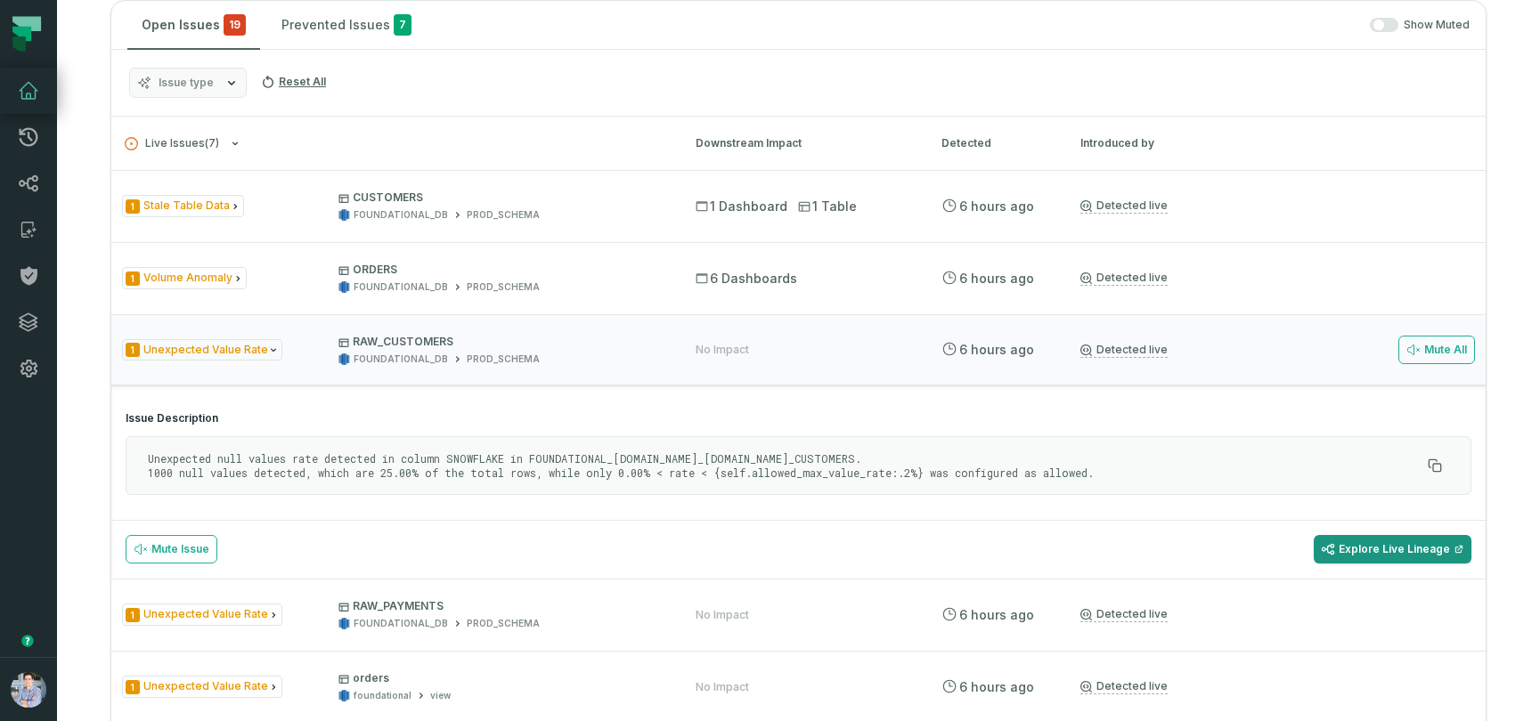
click at [1388, 545] on link "Explore Live Lineage" at bounding box center [1392, 549] width 158 height 28
click at [1313, 402] on section "Issue Description Unexpected null values rate detected in column SNOWFLAKE in F…" at bounding box center [798, 458] width 1374 height 123
click at [219, 364] on div "1 Unexpected Value Rate RAW_CUSTOMERS FOUNDATIONAL_DB PROD_SCHEMA" at bounding box center [392, 350] width 541 height 31
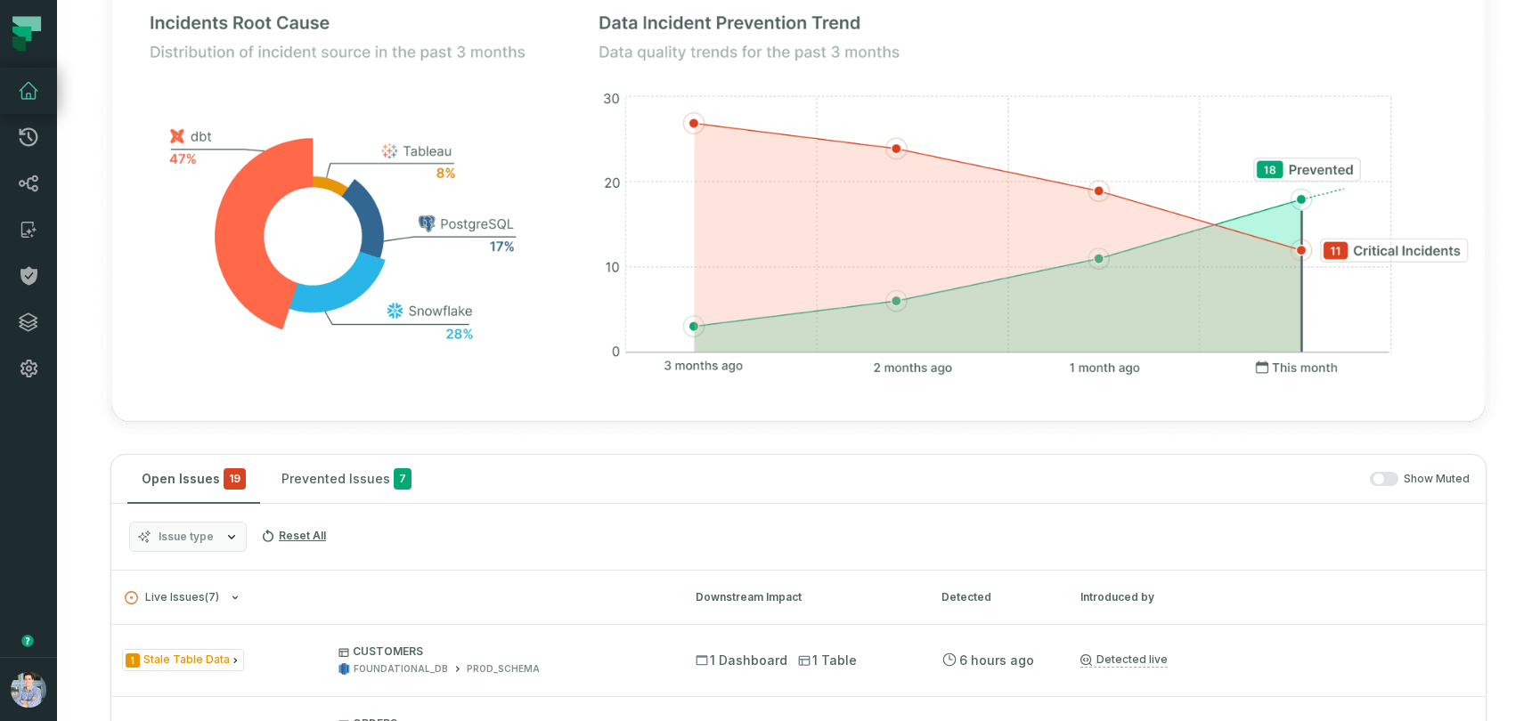
scroll to position [69, 0]
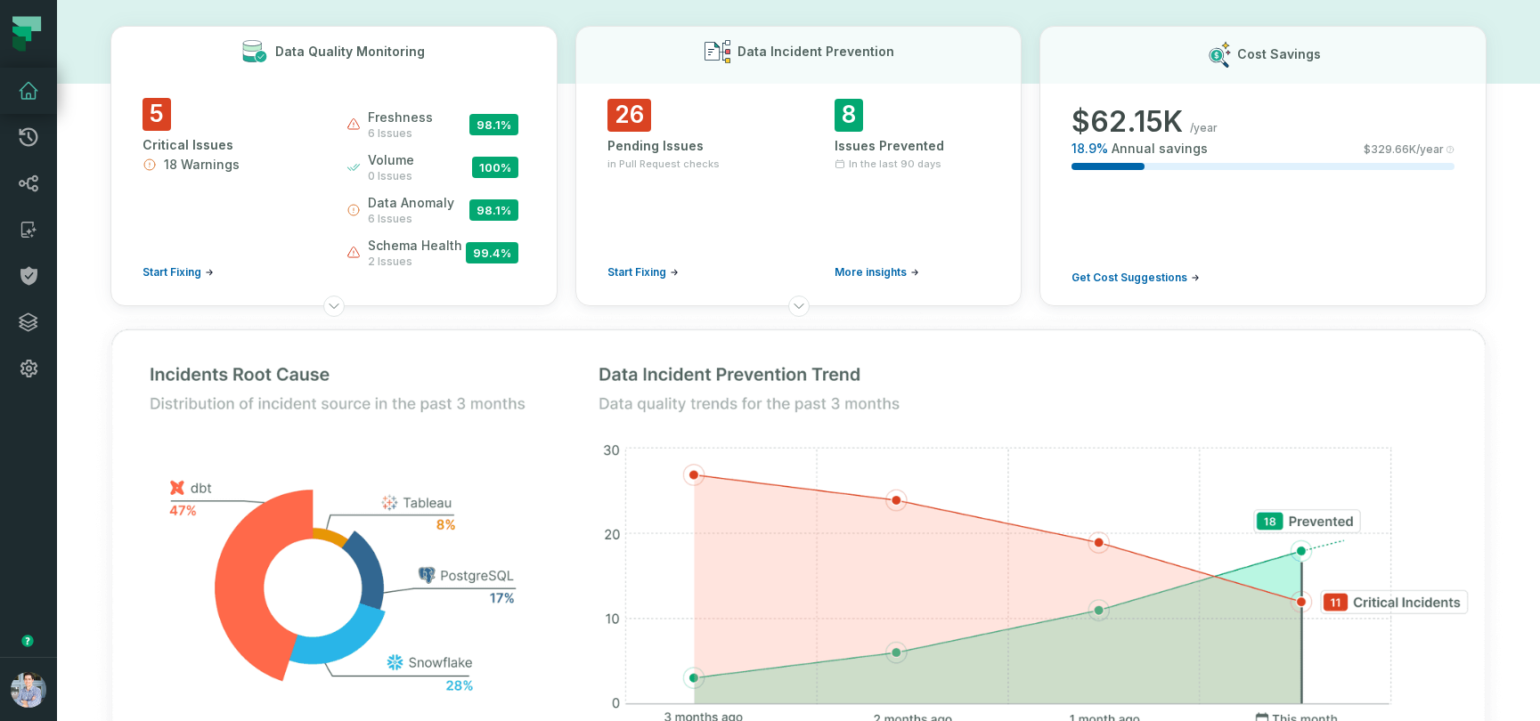
click at [485, 124] on span "98.1 %" at bounding box center [493, 124] width 49 height 21
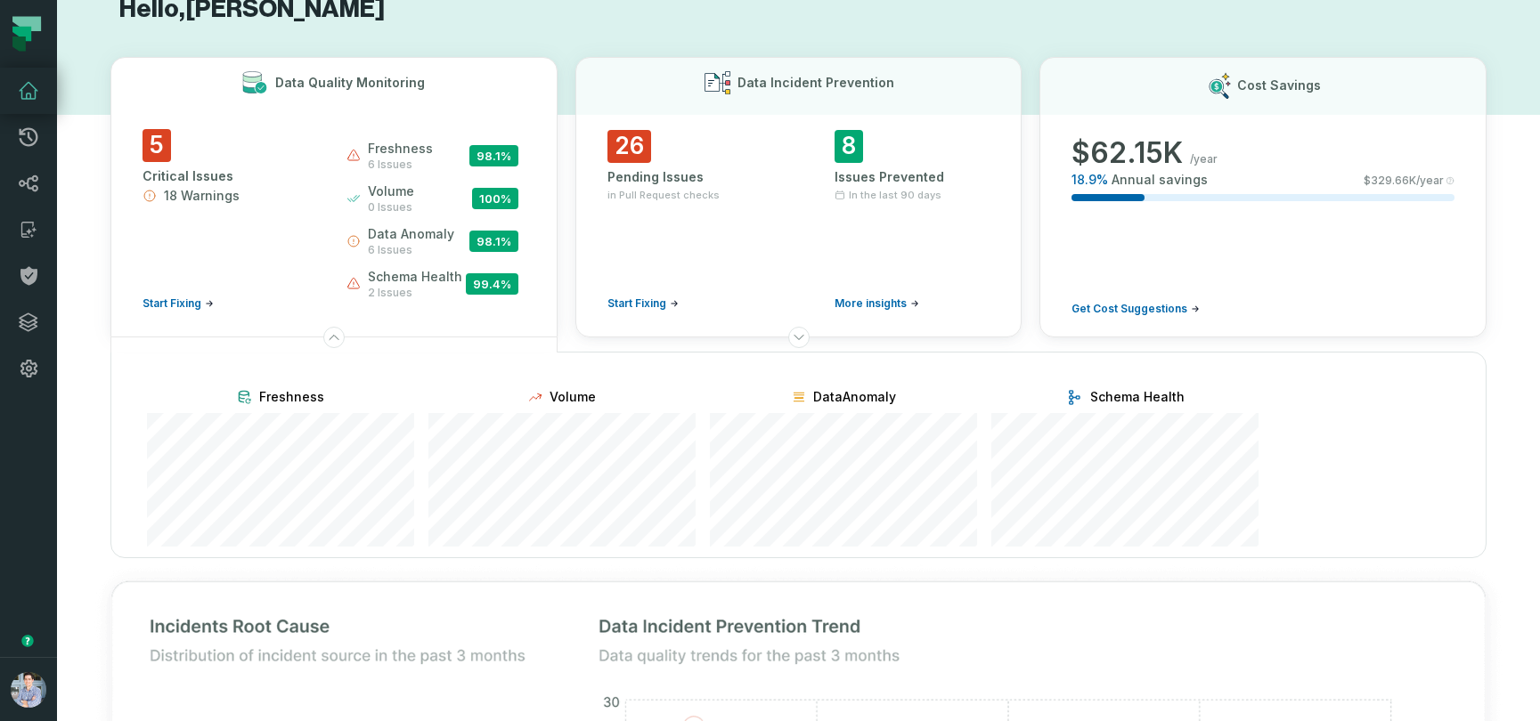
scroll to position [0, 0]
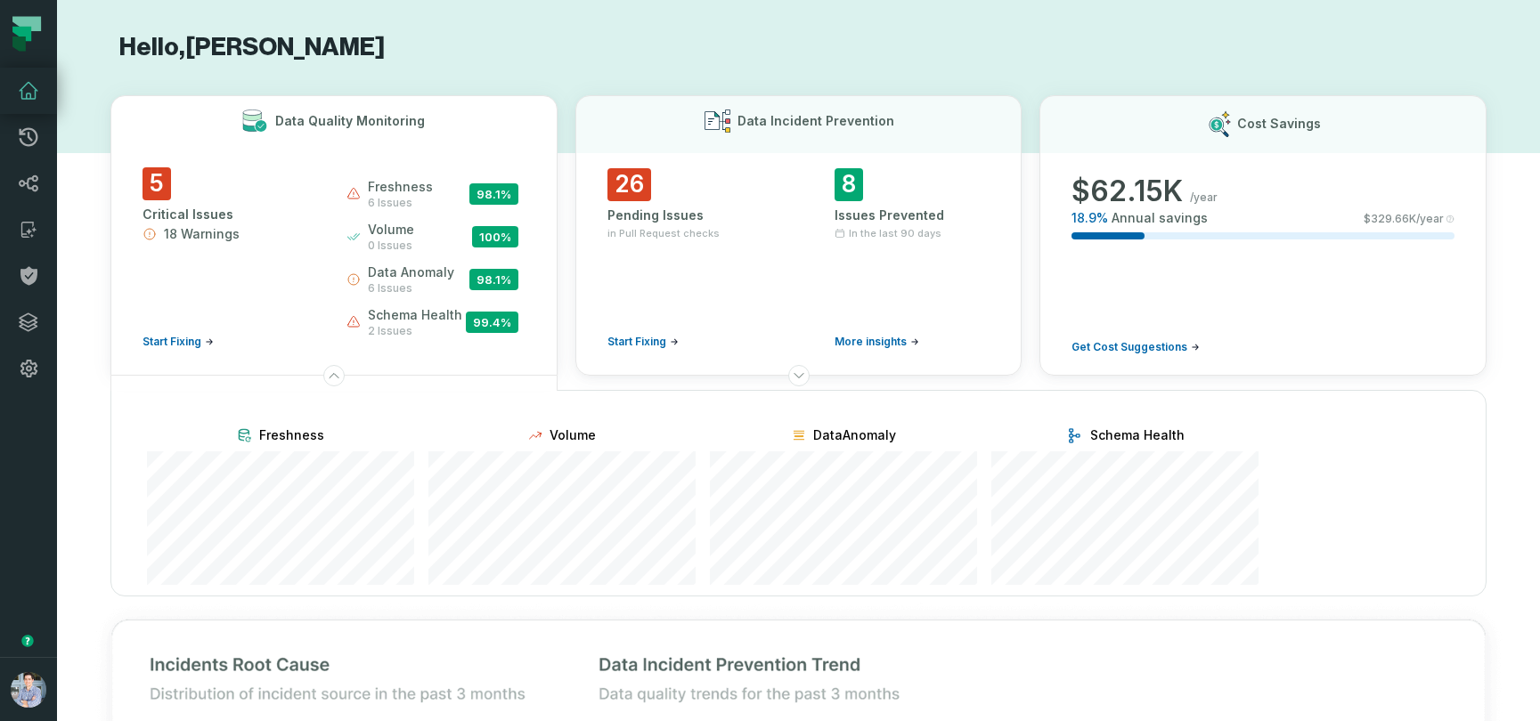
click at [396, 235] on span "volume" at bounding box center [391, 230] width 46 height 18
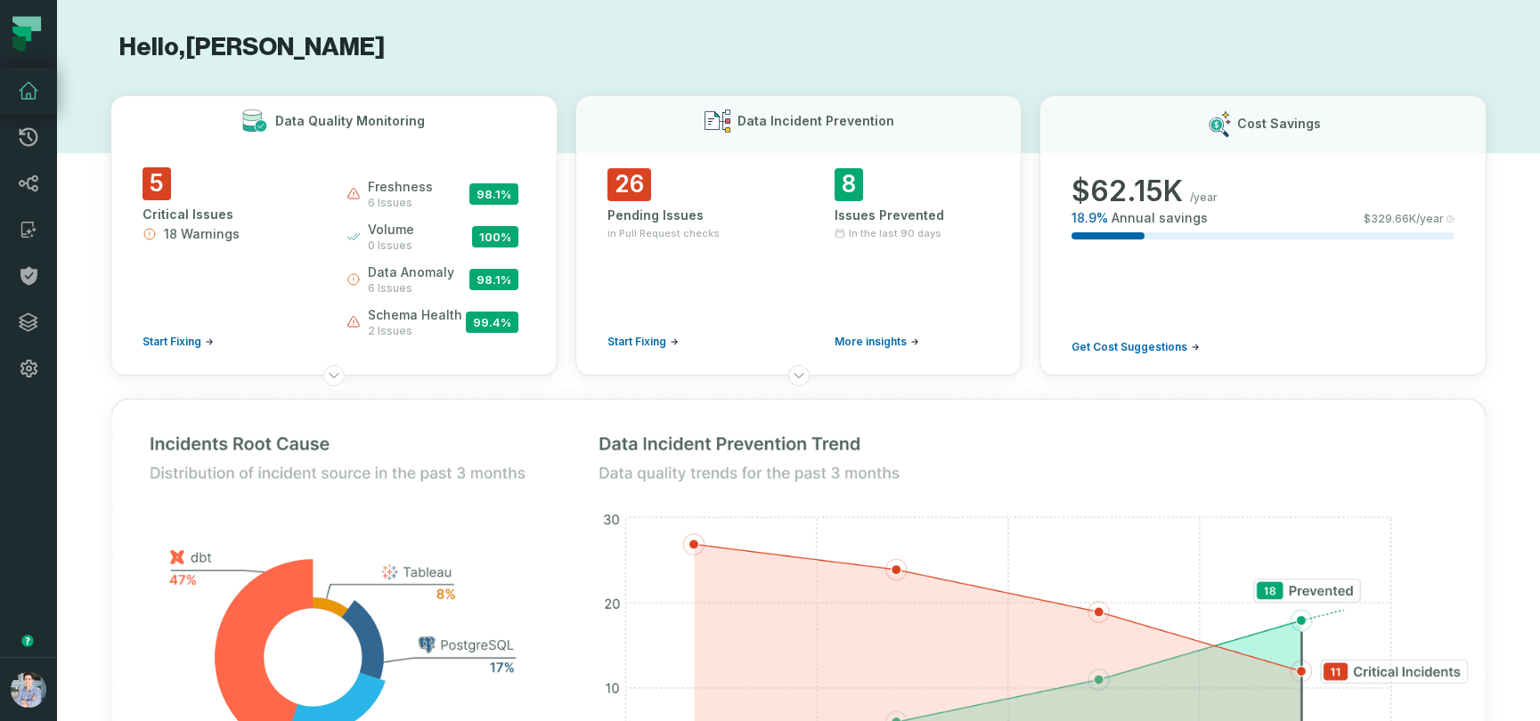
click at [481, 233] on span "100 %" at bounding box center [495, 236] width 46 height 21
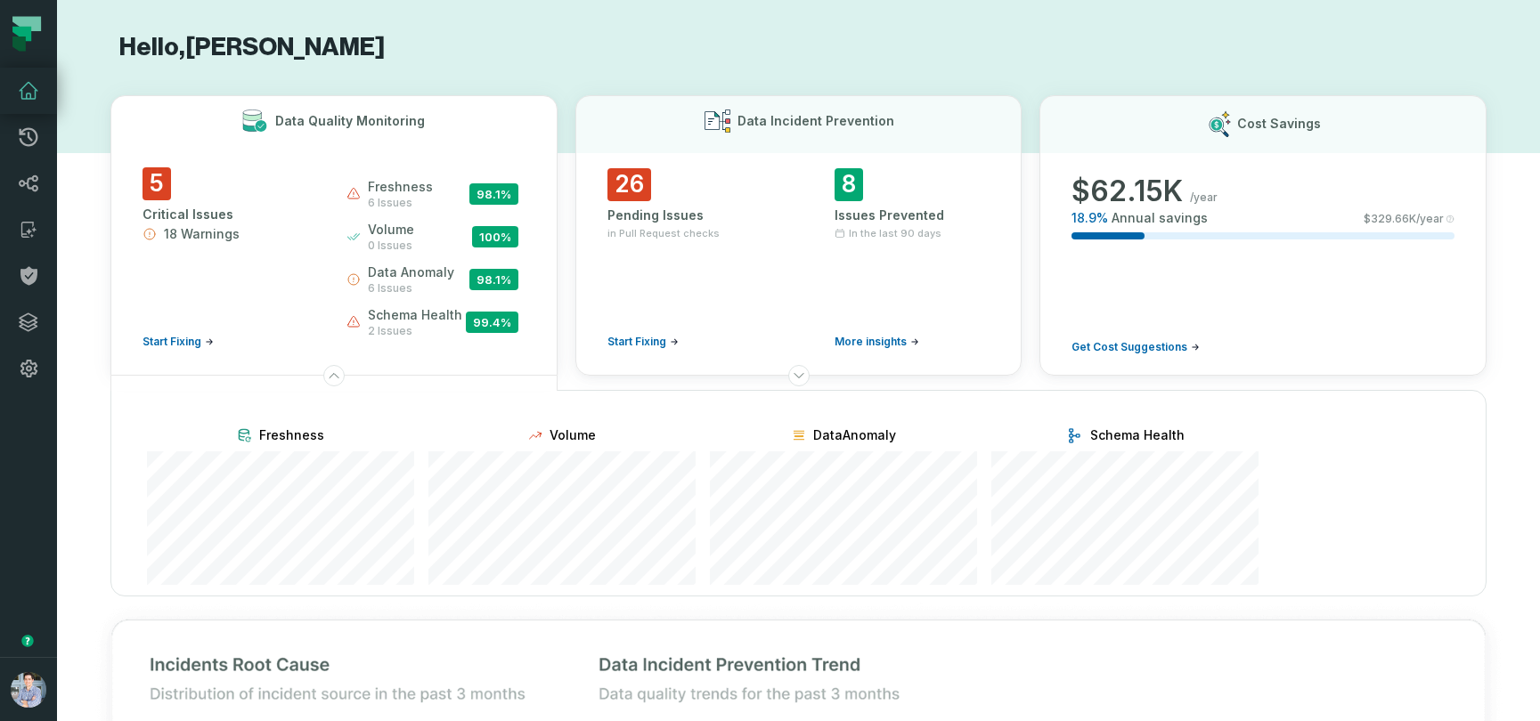
click at [158, 339] on span "Start Fixing" at bounding box center [171, 342] width 59 height 14
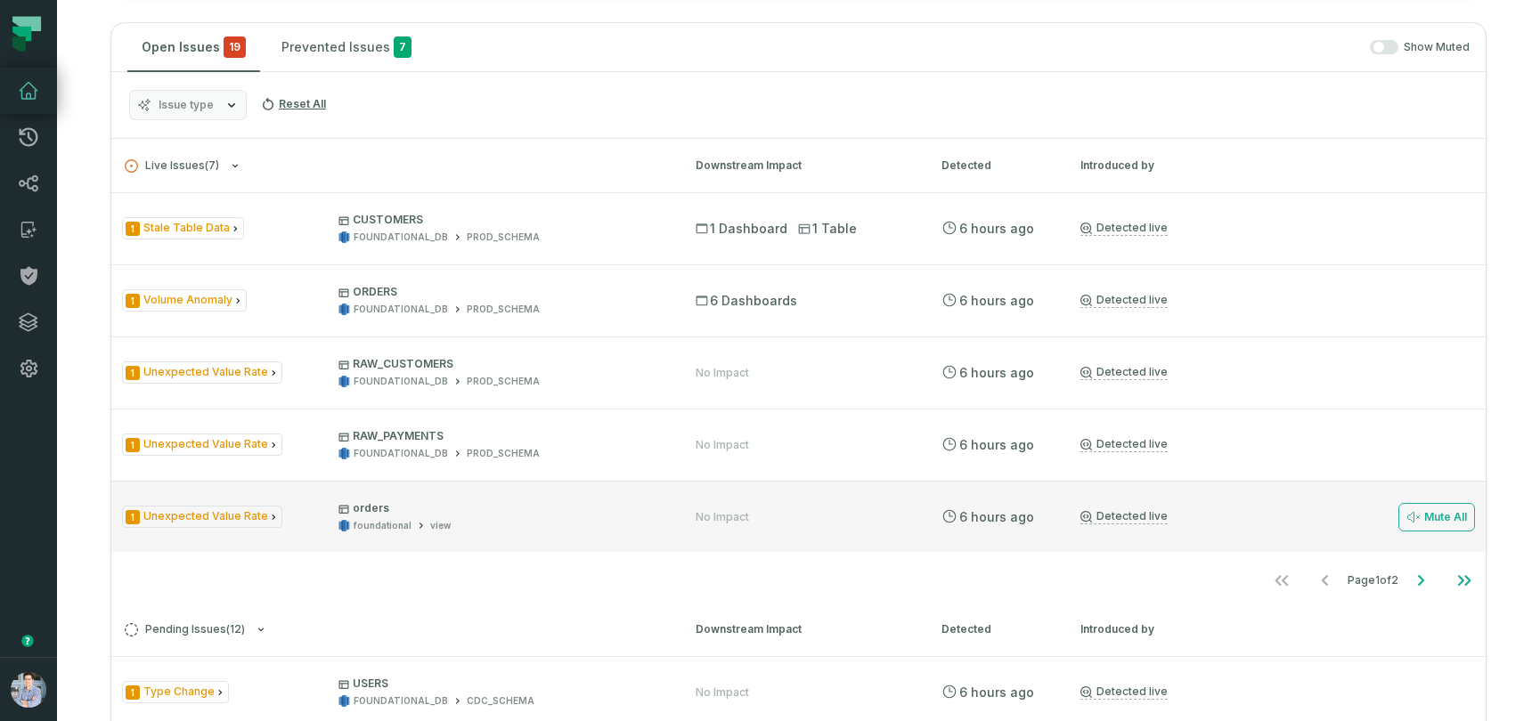
scroll to position [1070, 0]
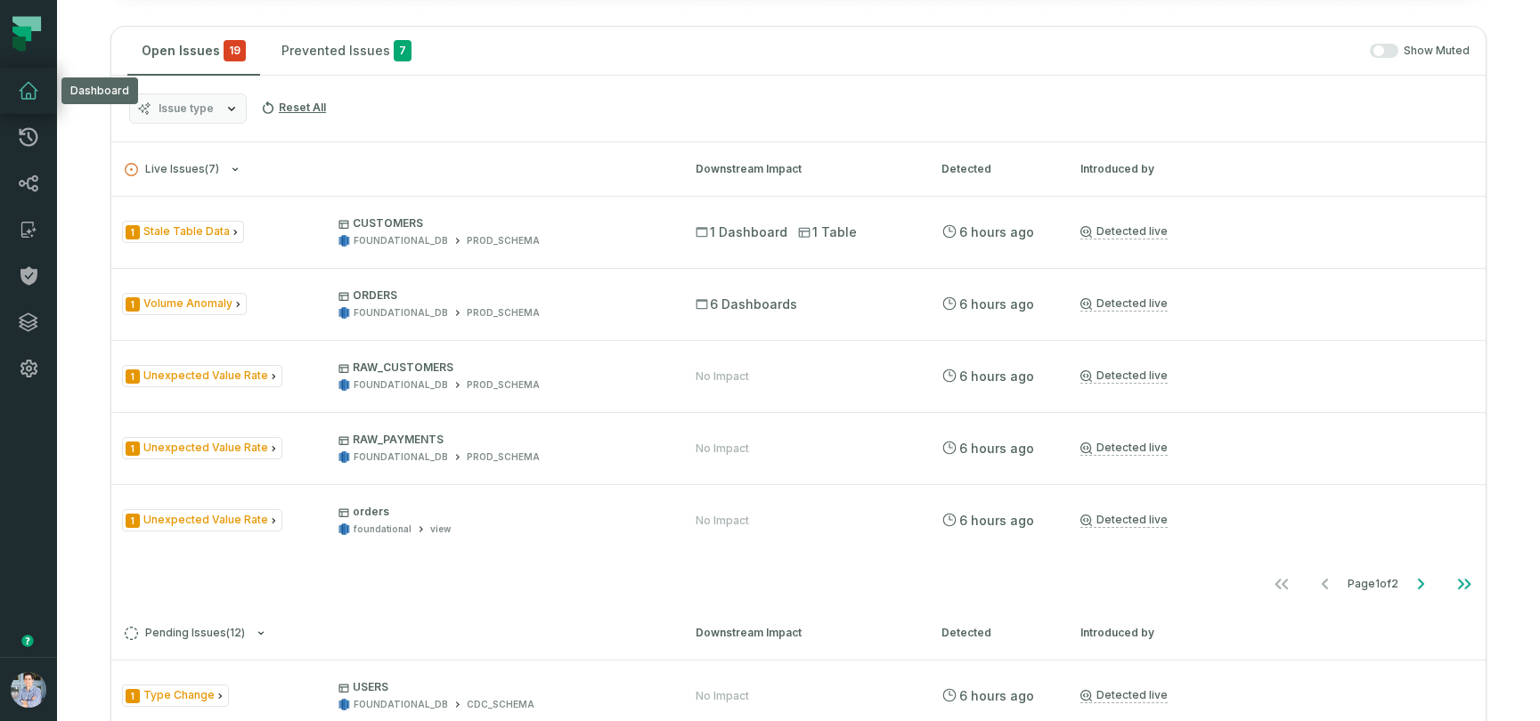
click at [21, 97] on icon at bounding box center [29, 91] width 18 height 16
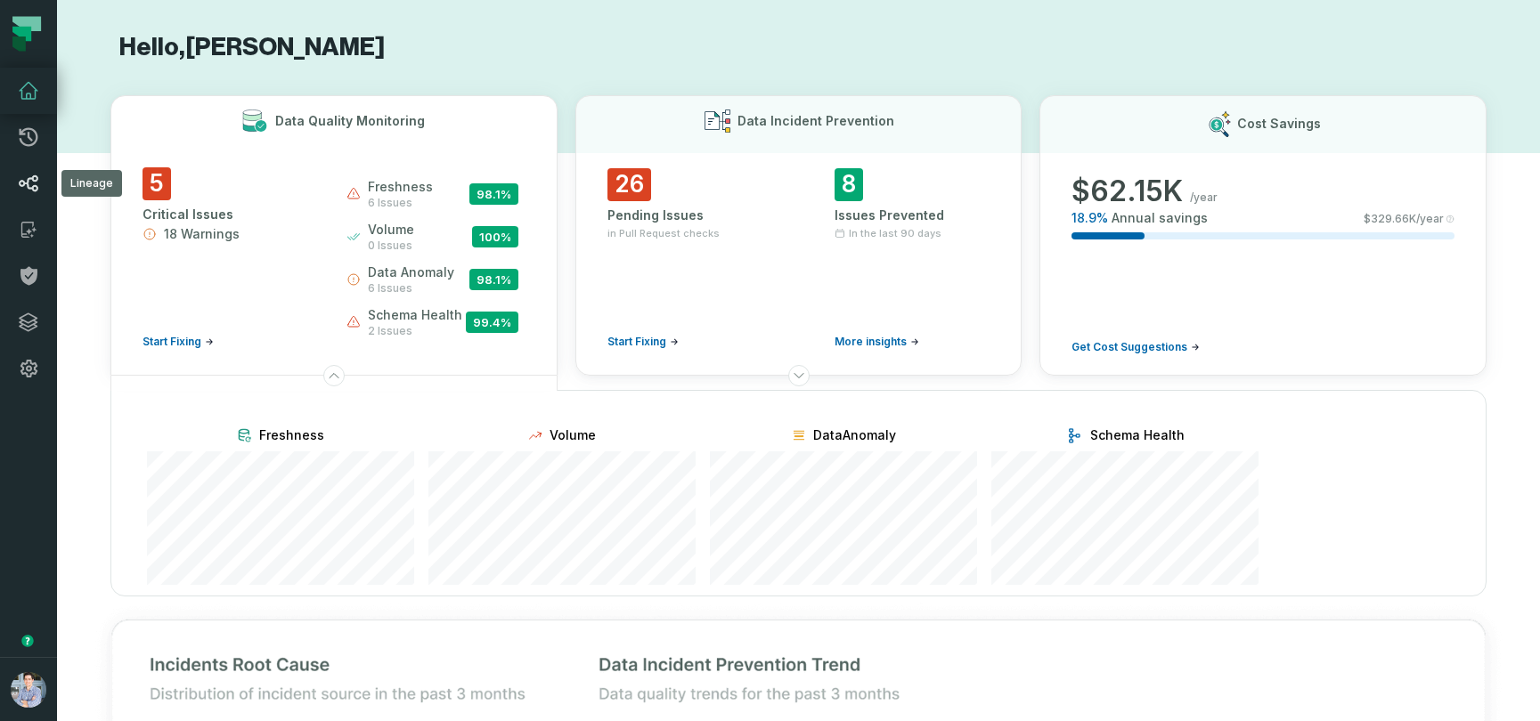
click at [27, 176] on icon at bounding box center [28, 183] width 21 height 21
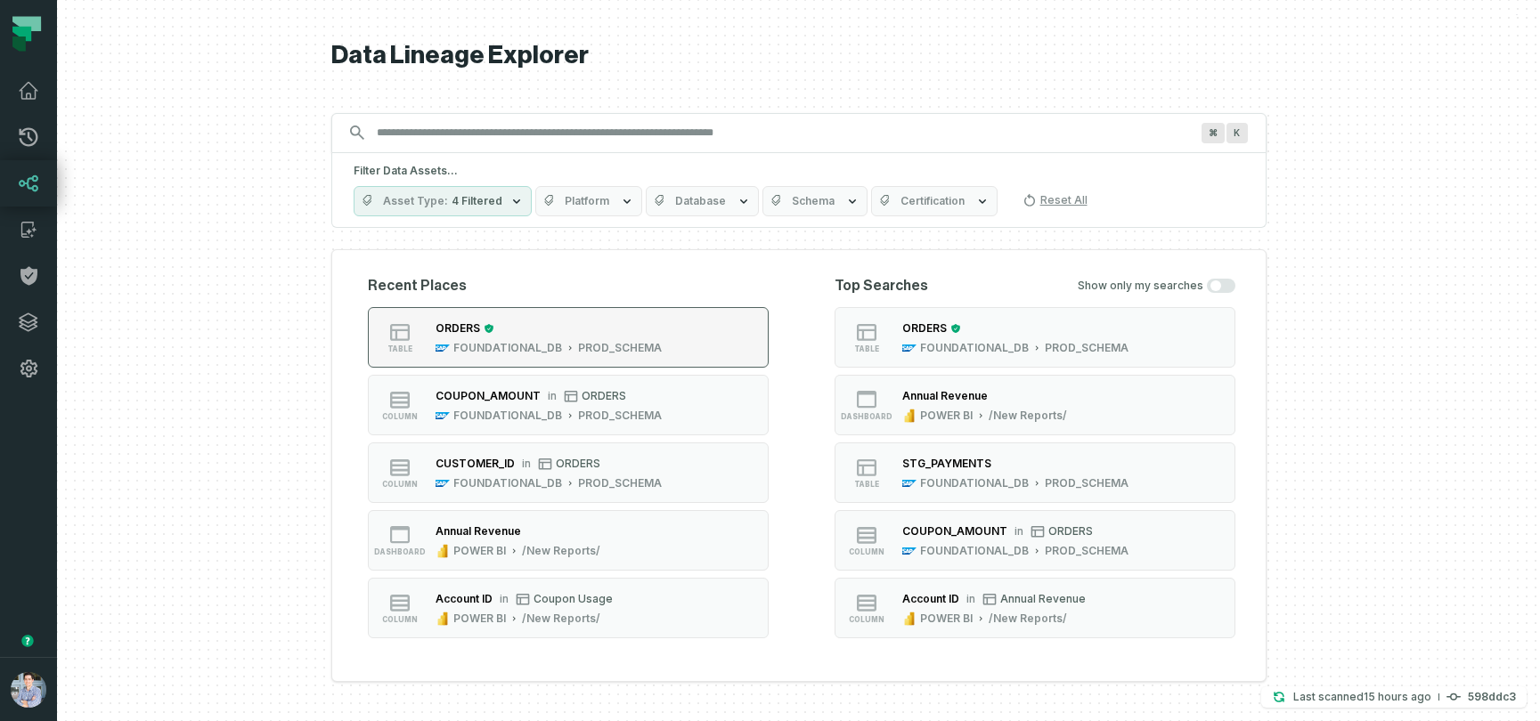
click at [648, 332] on div "ORDERS" at bounding box center [548, 329] width 226 height 18
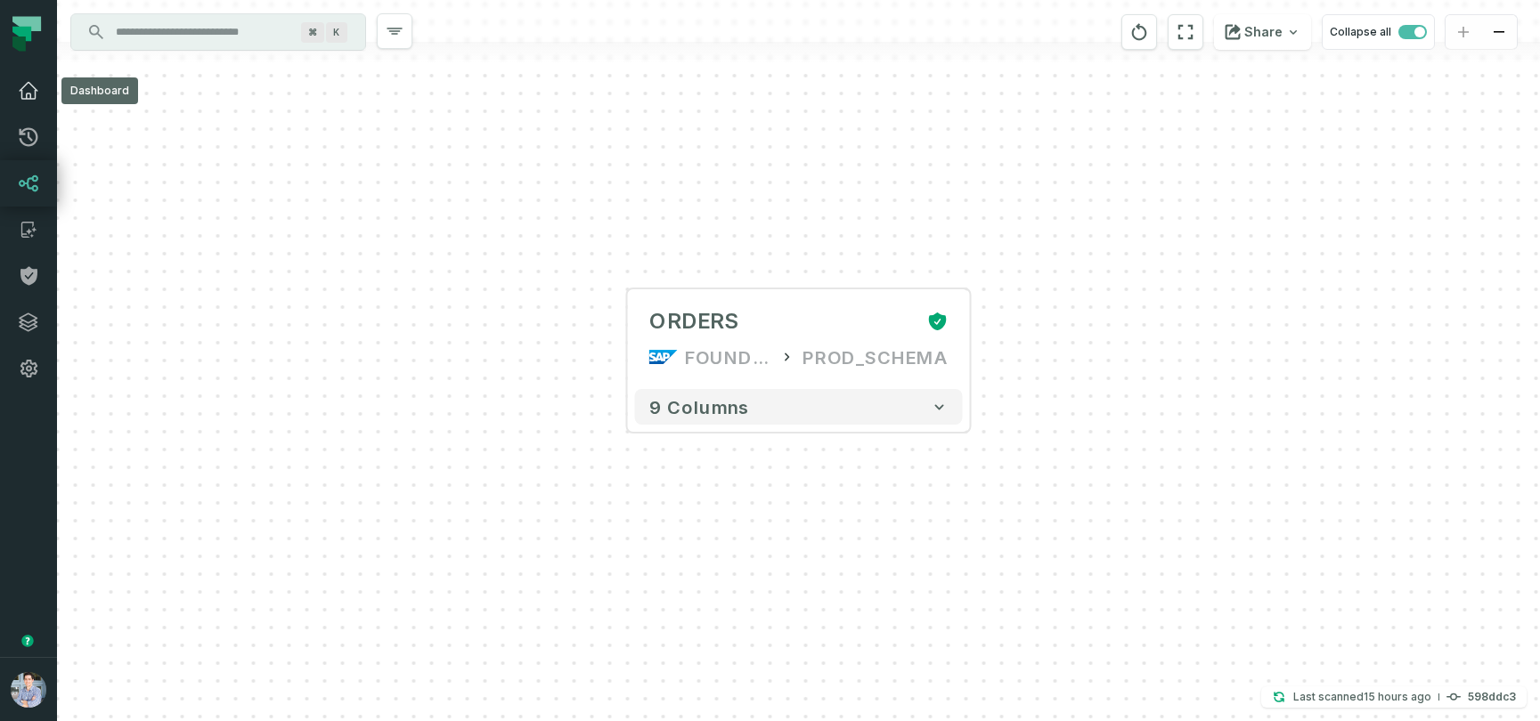
click at [28, 97] on icon at bounding box center [28, 90] width 21 height 21
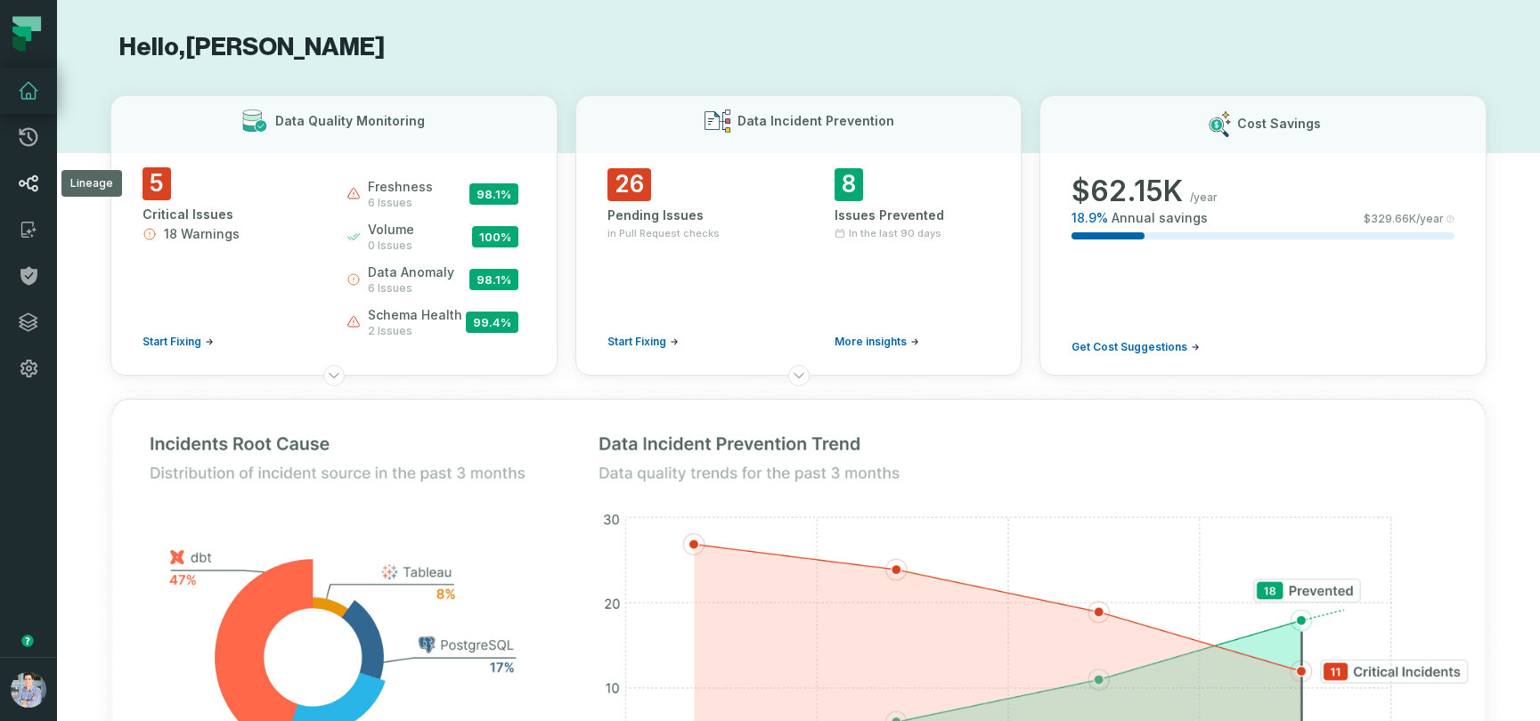
click at [33, 186] on icon at bounding box center [29, 183] width 19 height 16
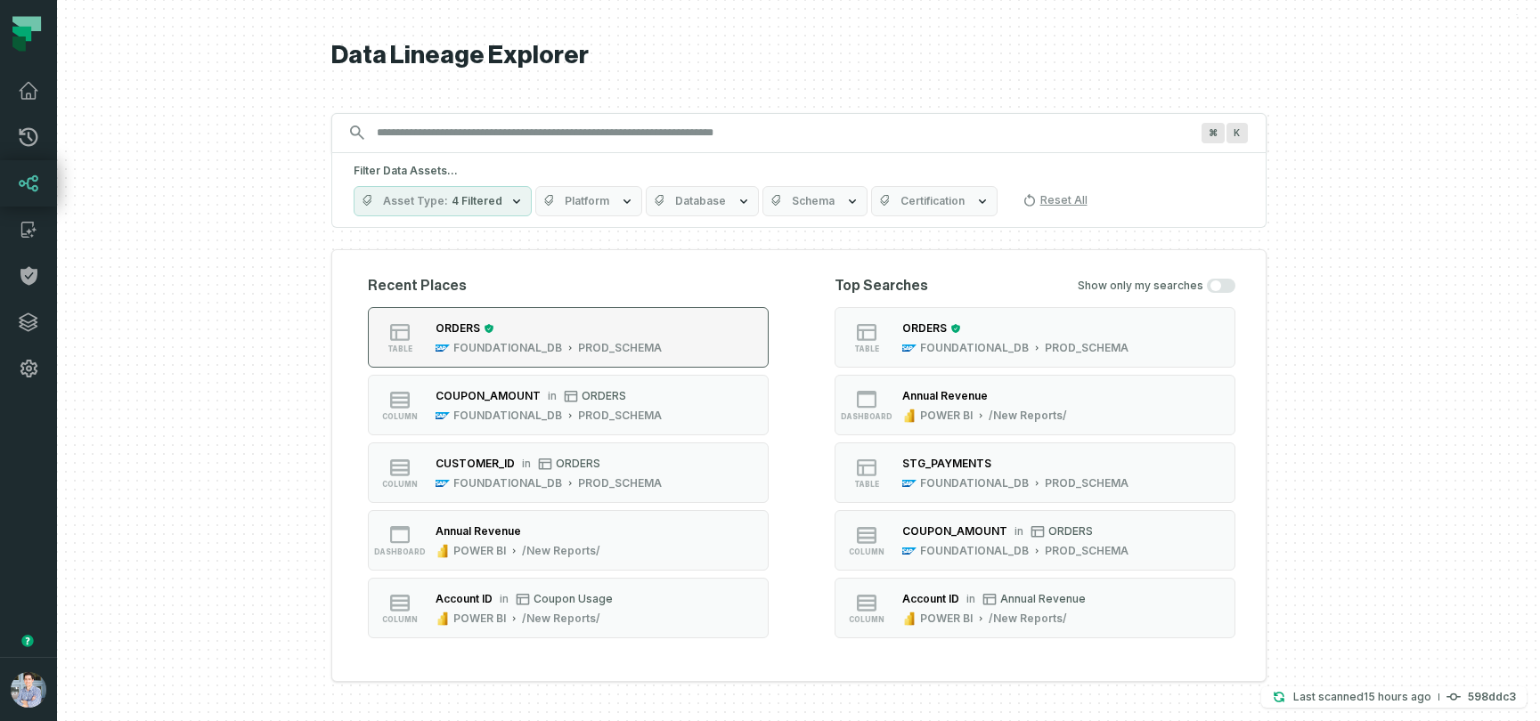
click at [740, 334] on button "table ORDERS FOUNDATIONAL_DB PROD_SCHEMA" at bounding box center [568, 337] width 401 height 61
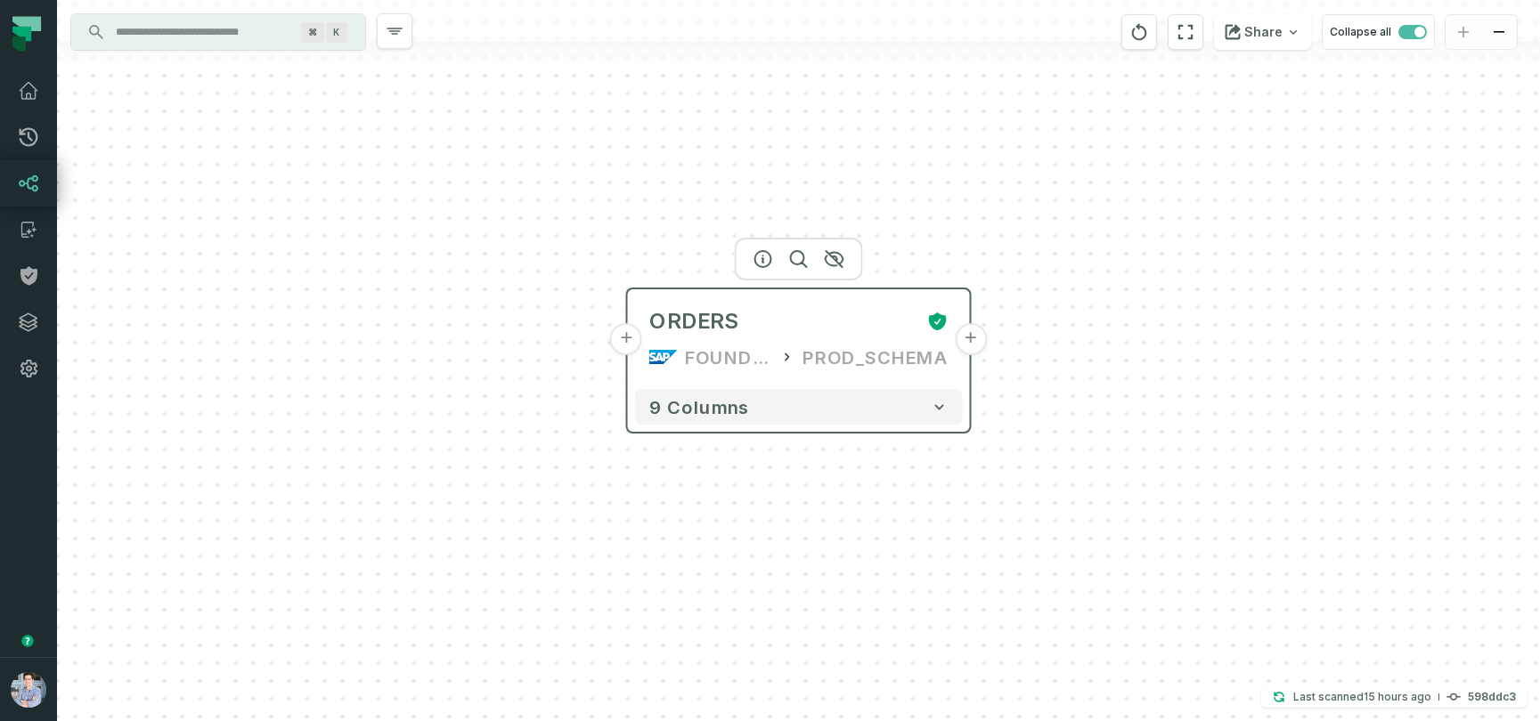
click at [626, 339] on button "+" at bounding box center [626, 339] width 32 height 32
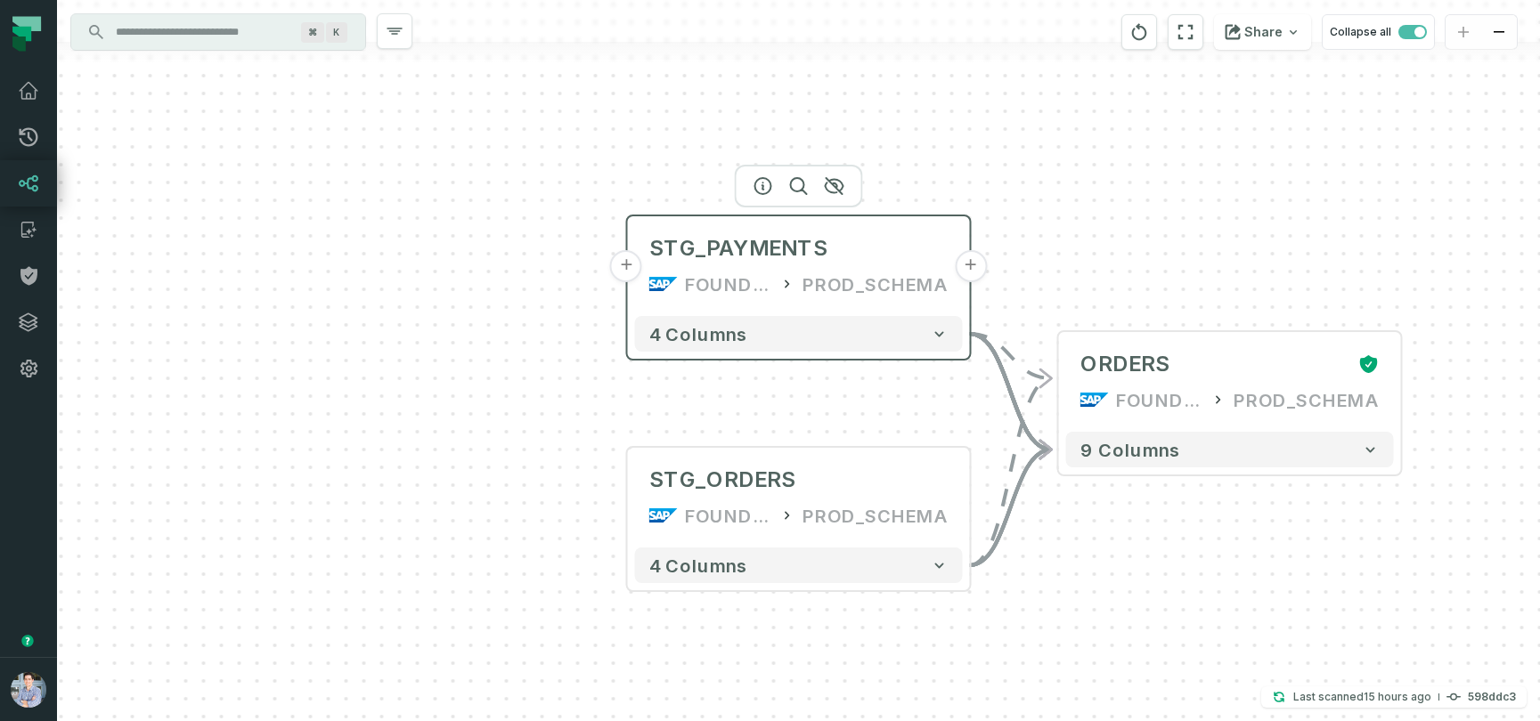
click at [628, 266] on button "+" at bounding box center [626, 266] width 32 height 32
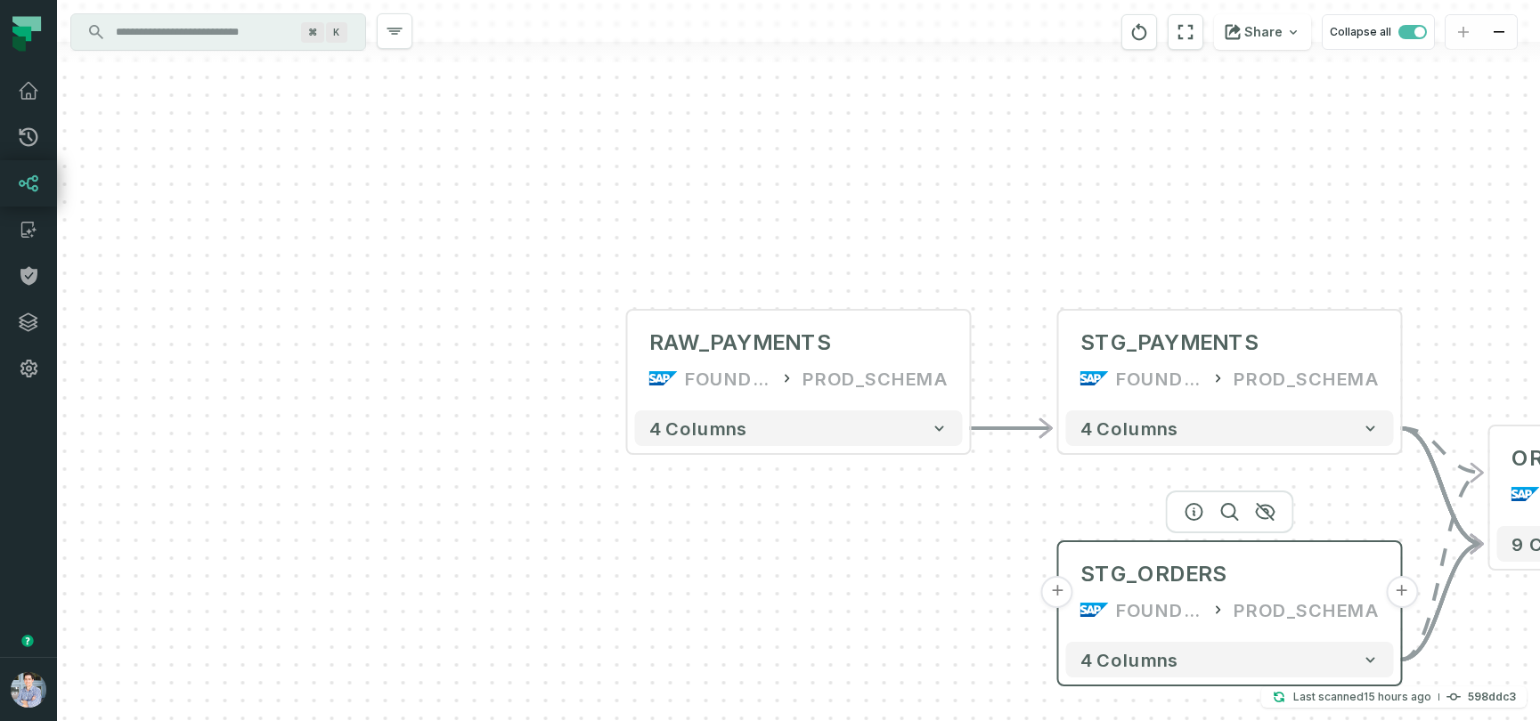
click at [1050, 595] on button "+" at bounding box center [1057, 592] width 32 height 32
click at [1052, 594] on button "+" at bounding box center [1057, 593] width 32 height 32
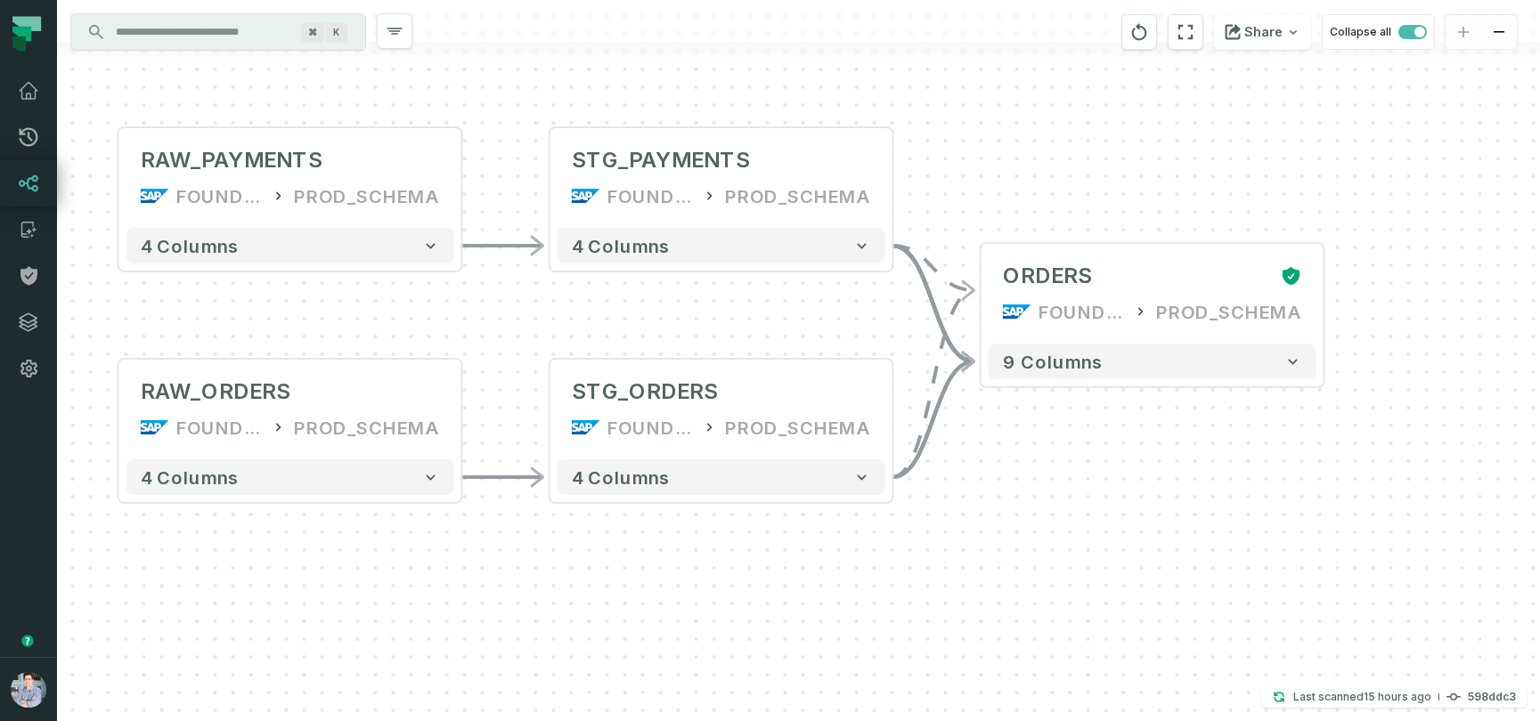
drag, startPoint x: 920, startPoint y: 633, endPoint x: 410, endPoint y: 682, distance: 511.7
click at [410, 682] on div "+ RAW_ORDERS FOUNDATIONAL_DB PROD_SCHEMA - 4 columns + RAW_PAYMENTS FOUNDATIONA…" at bounding box center [798, 360] width 1483 height 721
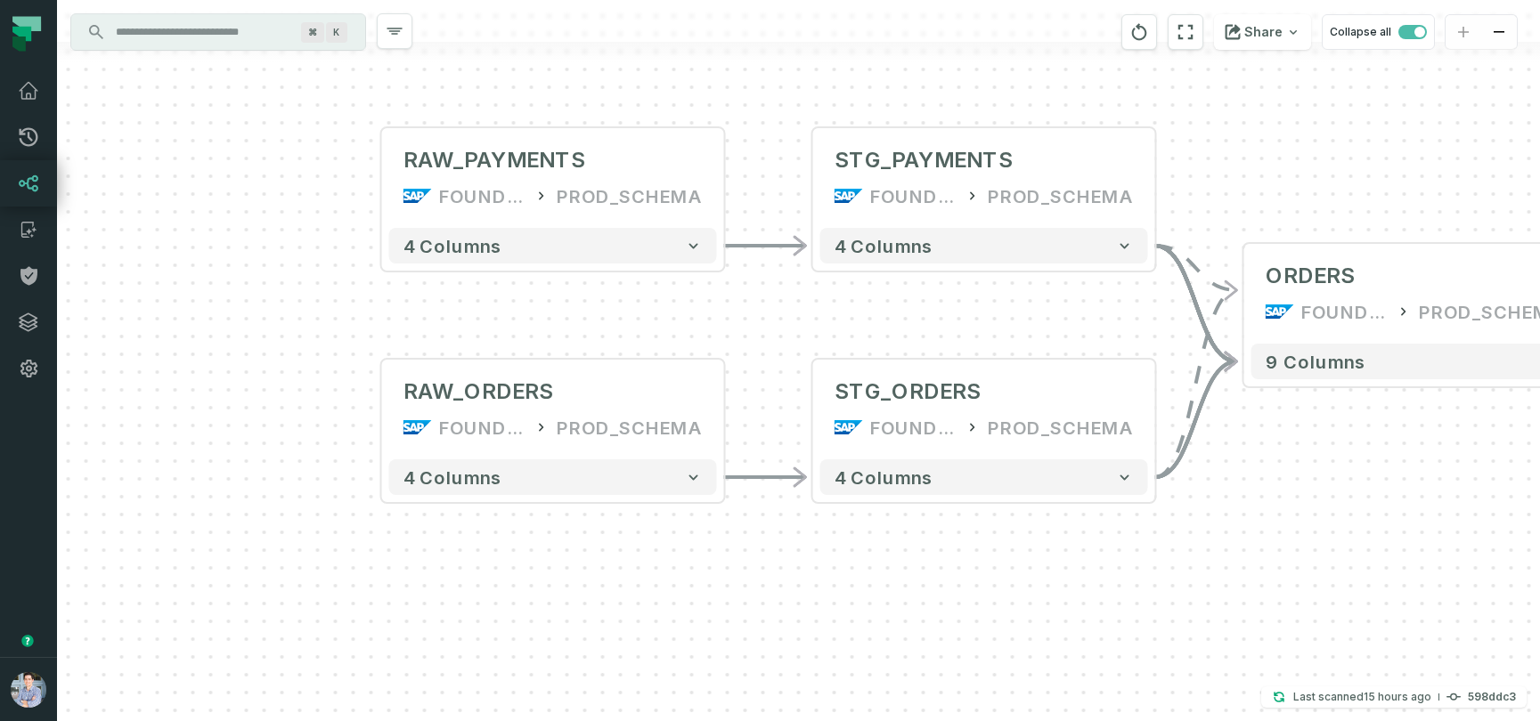
drag, startPoint x: 540, startPoint y: 624, endPoint x: 805, endPoint y: 627, distance: 264.5
click at [805, 627] on div "+ RAW_ORDERS FOUNDATIONAL_DB PROD_SCHEMA - 4 columns + RAW_PAYMENTS FOUNDATIONA…" at bounding box center [798, 360] width 1483 height 721
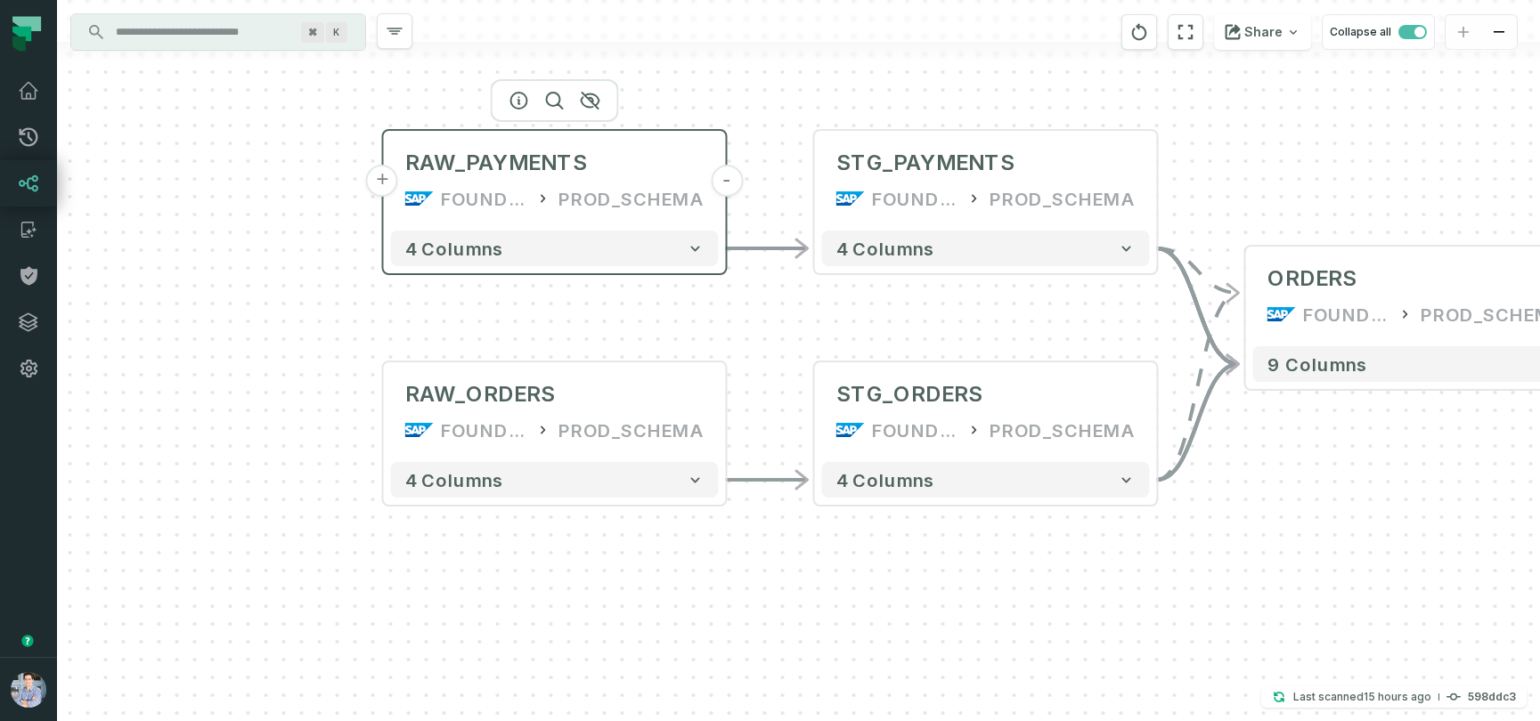
click at [382, 189] on button "+" at bounding box center [382, 181] width 32 height 32
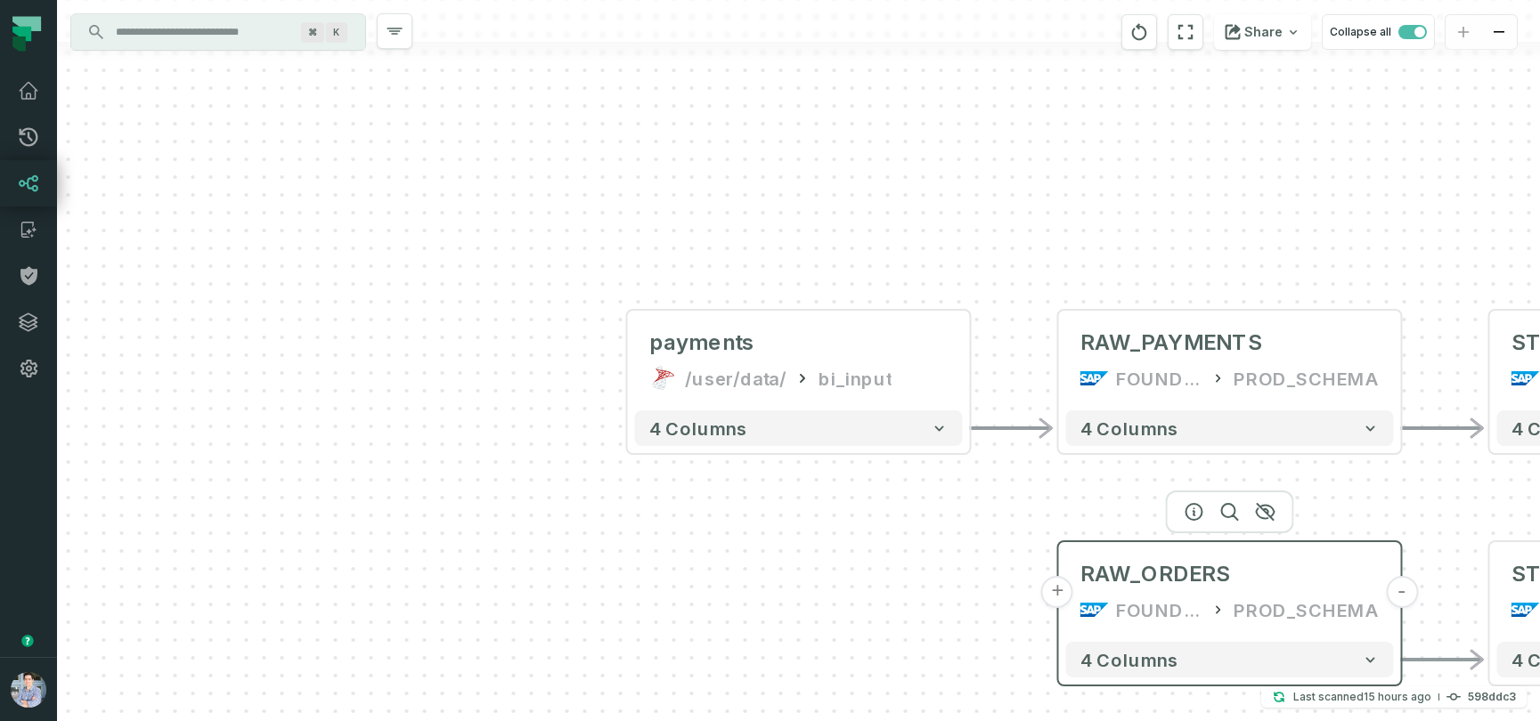
click at [1060, 591] on button "+" at bounding box center [1057, 592] width 32 height 32
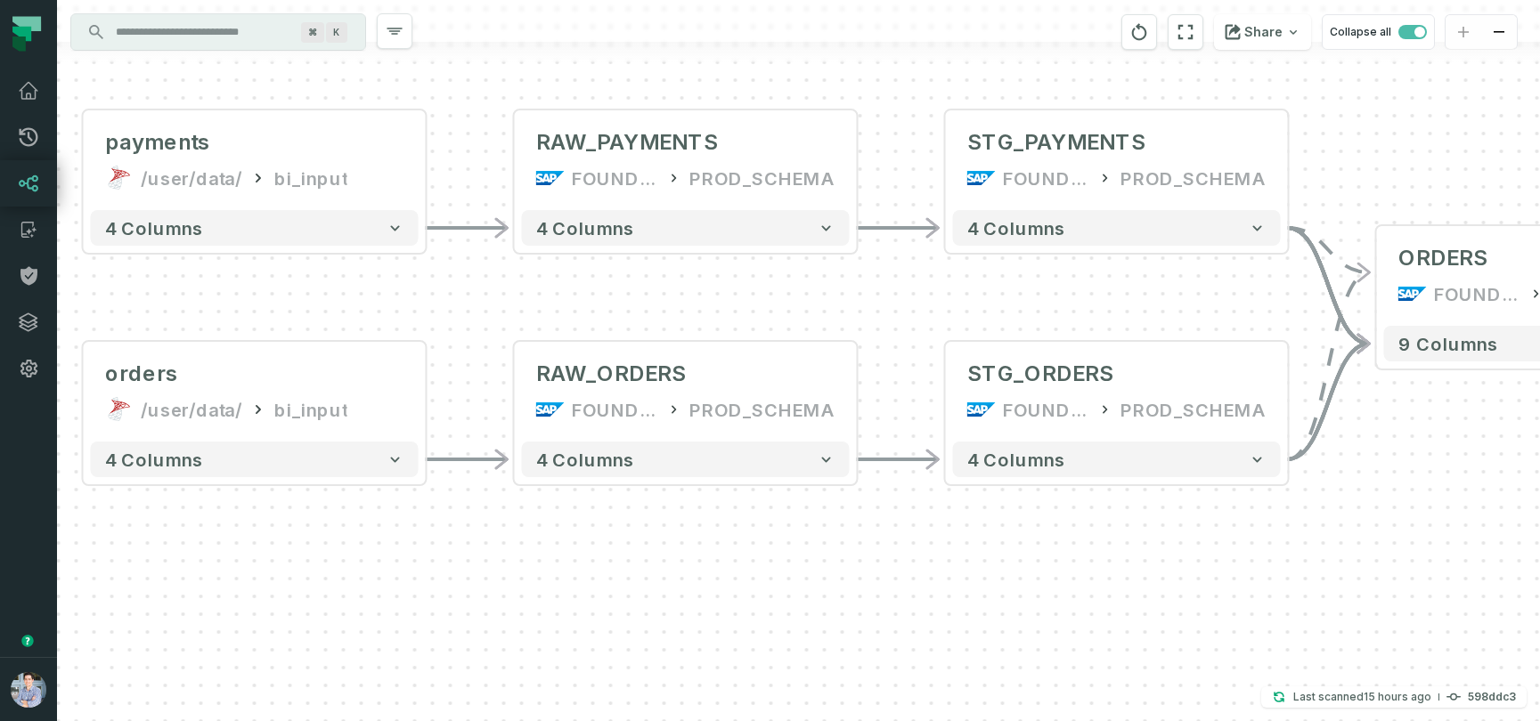
drag, startPoint x: 1118, startPoint y: 636, endPoint x: 574, endPoint y: 667, distance: 545.0
click at [574, 667] on div "+ orders /user/data/ bi_input - 4 columns + payments /user/data/ bi_input - 4 c…" at bounding box center [798, 360] width 1483 height 721
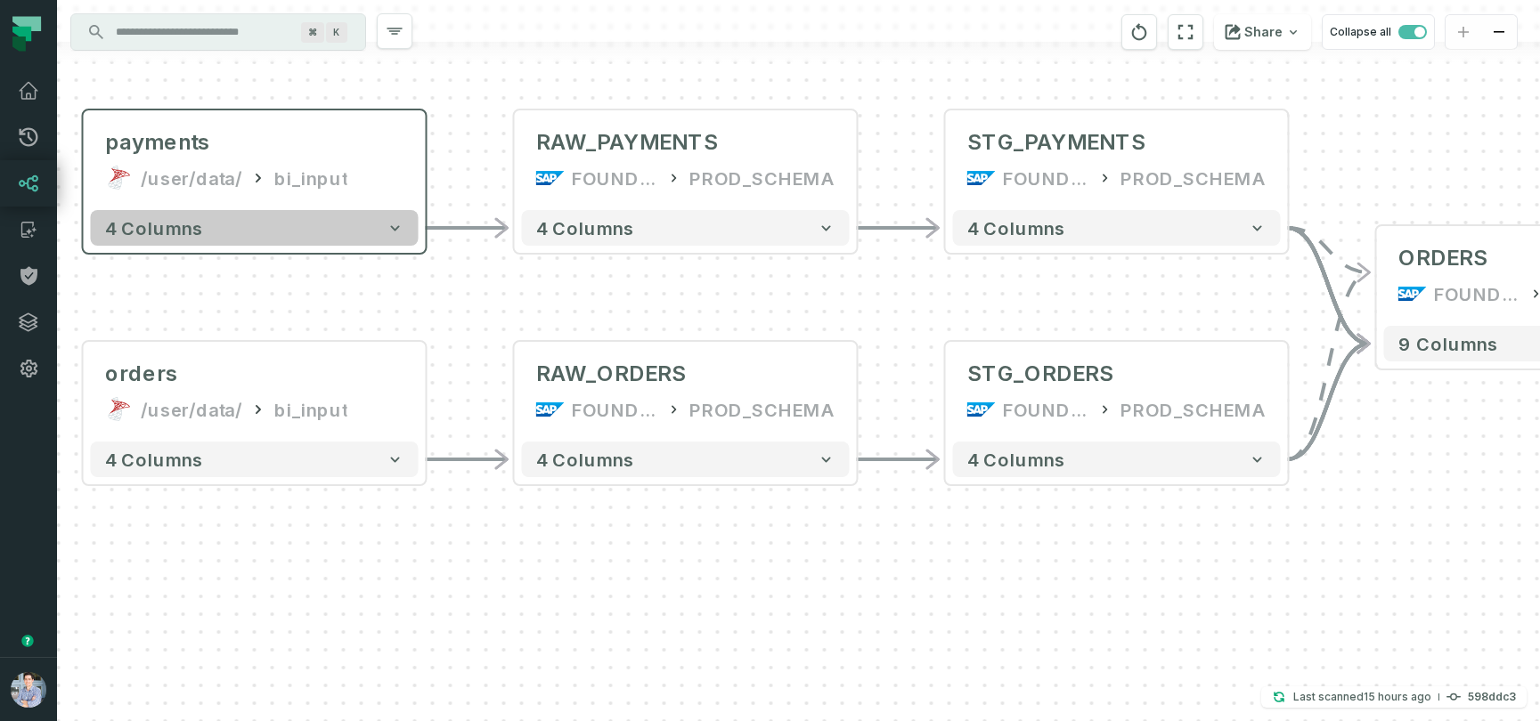
click at [402, 232] on icon "button" at bounding box center [395, 228] width 18 height 18
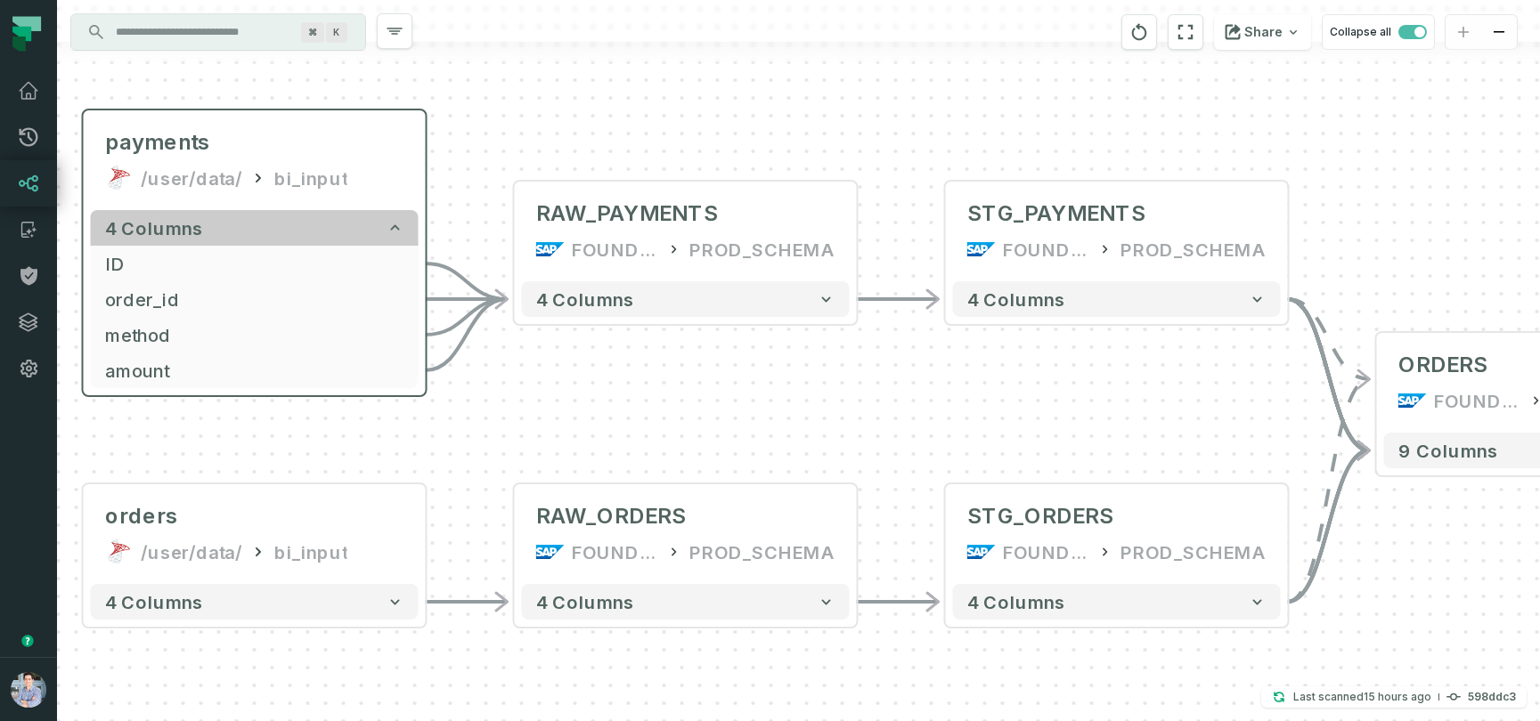
click at [392, 226] on icon "button" at bounding box center [394, 227] width 9 height 5
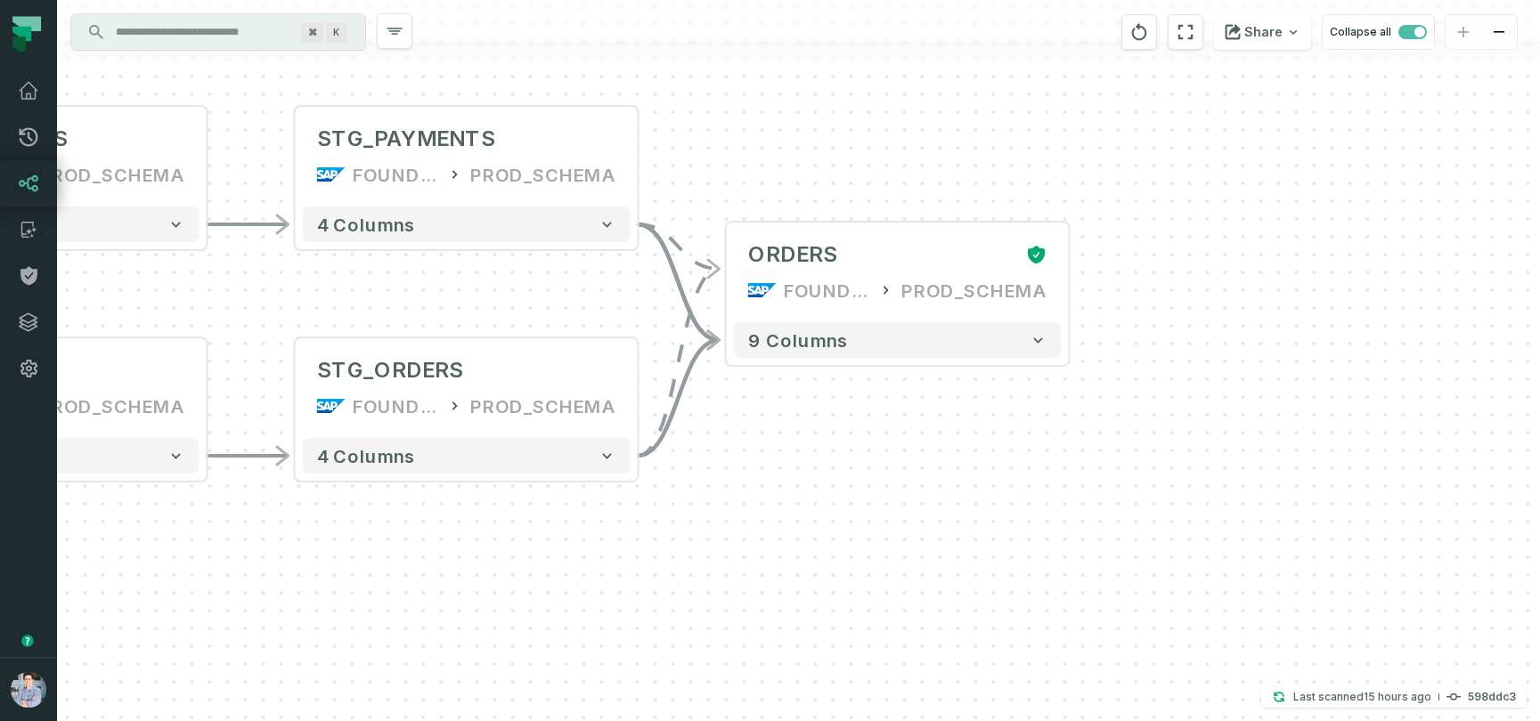
drag, startPoint x: 1455, startPoint y: 529, endPoint x: 805, endPoint y: 525, distance: 650.0
click at [805, 525] on div "+ orders /user/data/ bi_input - 4 columns + payments /user/data/ bi_input - 4 c…" at bounding box center [798, 360] width 1483 height 721
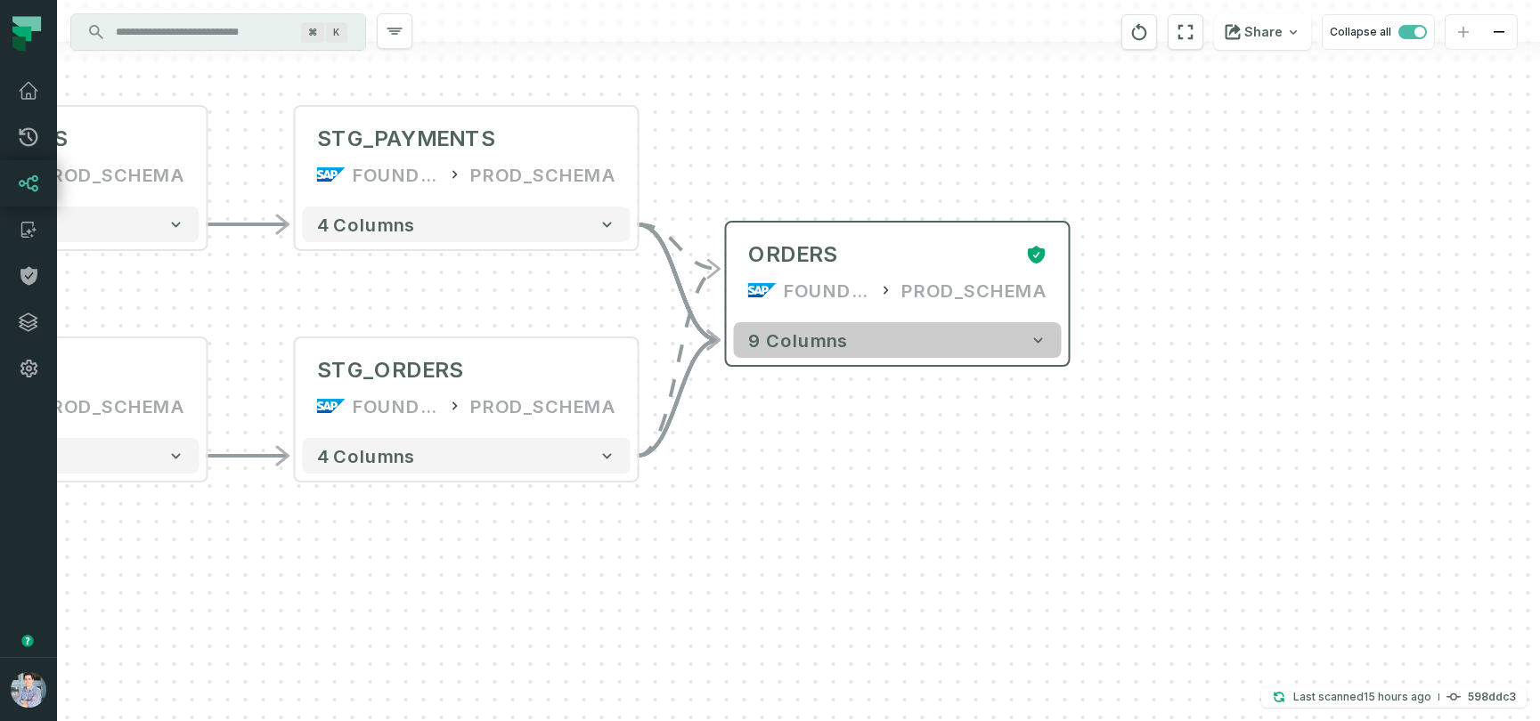
click at [1040, 342] on icon "button" at bounding box center [1038, 340] width 18 height 18
click at [1043, 337] on icon "button" at bounding box center [1038, 341] width 18 height 18
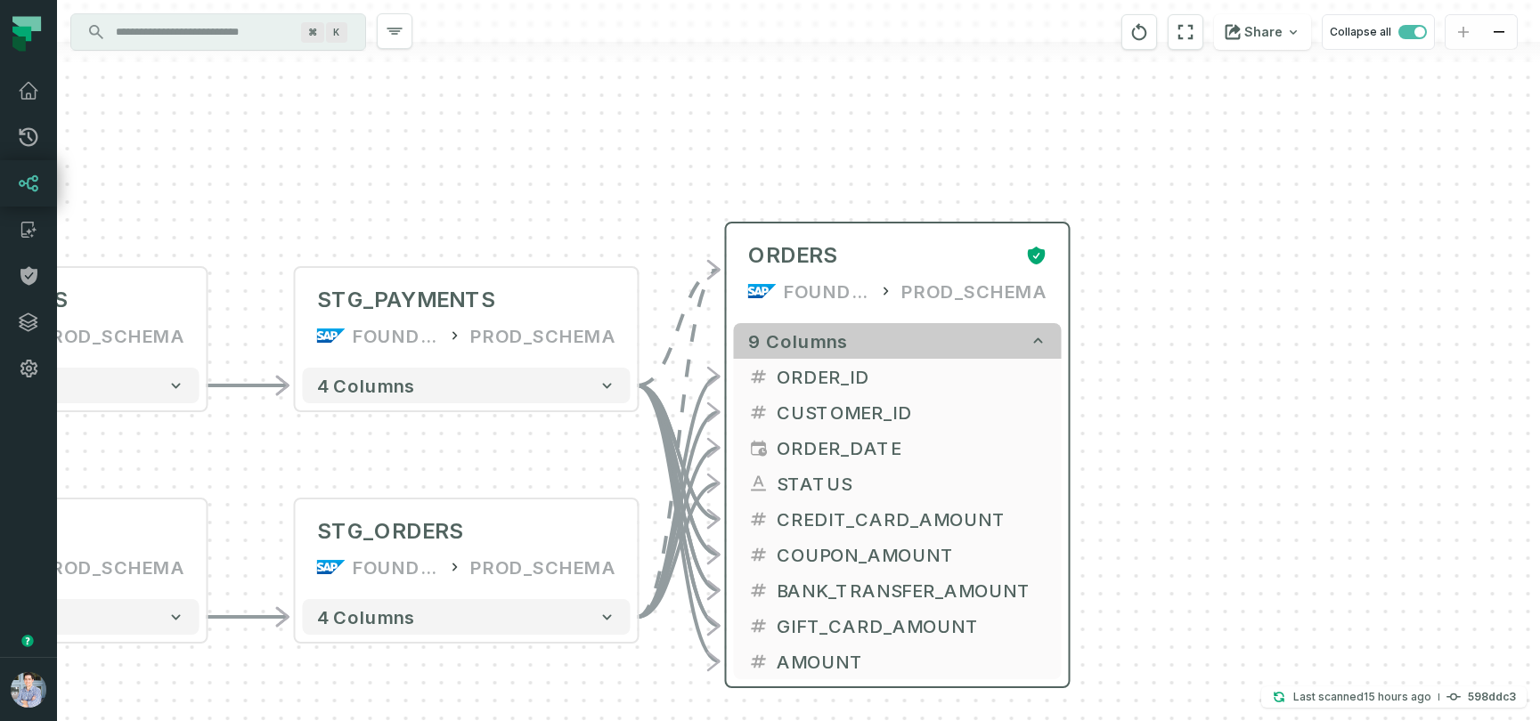
click at [1043, 337] on icon "button" at bounding box center [1038, 341] width 18 height 18
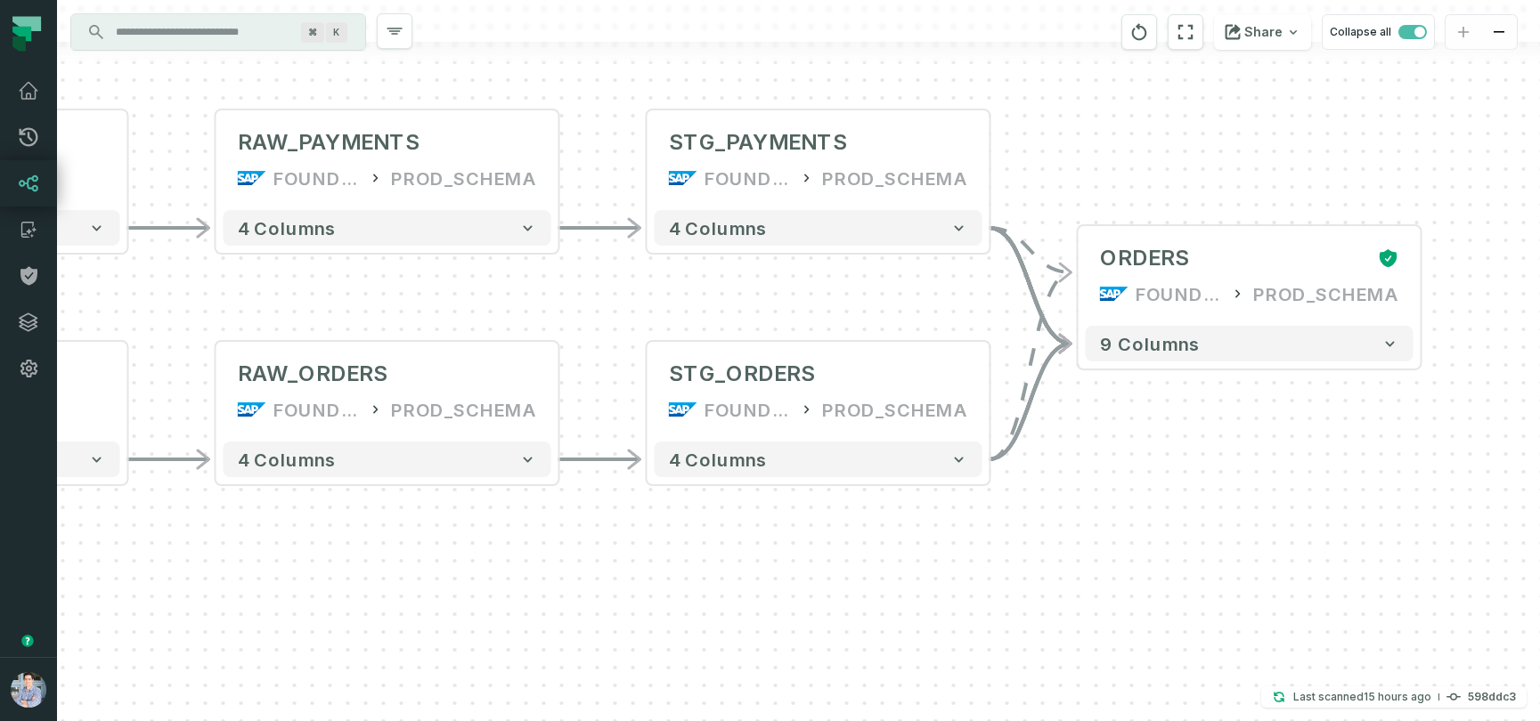
drag, startPoint x: 1156, startPoint y: 470, endPoint x: 1506, endPoint y: 473, distance: 350.0
click at [1506, 473] on div "+ orders /user/data/ bi_input - 4 columns + payments /user/data/ bi_input - 4 c…" at bounding box center [798, 360] width 1483 height 721
click at [1409, 30] on span "button" at bounding box center [1412, 32] width 28 height 14
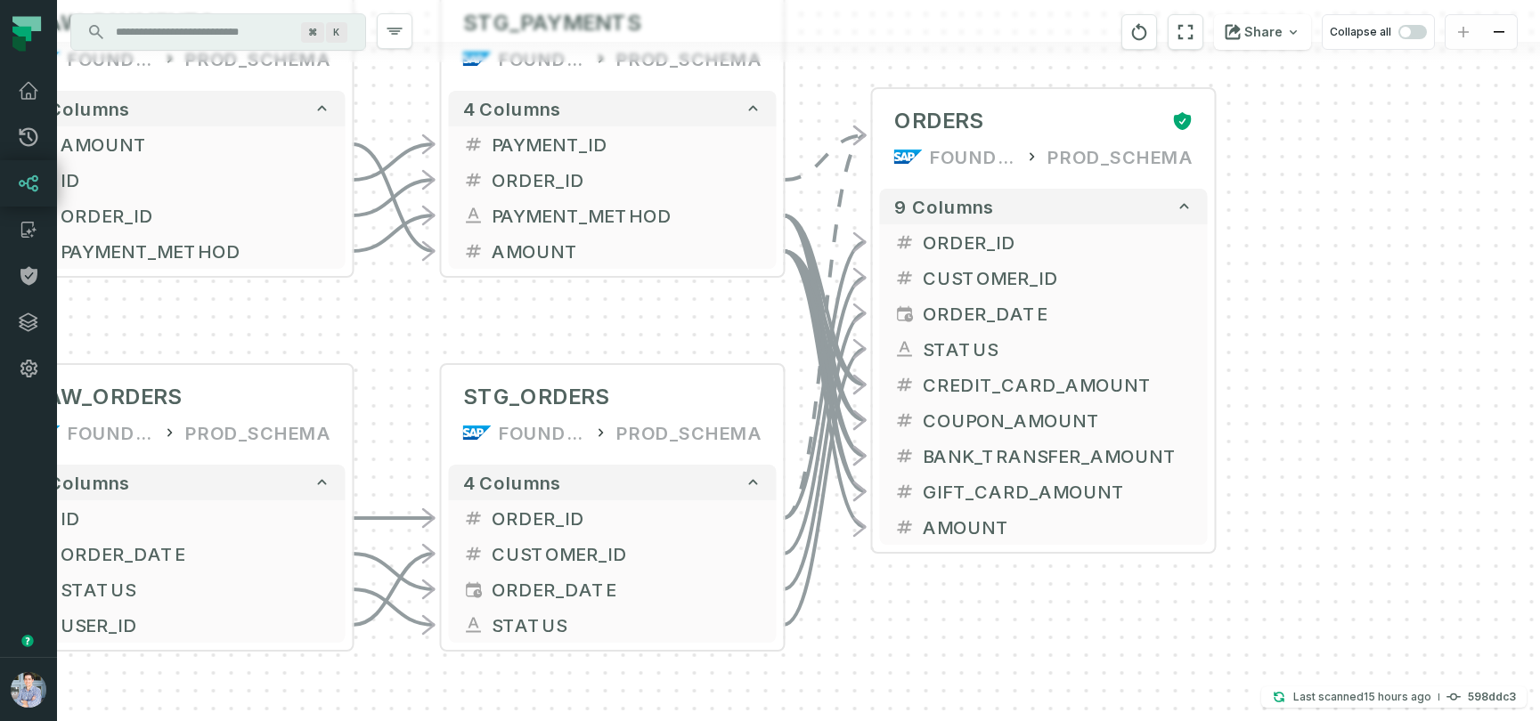
drag, startPoint x: 1096, startPoint y: 661, endPoint x: 892, endPoint y: 683, distance: 205.1
click at [892, 683] on div "+ orders /user/data/ bi_input - 4 columns + ID - + date - + status - + user_id …" at bounding box center [798, 360] width 1483 height 721
click at [1417, 30] on span "button" at bounding box center [1412, 32] width 28 height 14
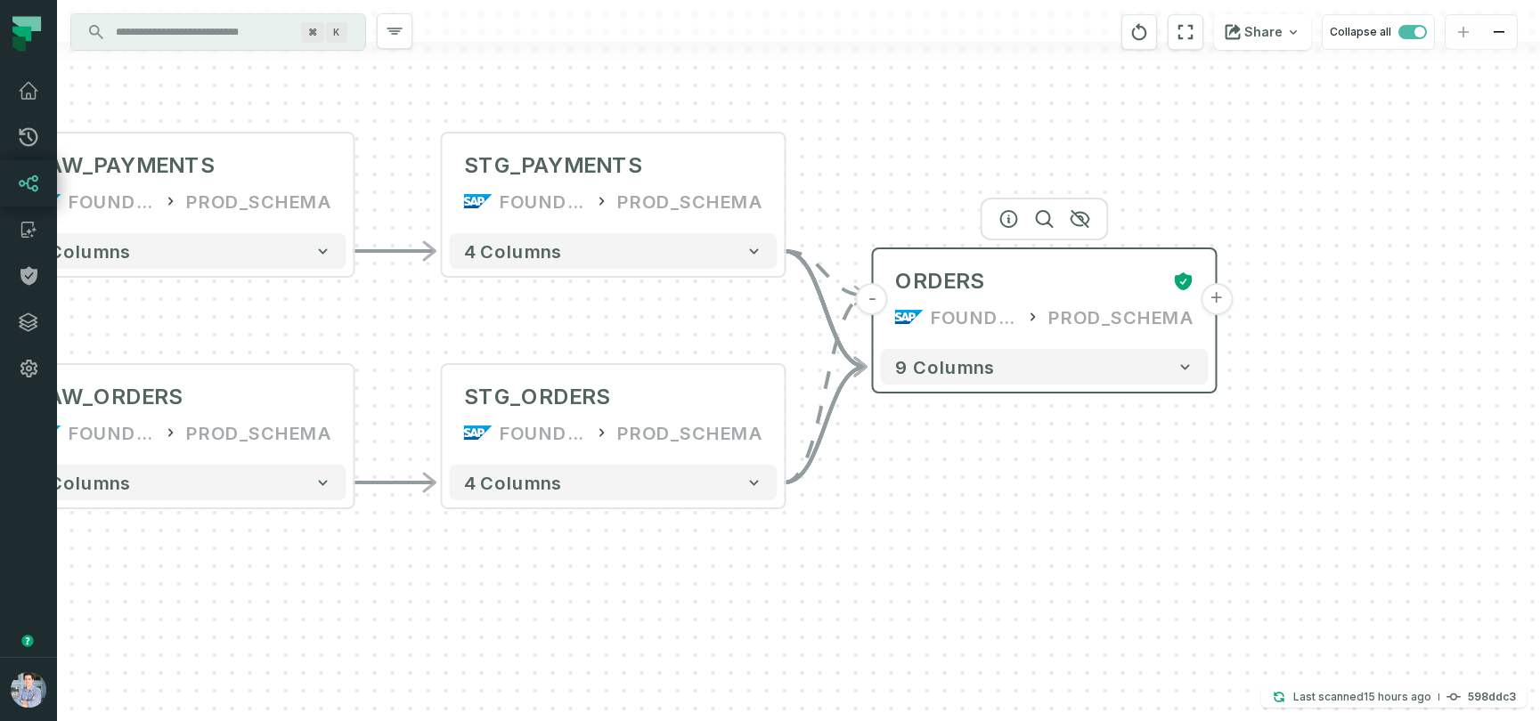
click at [1220, 305] on button "+" at bounding box center [1216, 299] width 32 height 32
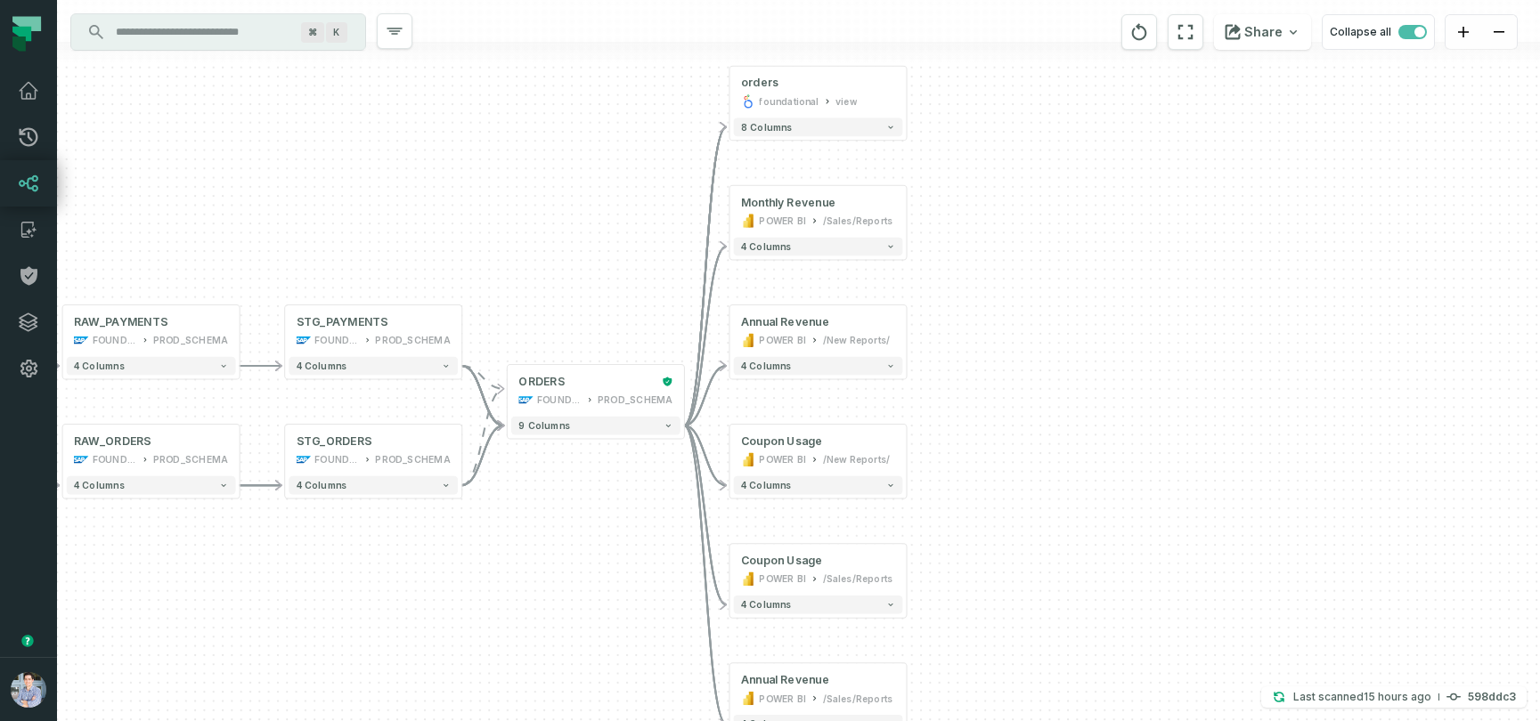
drag, startPoint x: 1223, startPoint y: 478, endPoint x: 1242, endPoint y: 453, distance: 31.7
click at [1242, 453] on div "+ orders foundational view + 8 columns + Monthly Revenue POWER BI /Sales/Report…" at bounding box center [798, 360] width 1483 height 721
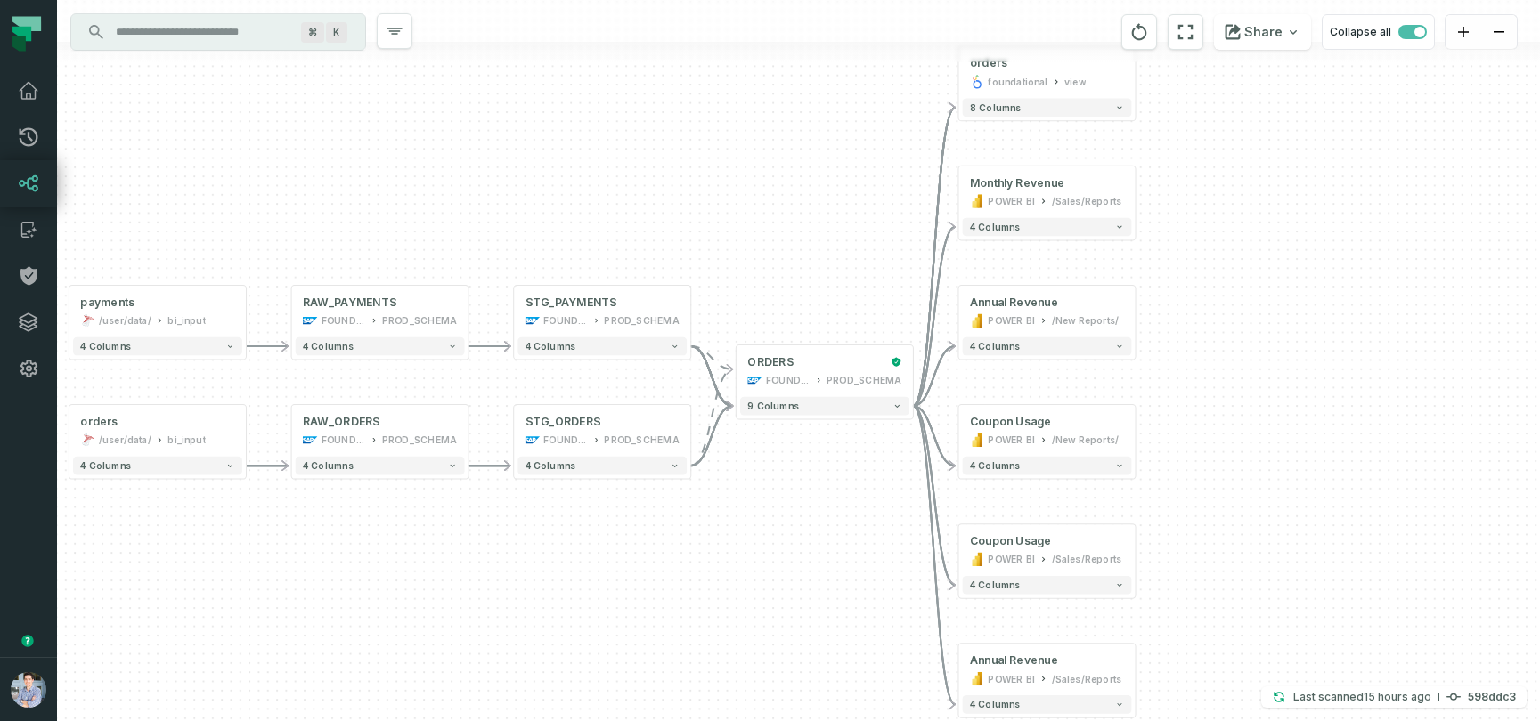
drag, startPoint x: 1149, startPoint y: 459, endPoint x: 1376, endPoint y: 435, distance: 228.3
click at [1376, 435] on div "+ orders foundational view + 8 columns + Monthly Revenue POWER BI /Sales/Report…" at bounding box center [798, 360] width 1483 height 721
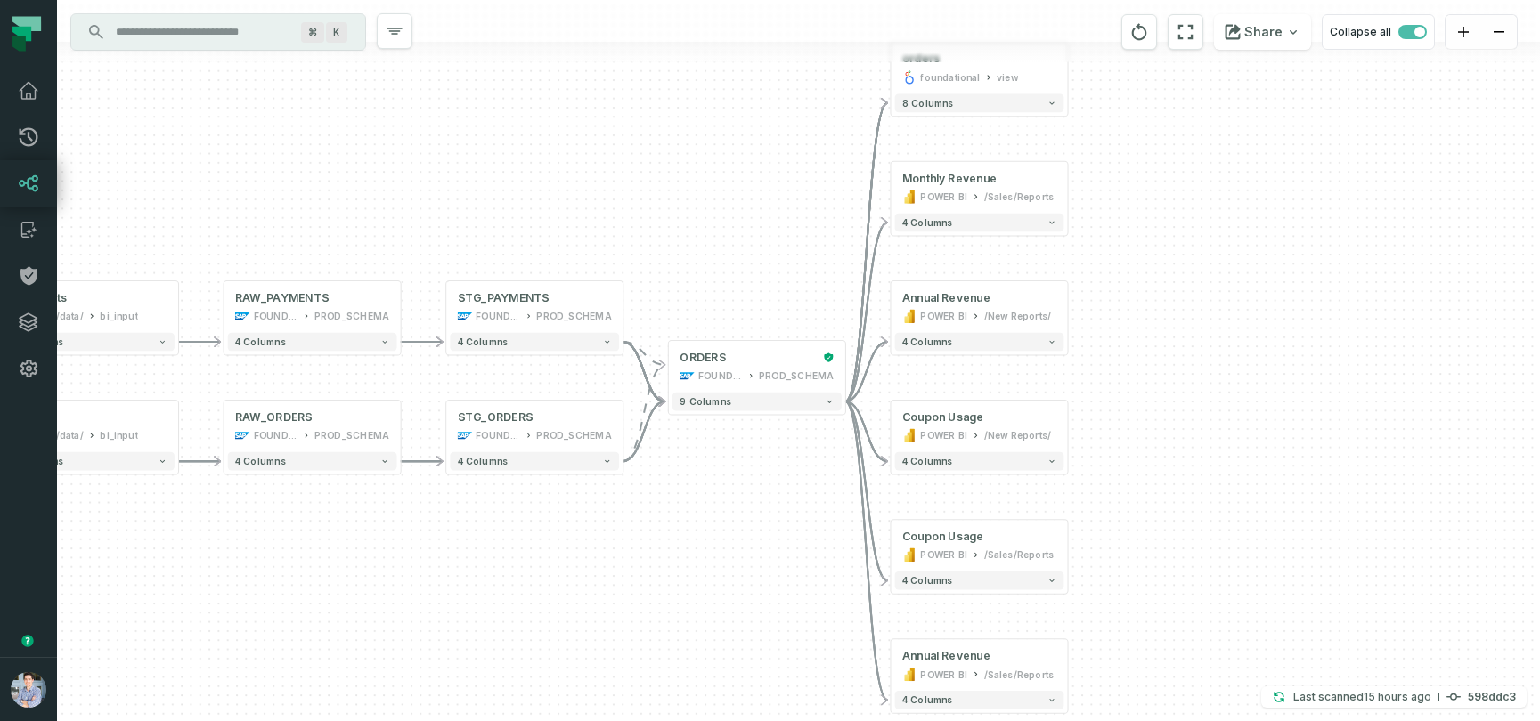
drag, startPoint x: 135, startPoint y: 540, endPoint x: 69, endPoint y: 540, distance: 65.9
click at [69, 540] on div "+ orders foundational view + 8 columns + Monthly Revenue POWER BI /Sales/Report…" at bounding box center [798, 360] width 1483 height 721
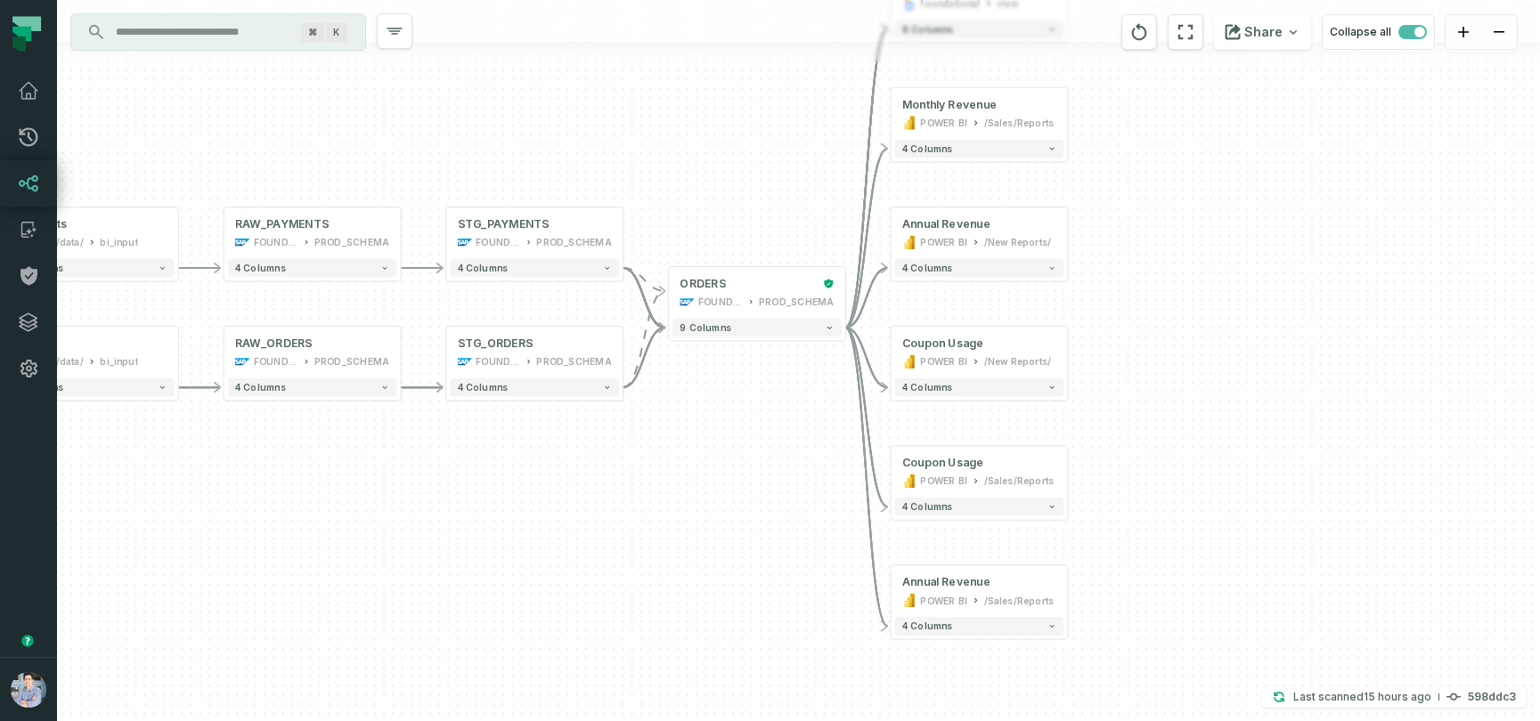
drag, startPoint x: 1297, startPoint y: 339, endPoint x: 1295, endPoint y: 248, distance: 91.8
click at [1295, 248] on div "+ orders foundational view + 8 columns + Monthly Revenue POWER BI /Sales/Report…" at bounding box center [798, 360] width 1483 height 721
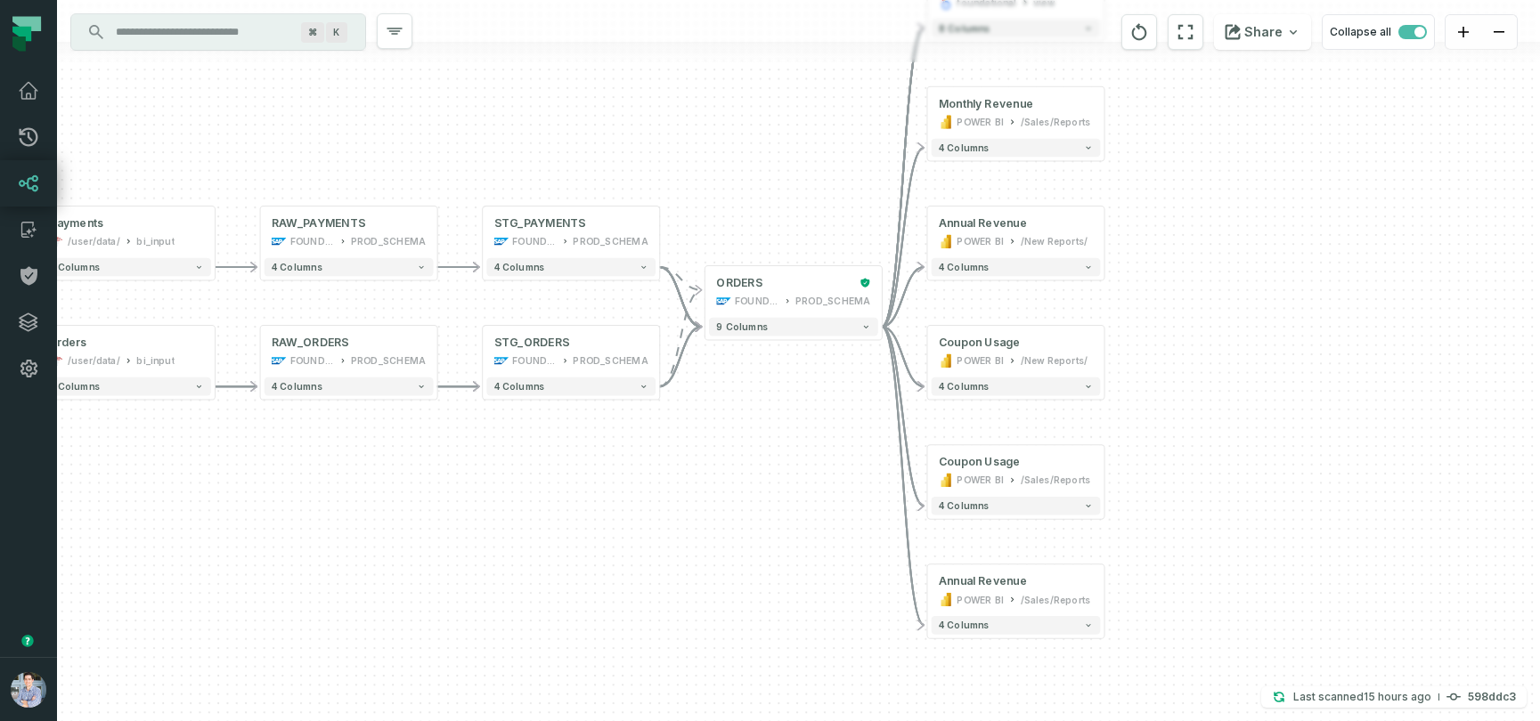
drag, startPoint x: 446, startPoint y: 630, endPoint x: 484, endPoint y: 646, distance: 41.5
click at [484, 646] on div "+ orders foundational view + 8 columns + Monthly Revenue POWER BI /Sales/Report…" at bounding box center [798, 360] width 1483 height 721
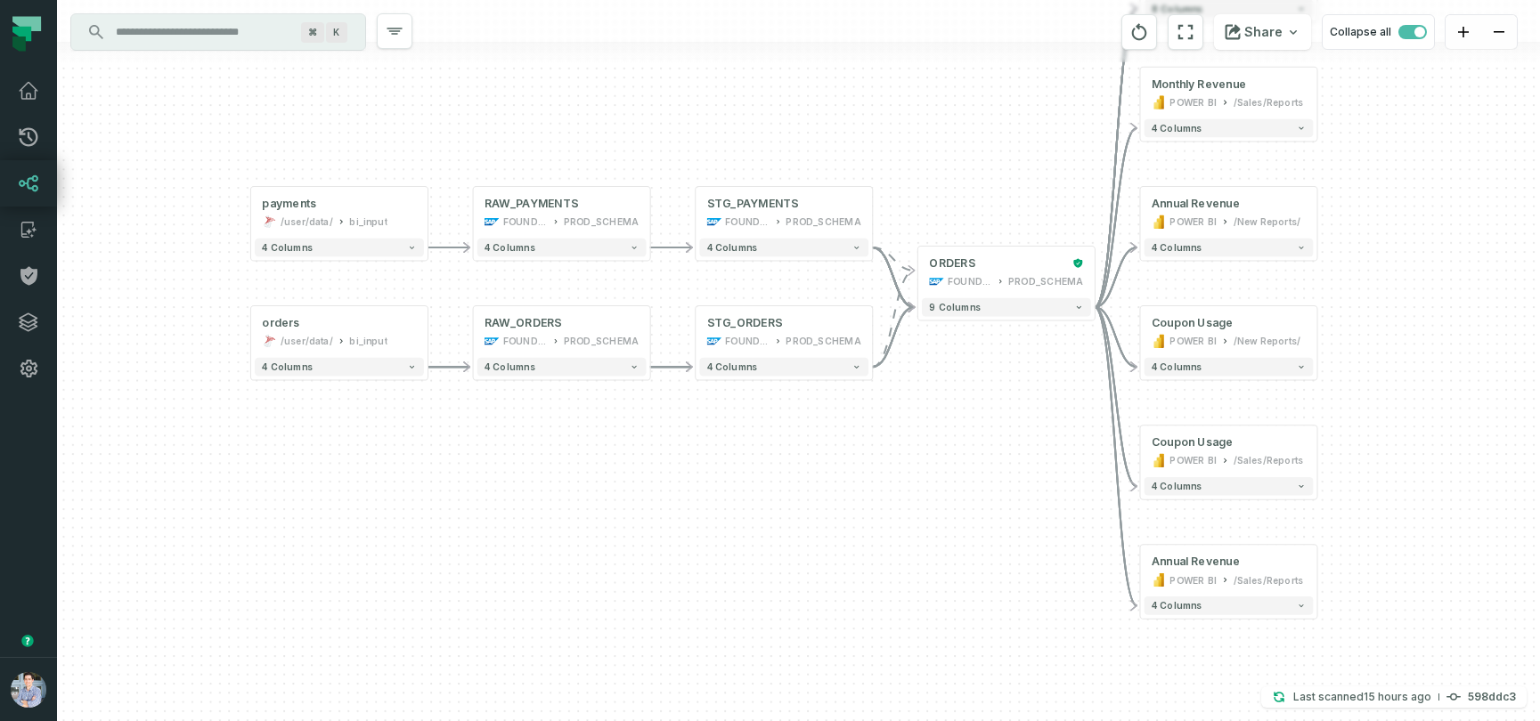
drag, startPoint x: 572, startPoint y: 623, endPoint x: 775, endPoint y: 599, distance: 204.4
click at [775, 599] on div "+ orders foundational view + 8 columns + Monthly Revenue POWER BI /Sales/Report…" at bounding box center [798, 360] width 1483 height 721
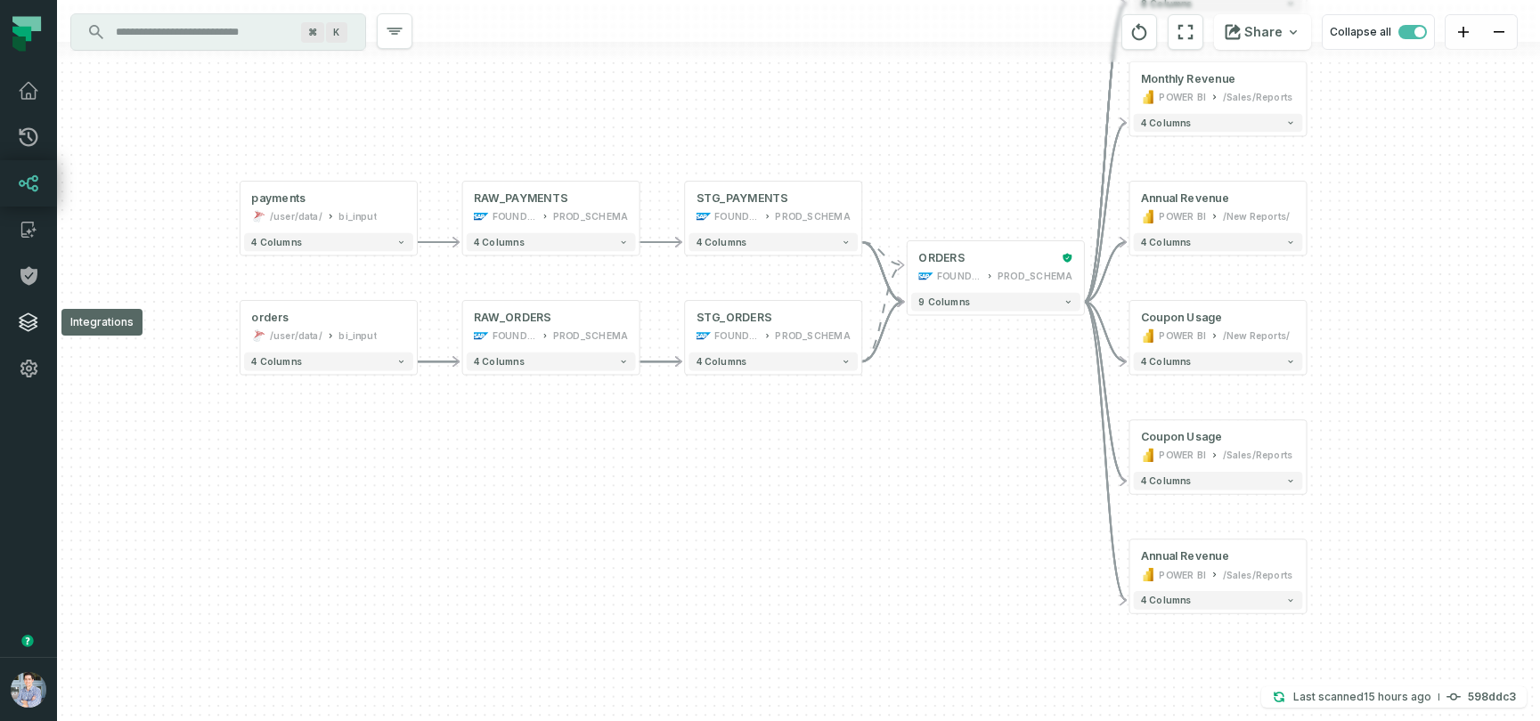
click at [21, 314] on icon at bounding box center [28, 322] width 21 height 21
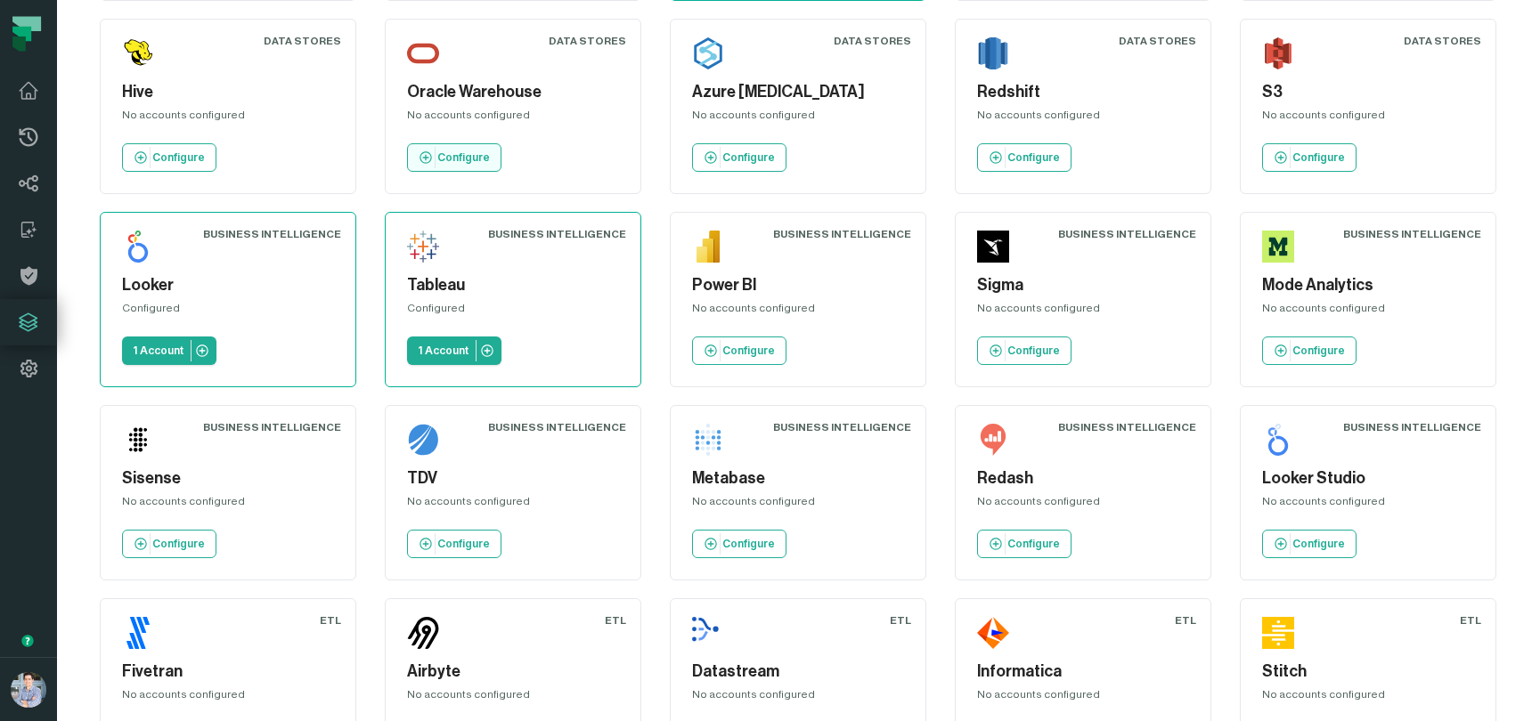
scroll to position [456, 0]
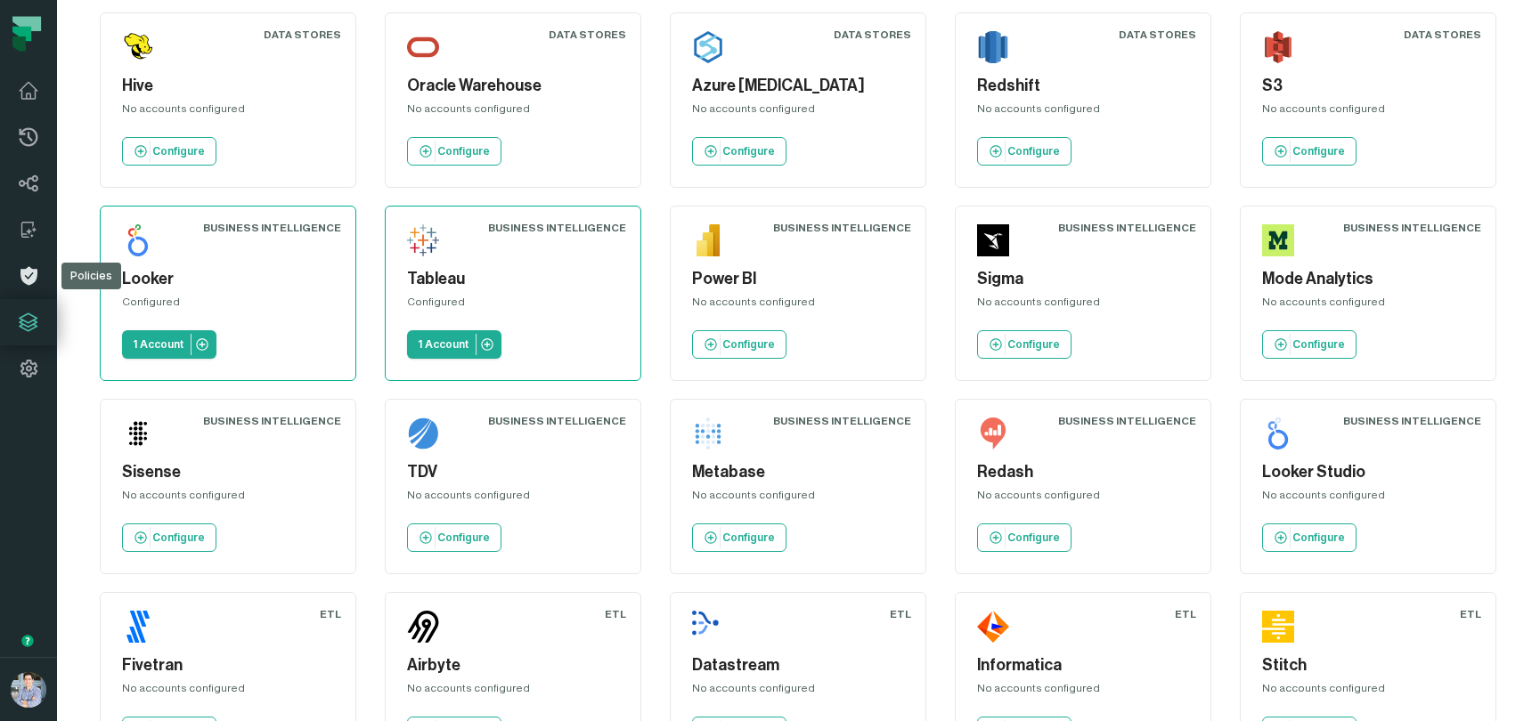
click at [28, 275] on icon at bounding box center [28, 276] width 17 height 19
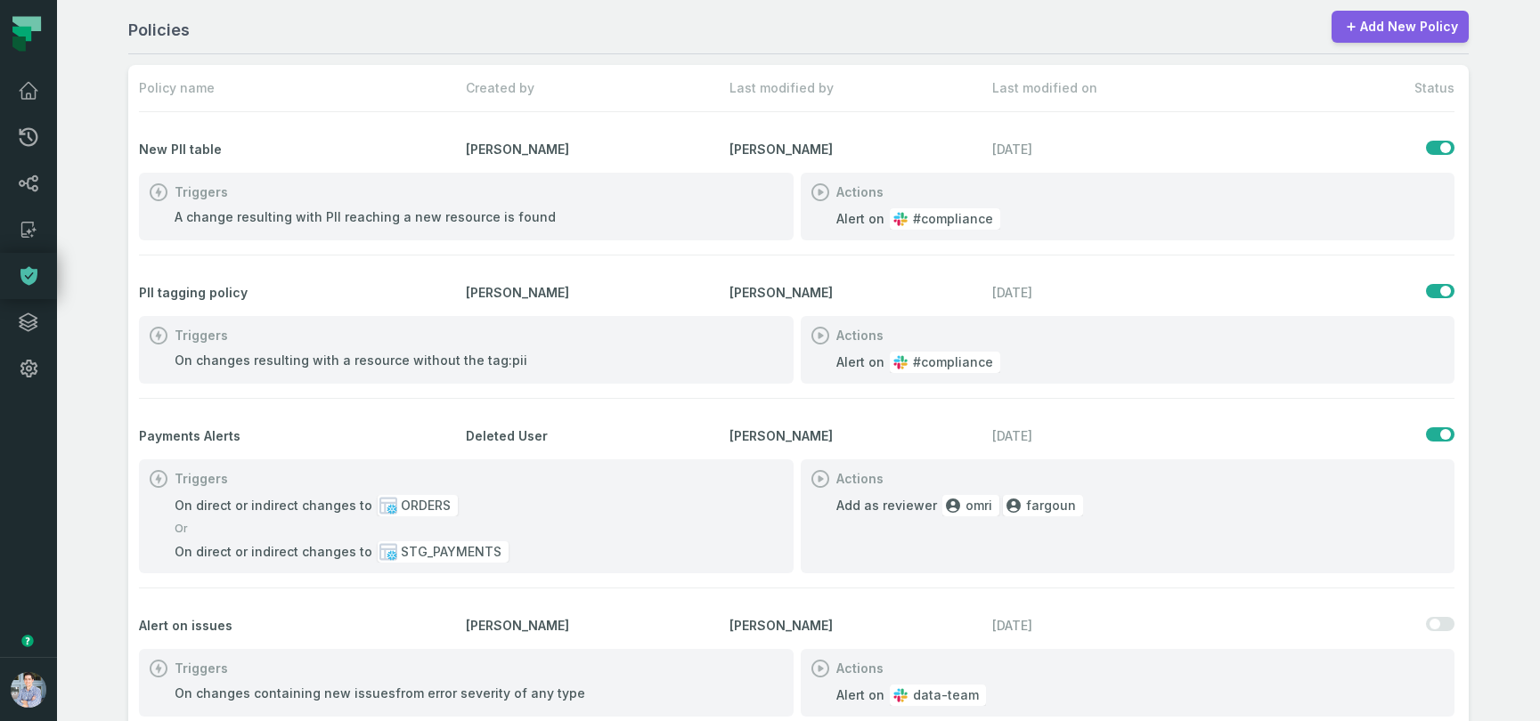
click at [1394, 23] on link "Add New Policy" at bounding box center [1399, 27] width 137 height 32
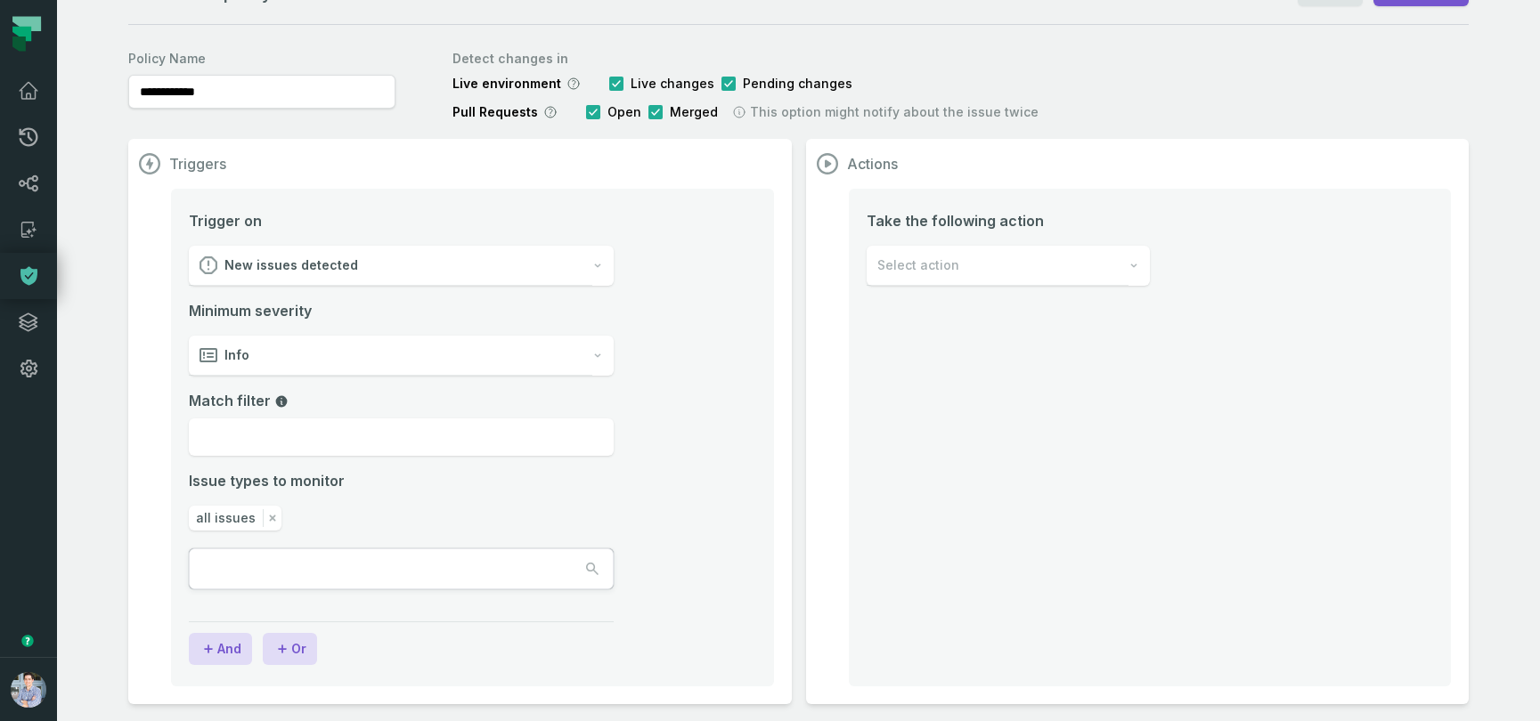
scroll to position [41, 0]
click at [462, 266] on div "New issues detected" at bounding box center [390, 265] width 403 height 40
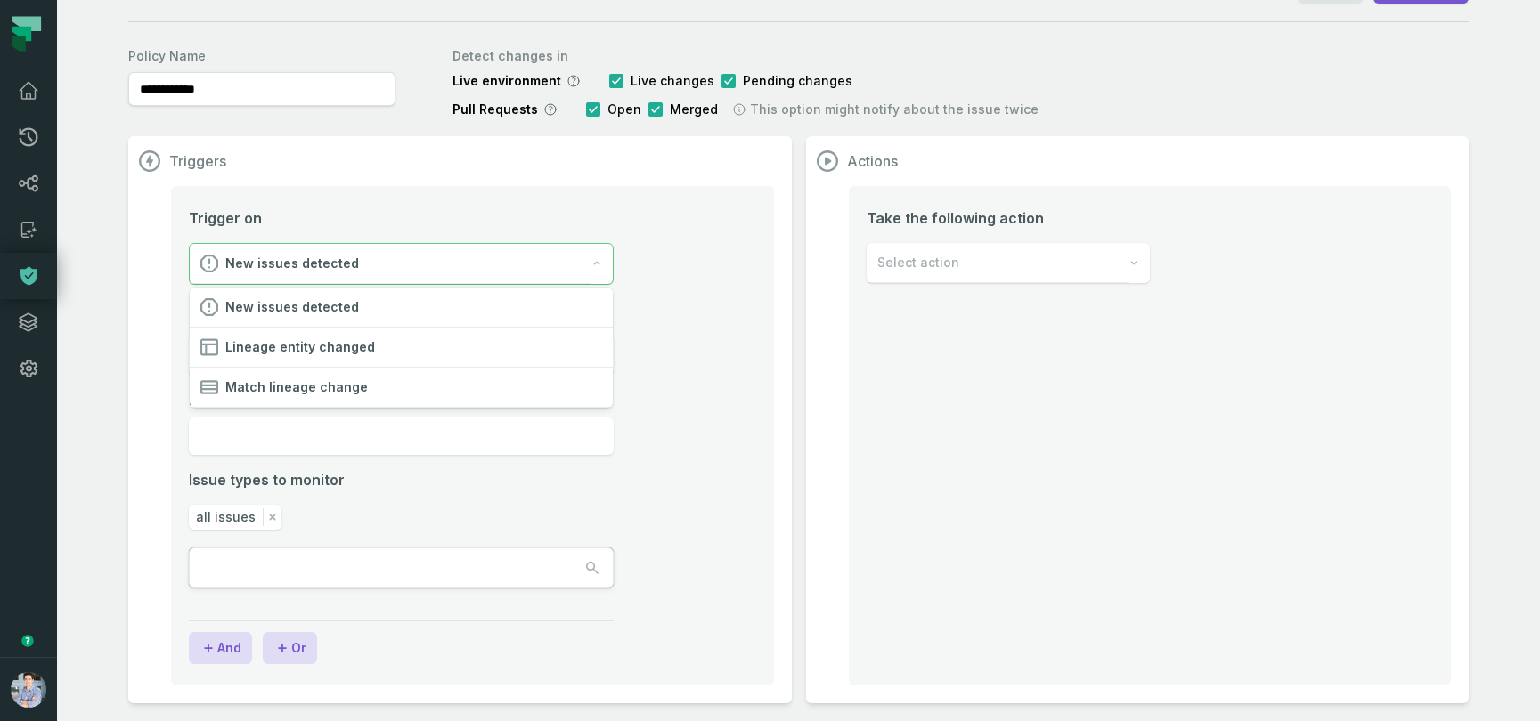
click at [713, 426] on li "Trigger on New issues detected Minimum severity Info Match filter Issue types t…" at bounding box center [472, 419] width 567 height 425
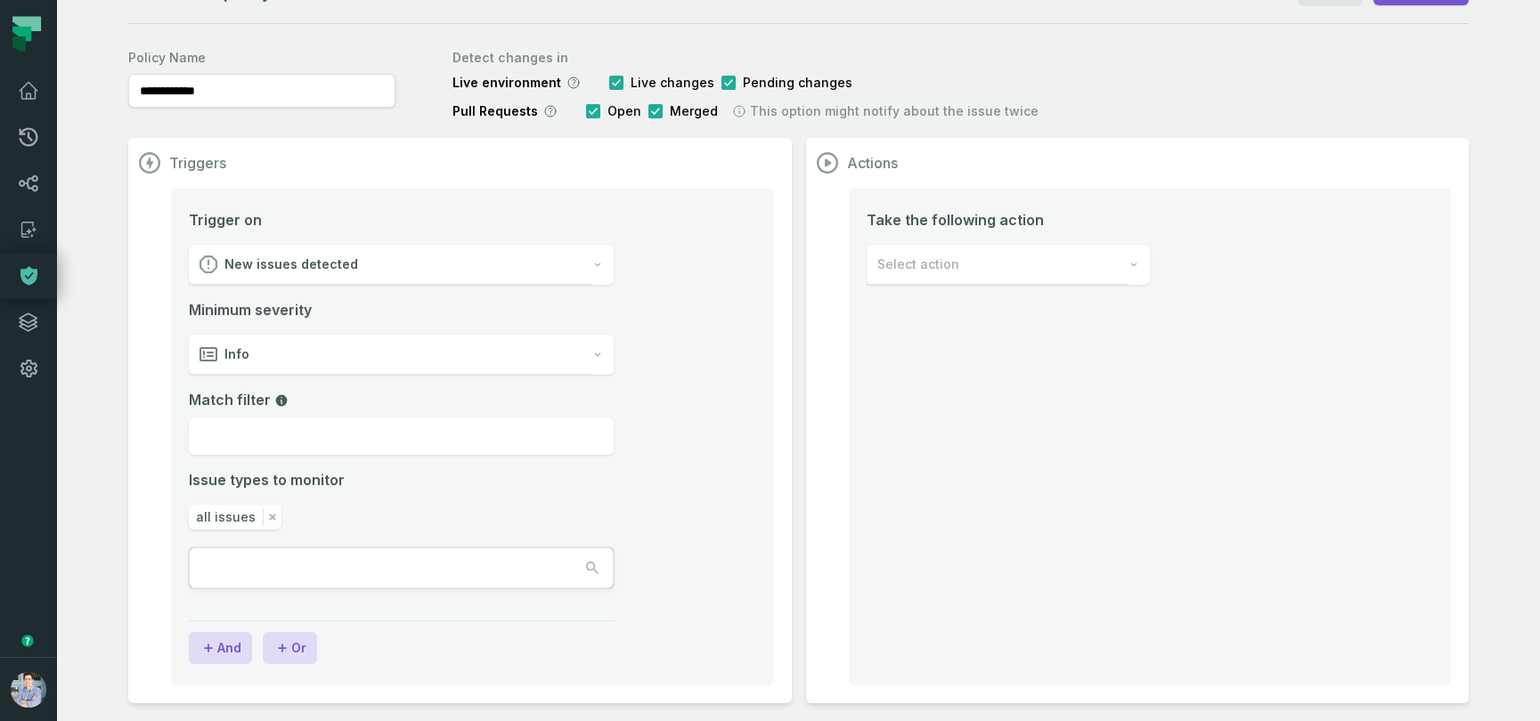
click at [464, 357] on div "Info" at bounding box center [390, 355] width 403 height 40
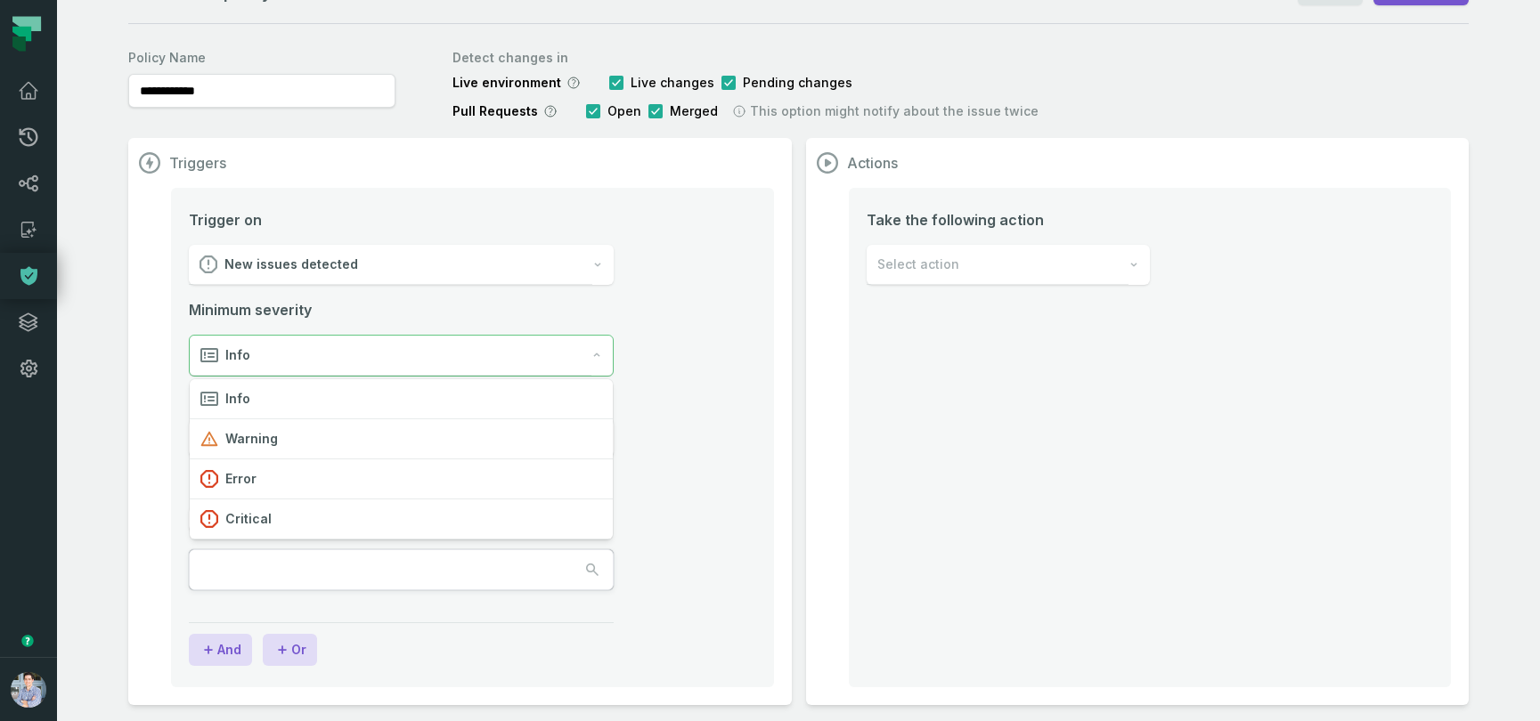
scroll to position [43, 0]
click at [776, 479] on section "Triggers Trigger on New issues detected Minimum severity Info Match filter Issu…" at bounding box center [459, 419] width 663 height 567
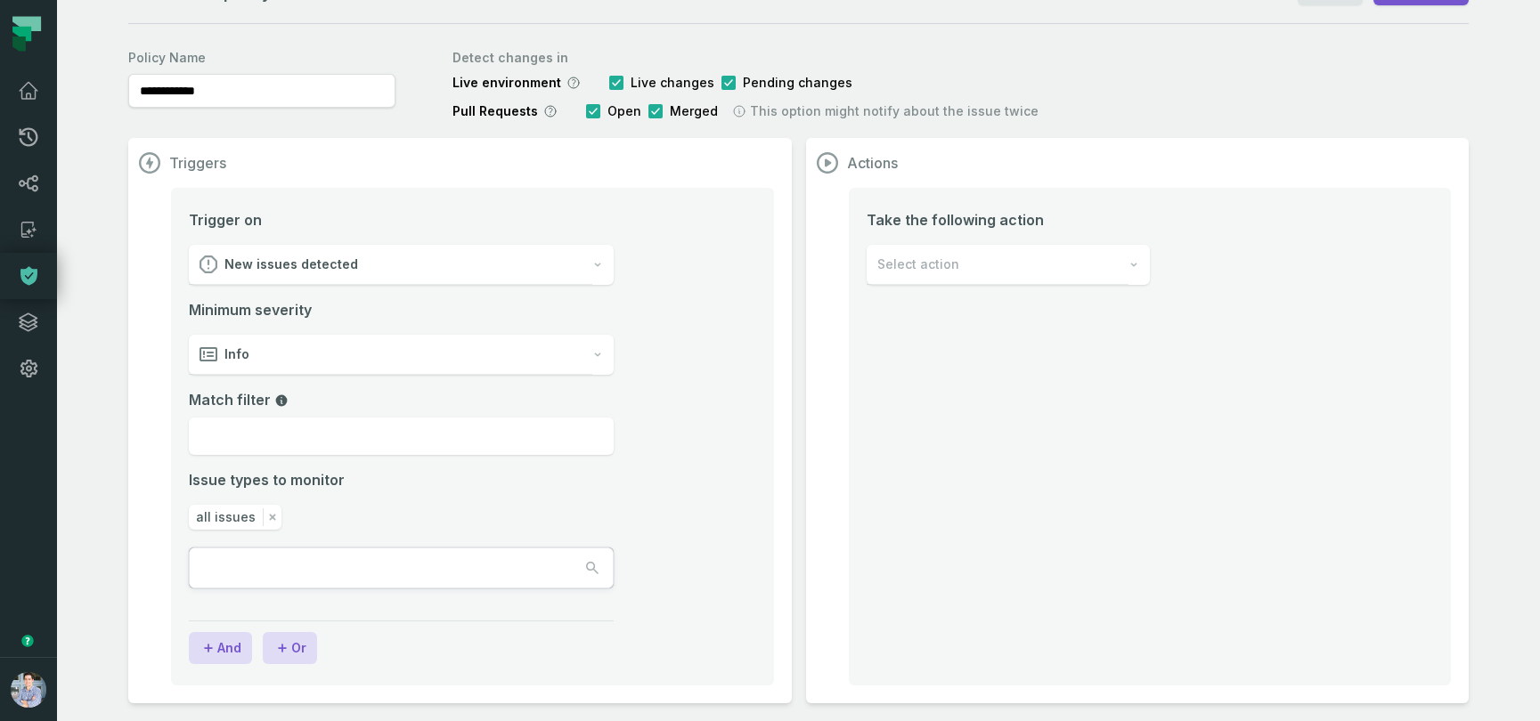
scroll to position [41, 0]
click at [481, 571] on button "button" at bounding box center [401, 568] width 423 height 39
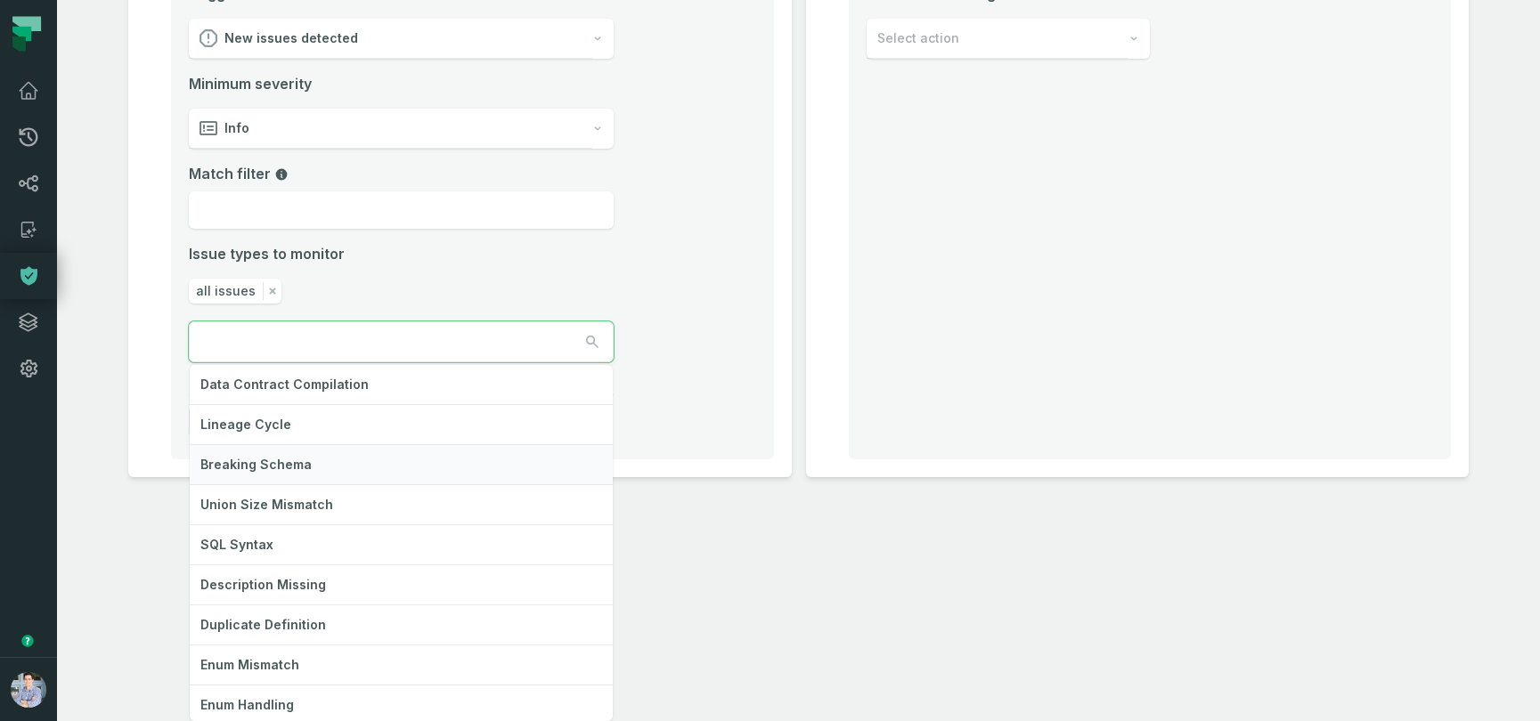
scroll to position [0, 0]
click at [947, 397] on div "Triggers Trigger on New issues detected Minimum severity Info Match filter Issu…" at bounding box center [798, 194] width 1340 height 565
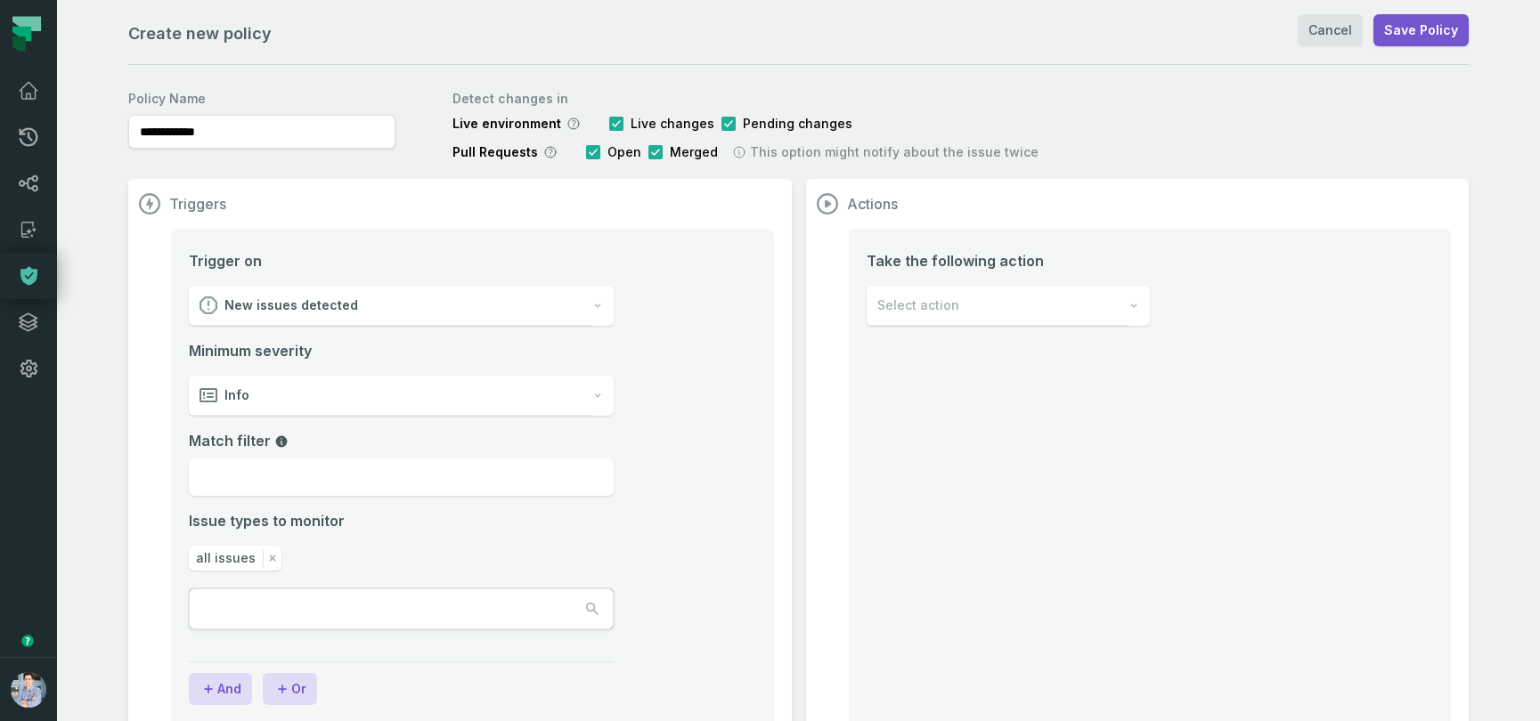
click at [1011, 311] on div "Select action" at bounding box center [997, 306] width 262 height 40
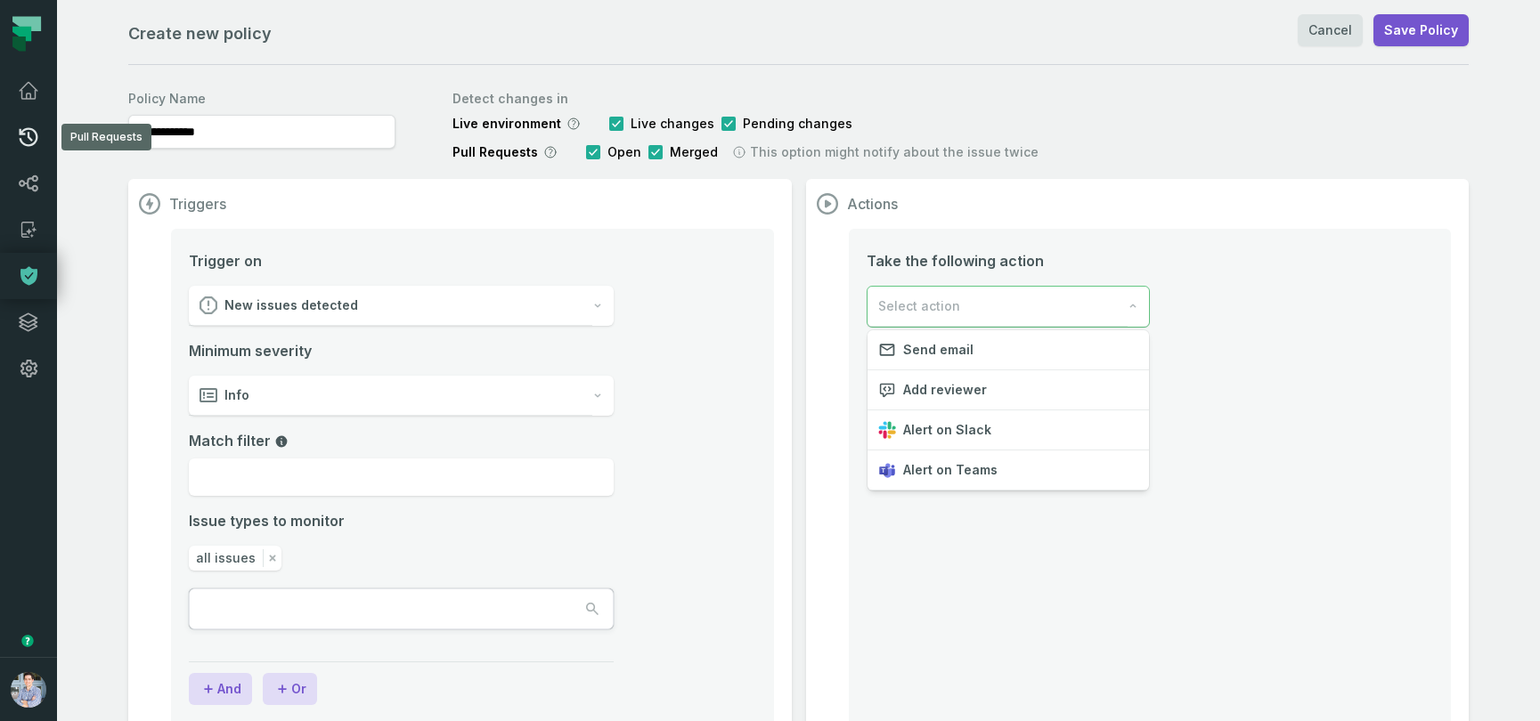
click at [26, 131] on icon at bounding box center [28, 136] width 21 height 21
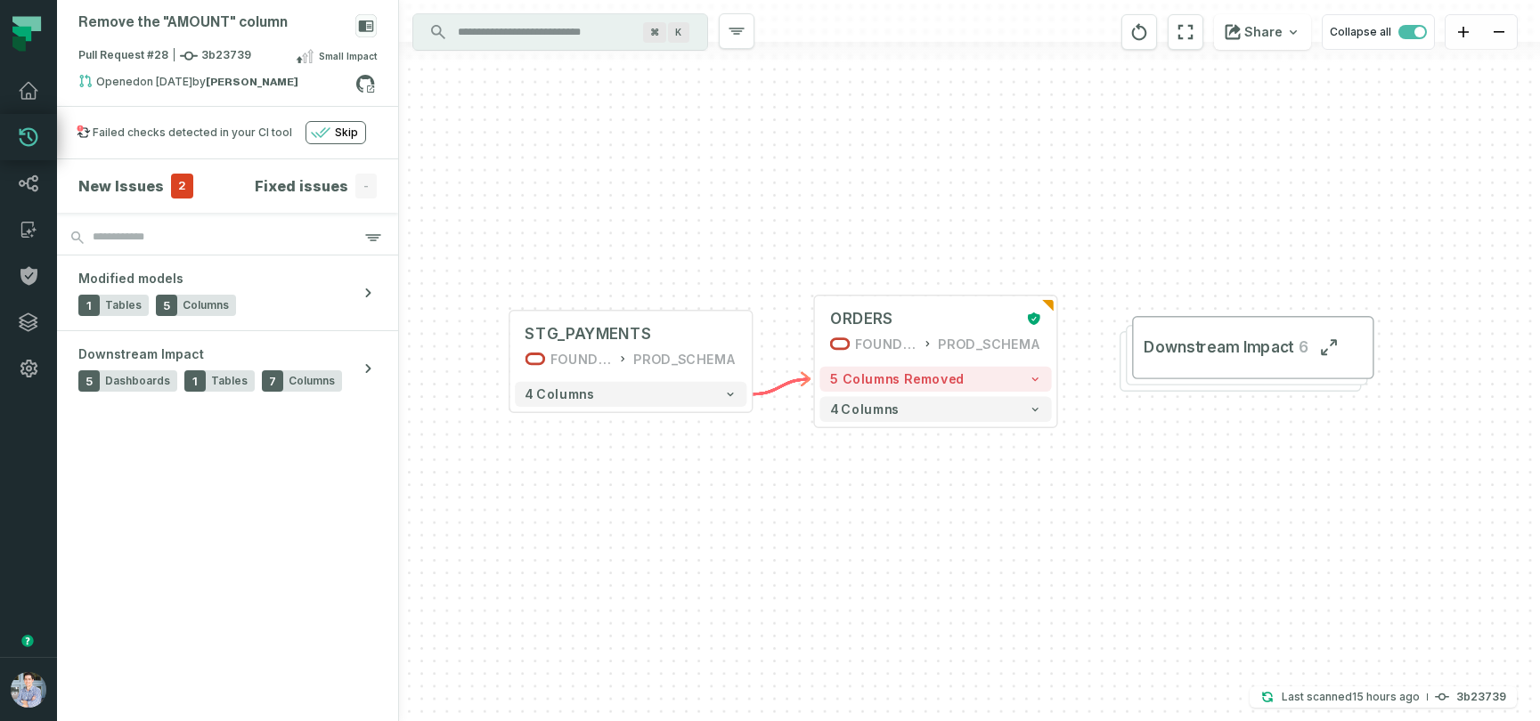
drag, startPoint x: 906, startPoint y: 557, endPoint x: 872, endPoint y: 558, distance: 33.8
click at [872, 558] on div "+ STG_PAYMENTS FOUNDATIONAL_DB PROD_SCHEMA + 4 columns + ORDERS FOUNDATIONAL_DB…" at bounding box center [969, 360] width 1141 height 721
click at [930, 326] on div "ORDERS" at bounding box center [923, 319] width 186 height 20
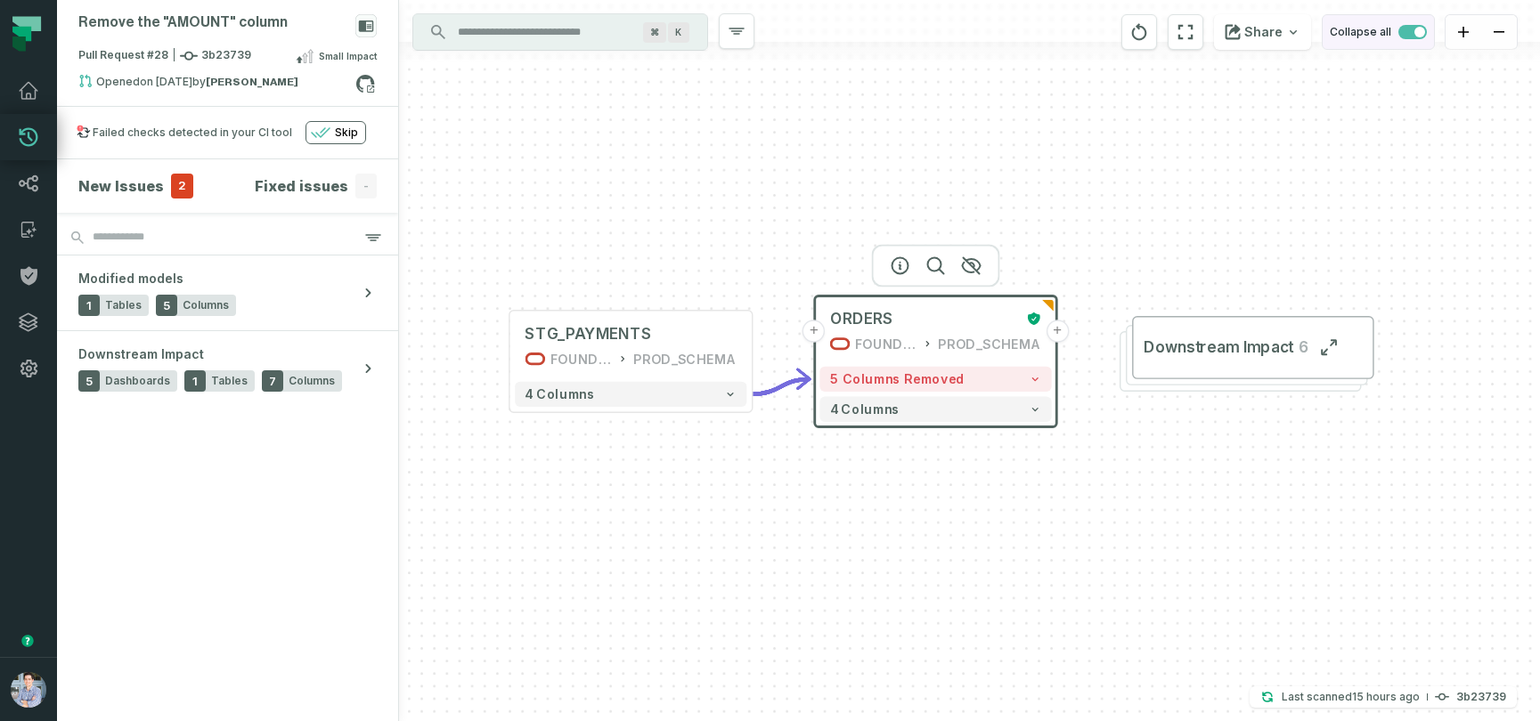
click at [1402, 32] on span "button" at bounding box center [1412, 32] width 28 height 14
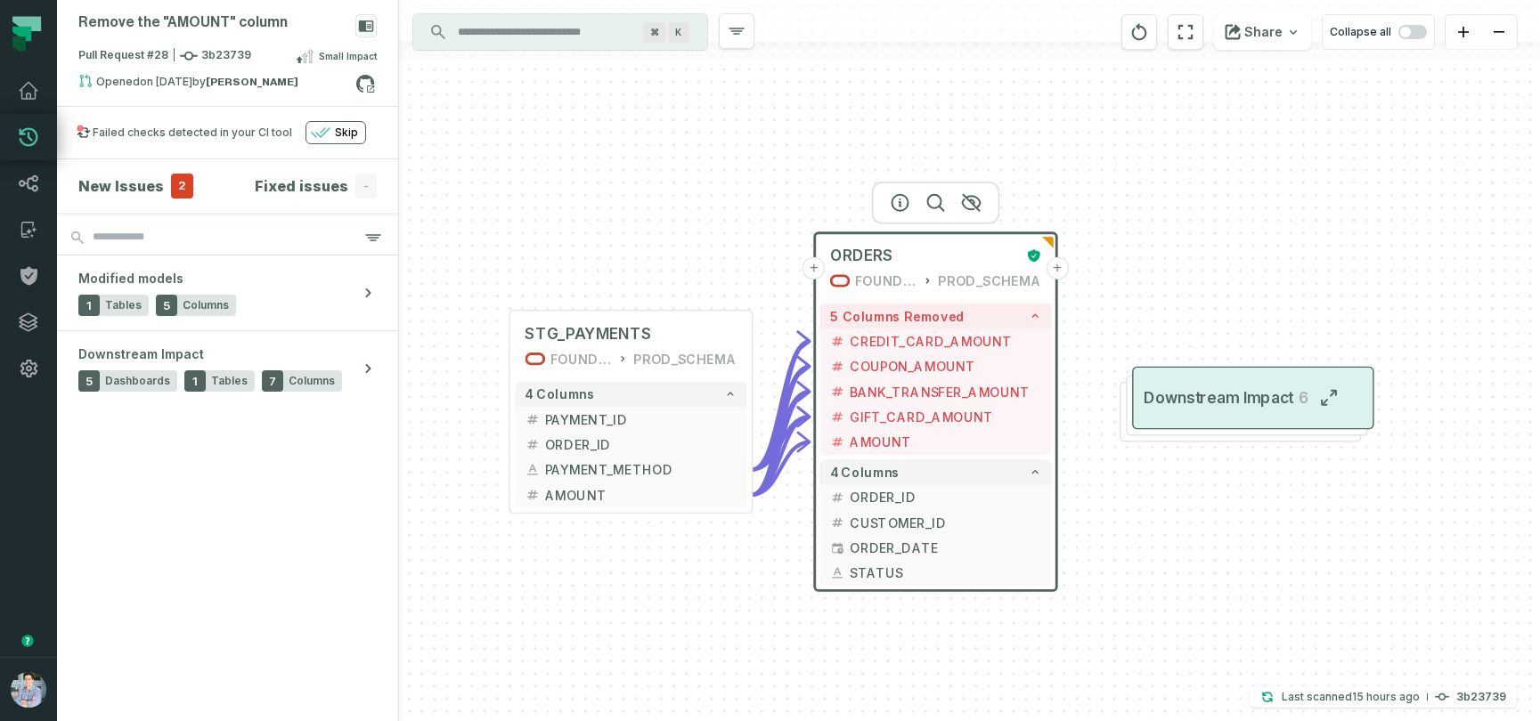
click at [1184, 408] on span "Downstream Impact" at bounding box center [1218, 398] width 150 height 20
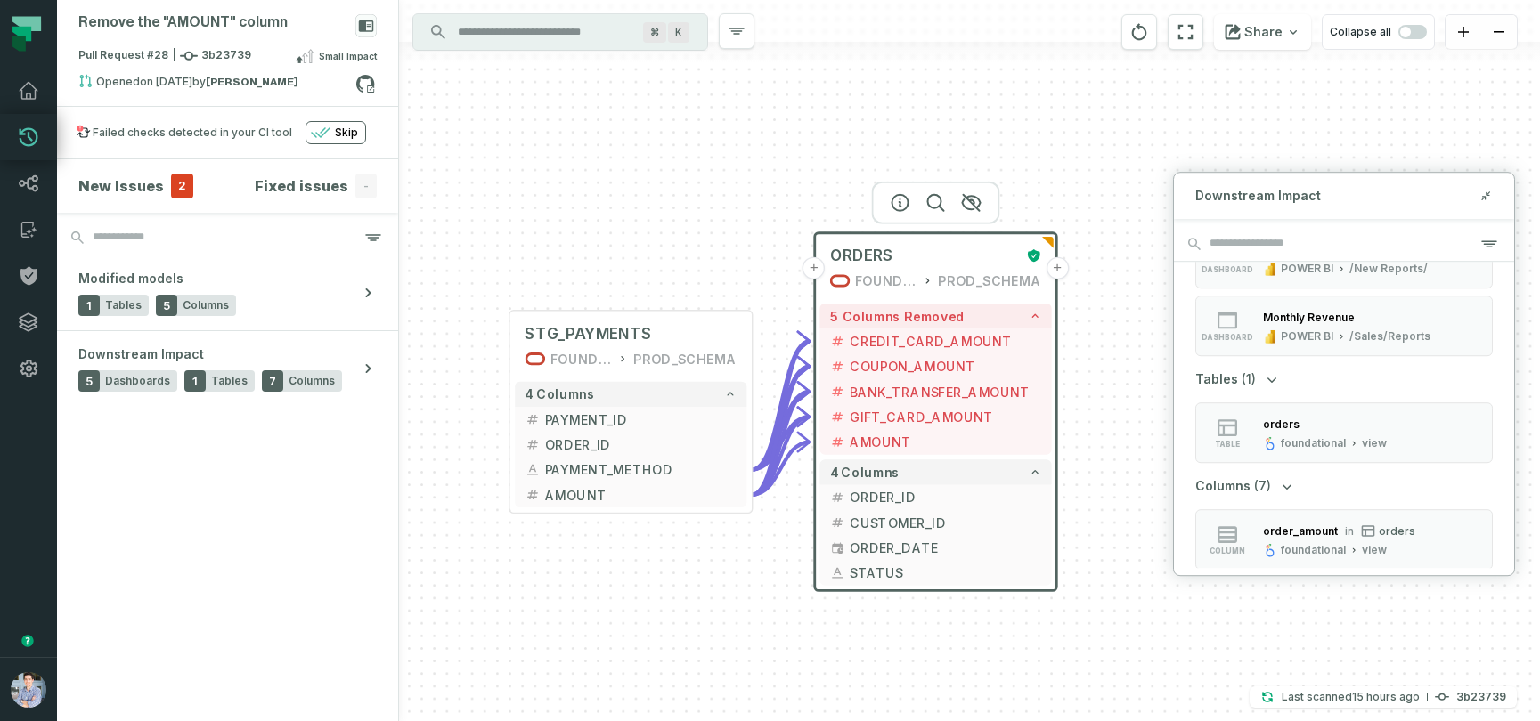
scroll to position [269, 0]
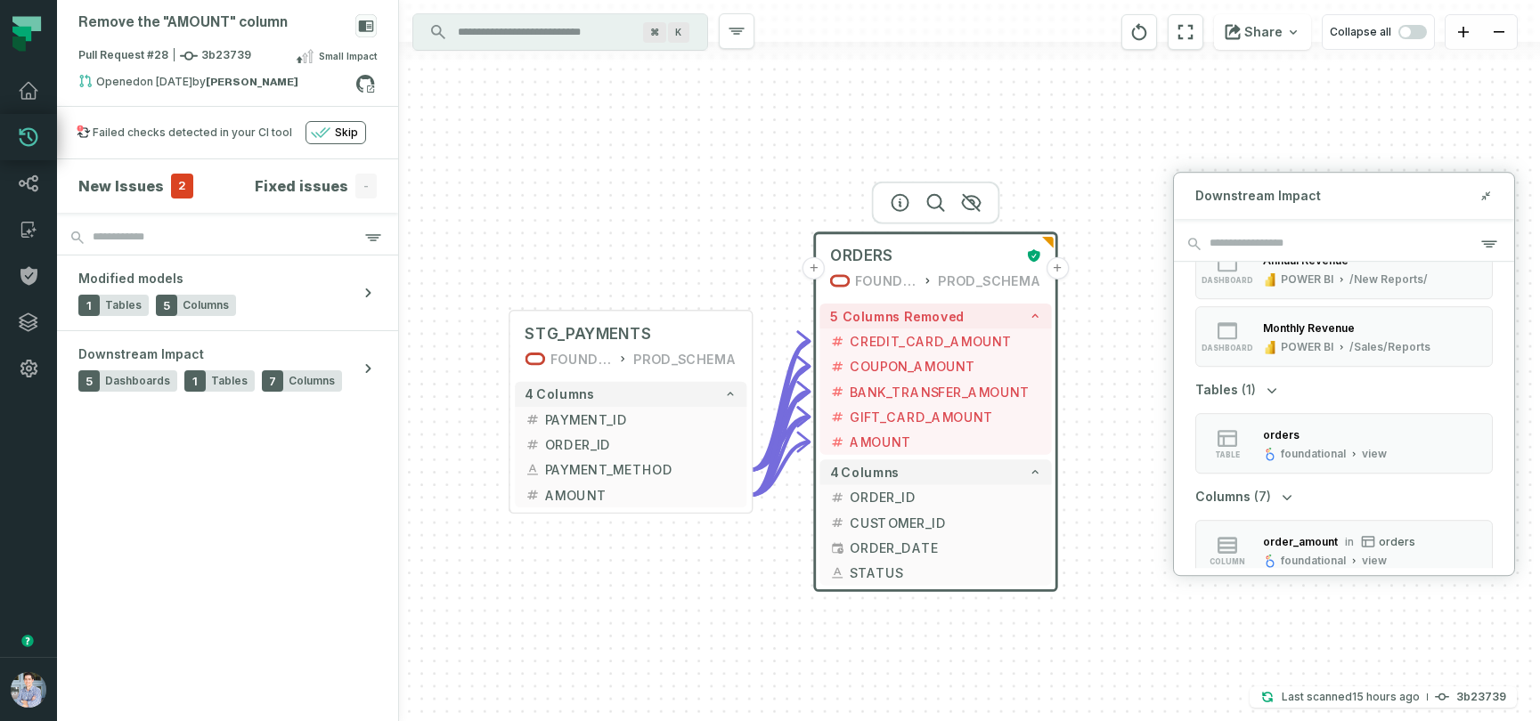
click at [1104, 358] on div "+ STG_PAYMENTS FOUNDATIONAL_DB PROD_SCHEMA + 4 columns + PAYMENT_ID + + ORDER_I…" at bounding box center [969, 360] width 1141 height 721
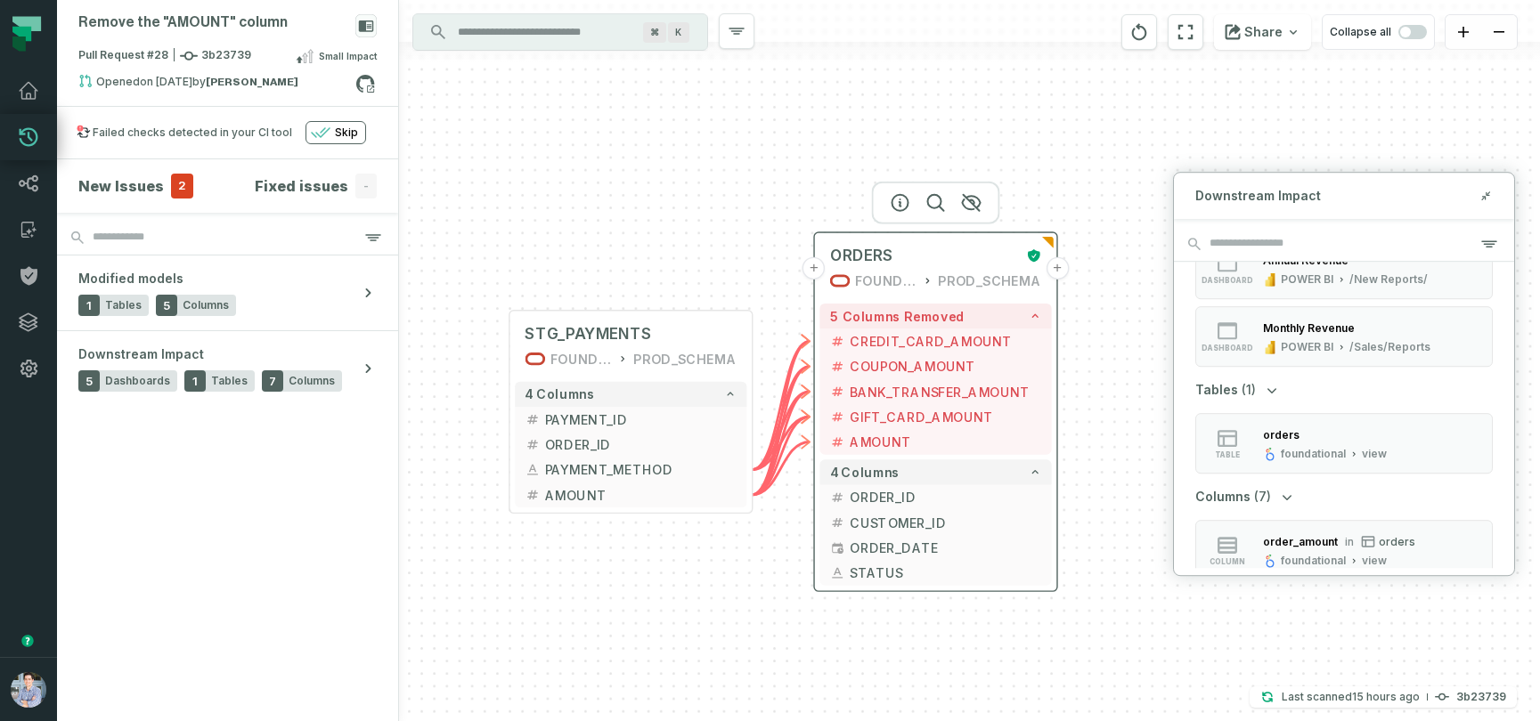
click at [1051, 274] on button "+" at bounding box center [1056, 268] width 22 height 22
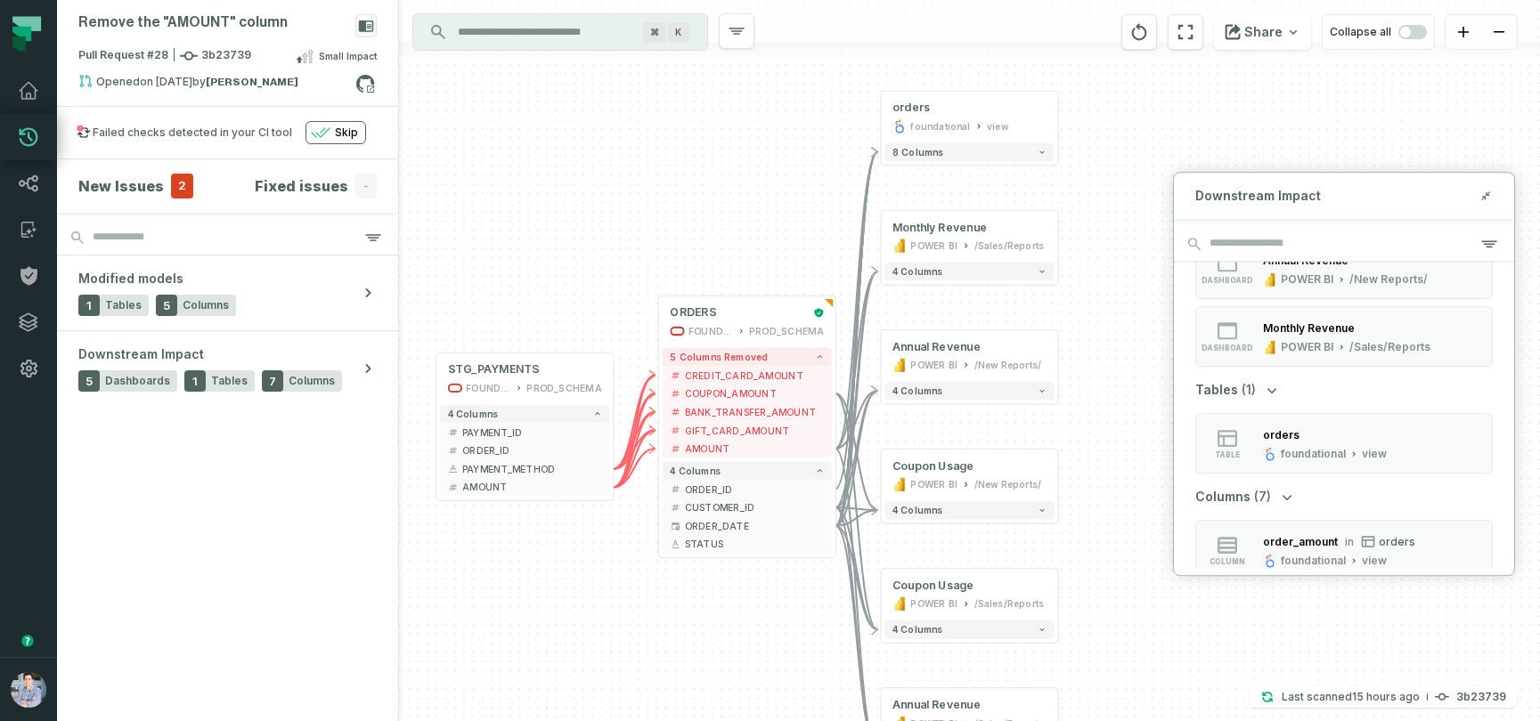
click at [1497, 192] on div "Downstream Impact" at bounding box center [1344, 196] width 340 height 46
click at [1484, 192] on icon at bounding box center [1485, 196] width 12 height 14
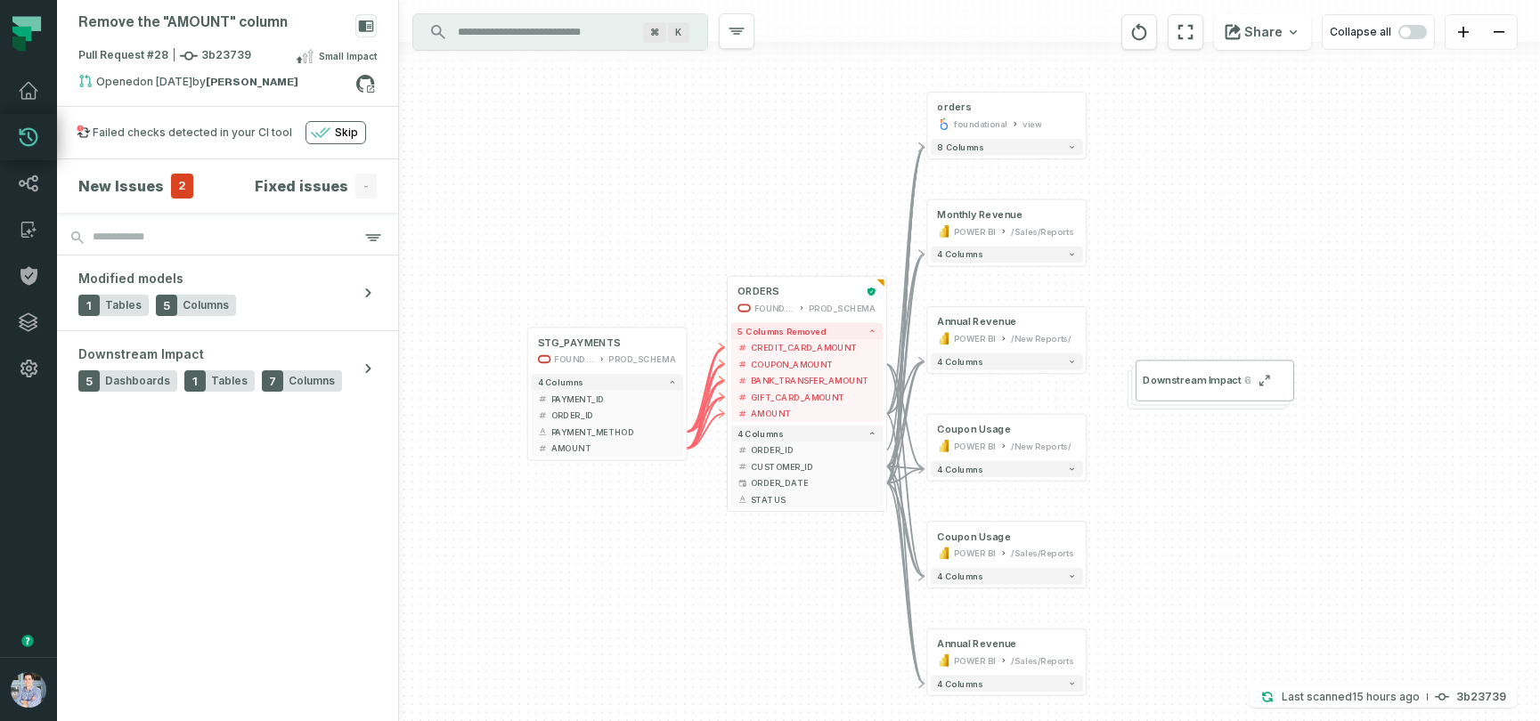
drag, startPoint x: 1240, startPoint y: 569, endPoint x: 1251, endPoint y: 523, distance: 47.5
click at [1251, 523] on div "+ orders foundational view + 8 columns + Monthly Revenue POWER BI /Sales/Report…" at bounding box center [969, 360] width 1141 height 721
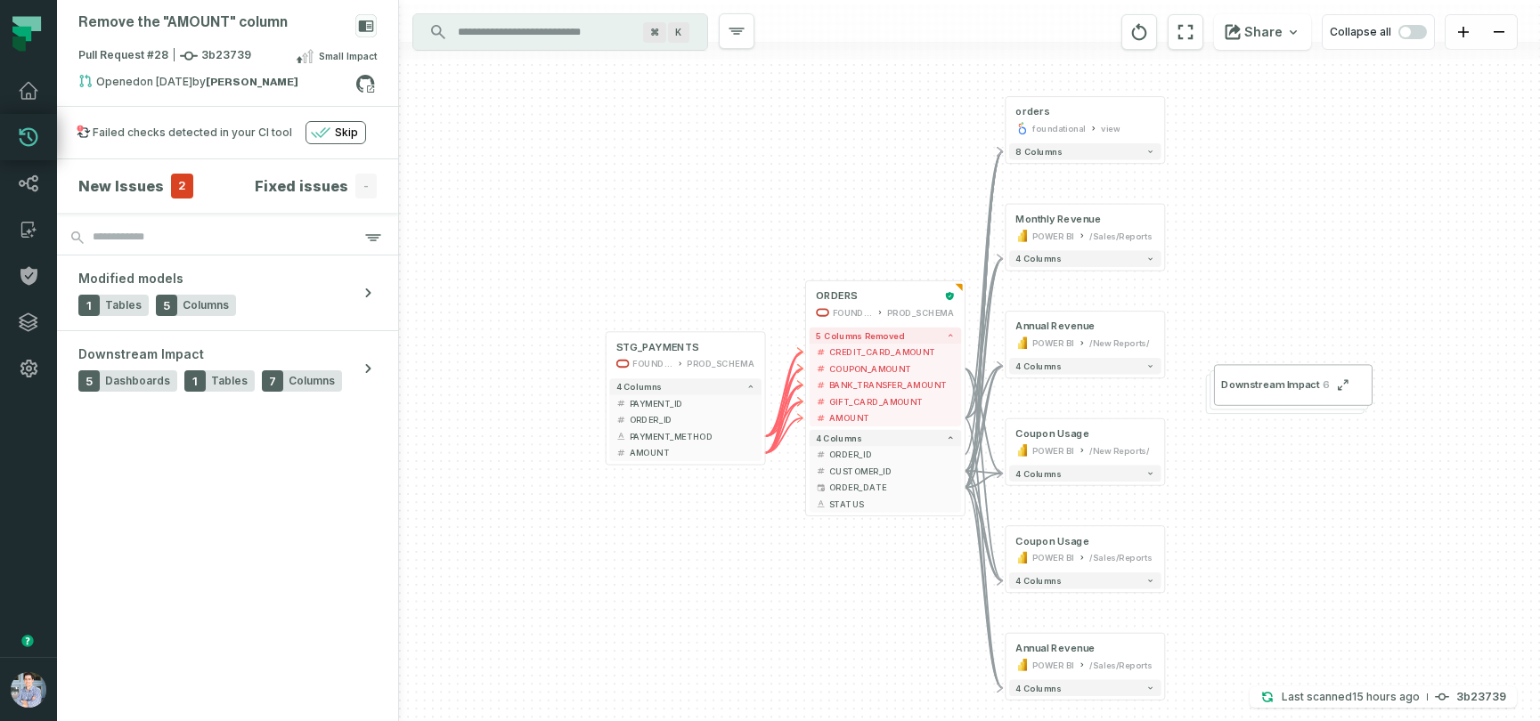
drag, startPoint x: 674, startPoint y: 624, endPoint x: 752, endPoint y: 628, distance: 77.6
click at [752, 628] on div "+ orders foundational view + 8 columns + Monthly Revenue POWER BI /Sales/Report…" at bounding box center [969, 360] width 1141 height 721
click at [366, 83] on icon at bounding box center [365, 83] width 23 height 23
click at [1077, 358] on button "4 columns" at bounding box center [1085, 366] width 152 height 17
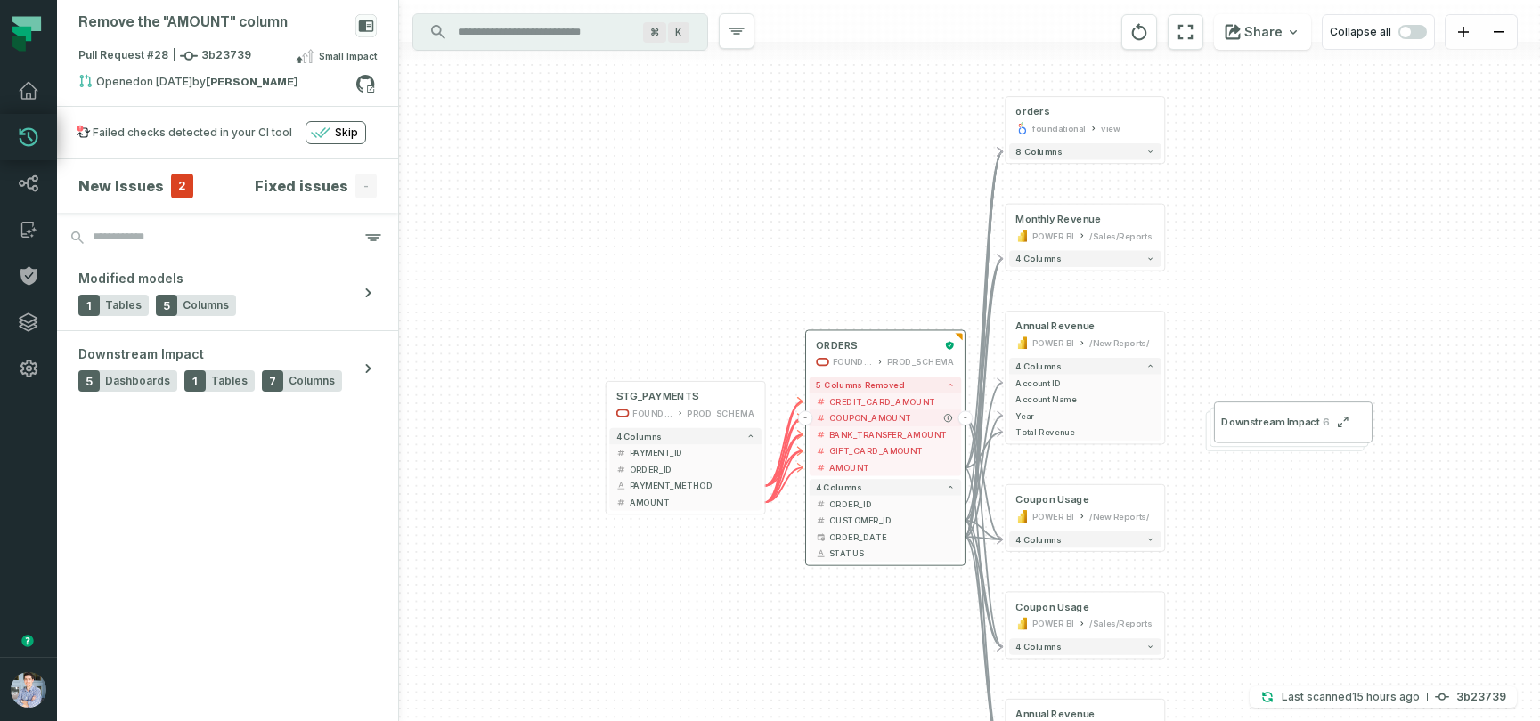
click at [934, 419] on span "COUPON_AMOUNT" at bounding box center [892, 418] width 126 height 12
click at [888, 342] on div "ORDERS" at bounding box center [877, 345] width 122 height 13
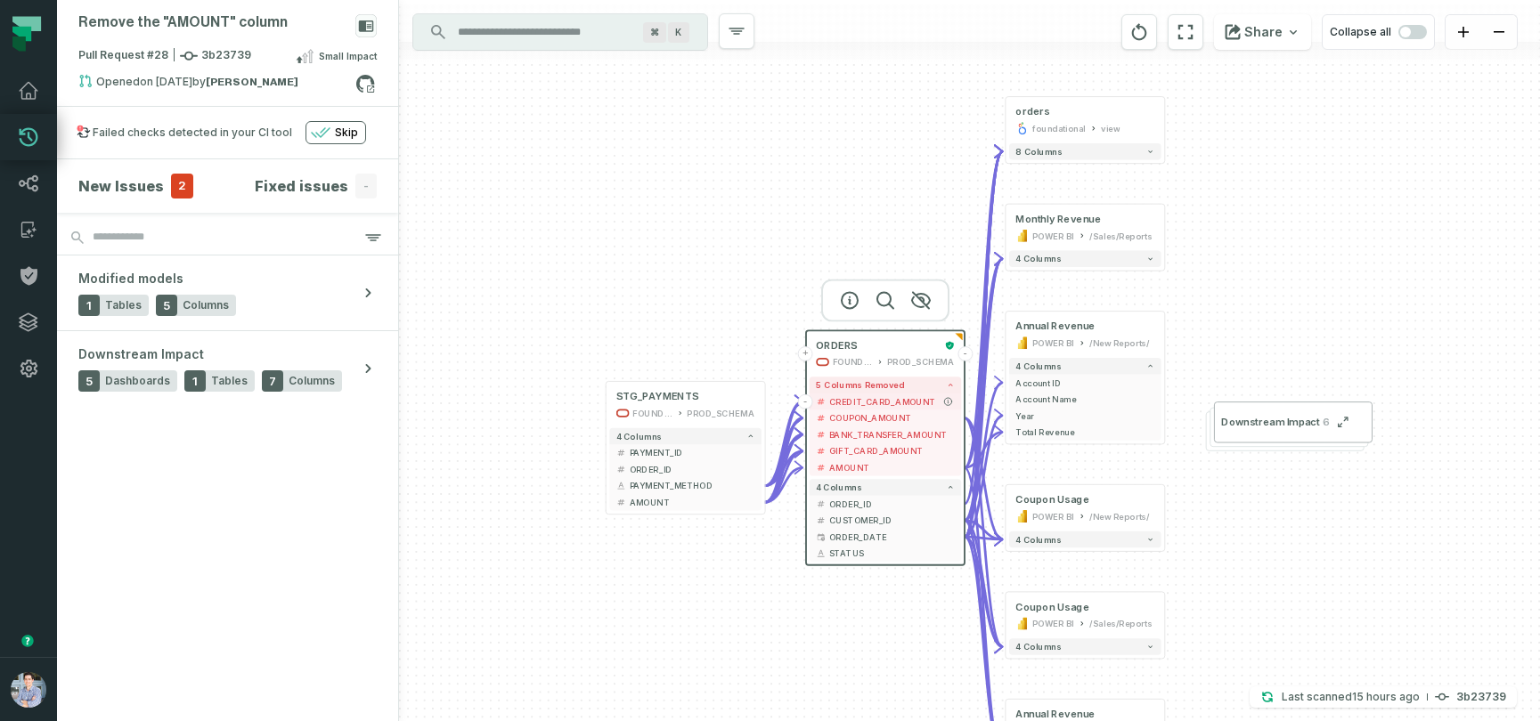
click at [866, 398] on span "CREDIT_CARD_AMOUNT" at bounding box center [892, 401] width 126 height 12
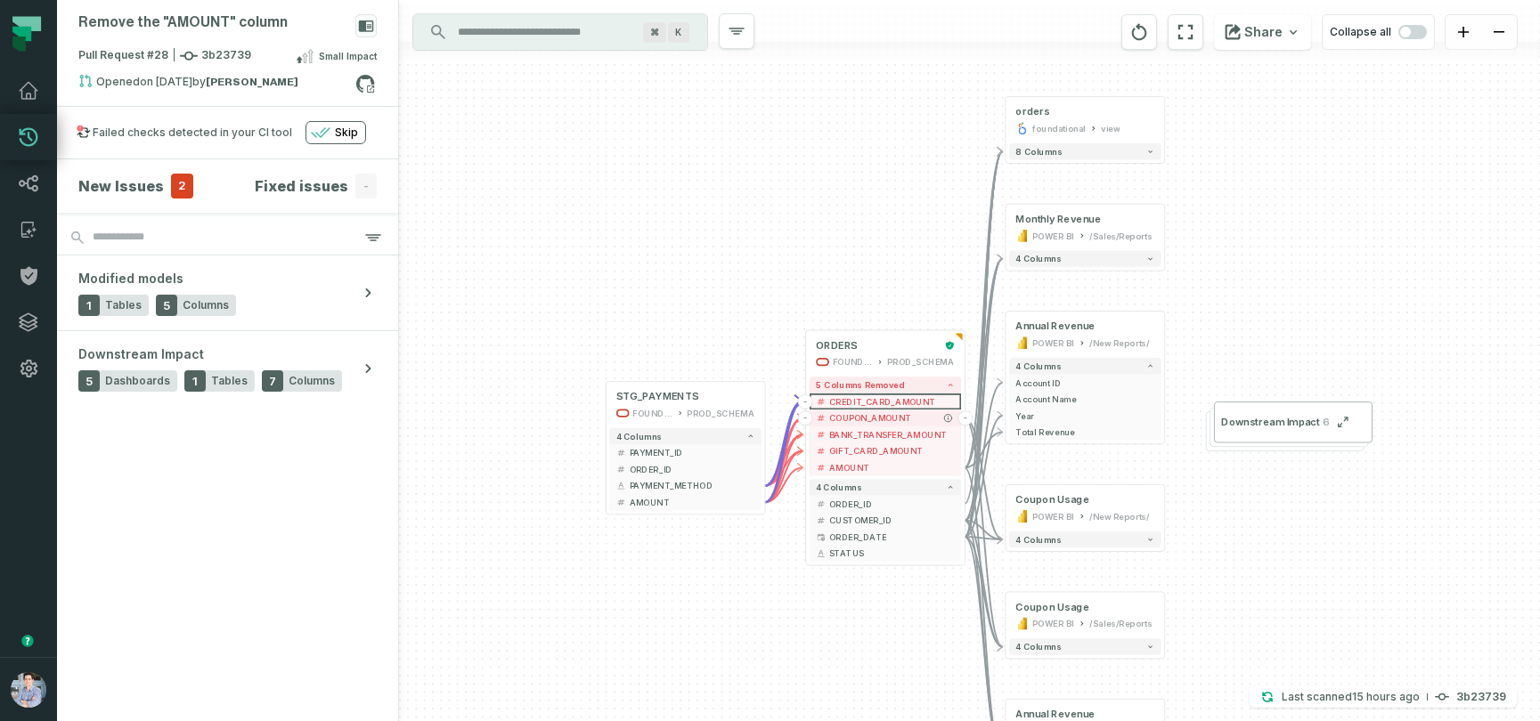
click at [865, 416] on span "COUPON_AMOUNT" at bounding box center [892, 418] width 126 height 12
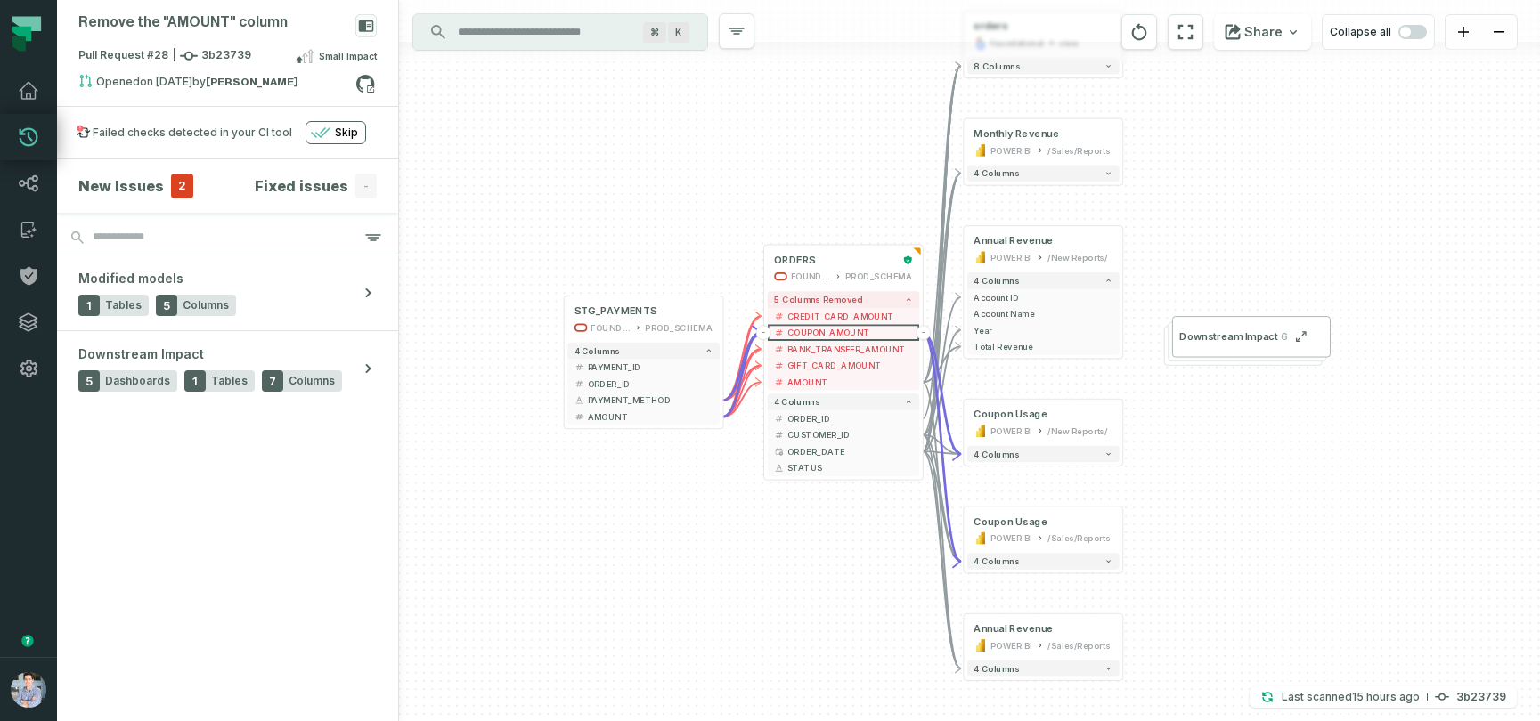
drag, startPoint x: 841, startPoint y: 681, endPoint x: 800, endPoint y: 596, distance: 95.2
click at [800, 596] on div "+ orders foundational view + 8 columns + Monthly Revenue POWER BI /Sales/Report…" at bounding box center [969, 360] width 1141 height 721
click at [816, 380] on span "AMOUNT" at bounding box center [850, 382] width 126 height 12
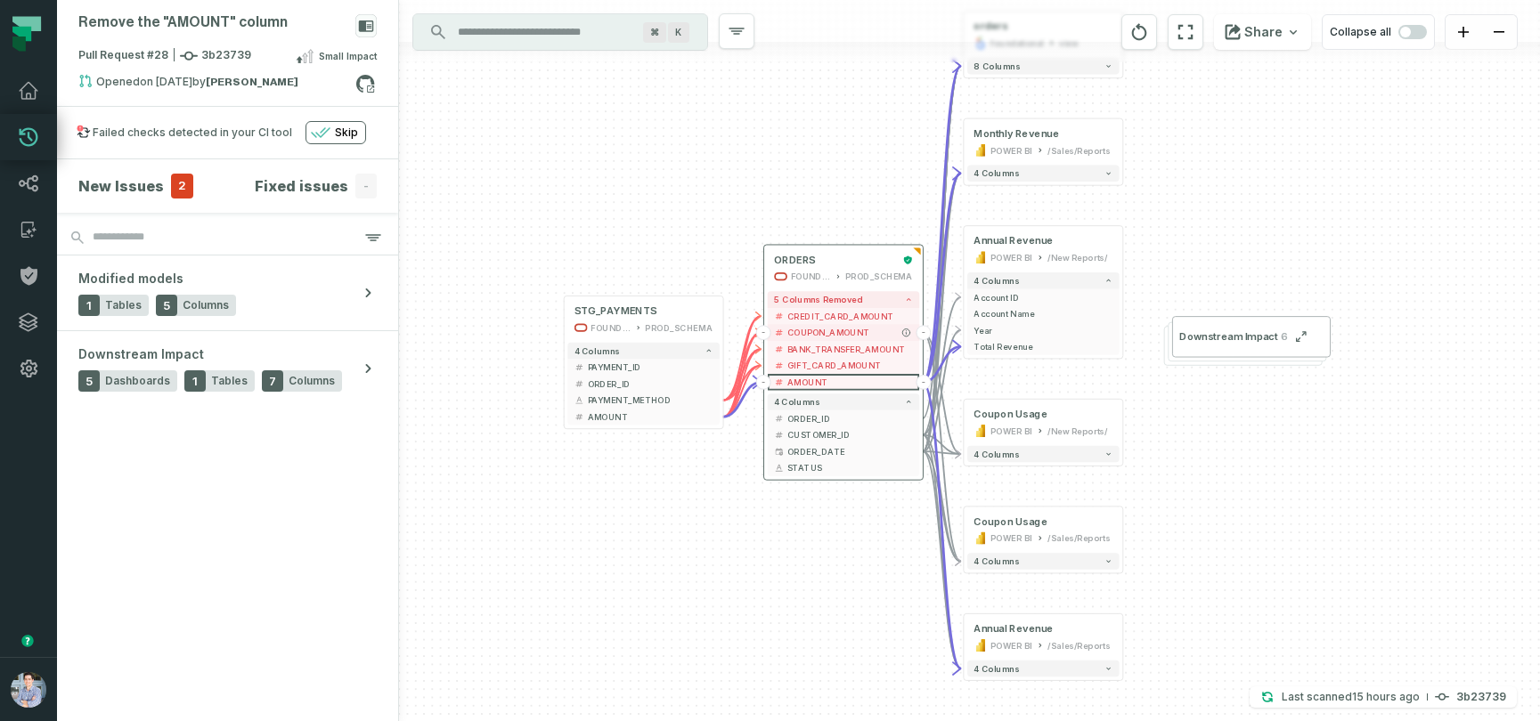
click at [818, 328] on span "COUPON_AMOUNT" at bounding box center [850, 333] width 126 height 12
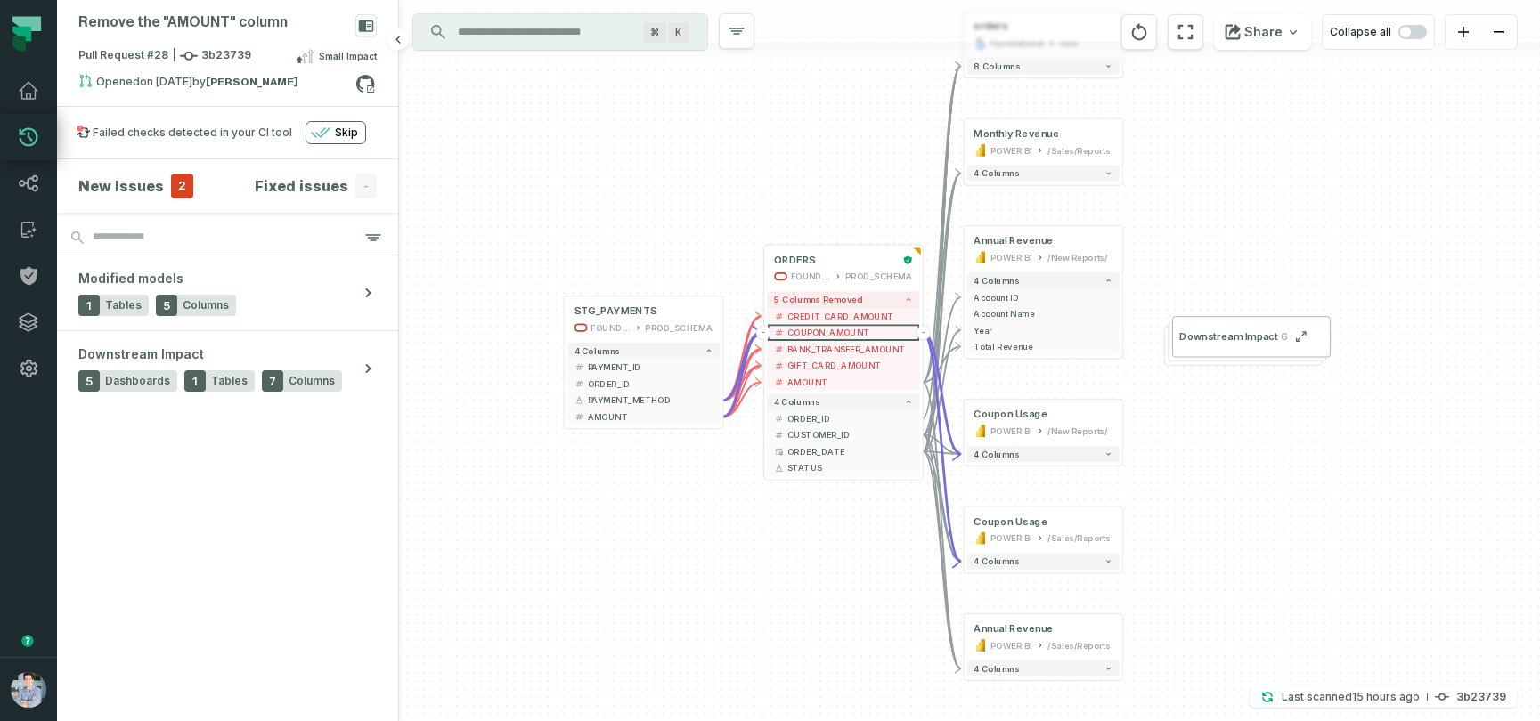
click at [120, 180] on h4 "New Issues" at bounding box center [120, 185] width 85 height 21
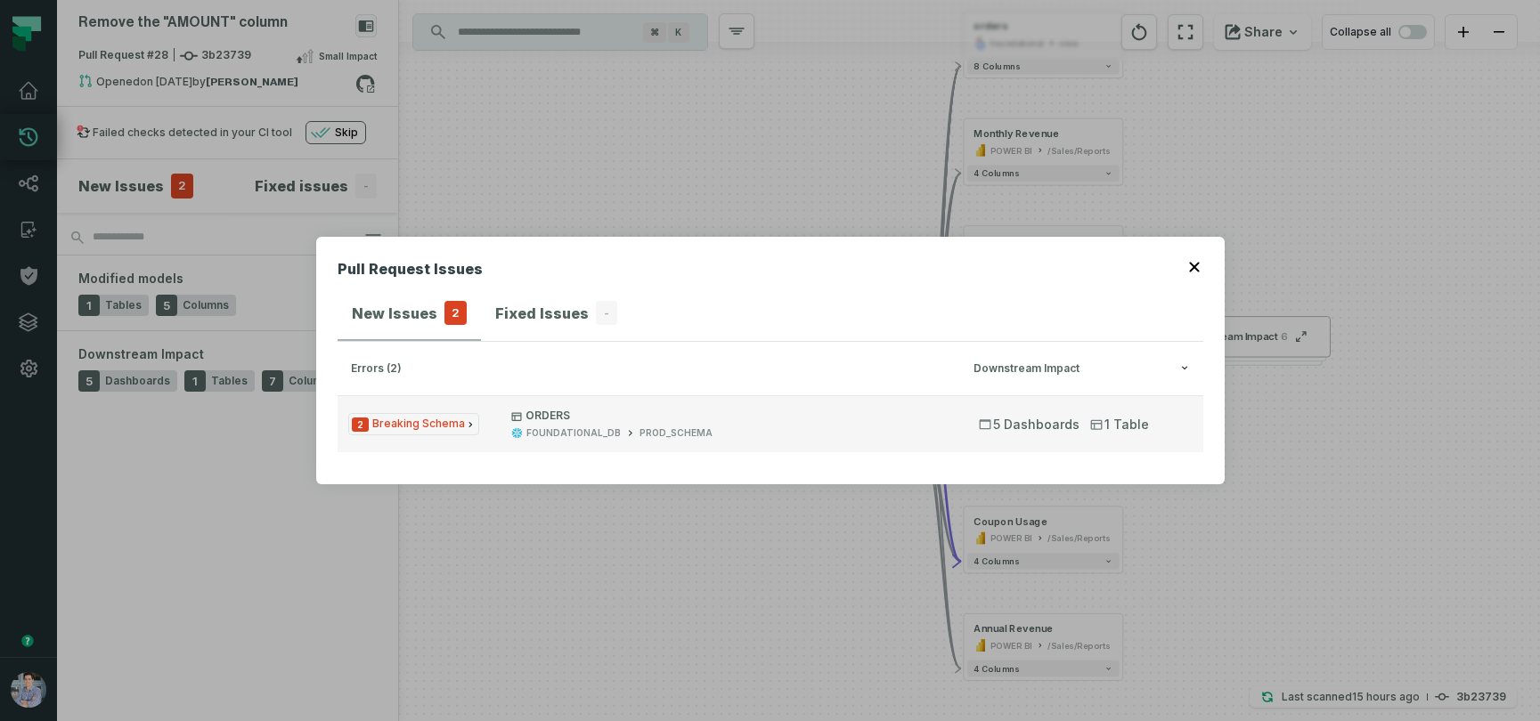
click at [416, 427] on span "2 Breaking Schema" at bounding box center [413, 424] width 131 height 22
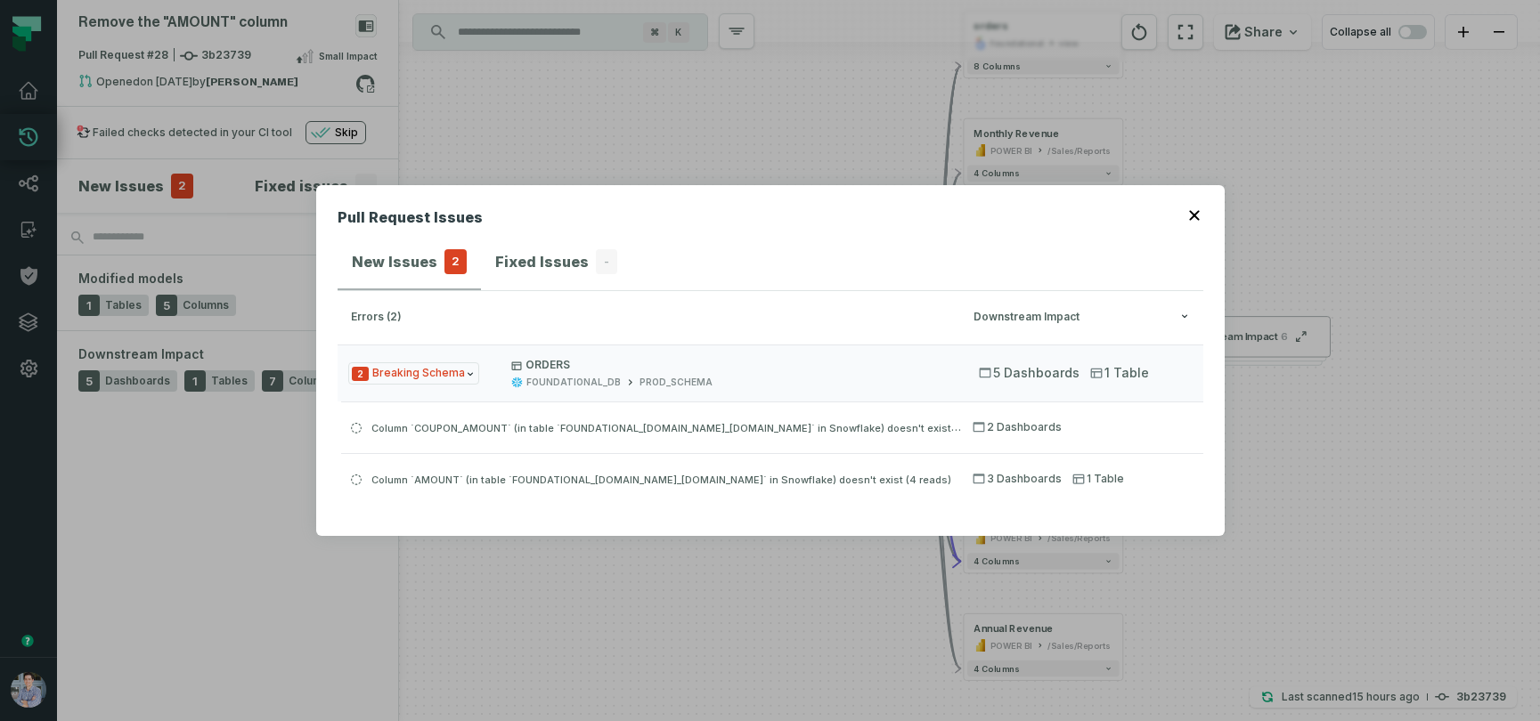
click at [369, 82] on div "Pull Request Issues New Issues 2 Fixed Issues - errors (2) Downstream Impact 2 …" at bounding box center [770, 360] width 1540 height 721
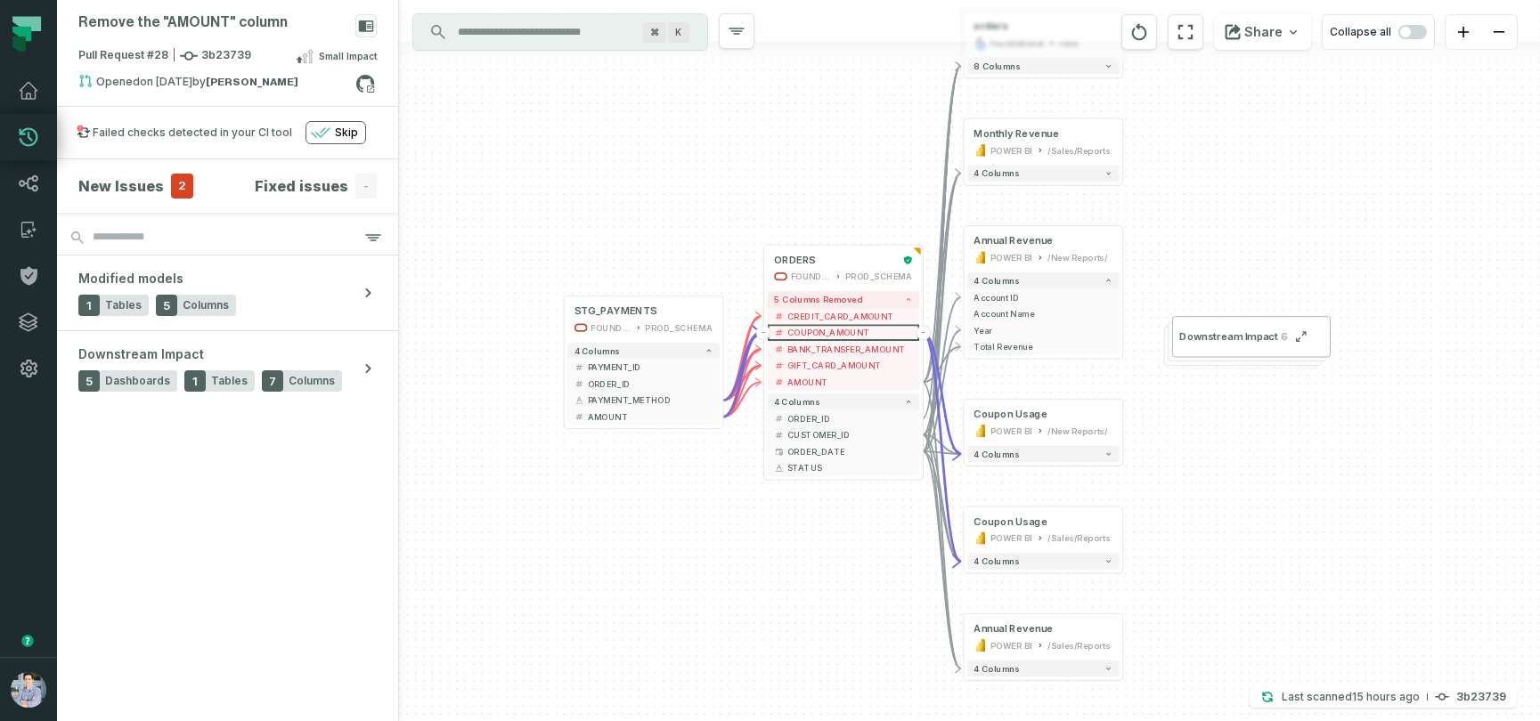
click at [369, 82] on icon at bounding box center [365, 83] width 23 height 23
click at [22, 191] on icon at bounding box center [28, 183] width 21 height 21
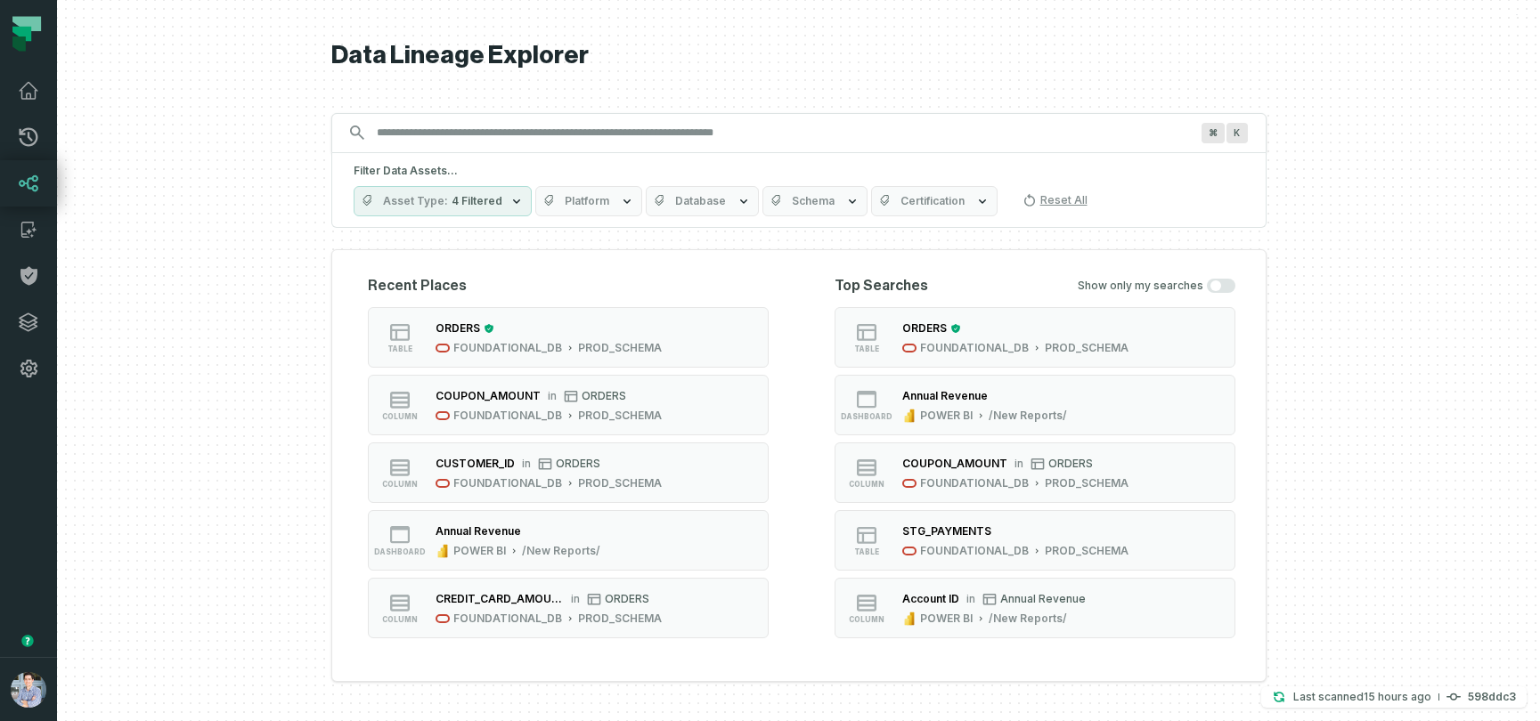
click at [506, 320] on div "ORDERS" at bounding box center [548, 329] width 226 height 18
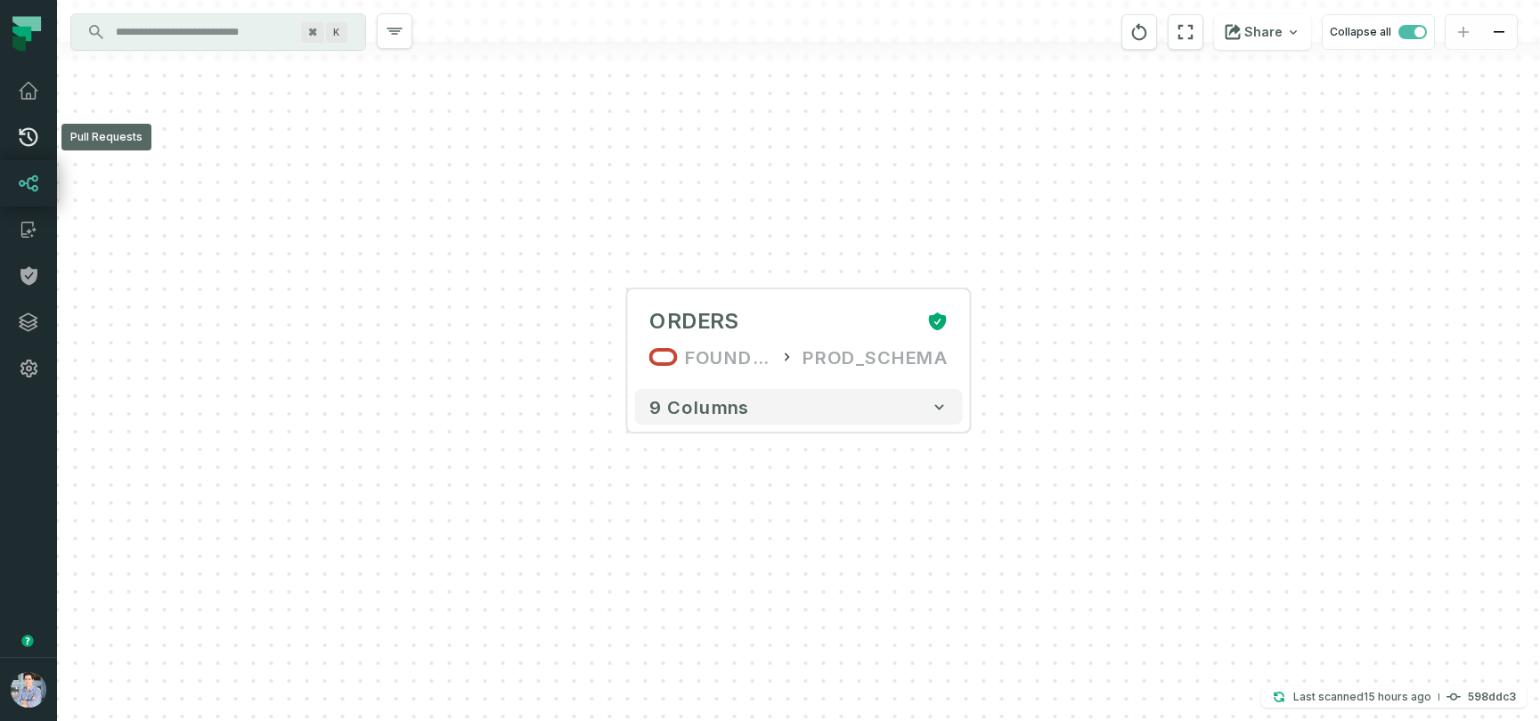
click at [22, 137] on icon at bounding box center [28, 136] width 21 height 21
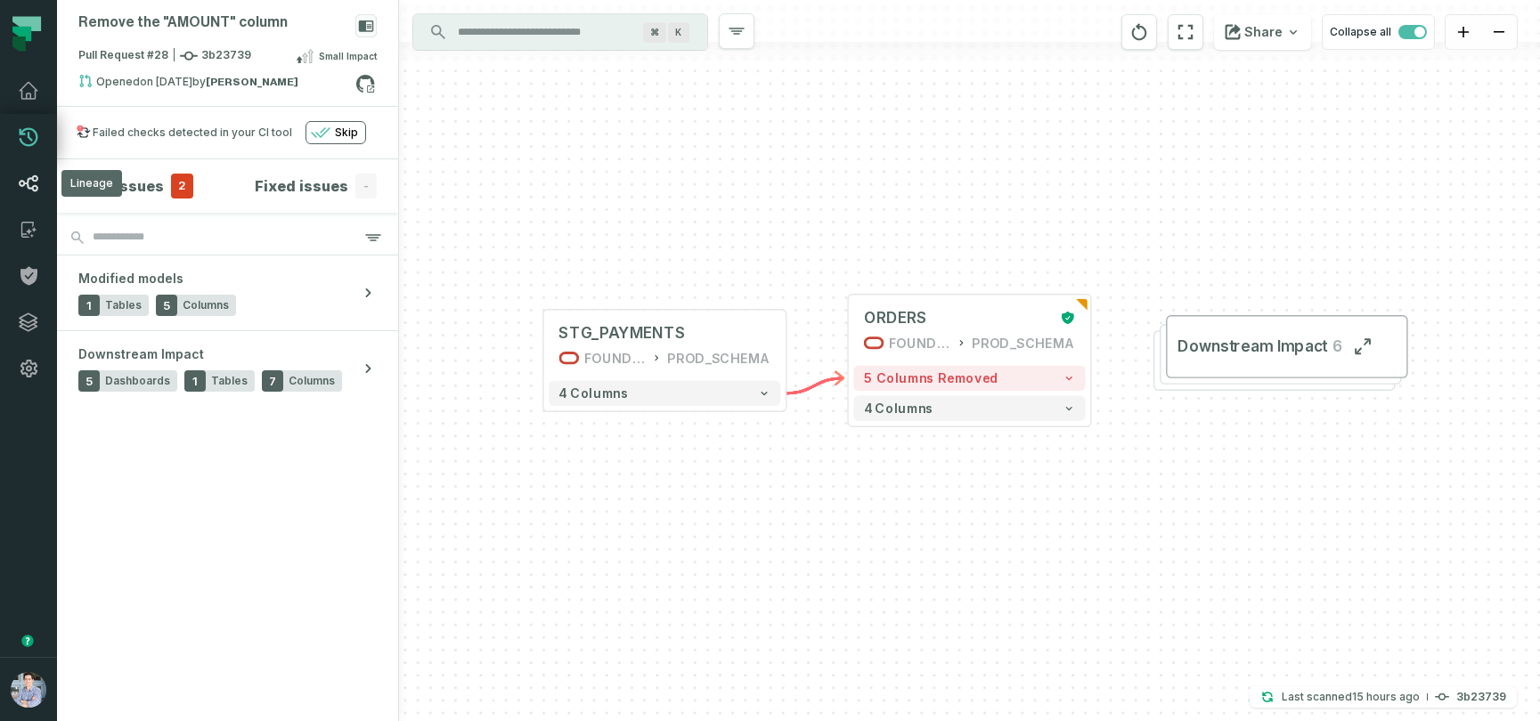
click at [30, 184] on icon at bounding box center [28, 183] width 21 height 21
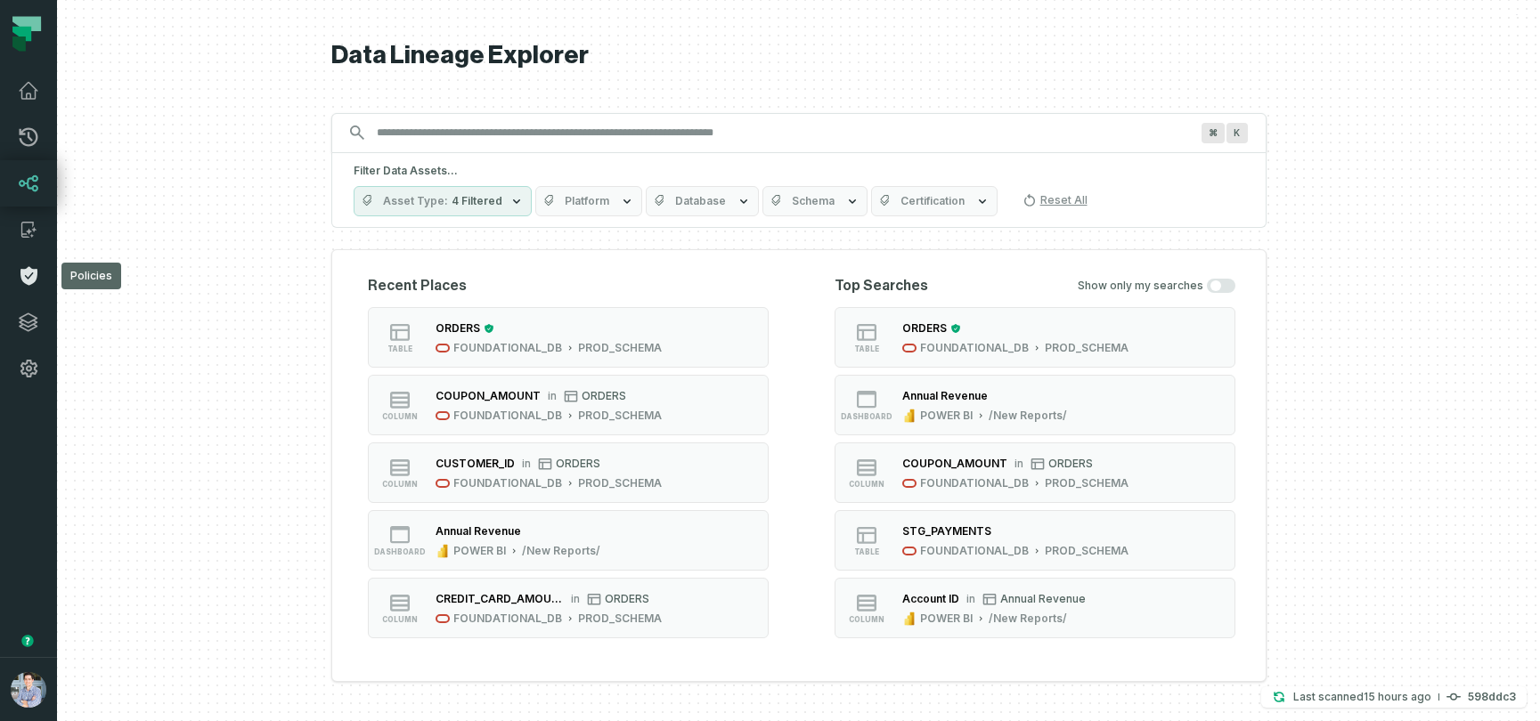
click at [30, 272] on icon at bounding box center [28, 276] width 17 height 19
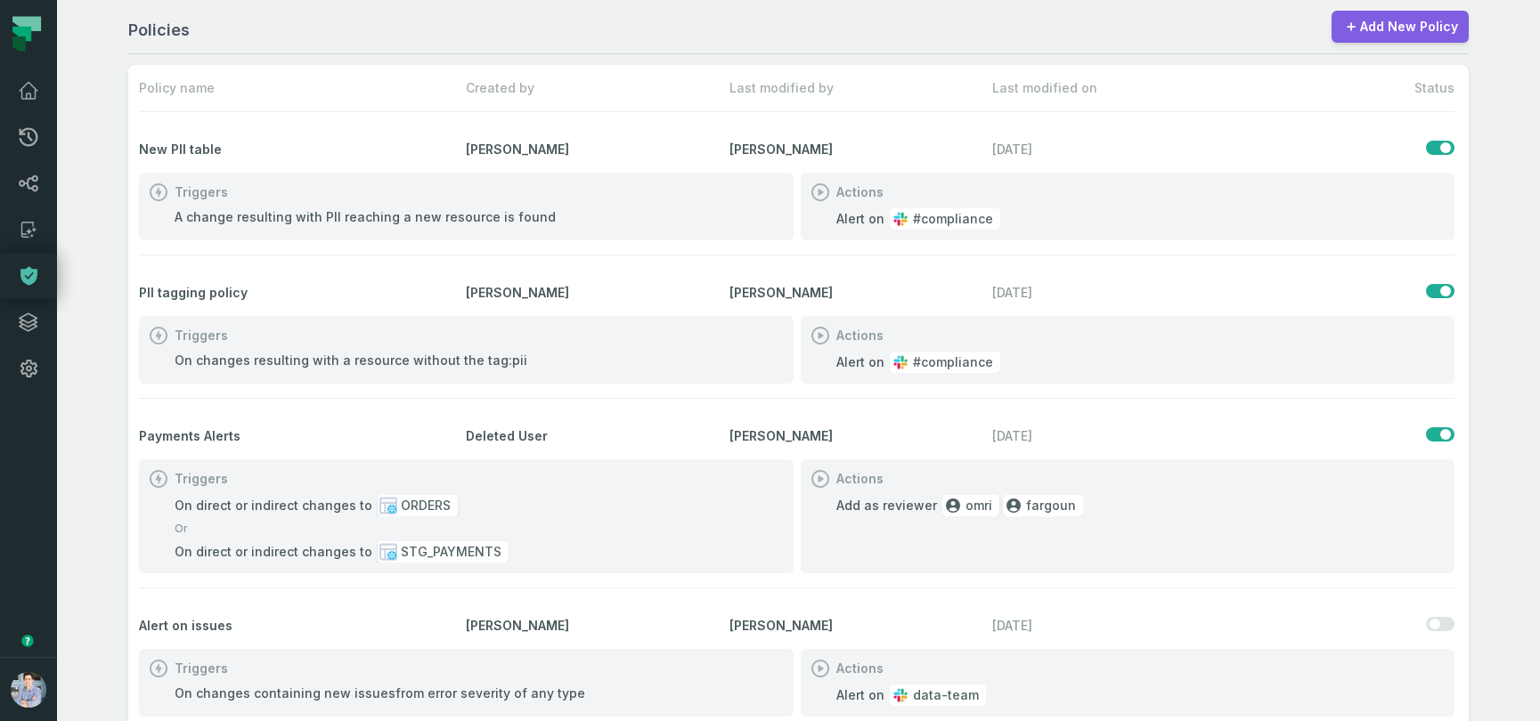
click at [1454, 20] on link "Add New Policy" at bounding box center [1399, 27] width 137 height 32
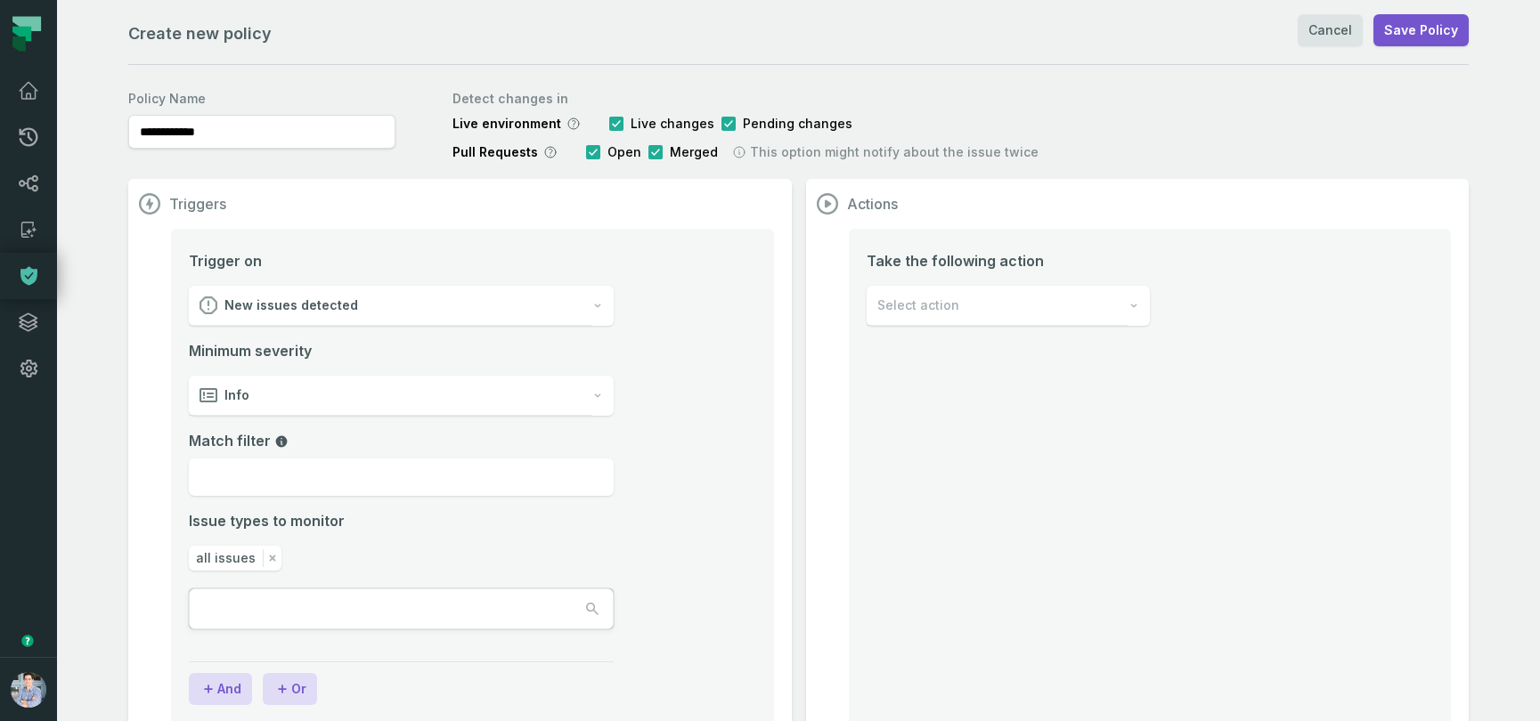
scroll to position [41, 0]
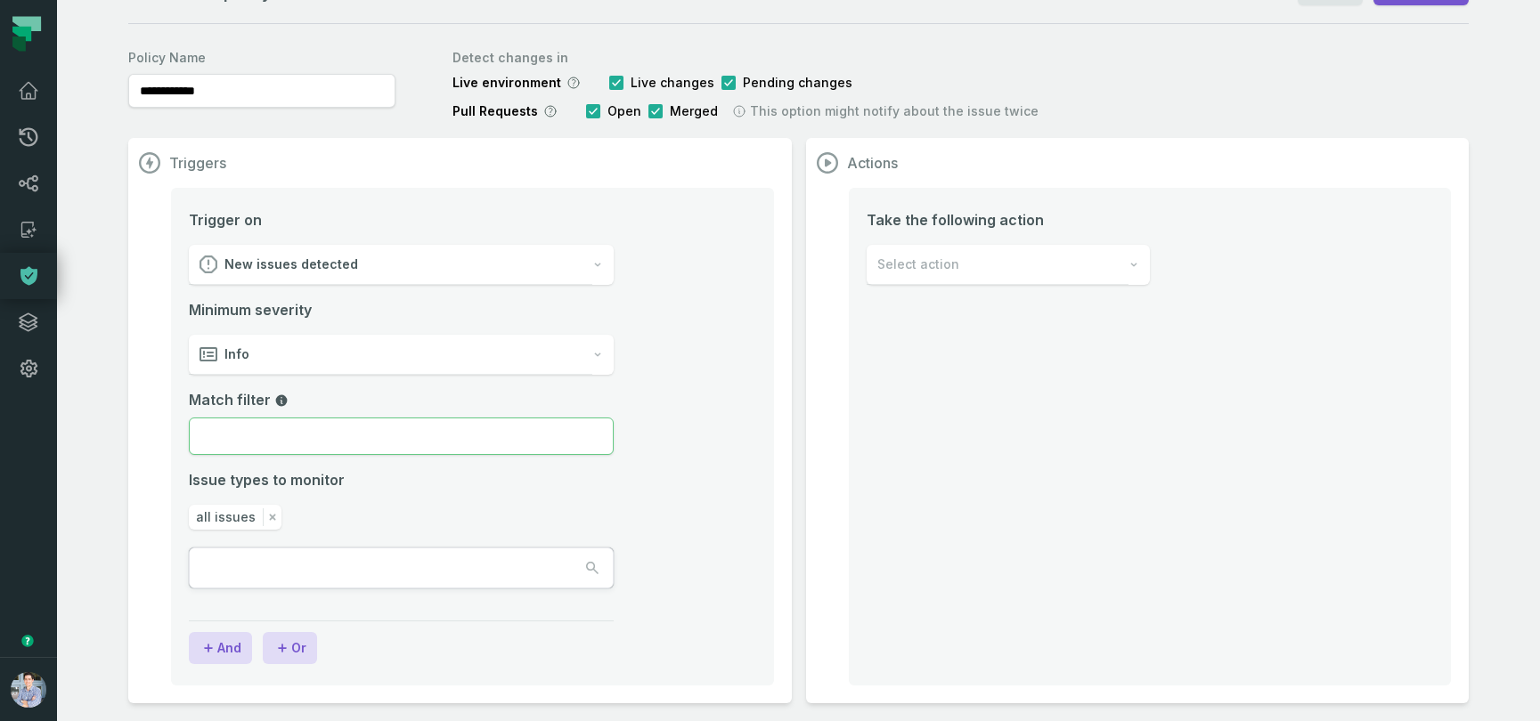
click at [594, 435] on input "Match filter" at bounding box center [401, 436] width 425 height 37
click at [575, 326] on div "Minimum severity Info" at bounding box center [401, 337] width 425 height 76
click at [560, 345] on div "Info" at bounding box center [390, 355] width 403 height 40
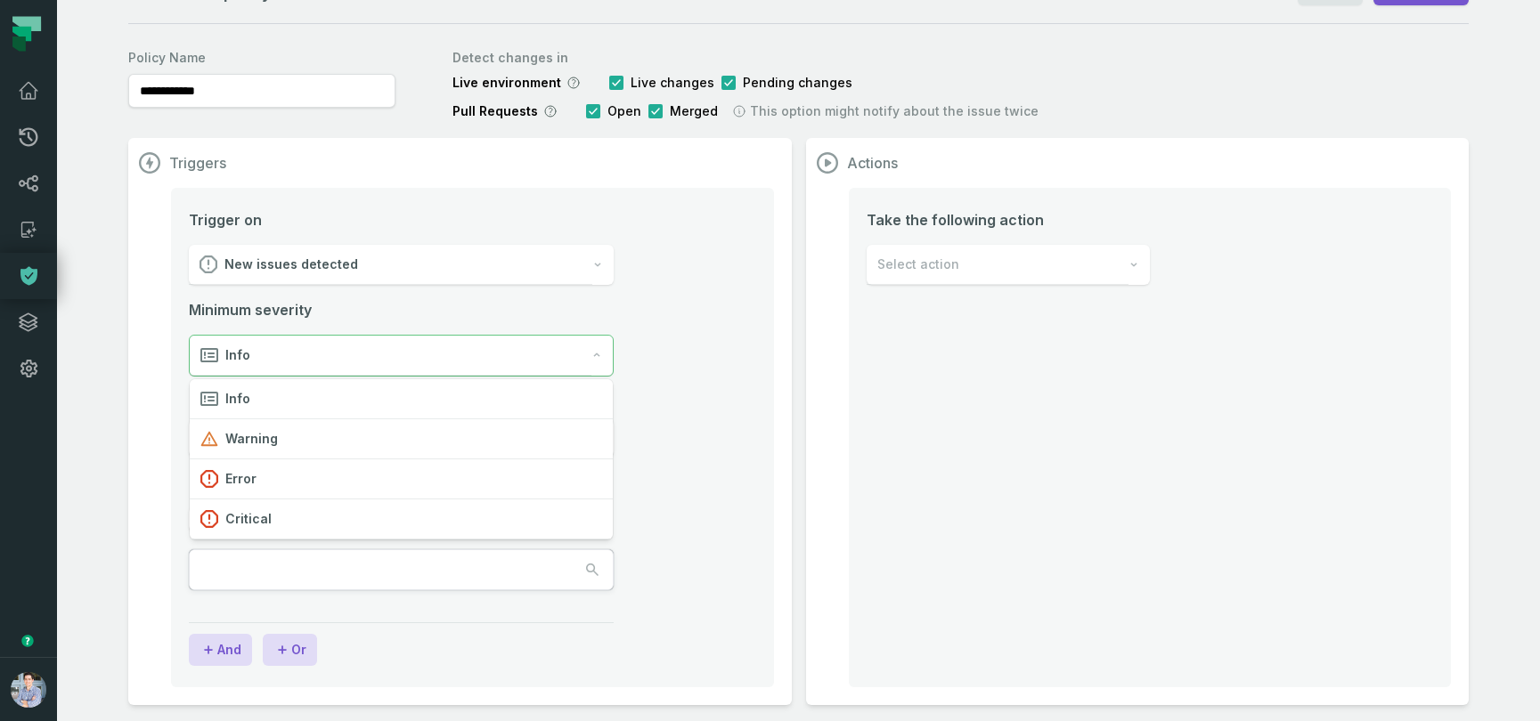
click at [560, 345] on div "Info" at bounding box center [391, 356] width 402 height 40
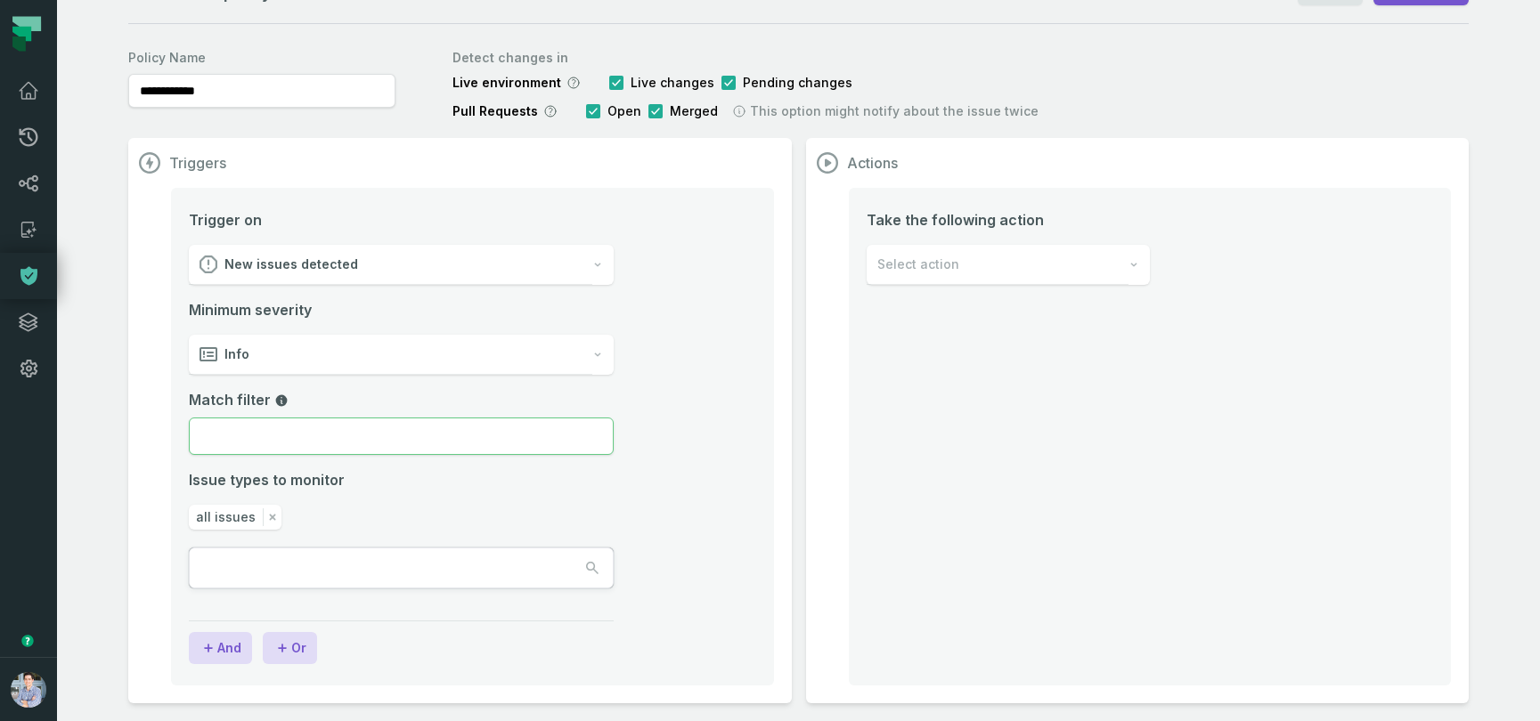
click at [366, 438] on input "Match filter" at bounding box center [401, 436] width 425 height 37
click at [496, 572] on button "button" at bounding box center [401, 568] width 423 height 39
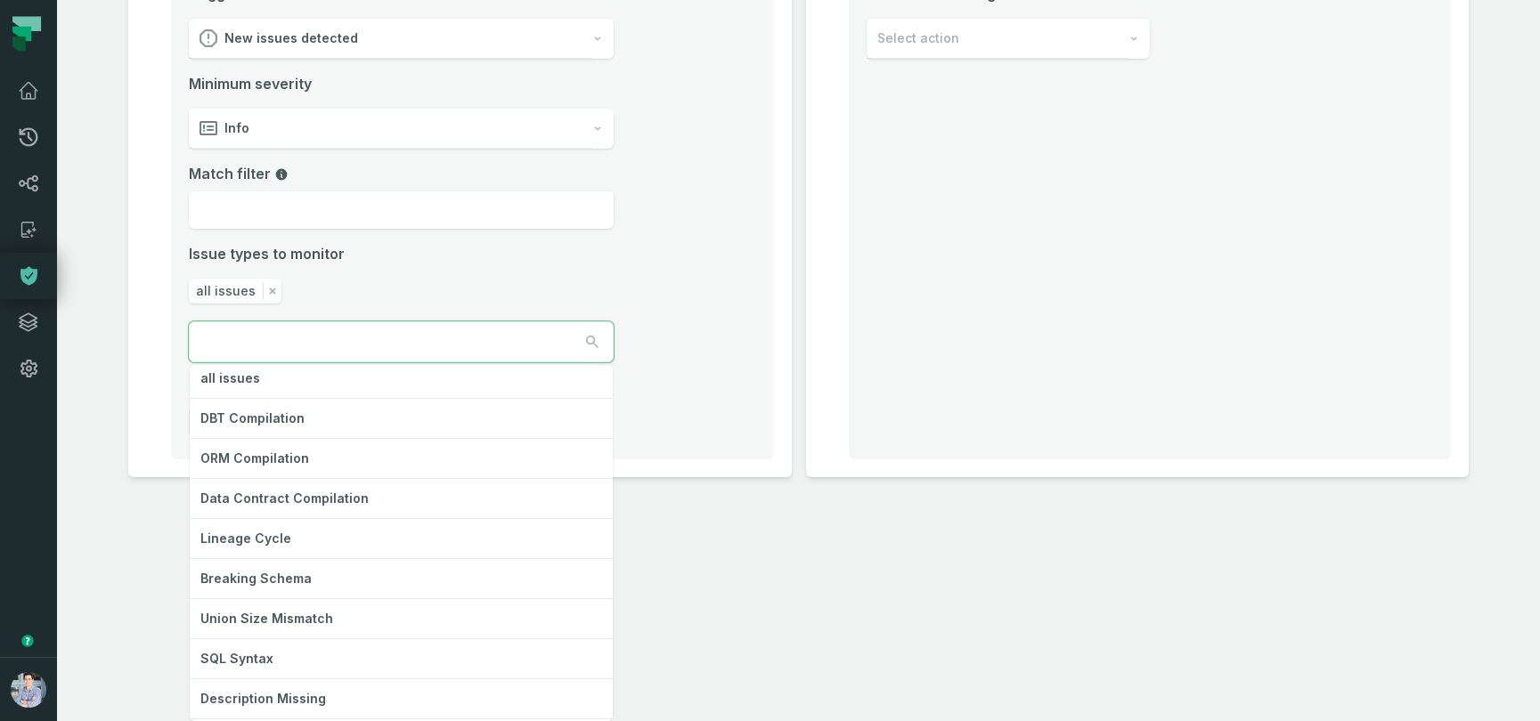
scroll to position [4, 0]
click at [25, 319] on icon at bounding box center [28, 322] width 21 height 21
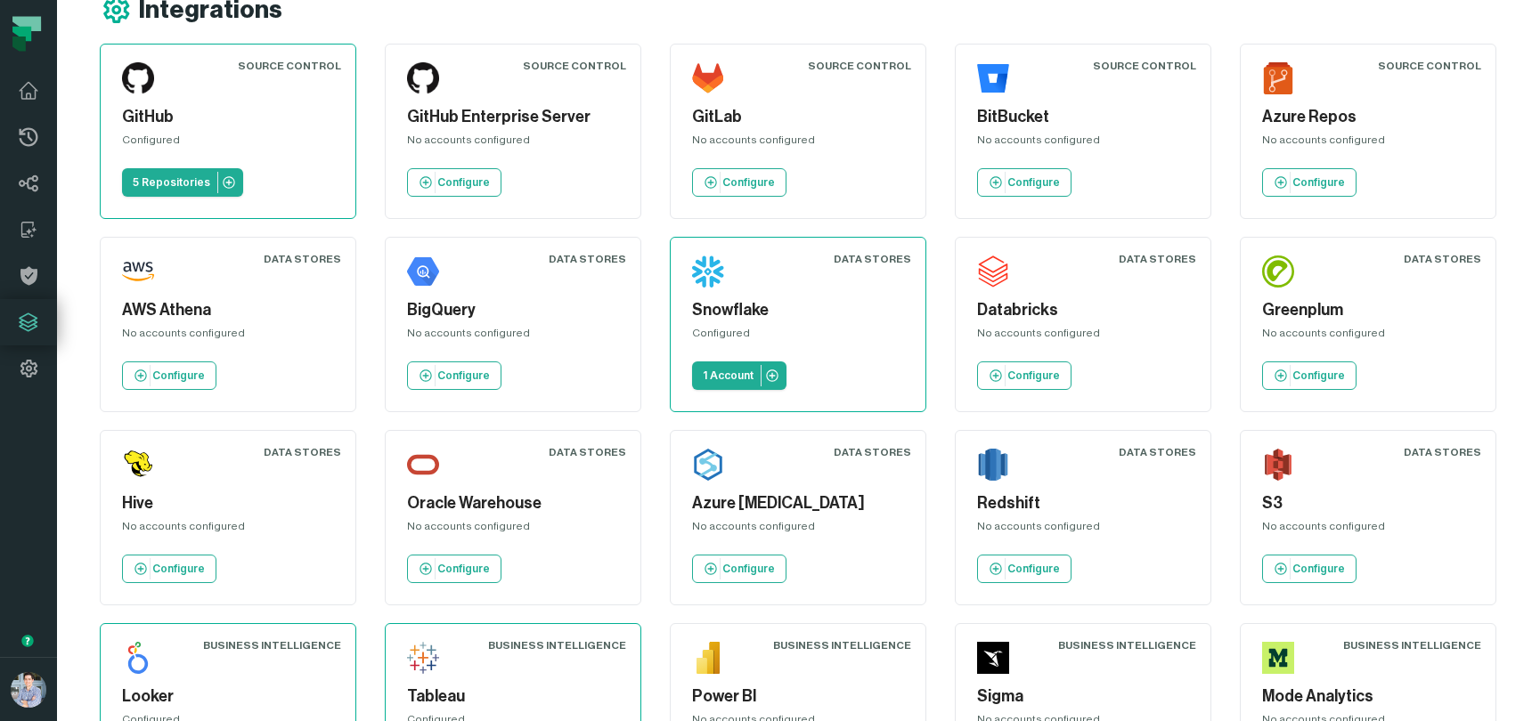
scroll to position [40, 0]
